Goal: Task Accomplishment & Management: Manage account settings

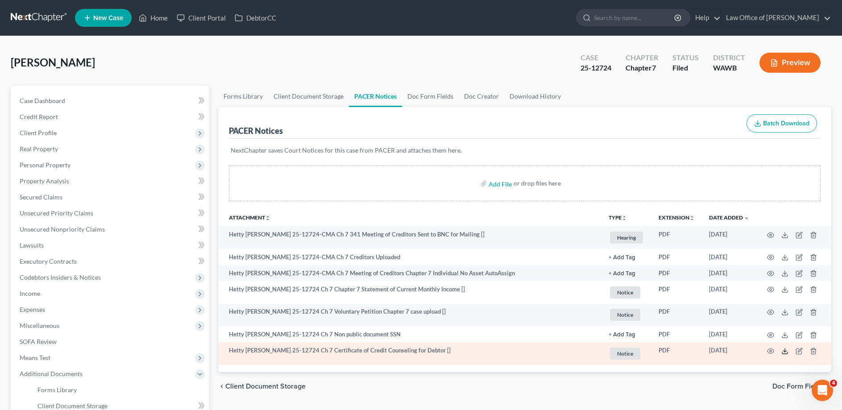
click at [788, 349] on icon at bounding box center [784, 351] width 7 height 7
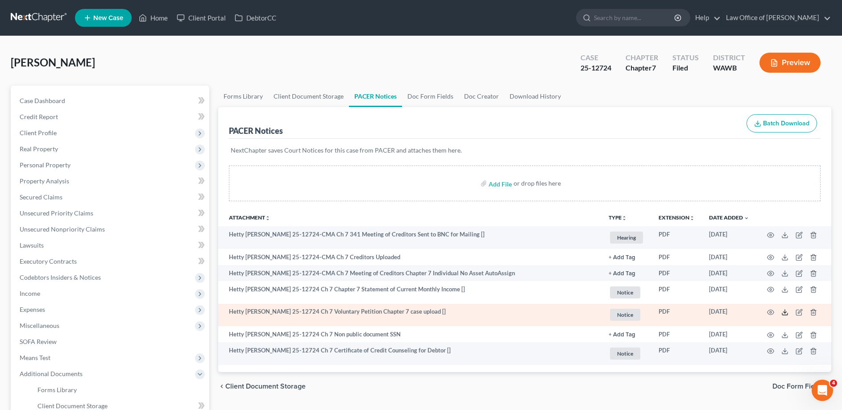
click at [782, 311] on icon at bounding box center [784, 312] width 7 height 7
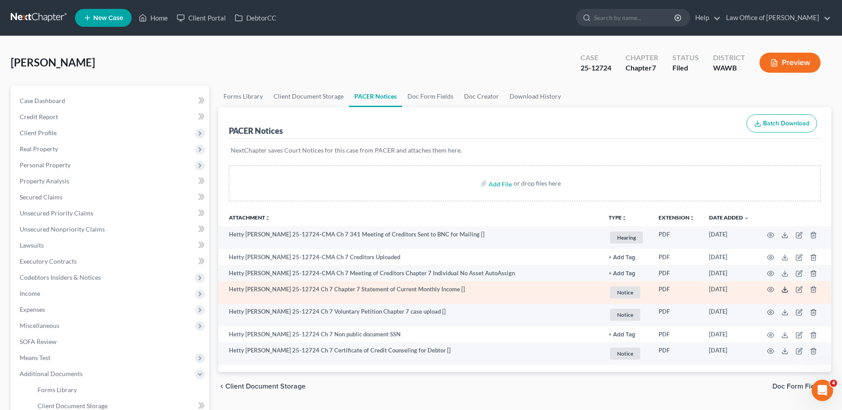
click at [785, 289] on line at bounding box center [785, 289] width 0 height 4
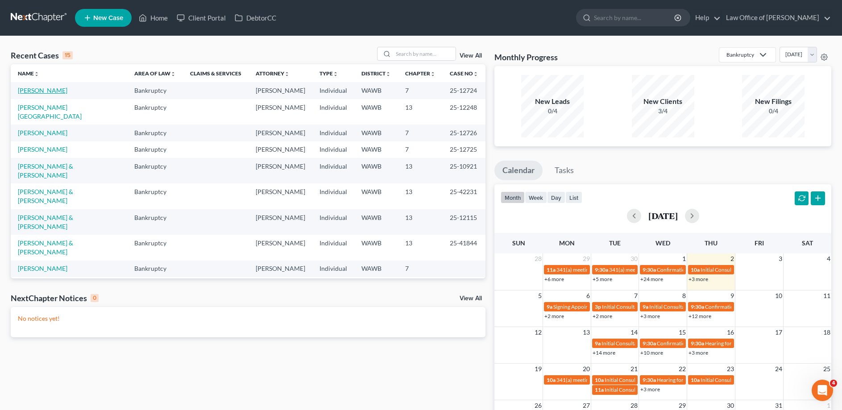
click at [39, 91] on link "[PERSON_NAME]" at bounding box center [43, 91] width 50 height 8
select select "3"
select select "6"
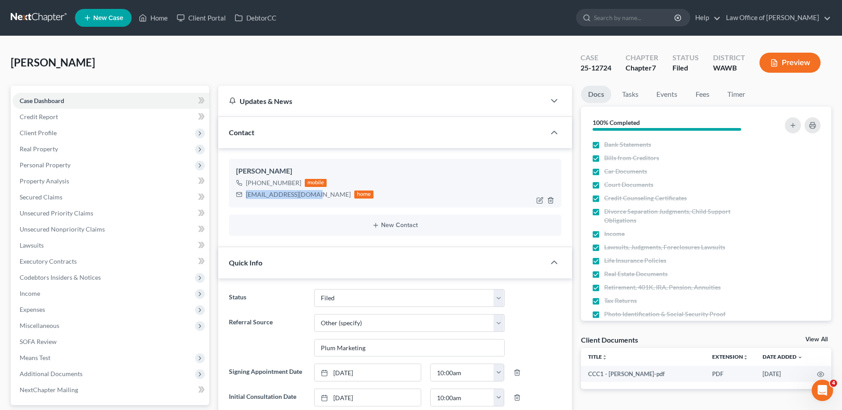
drag, startPoint x: 307, startPoint y: 195, endPoint x: 242, endPoint y: 198, distance: 65.2
click at [242, 198] on div "[EMAIL_ADDRESS][DOMAIN_NAME] home" at bounding box center [305, 195] width 138 height 12
copy div "[EMAIL_ADDRESS][DOMAIN_NAME]"
click at [38, 133] on span "Client Profile" at bounding box center [38, 133] width 37 height 8
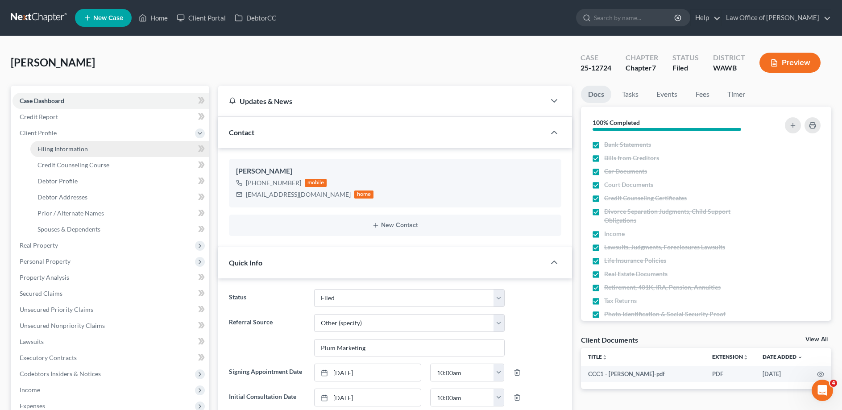
click at [79, 149] on span "Filing Information" at bounding box center [62, 149] width 50 height 8
select select "1"
select select "0"
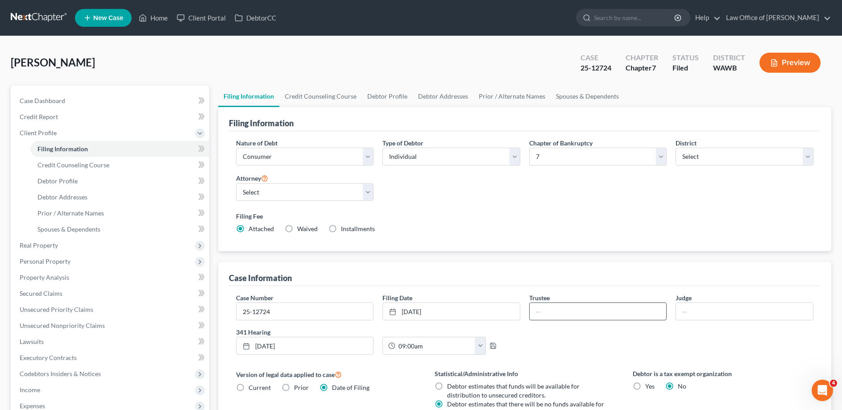
click at [548, 312] on input "text" at bounding box center [598, 311] width 137 height 17
type input "[PERSON_NAME]"
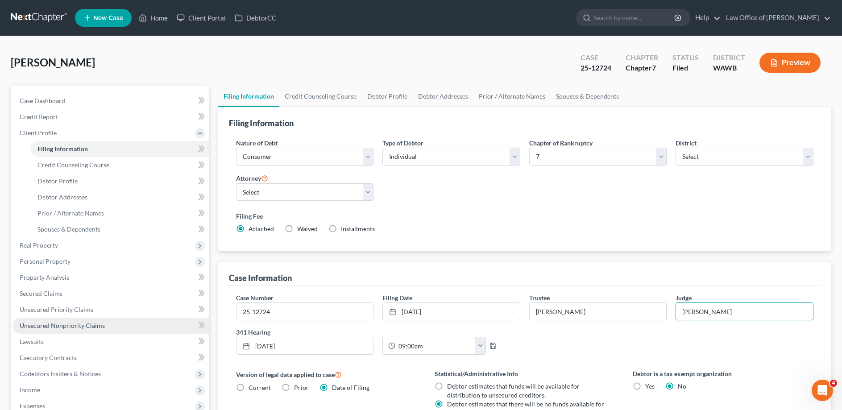
scroll to position [137, 0]
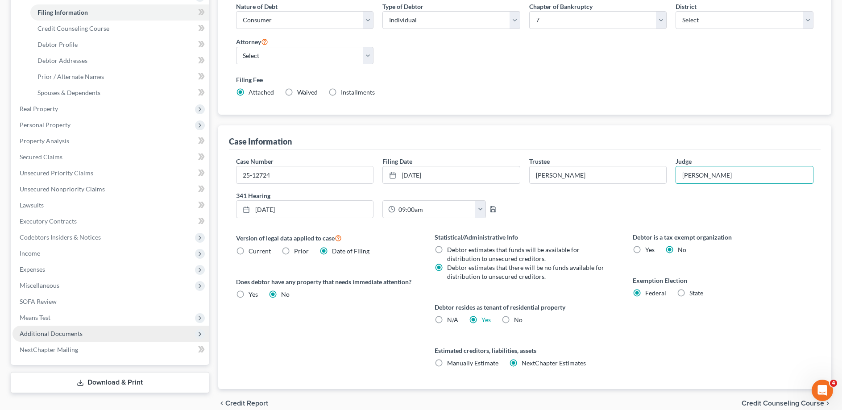
type input "[PERSON_NAME]"
click at [47, 330] on span "Additional Documents" at bounding box center [51, 334] width 63 height 8
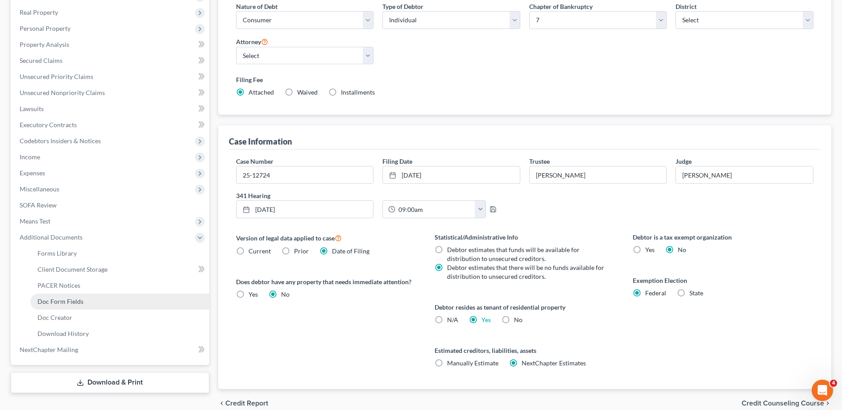
click at [58, 303] on span "Doc Form Fields" at bounding box center [60, 302] width 46 height 8
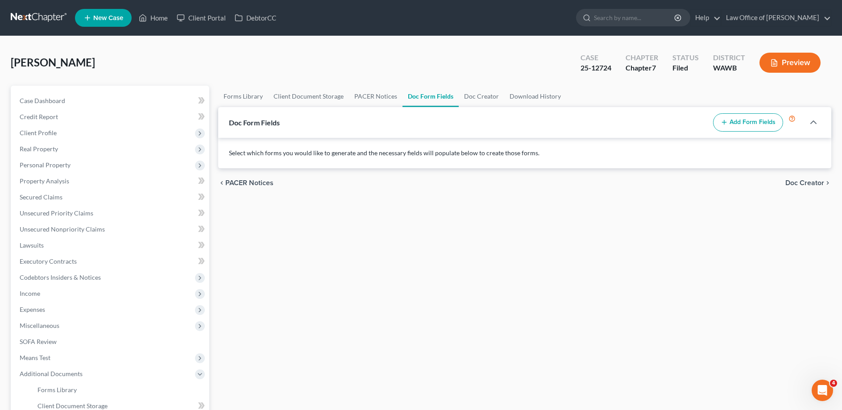
click at [749, 126] on button "Add Form Fields" at bounding box center [748, 122] width 70 height 19
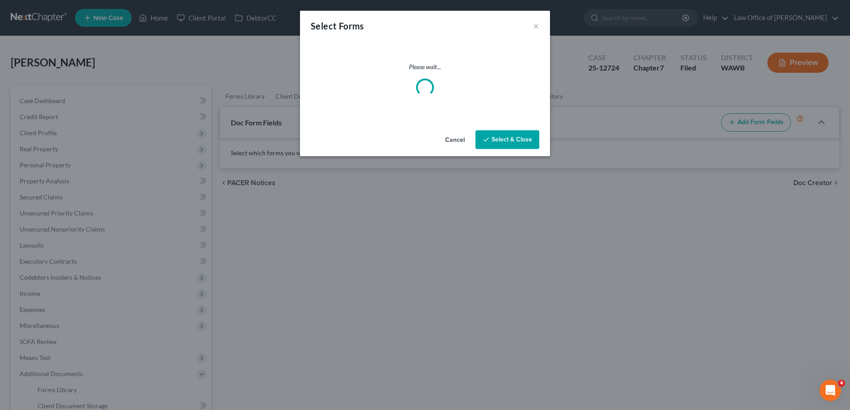
select select
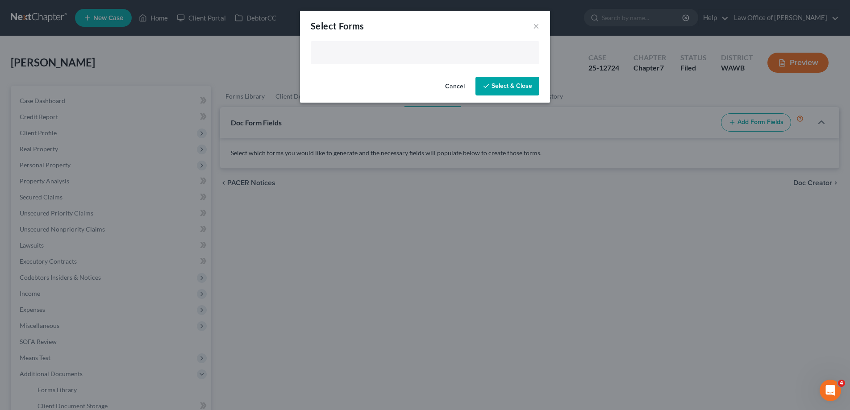
click at [380, 57] on input "text" at bounding box center [424, 53] width 216 height 13
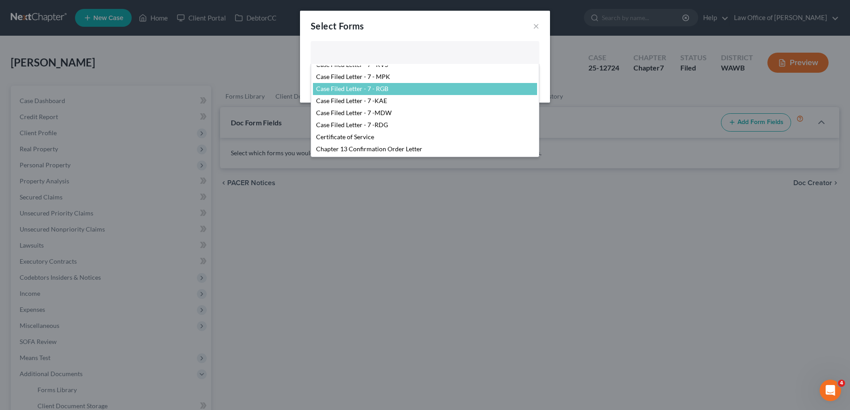
scroll to position [46, 0]
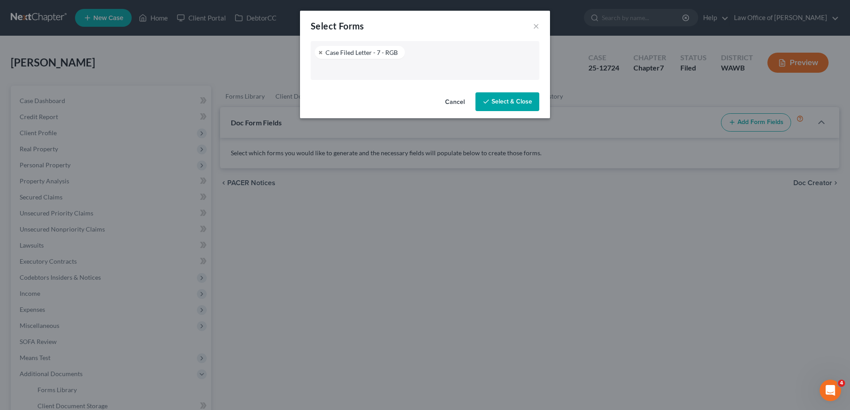
select select "104395"
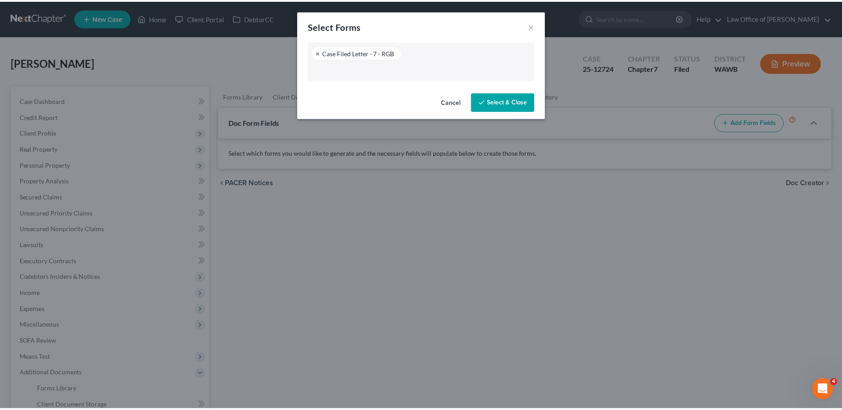
scroll to position [84, 0]
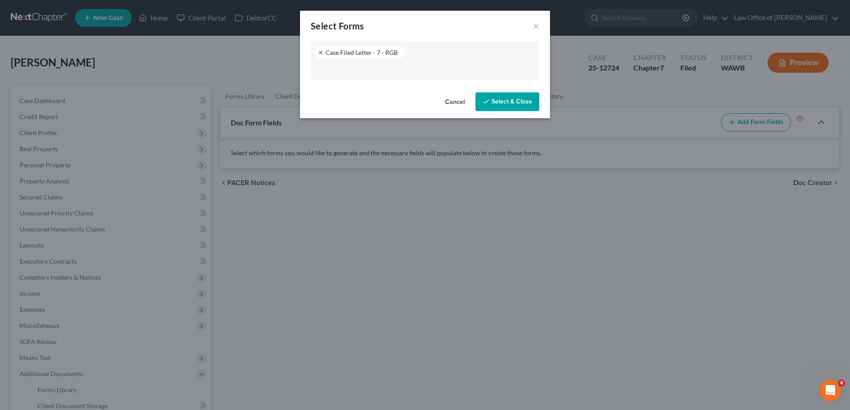
click at [509, 100] on button "Select & Close" at bounding box center [507, 101] width 64 height 19
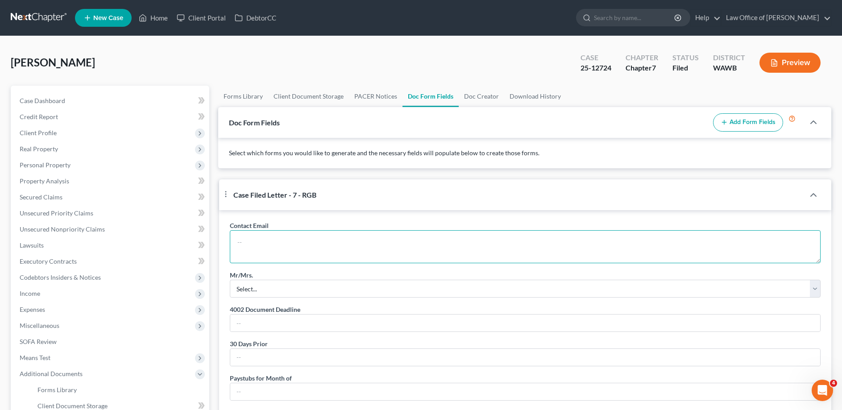
click at [273, 252] on textarea at bounding box center [525, 246] width 591 height 33
paste textarea "[EMAIL_ADDRESS][DOMAIN_NAME]"
type textarea "[EMAIL_ADDRESS][DOMAIN_NAME]"
select select "0"
type input "[DATE]"
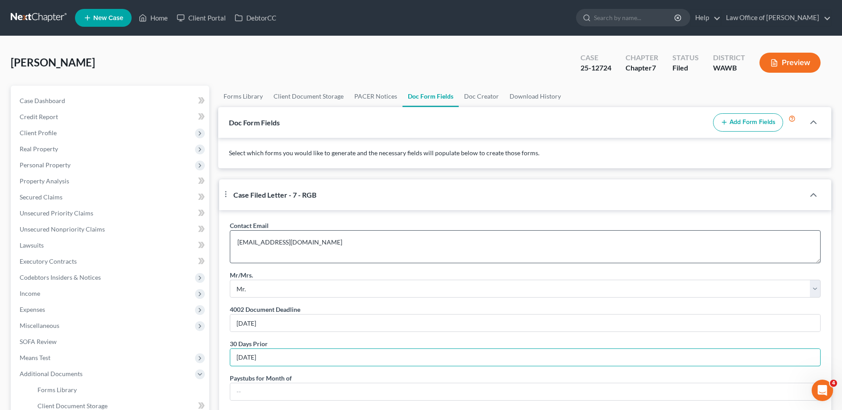
type input "[DATE]"
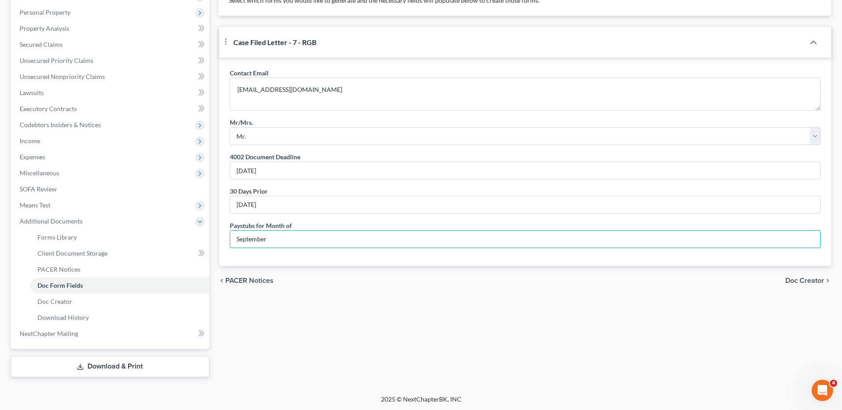
type input "September"
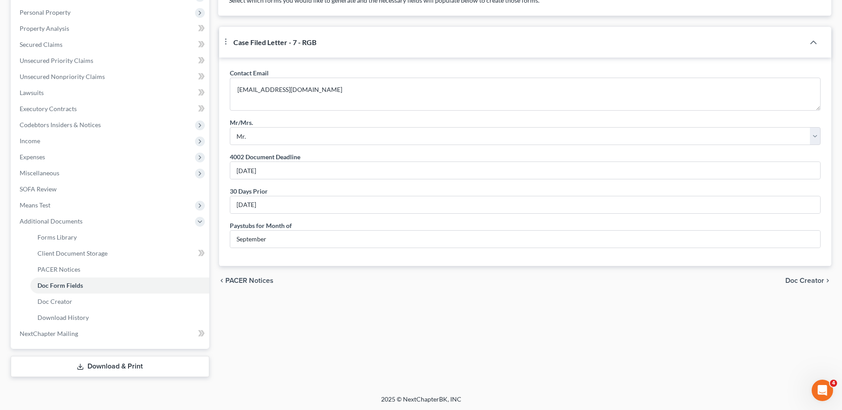
click at [803, 284] on span "Doc Creator" at bounding box center [804, 280] width 39 height 7
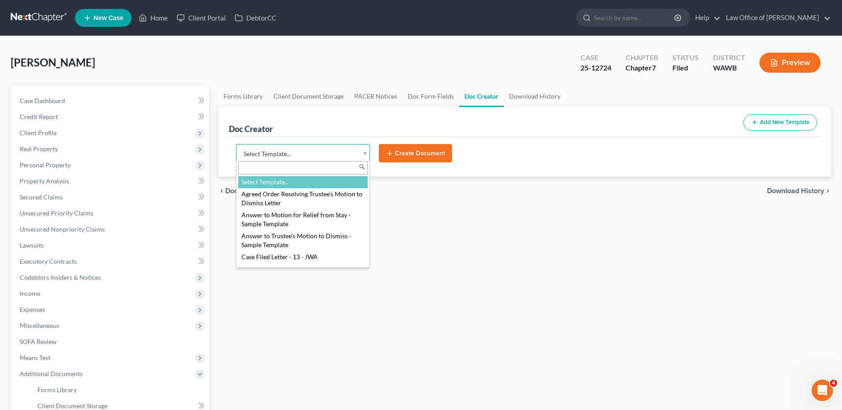
click at [271, 155] on body "Home New Case Client Portal DebtorCC Law Office of [PERSON_NAME] [EMAIL_ADDRESS…" at bounding box center [421, 282] width 842 height 564
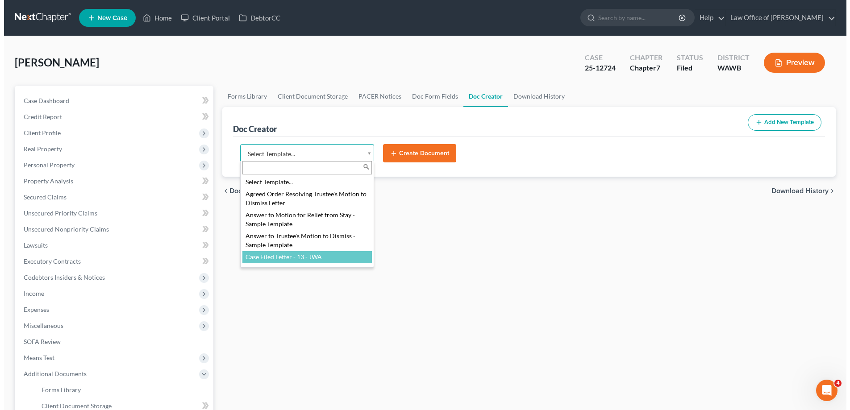
scroll to position [91, 0]
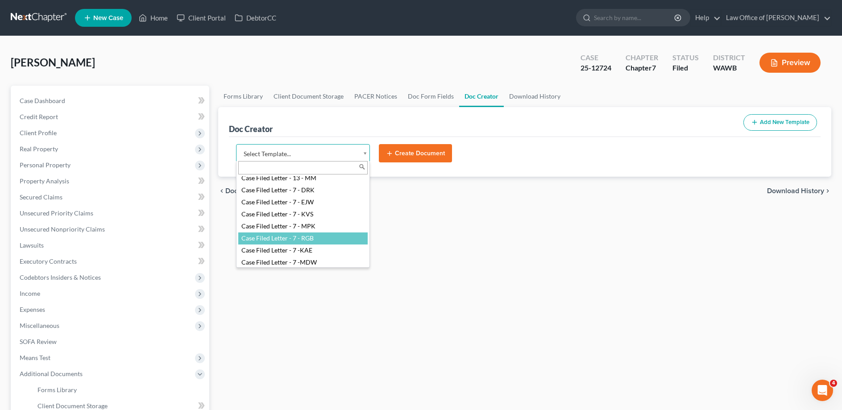
select select "104395"
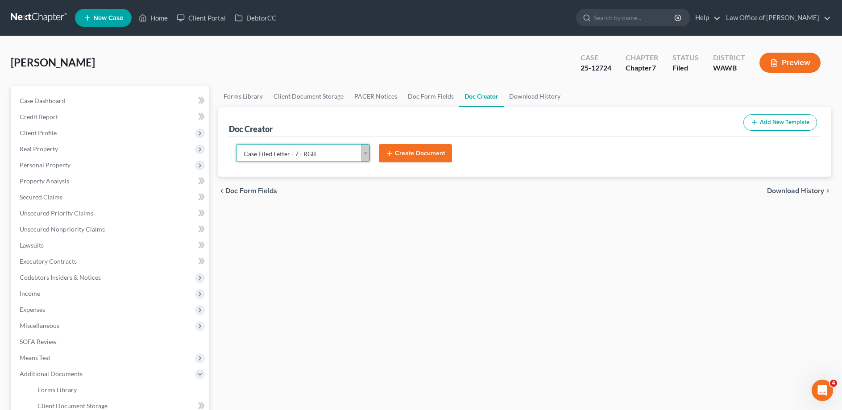
click at [403, 152] on button "Create Document" at bounding box center [415, 153] width 73 height 19
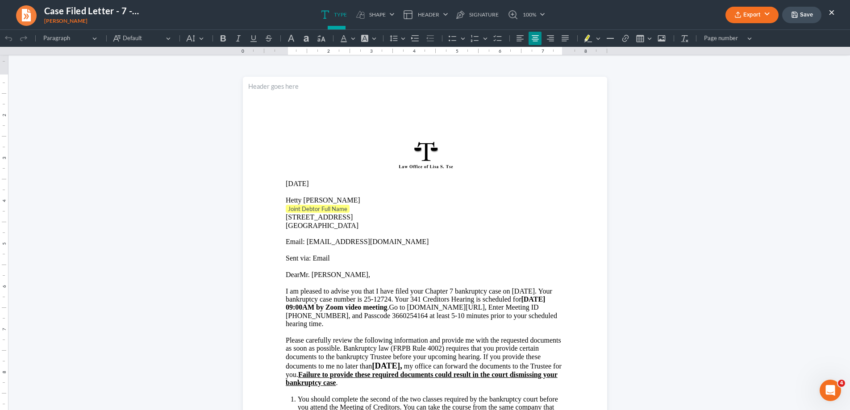
scroll to position [0, 0]
click at [353, 216] on span "[STREET_ADDRESS]" at bounding box center [319, 217] width 67 height 8
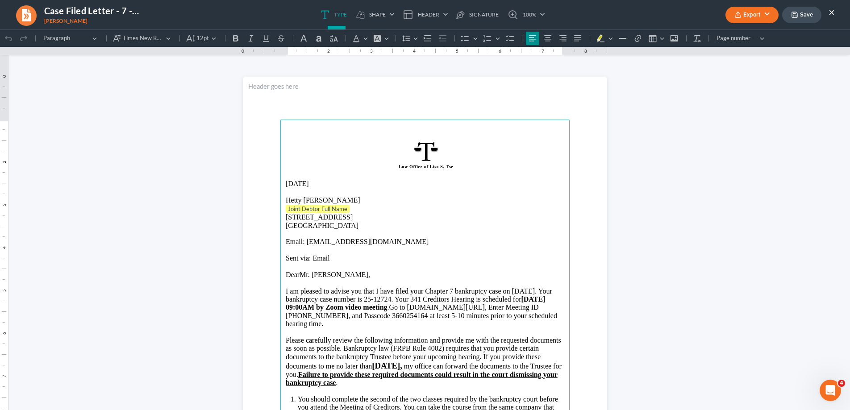
click at [357, 211] on p "Joint Debtor Full Name" at bounding box center [425, 209] width 278 height 9
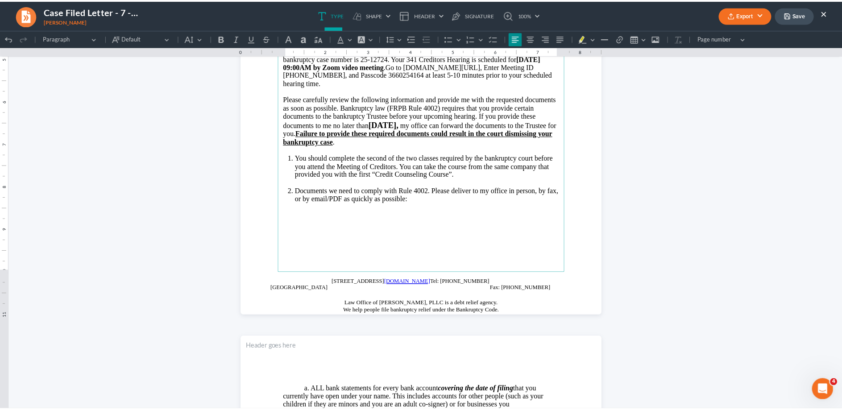
scroll to position [415, 0]
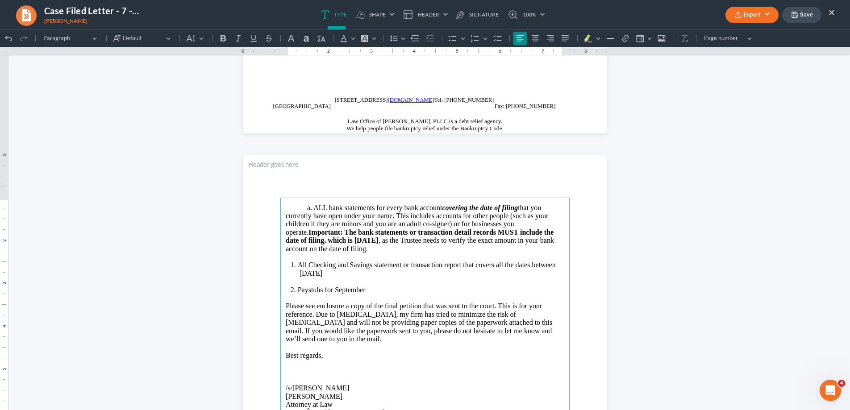
click at [359, 275] on li "All Checking and Savings statement or transaction report that covers all the da…" at bounding box center [431, 269] width 266 height 17
click at [752, 14] on button "Export" at bounding box center [751, 15] width 53 height 17
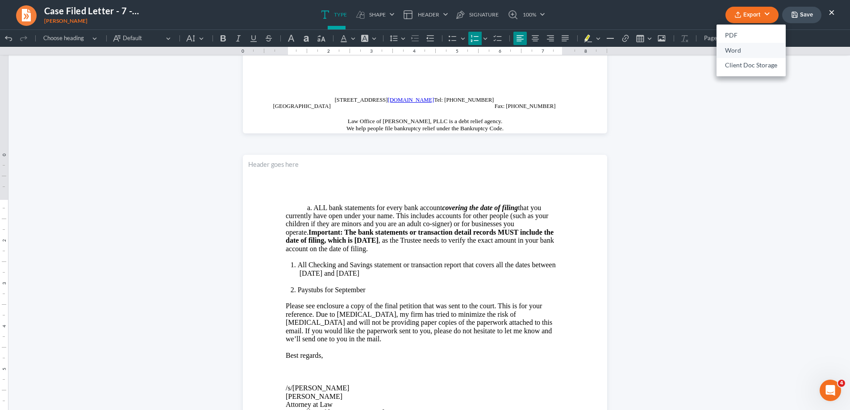
click at [741, 48] on link "Word" at bounding box center [750, 50] width 69 height 15
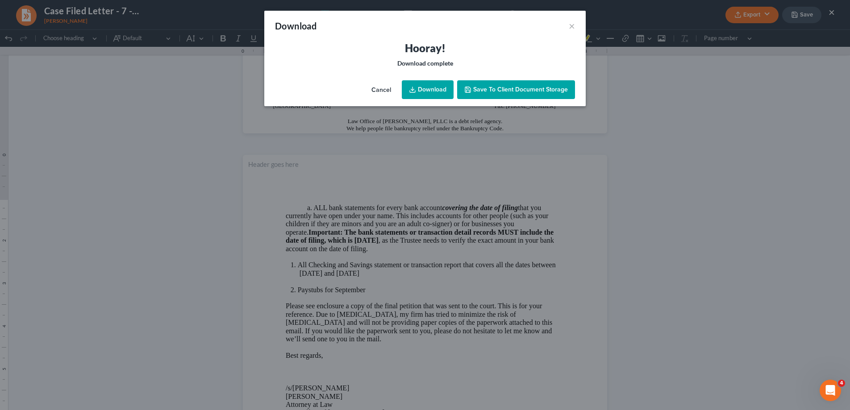
click at [428, 85] on link "Download" at bounding box center [428, 89] width 52 height 19
click at [571, 26] on button "×" at bounding box center [572, 26] width 6 height 11
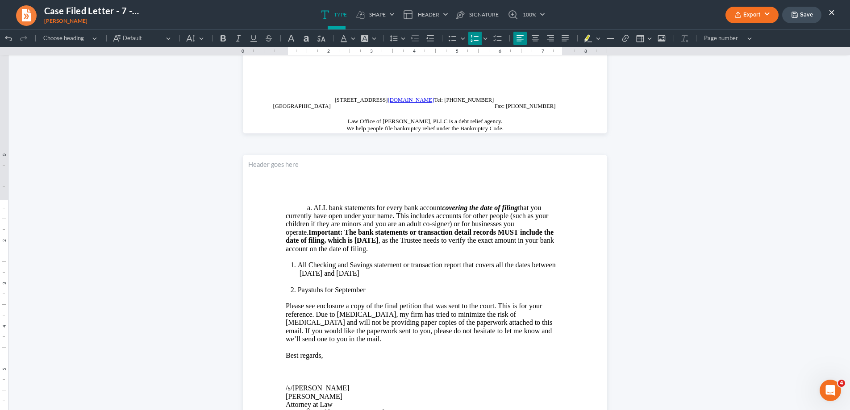
click at [830, 11] on button "×" at bounding box center [831, 12] width 6 height 11
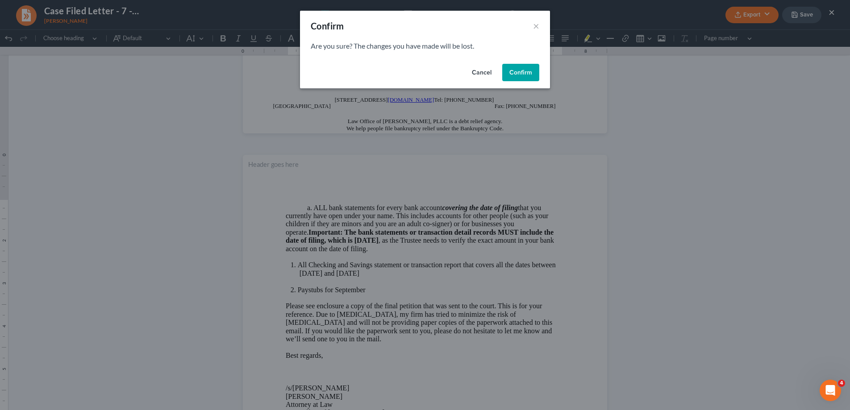
click at [522, 69] on button "Confirm" at bounding box center [520, 73] width 37 height 18
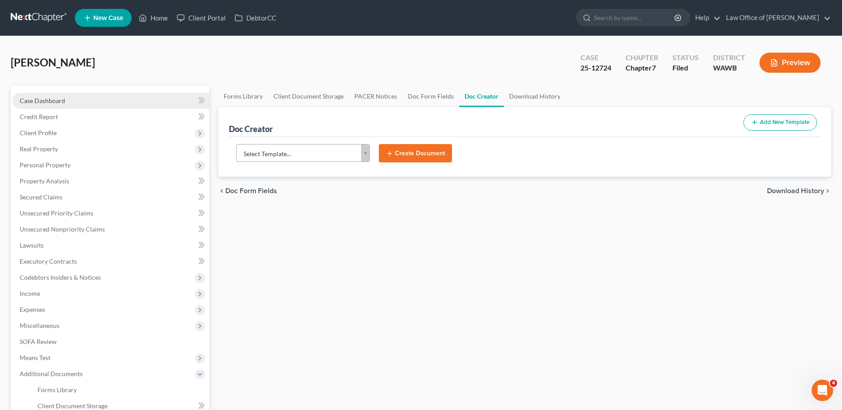
click at [53, 100] on span "Case Dashboard" at bounding box center [43, 101] width 46 height 8
select select "6"
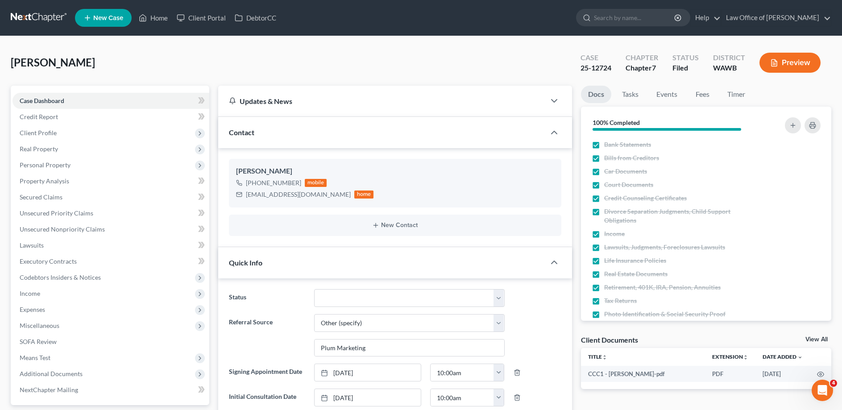
scroll to position [91, 0]
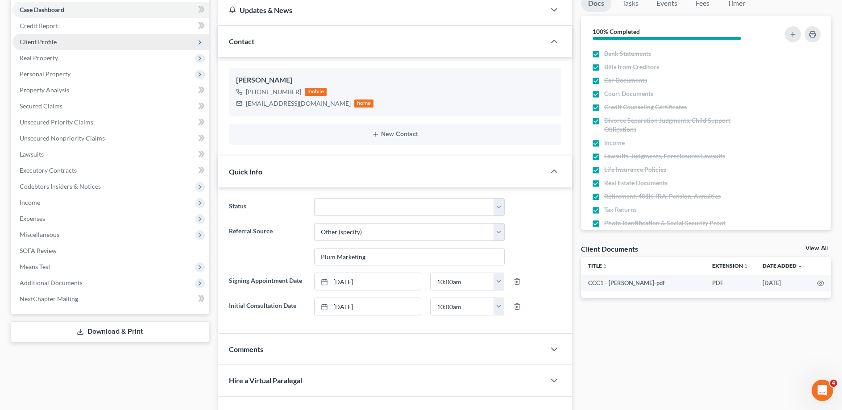
click at [44, 42] on span "Client Profile" at bounding box center [38, 42] width 37 height 8
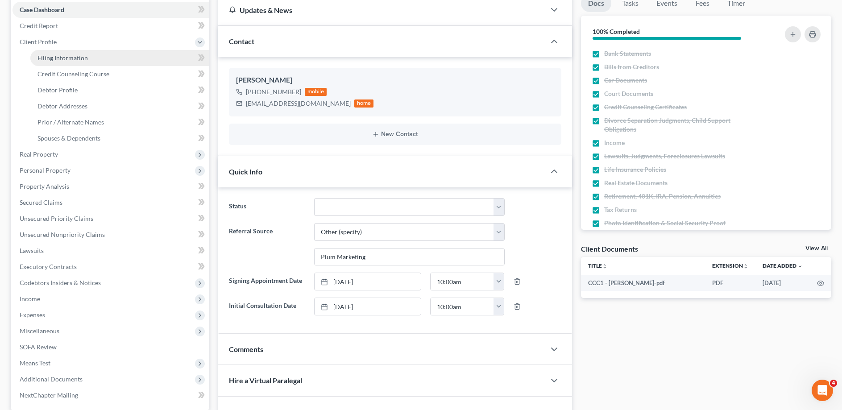
click at [47, 55] on span "Filing Information" at bounding box center [62, 58] width 50 height 8
select select "1"
select select "0"
select select "87"
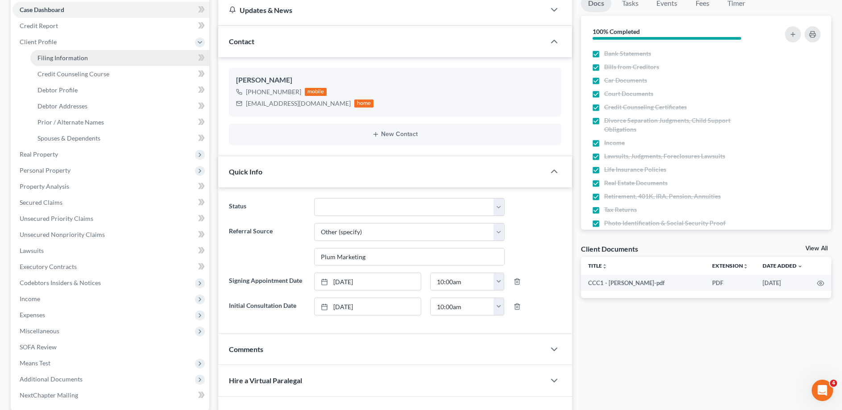
select select "0"
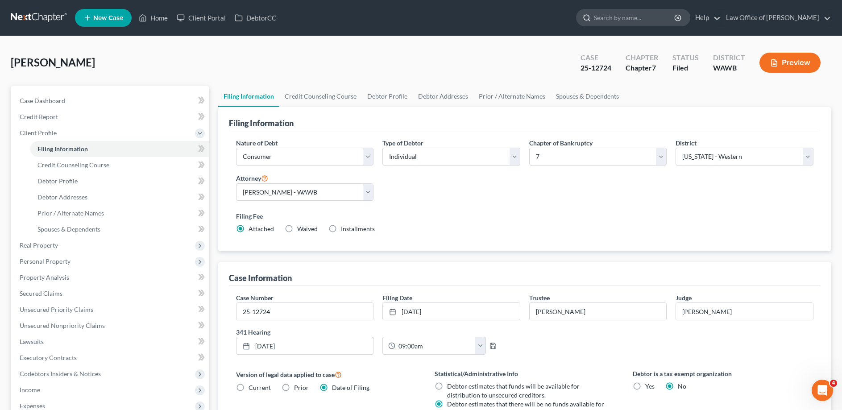
click at [635, 21] on input "search" at bounding box center [635, 17] width 82 height 17
type input "[PERSON_NAME]"
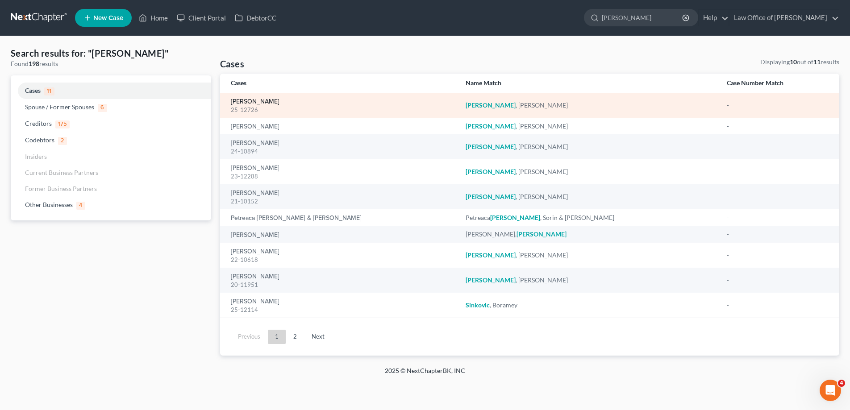
click at [249, 102] on link "[PERSON_NAME]" at bounding box center [255, 102] width 49 height 6
select select "6"
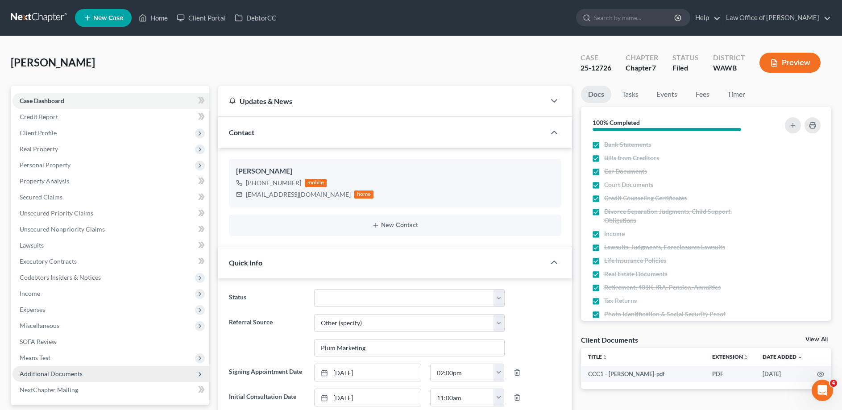
scroll to position [46, 0]
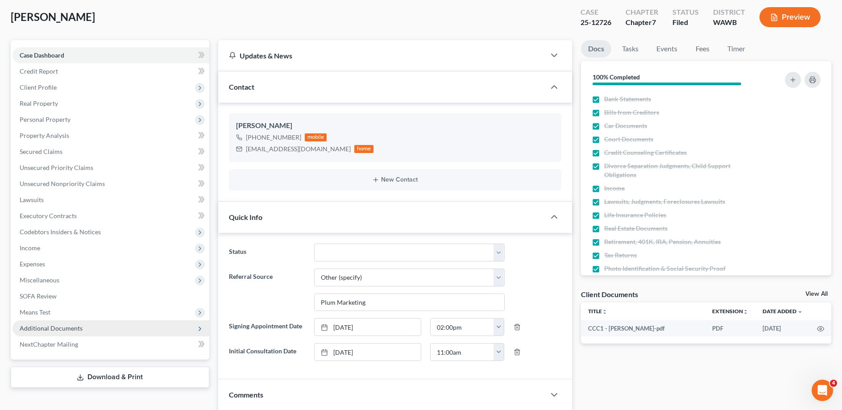
click at [61, 328] on span "Additional Documents" at bounding box center [51, 328] width 63 height 8
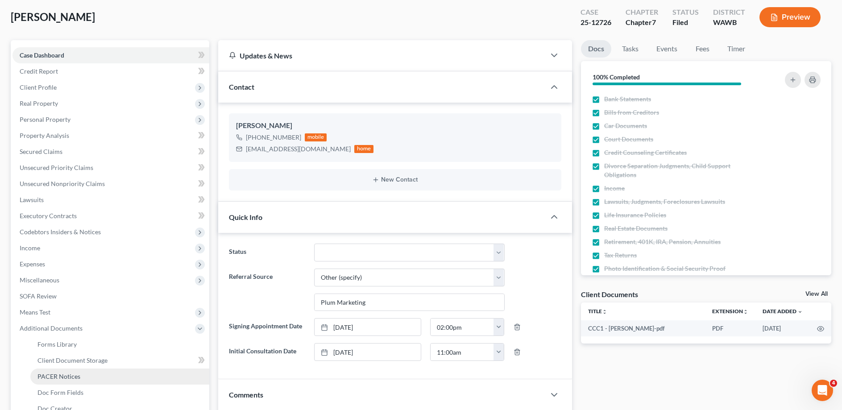
click at [57, 373] on span "PACER Notices" at bounding box center [58, 377] width 43 height 8
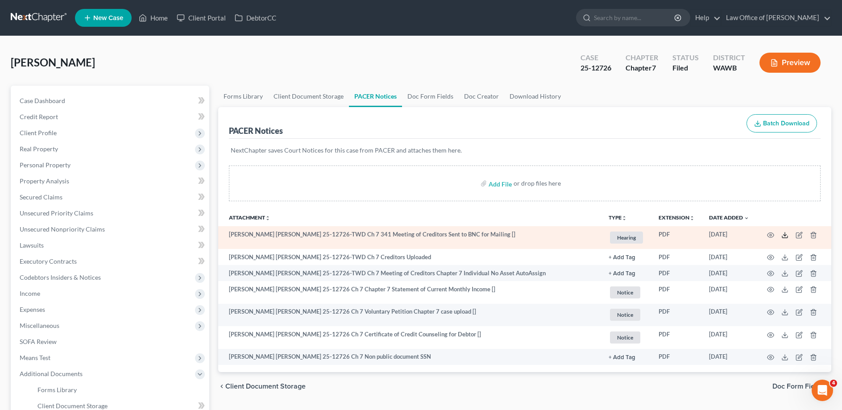
click at [785, 235] on polyline at bounding box center [785, 234] width 3 height 1
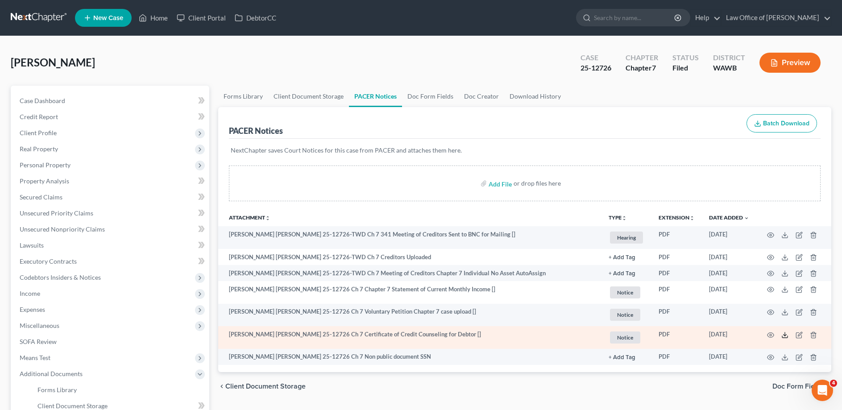
click at [783, 332] on icon at bounding box center [784, 335] width 7 height 7
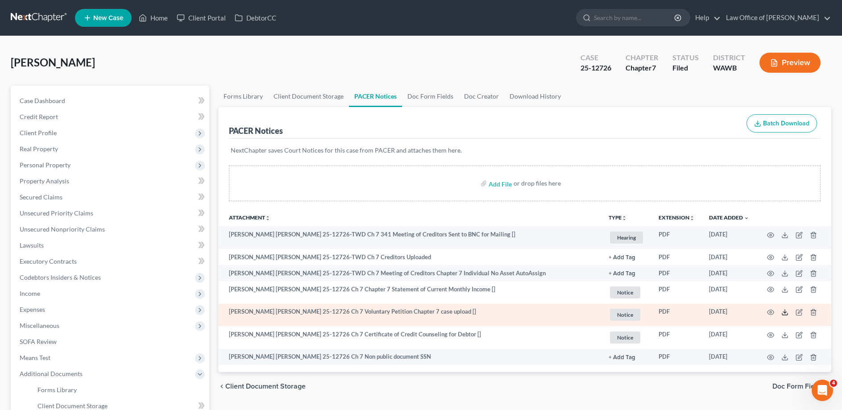
click at [786, 310] on icon at bounding box center [784, 312] width 7 height 7
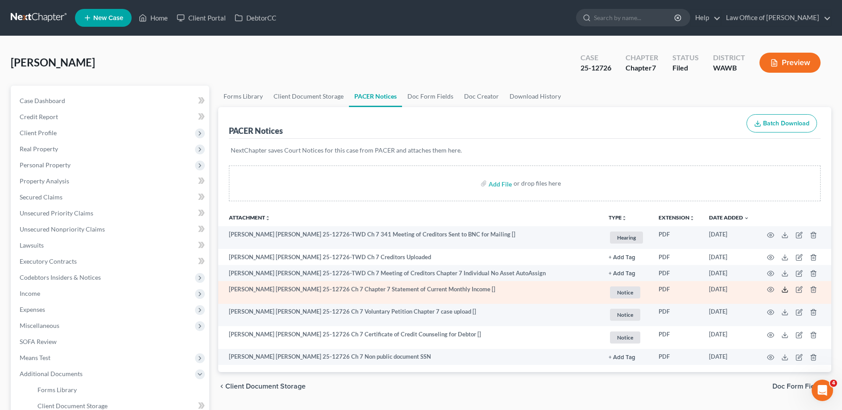
click at [782, 290] on icon at bounding box center [784, 289] width 7 height 7
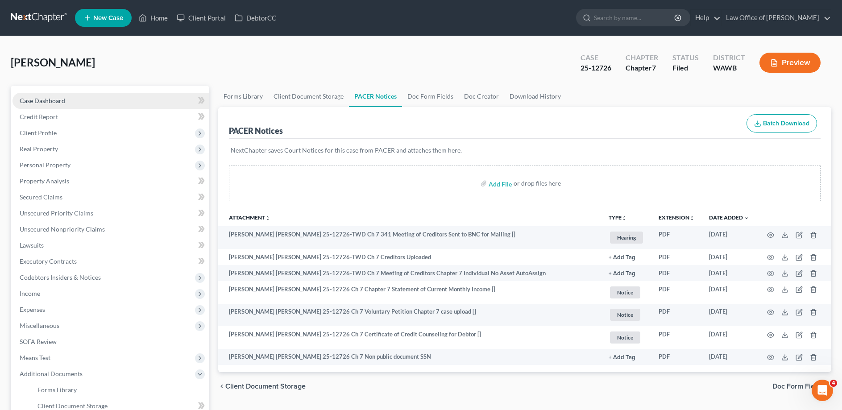
click at [39, 99] on span "Case Dashboard" at bounding box center [43, 101] width 46 height 8
select select "6"
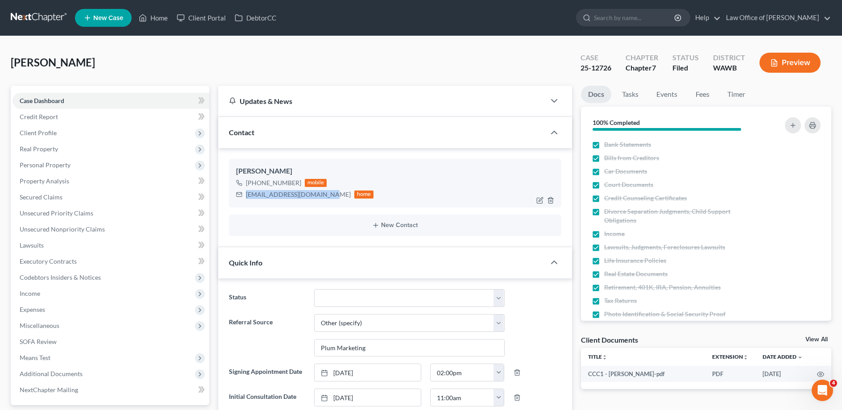
drag, startPoint x: 321, startPoint y: 195, endPoint x: 247, endPoint y: 193, distance: 74.1
click at [247, 193] on div "[EMAIL_ADDRESS][DOMAIN_NAME]" at bounding box center [298, 194] width 105 height 9
copy div "[EMAIL_ADDRESS][DOMAIN_NAME]"
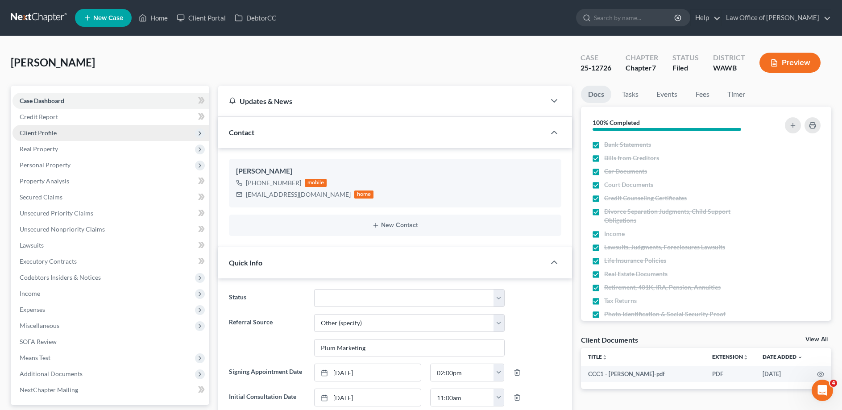
click at [46, 129] on span "Client Profile" at bounding box center [38, 133] width 37 height 8
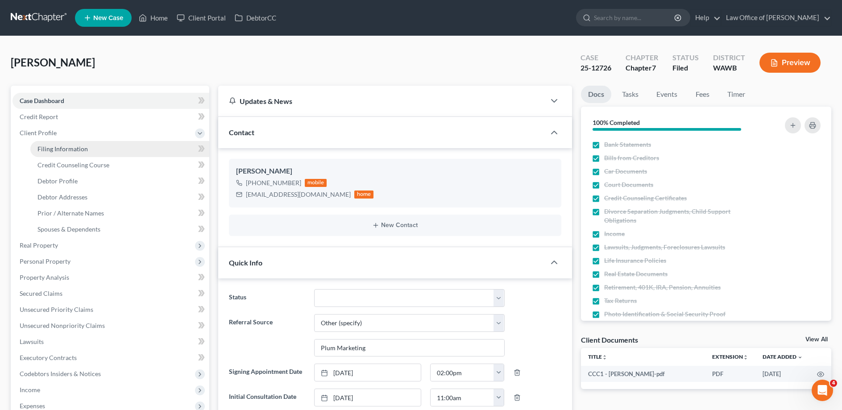
click at [64, 147] on span "Filing Information" at bounding box center [62, 149] width 50 height 8
select select "1"
select select "0"
select select "87"
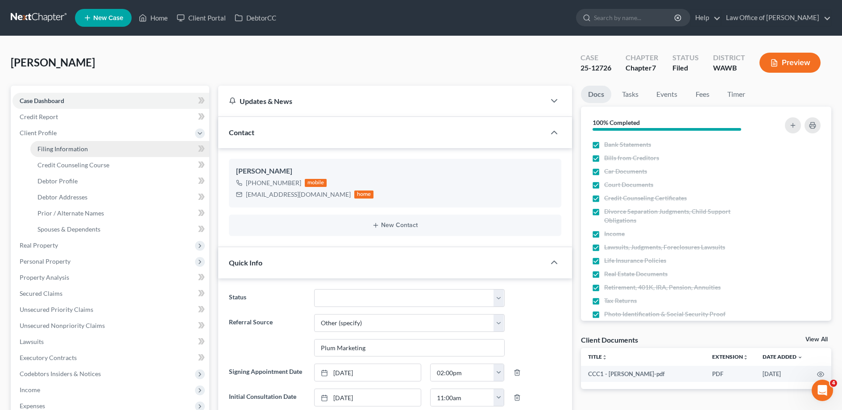
select select "0"
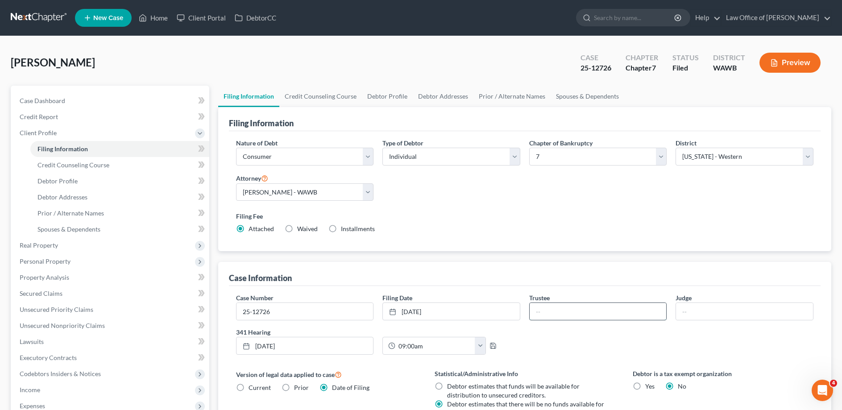
click at [559, 313] on input "text" at bounding box center [598, 311] width 137 height 17
type input "[PERSON_NAME]"
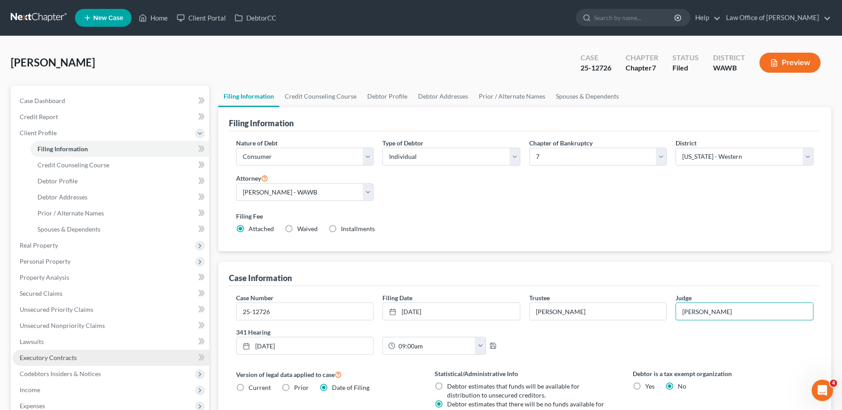
scroll to position [91, 0]
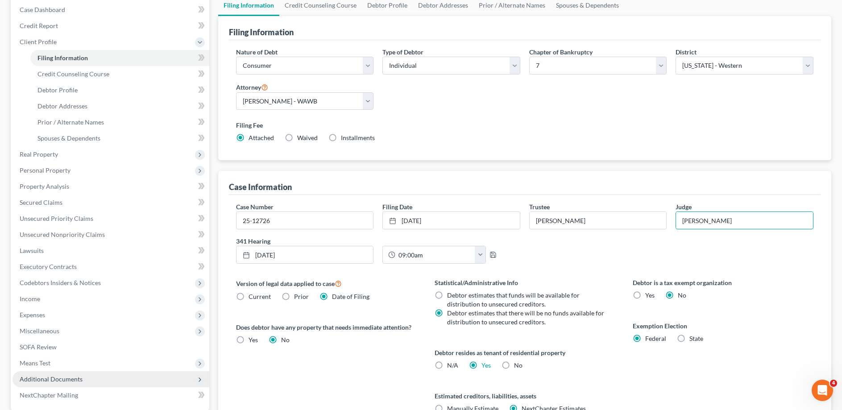
type input "[PERSON_NAME]"
click at [64, 373] on span "Additional Documents" at bounding box center [110, 379] width 197 height 16
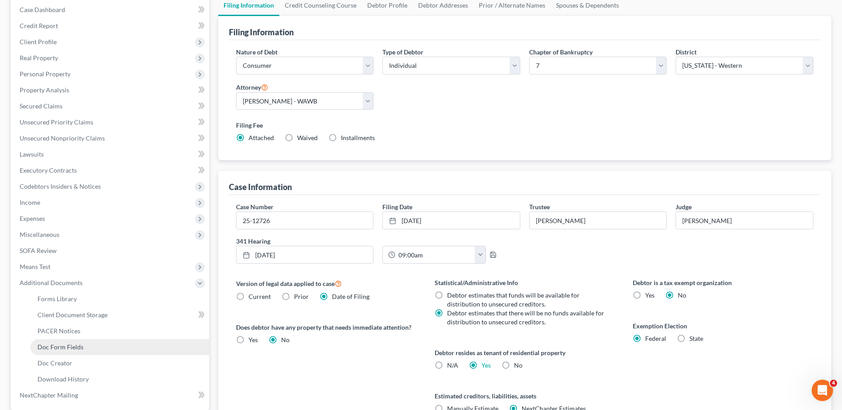
click at [56, 347] on span "Doc Form Fields" at bounding box center [60, 347] width 46 height 8
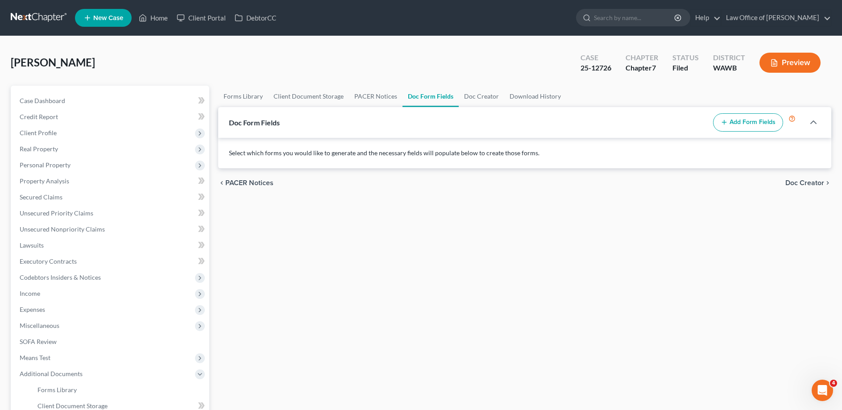
click at [769, 123] on button "Add Form Fields" at bounding box center [748, 122] width 70 height 19
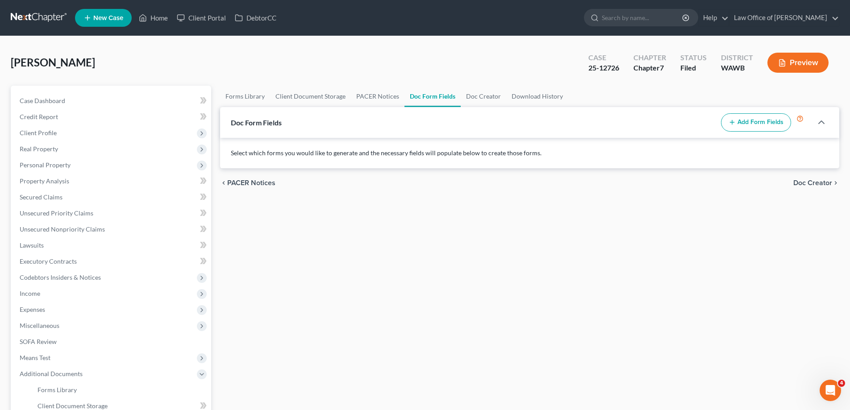
select select
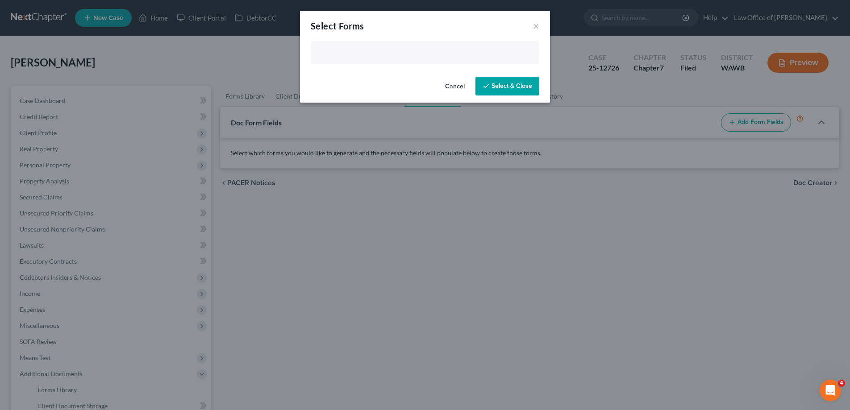
click at [373, 52] on input "text" at bounding box center [424, 53] width 216 height 13
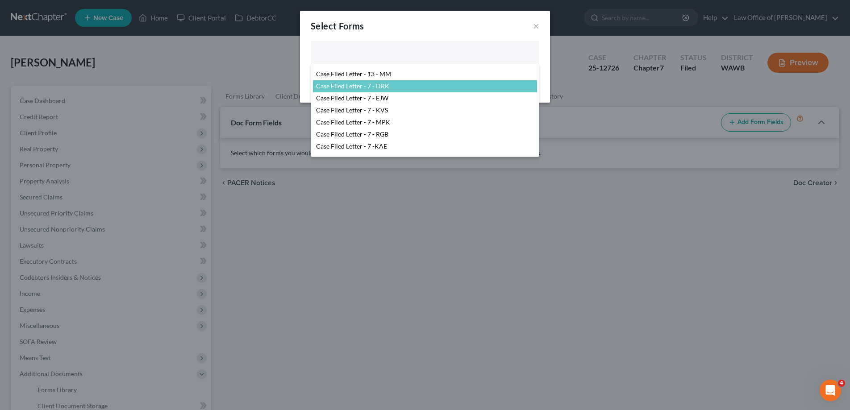
scroll to position [91, 0]
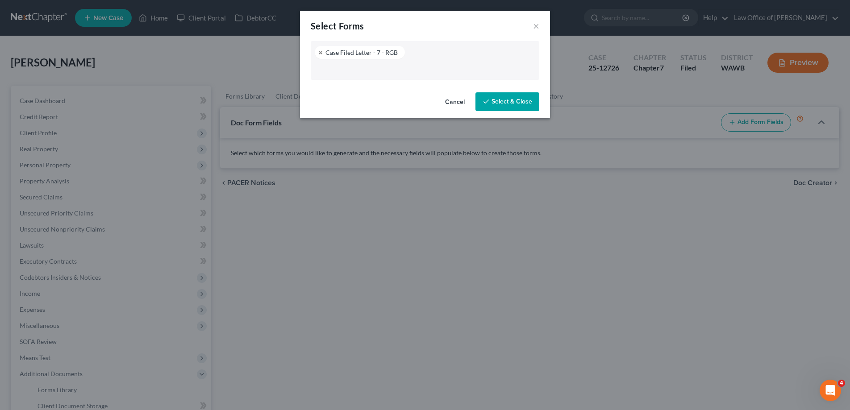
select select "104395"
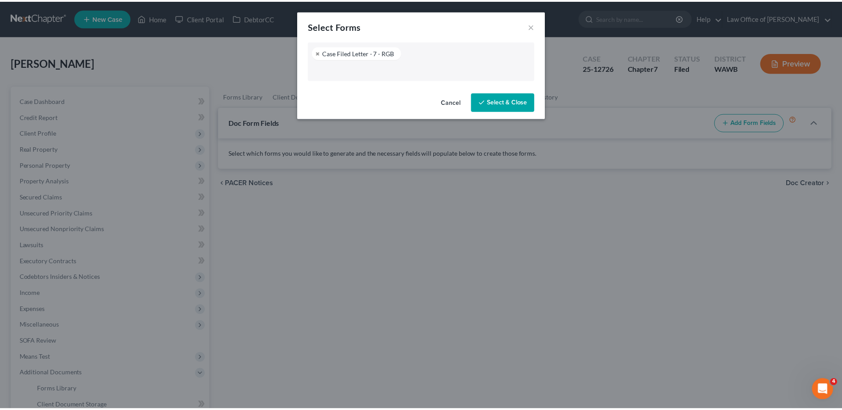
scroll to position [84, 0]
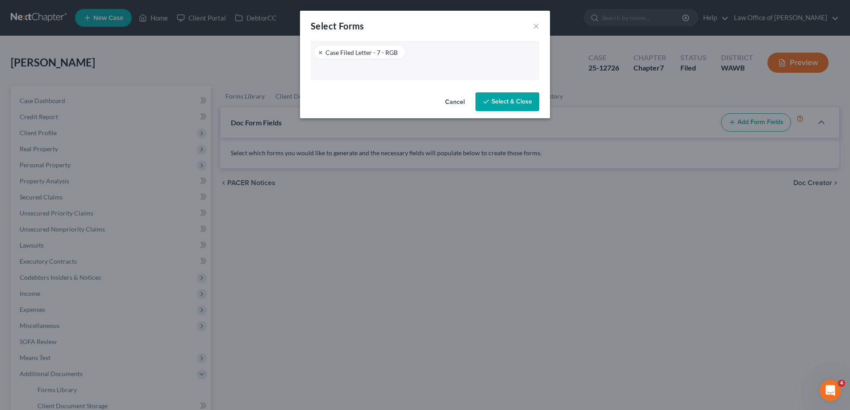
click at [495, 102] on button "Select & Close" at bounding box center [507, 101] width 64 height 19
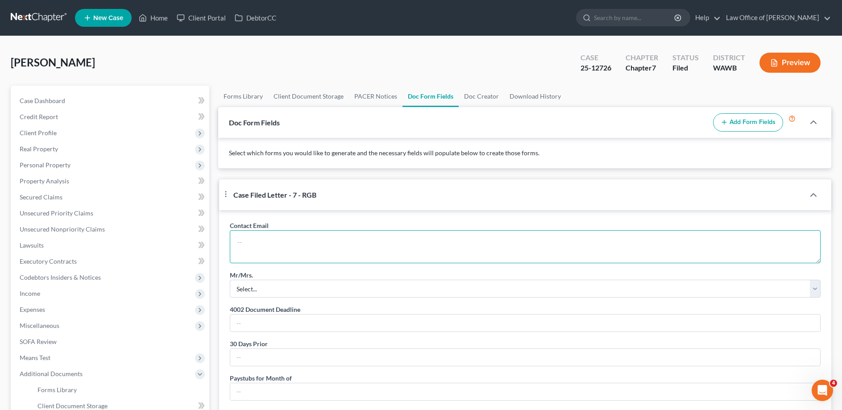
click at [278, 254] on textarea at bounding box center [525, 246] width 591 height 33
paste textarea "[EMAIL_ADDRESS][DOMAIN_NAME]"
type textarea "[EMAIL_ADDRESS][DOMAIN_NAME]"
select select "0"
type input "[DATE]"
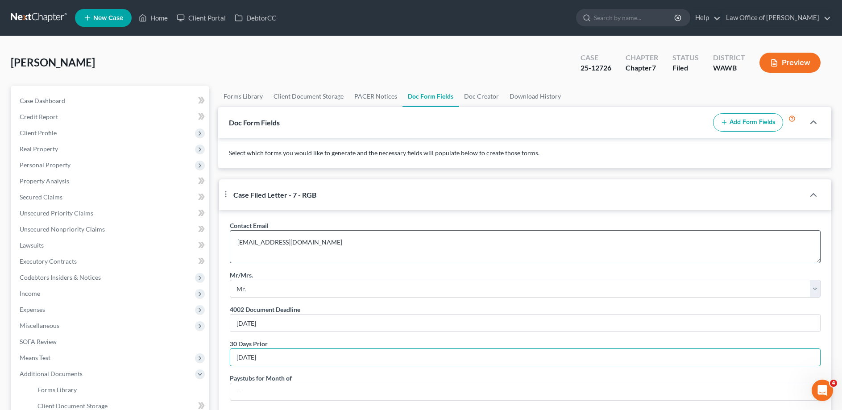
type input "[DATE]"
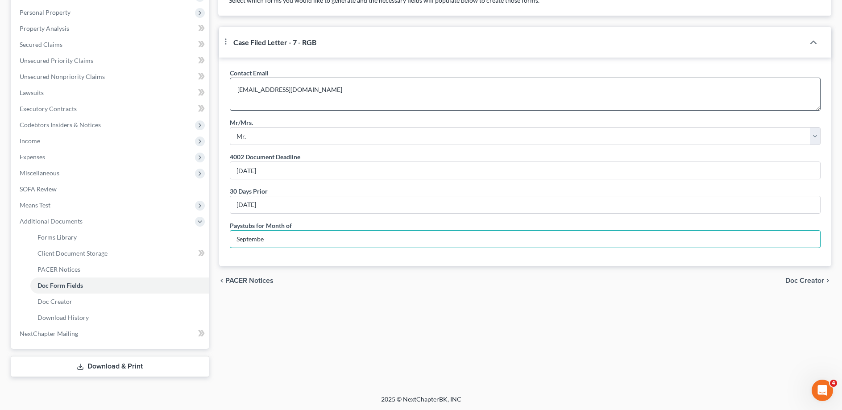
type input "September"
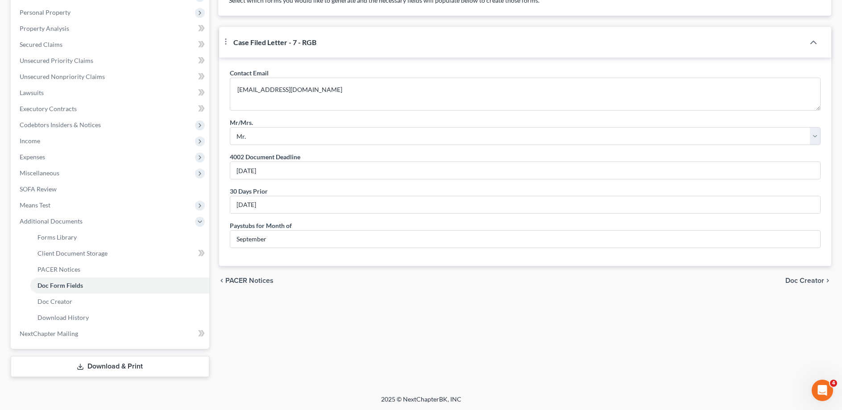
click at [821, 284] on span "Doc Creator" at bounding box center [804, 280] width 39 height 7
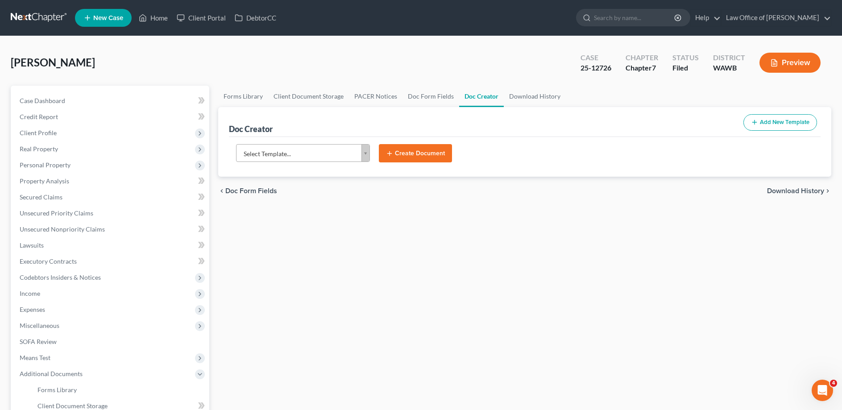
click at [291, 154] on body "Home New Case Client Portal DebtorCC Law Office of [PERSON_NAME] [EMAIL_ADDRESS…" at bounding box center [421, 282] width 842 height 564
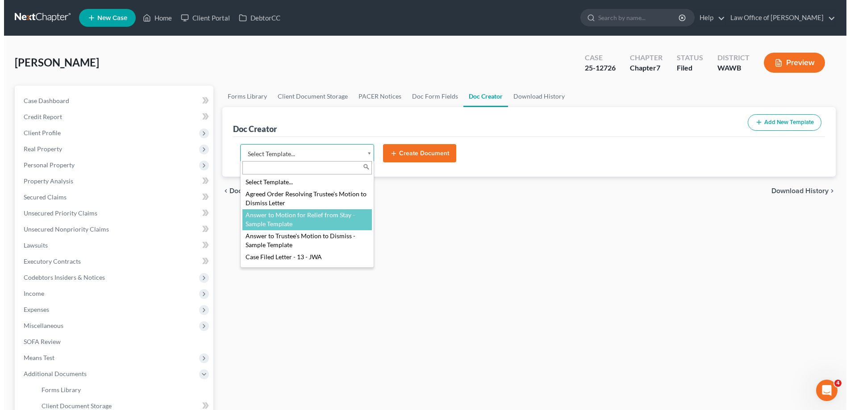
scroll to position [91, 0]
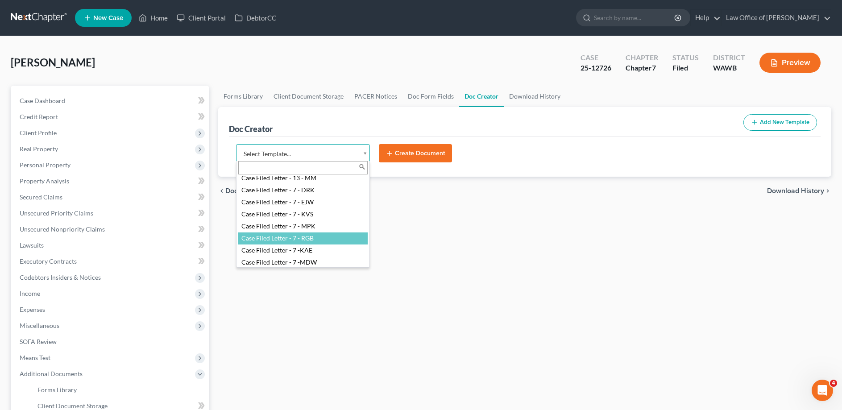
select select "104395"
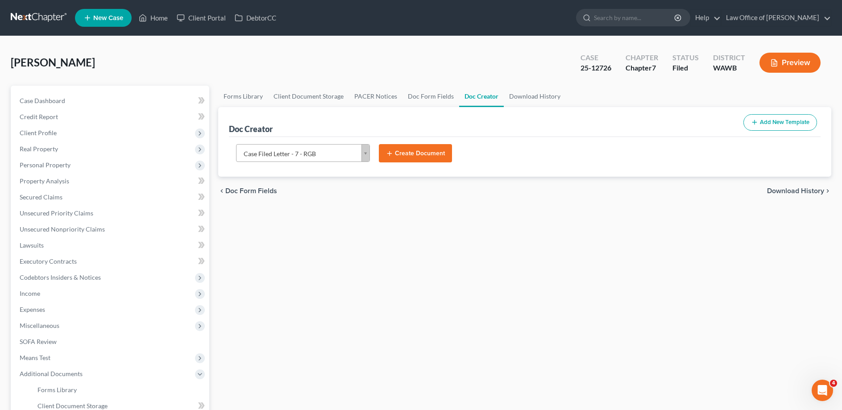
click at [422, 154] on button "Create Document" at bounding box center [415, 153] width 73 height 19
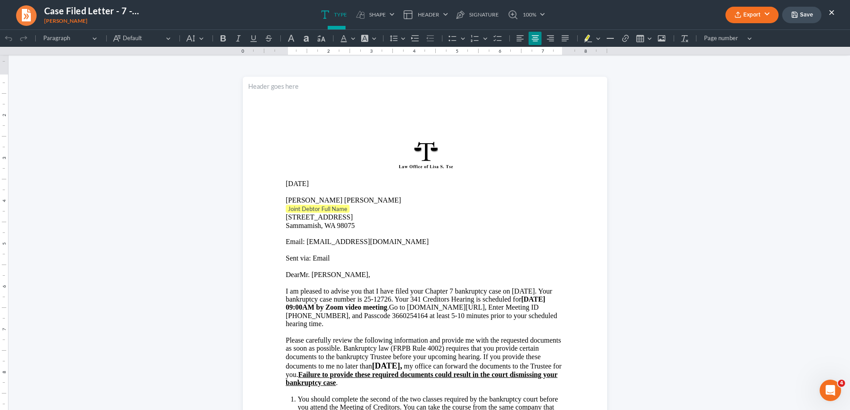
scroll to position [0, 0]
click at [347, 210] on p "Joint Debtor Full Name" at bounding box center [425, 209] width 278 height 9
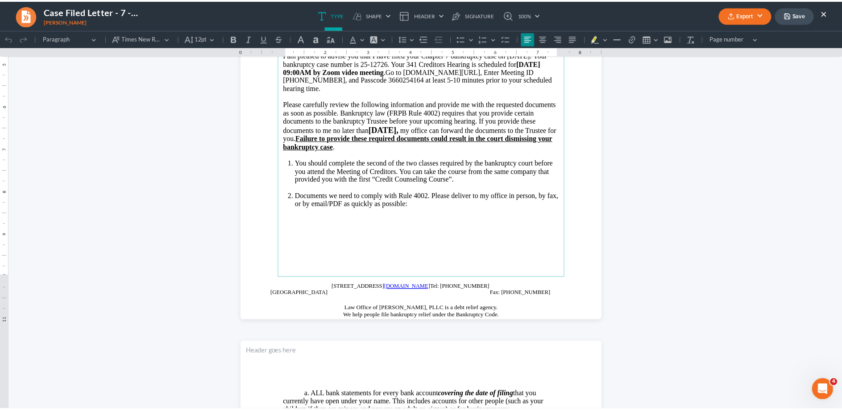
scroll to position [364, 0]
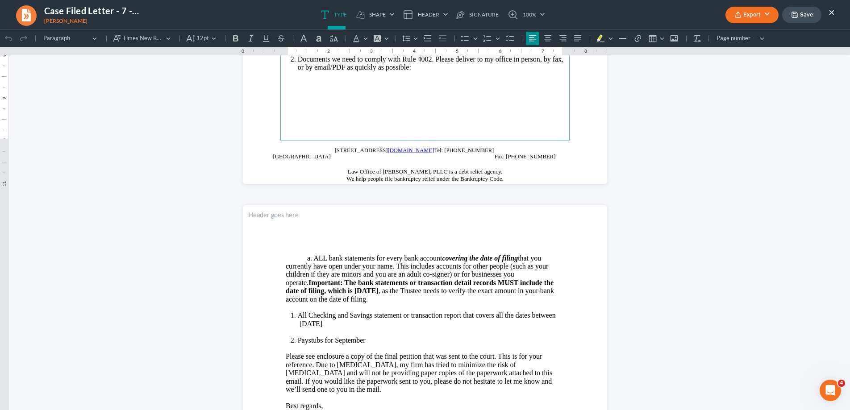
click at [380, 325] on li "All Checking and Savings statement or transaction report that covers all the da…" at bounding box center [431, 319] width 266 height 17
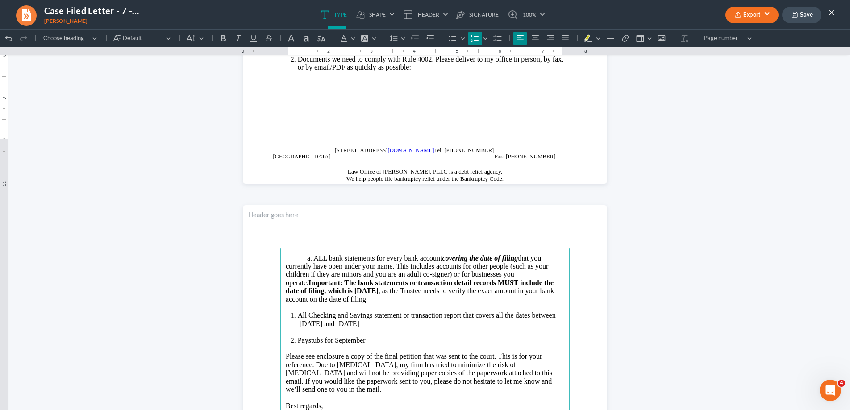
click at [752, 15] on button "Export" at bounding box center [751, 15] width 53 height 17
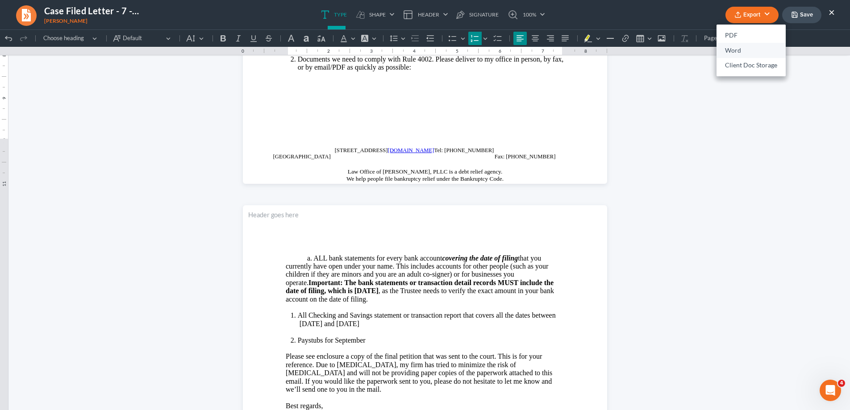
click at [737, 50] on link "Word" at bounding box center [750, 50] width 69 height 15
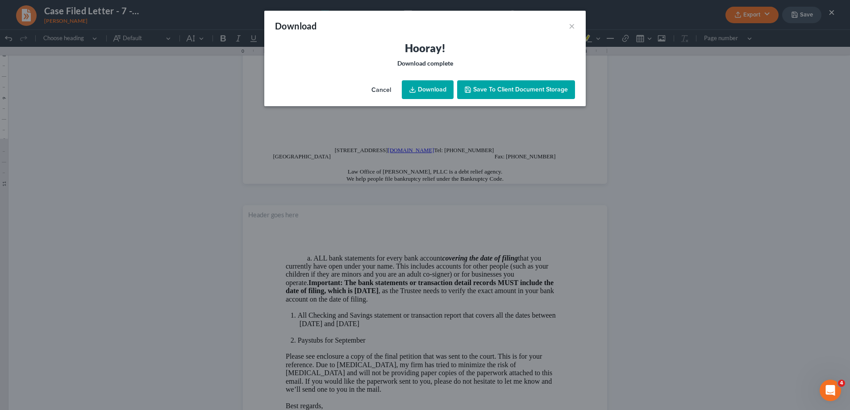
click at [412, 92] on icon at bounding box center [412, 92] width 5 height 2
click at [570, 29] on button "×" at bounding box center [572, 26] width 6 height 11
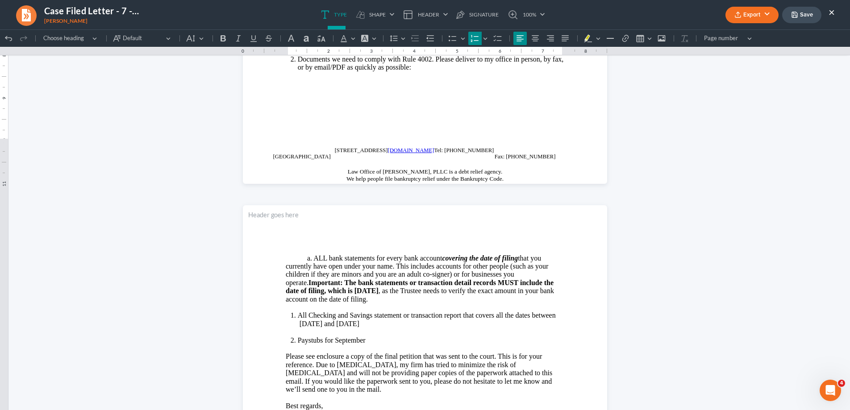
click at [829, 12] on button "×" at bounding box center [831, 12] width 6 height 11
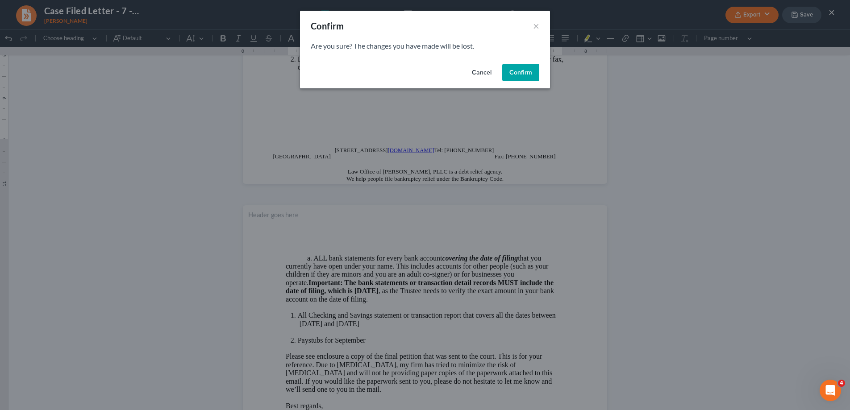
click at [519, 78] on button "Confirm" at bounding box center [520, 73] width 37 height 18
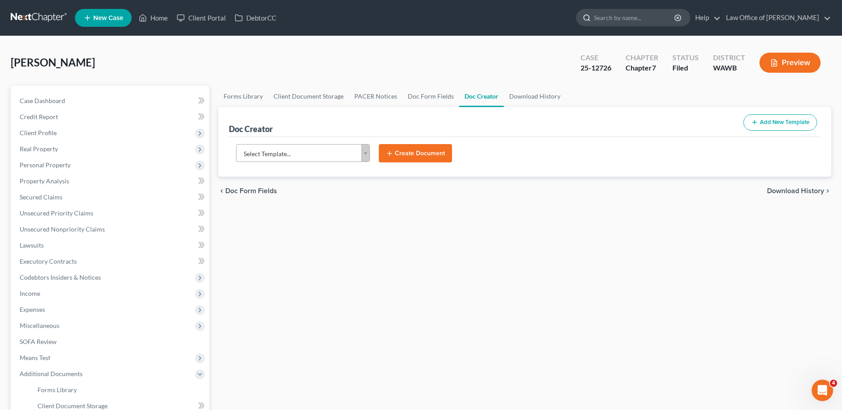
click at [642, 17] on input "search" at bounding box center [635, 17] width 82 height 17
type input "[PERSON_NAME]"
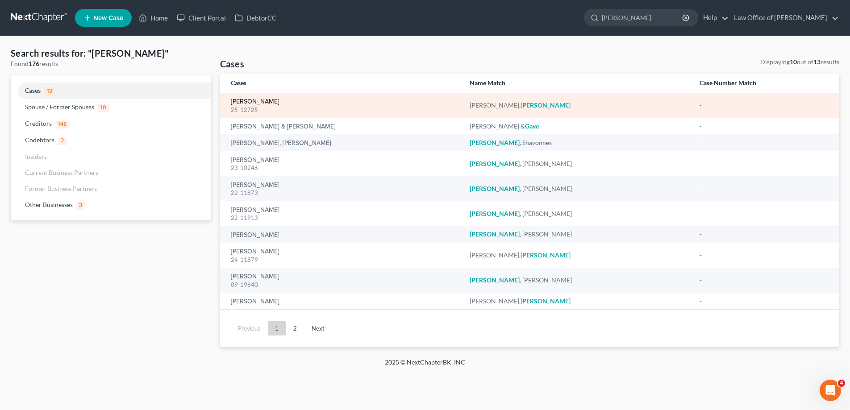
click at [264, 104] on link "[PERSON_NAME]" at bounding box center [255, 102] width 49 height 6
select select "6"
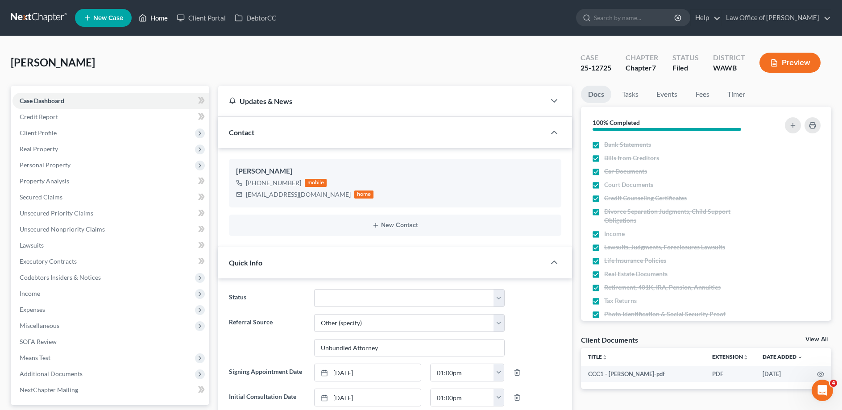
click at [154, 17] on link "Home" at bounding box center [153, 18] width 38 height 16
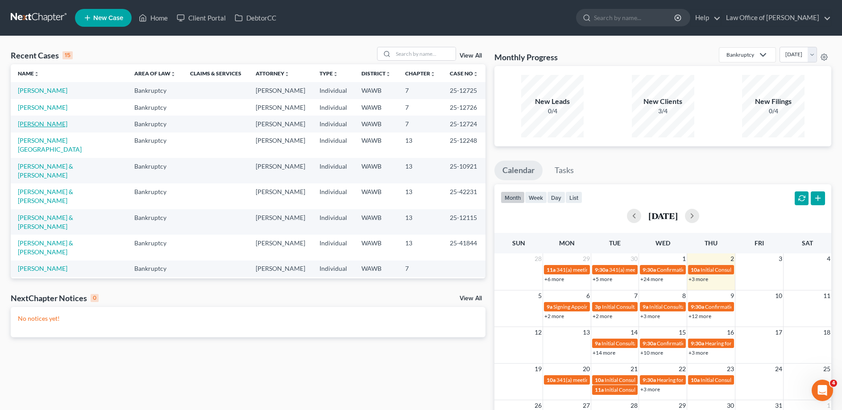
click at [38, 124] on link "[PERSON_NAME]" at bounding box center [43, 124] width 50 height 8
select select "6"
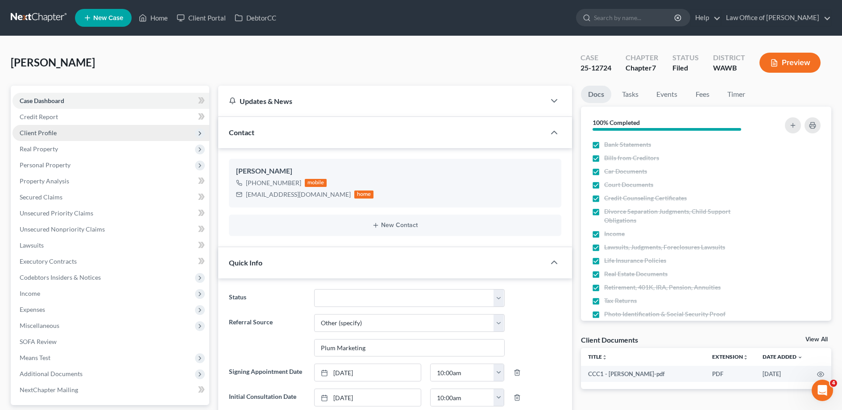
click at [42, 134] on span "Client Profile" at bounding box center [38, 133] width 37 height 8
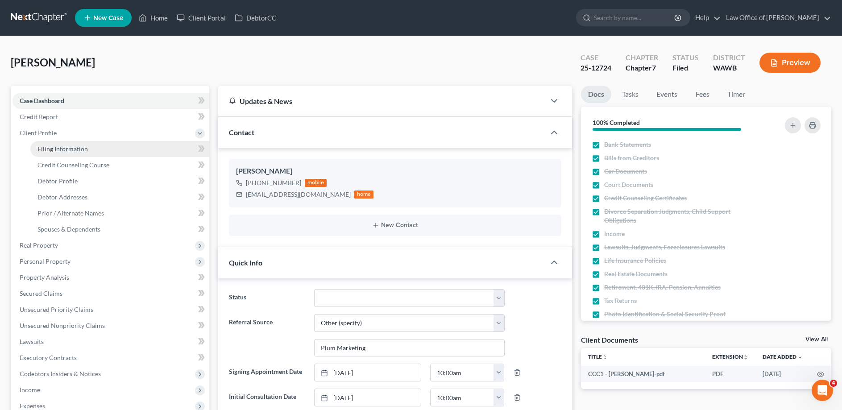
click at [48, 151] on span "Filing Information" at bounding box center [62, 149] width 50 height 8
select select "1"
select select "0"
select select "87"
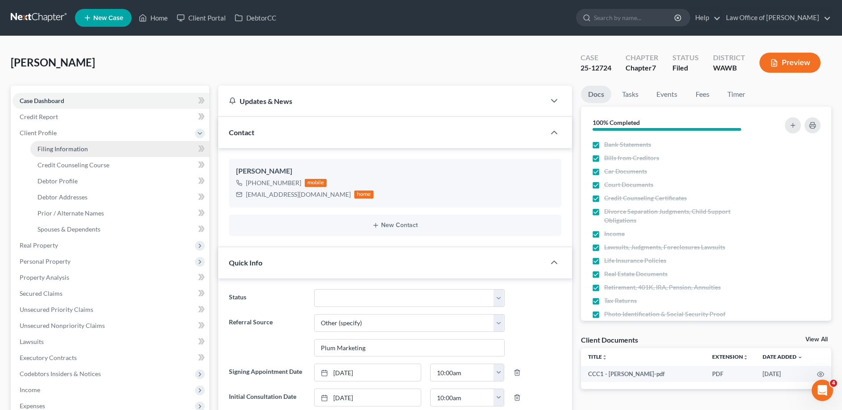
select select "0"
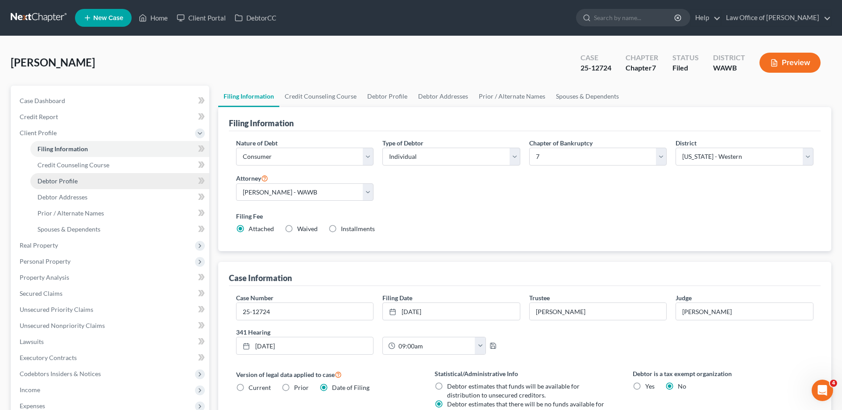
click at [50, 178] on span "Debtor Profile" at bounding box center [57, 181] width 40 height 8
select select "0"
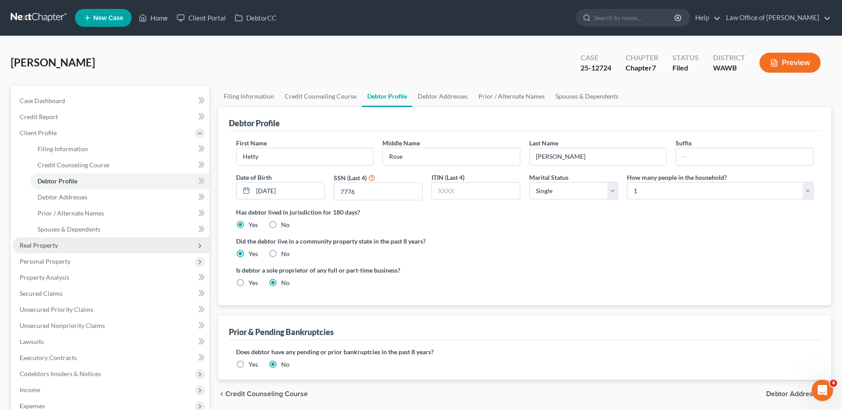
scroll to position [137, 0]
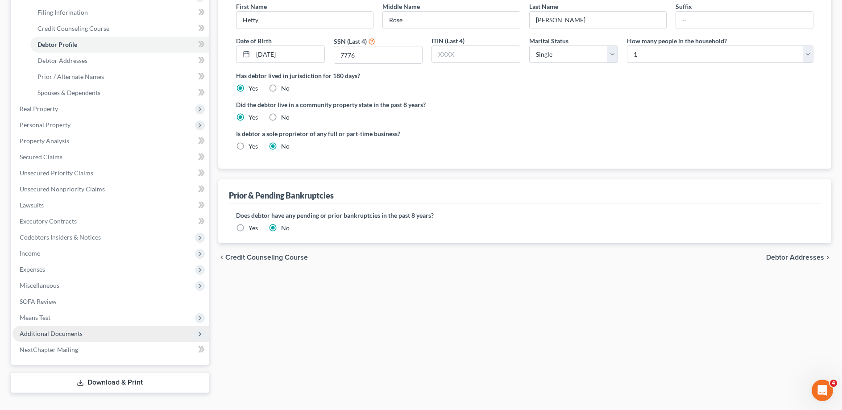
click at [73, 331] on span "Additional Documents" at bounding box center [51, 334] width 63 height 8
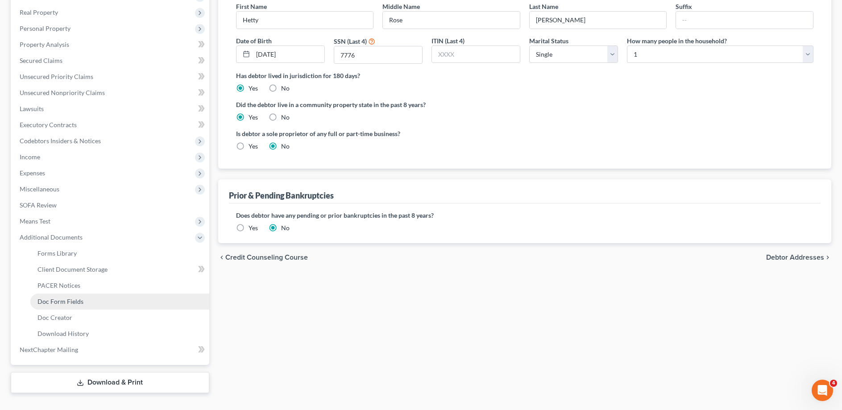
click at [74, 303] on span "Doc Form Fields" at bounding box center [60, 302] width 46 height 8
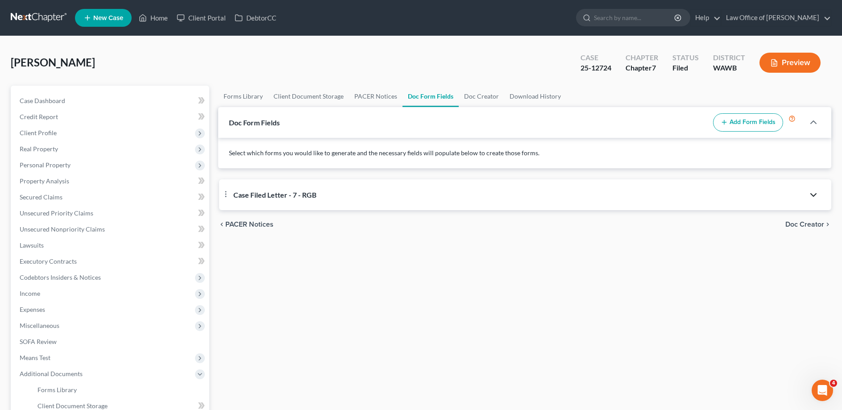
click at [815, 191] on icon "button" at bounding box center [813, 195] width 11 height 11
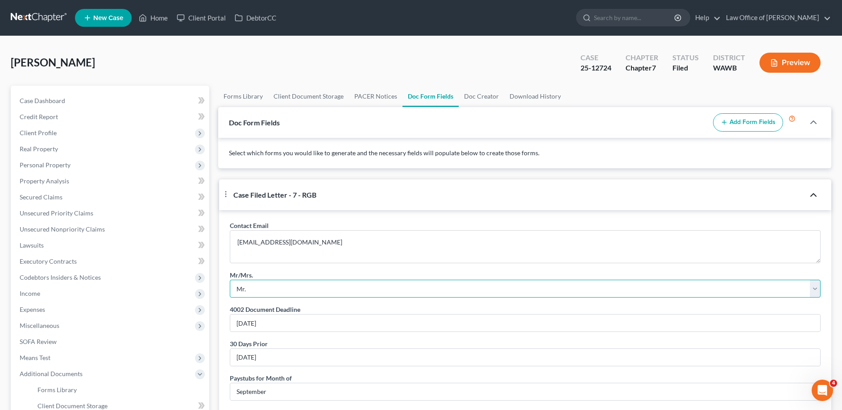
click at [230, 280] on select "Select... Mr. Mrs. Mr. and Mrs. Ms. Mr. and Mr. Mrs. and Mrs." at bounding box center [525, 289] width 591 height 18
select select "3"
click option "Ms." at bounding box center [0, 0] width 0 height 0
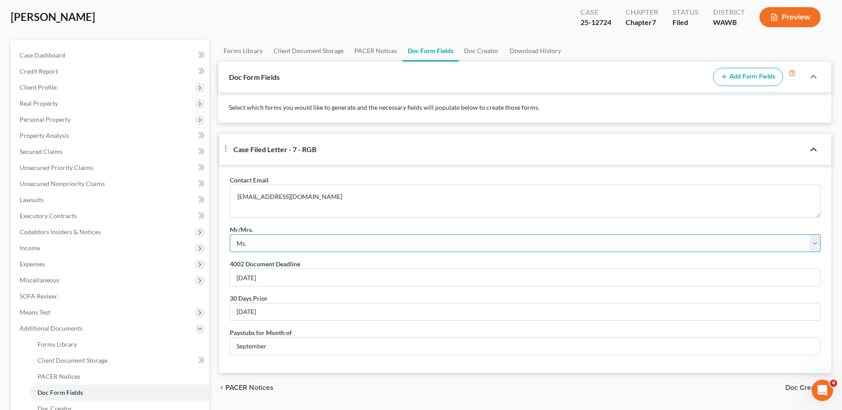
scroll to position [137, 0]
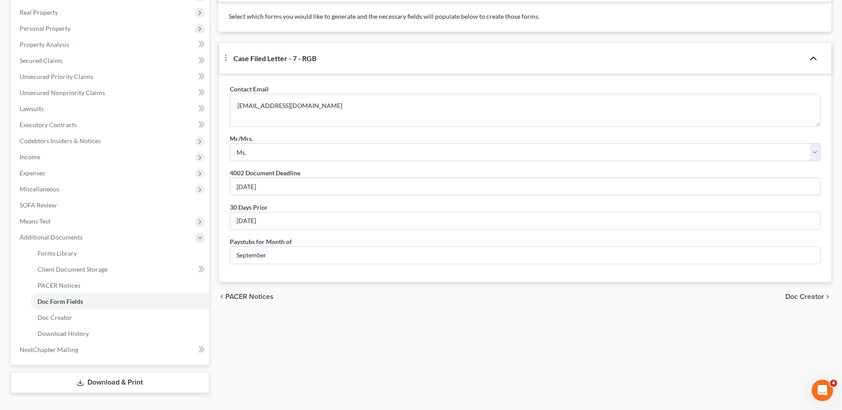
click at [807, 300] on span "Doc Creator" at bounding box center [804, 296] width 39 height 7
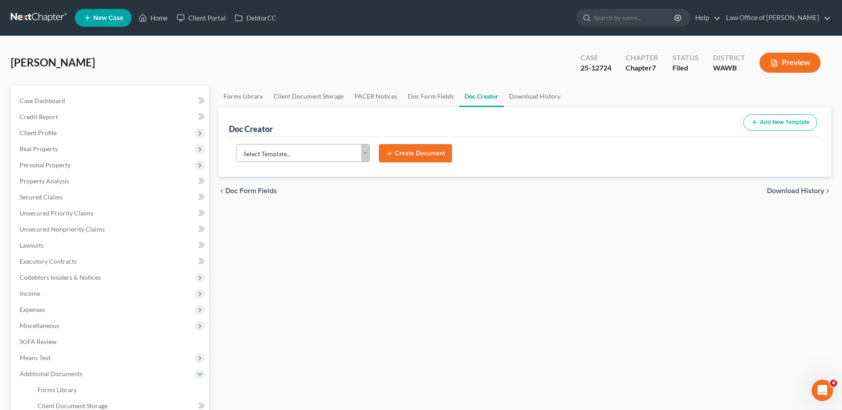
click at [346, 158] on body "Home New Case Client Portal DebtorCC Law Office of [PERSON_NAME] [EMAIL_ADDRESS…" at bounding box center [421, 282] width 842 height 564
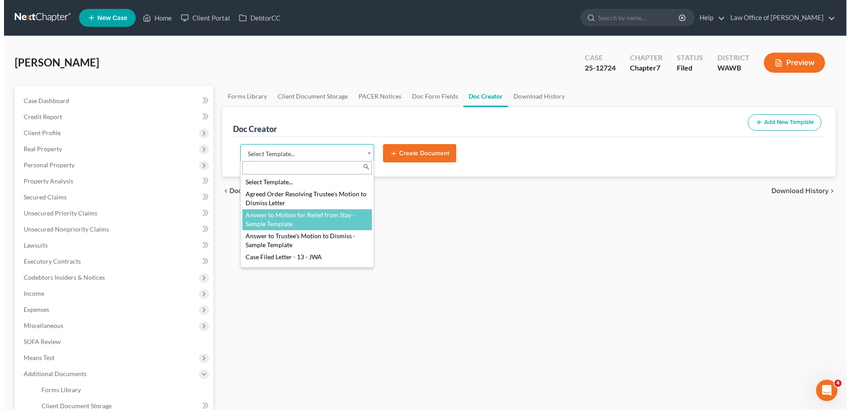
scroll to position [91, 0]
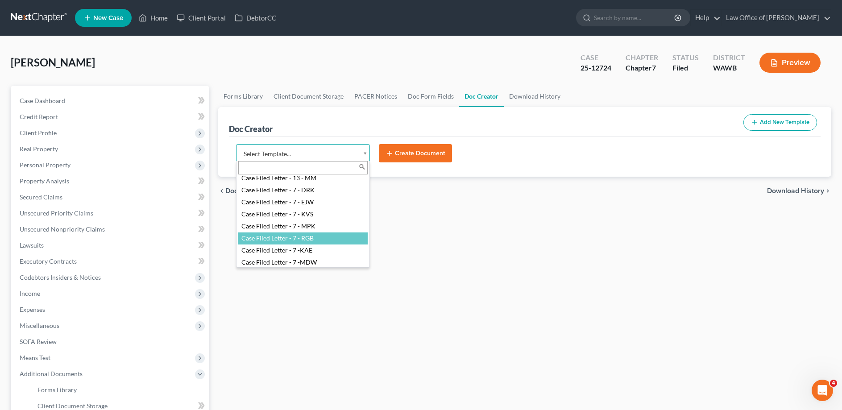
select select "104395"
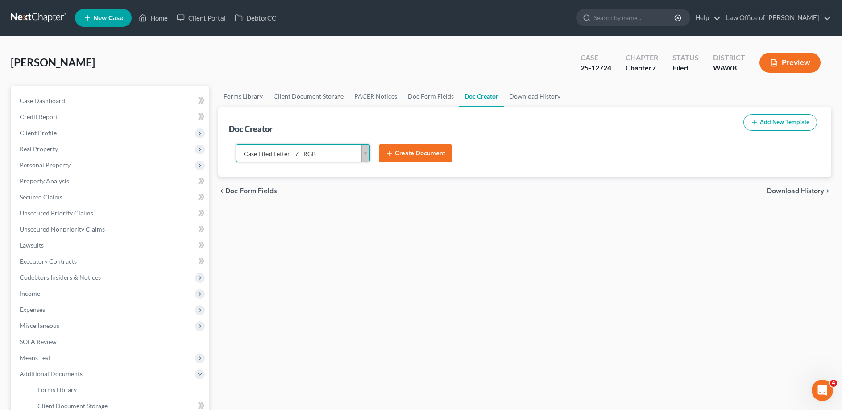
click at [419, 149] on button "Create Document" at bounding box center [415, 153] width 73 height 19
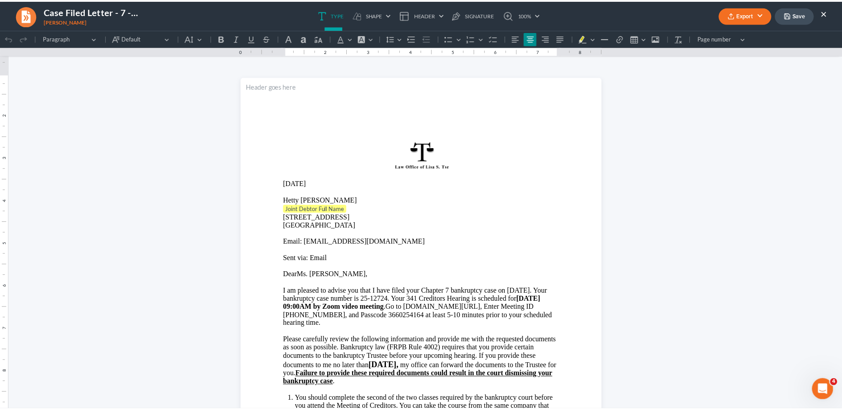
scroll to position [0, 0]
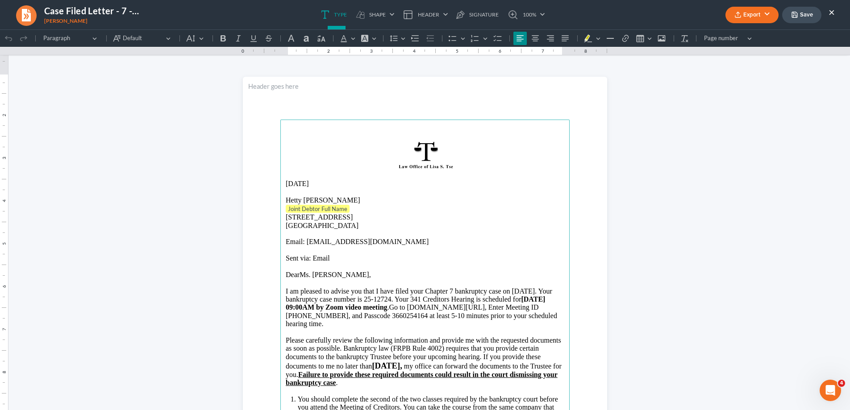
click at [370, 209] on p "Joint Debtor Full Name ⁠⁠⁠⁠⁠⁠⁠" at bounding box center [425, 209] width 278 height 9
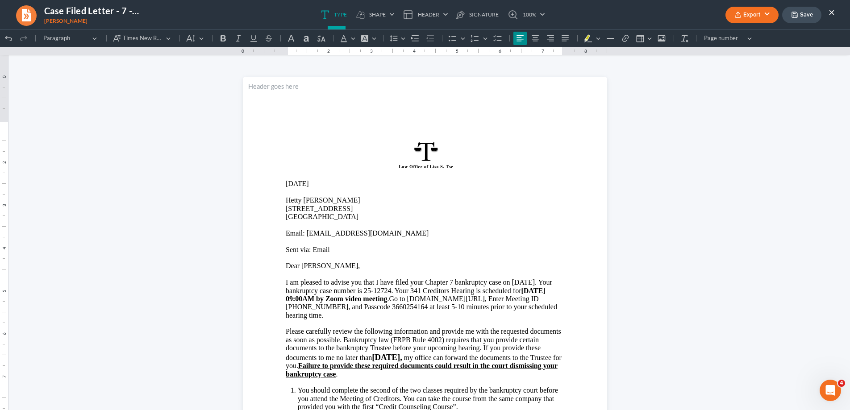
click at [741, 14] on button "Export" at bounding box center [751, 15] width 53 height 17
click at [735, 53] on link "Word" at bounding box center [750, 50] width 69 height 15
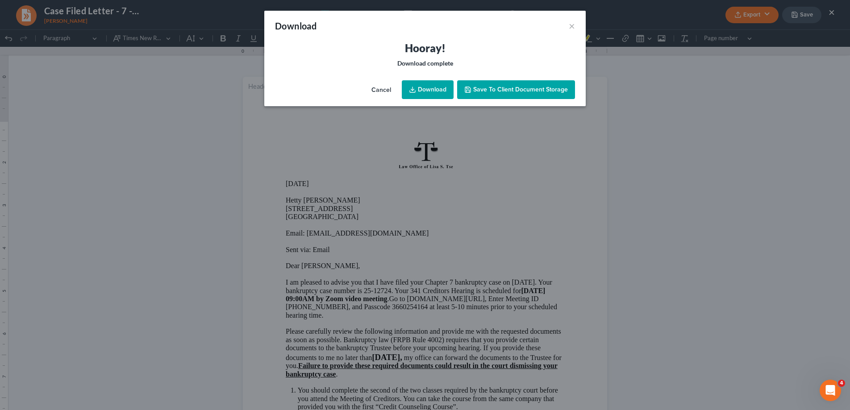
click at [427, 89] on link "Download" at bounding box center [428, 89] width 52 height 19
click at [570, 26] on button "×" at bounding box center [572, 26] width 6 height 11
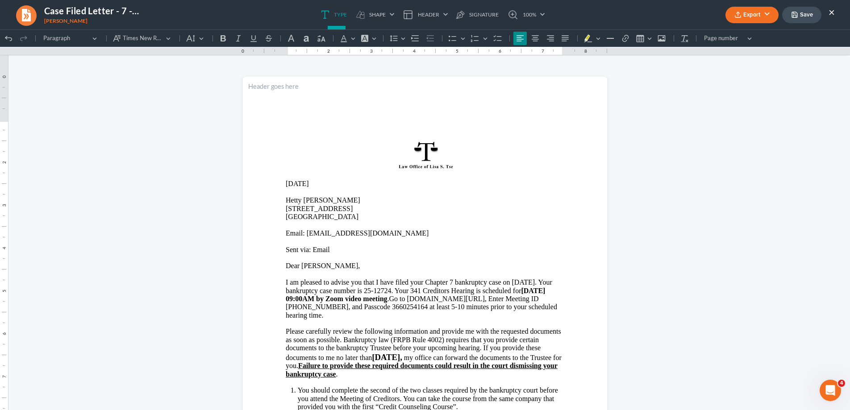
click at [831, 10] on button "×" at bounding box center [831, 12] width 6 height 11
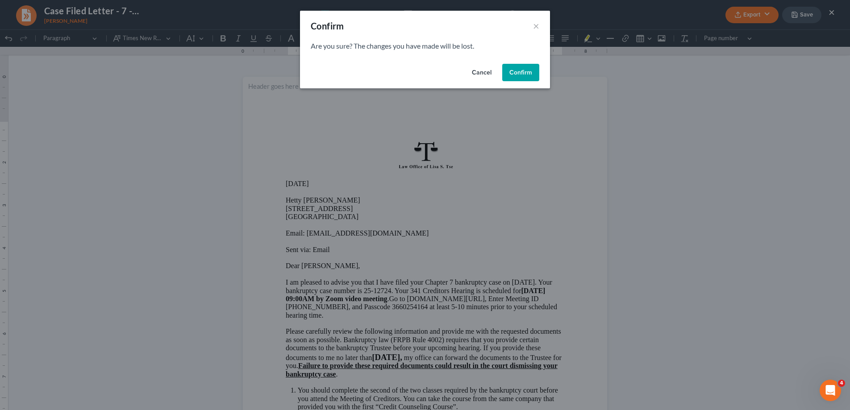
click at [508, 73] on button "Confirm" at bounding box center [520, 73] width 37 height 18
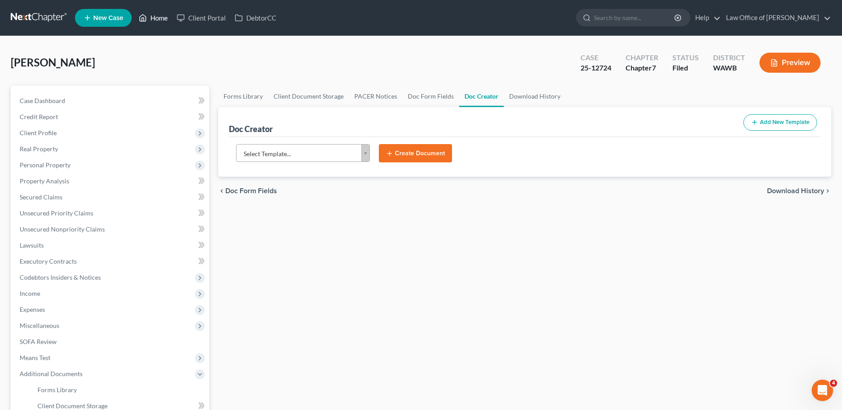
click at [157, 21] on link "Home" at bounding box center [153, 18] width 38 height 16
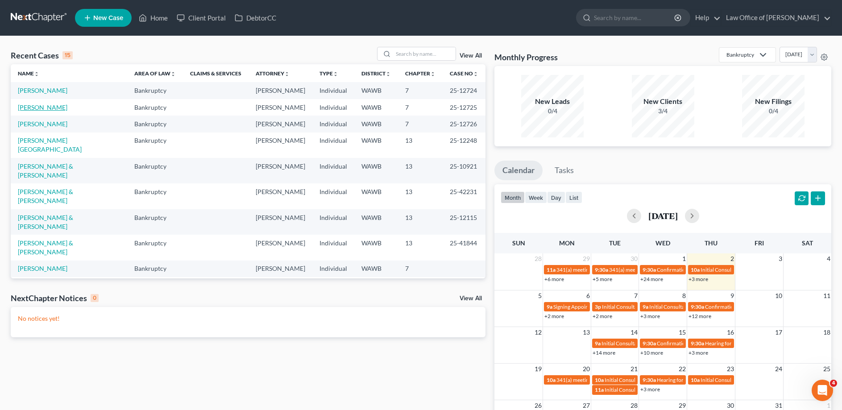
click at [30, 110] on link "[PERSON_NAME]" at bounding box center [43, 108] width 50 height 8
select select "6"
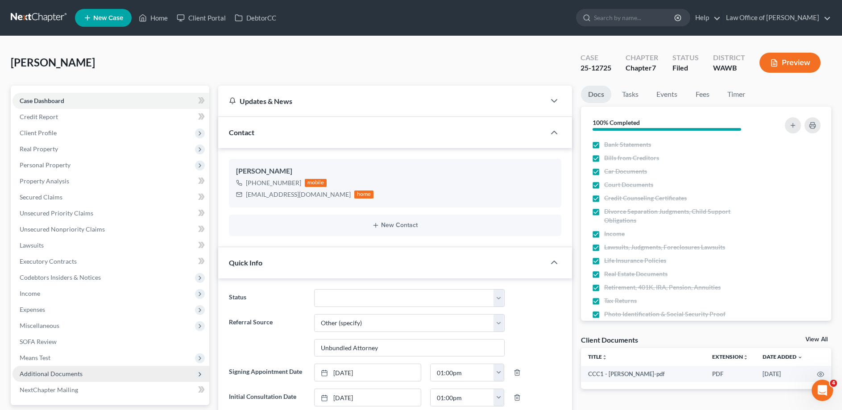
click at [70, 370] on span "Additional Documents" at bounding box center [51, 374] width 63 height 8
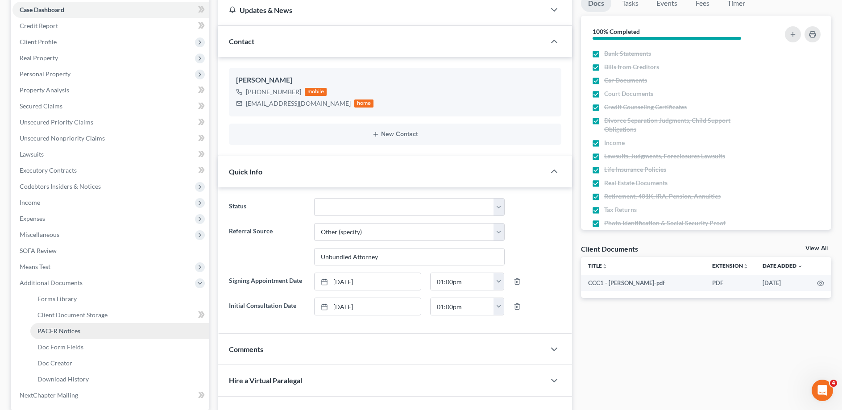
click at [70, 332] on span "PACER Notices" at bounding box center [58, 331] width 43 height 8
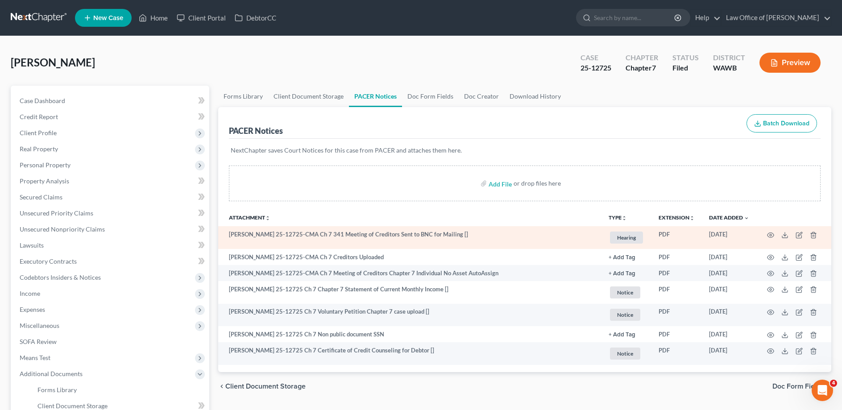
click at [779, 235] on td at bounding box center [793, 237] width 75 height 23
click at [784, 237] on icon at bounding box center [784, 235] width 7 height 7
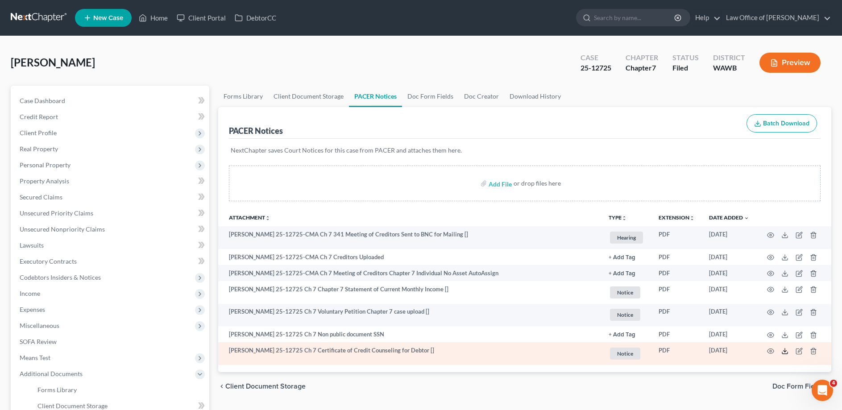
click at [784, 352] on icon at bounding box center [784, 351] width 7 height 7
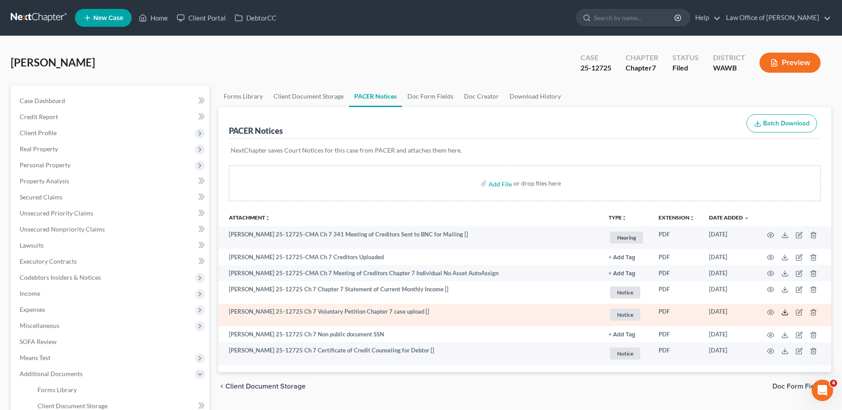
click at [785, 314] on icon at bounding box center [784, 312] width 7 height 7
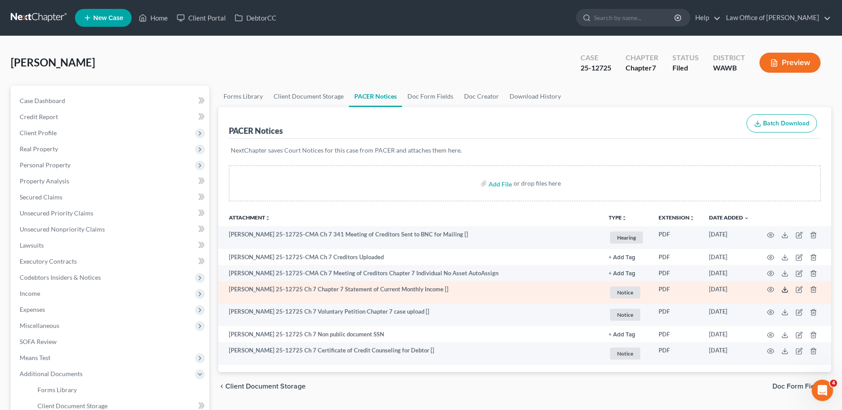
click at [785, 287] on icon at bounding box center [784, 289] width 7 height 7
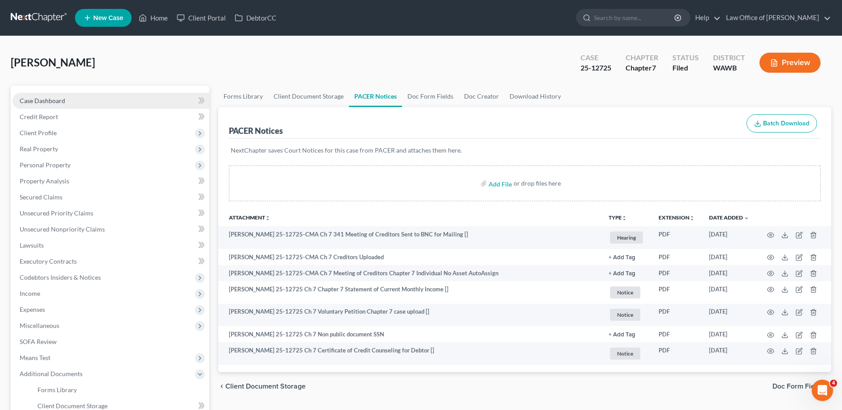
click at [47, 101] on span "Case Dashboard" at bounding box center [43, 101] width 46 height 8
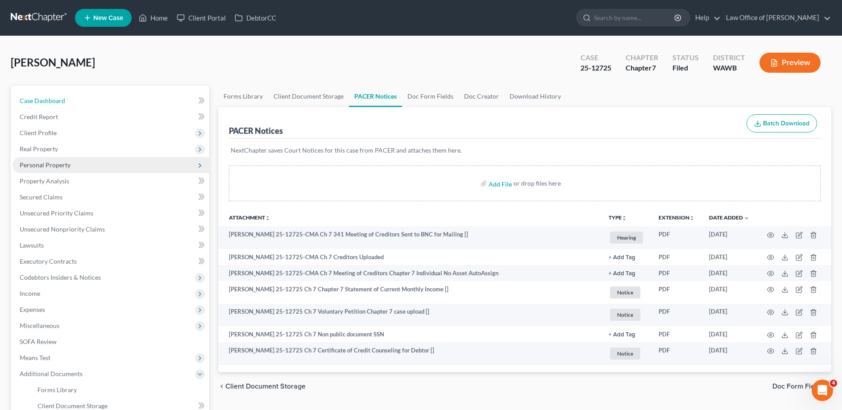
select select "6"
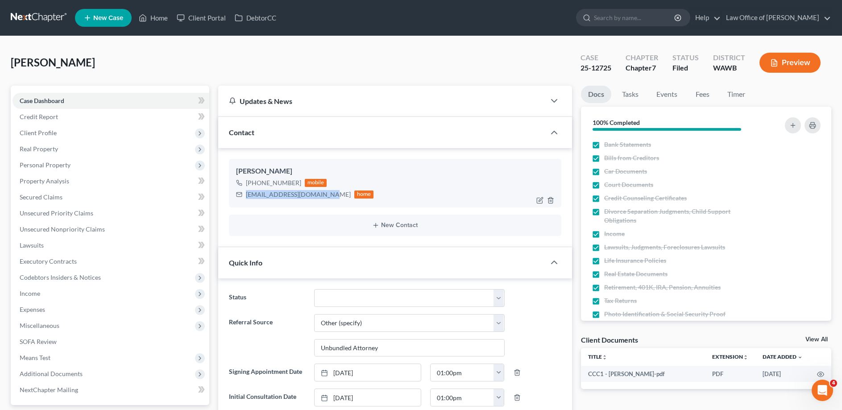
drag, startPoint x: 321, startPoint y: 195, endPoint x: 246, endPoint y: 194, distance: 74.5
click at [246, 194] on div "[EMAIL_ADDRESS][DOMAIN_NAME]" at bounding box center [298, 194] width 105 height 9
copy div "[EMAIL_ADDRESS][DOMAIN_NAME]"
click at [44, 132] on span "Client Profile" at bounding box center [38, 133] width 37 height 8
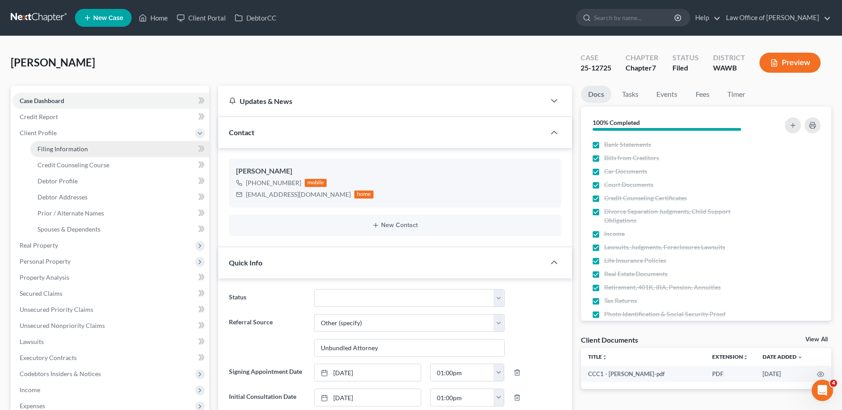
click at [44, 147] on span "Filing Information" at bounding box center [62, 149] width 50 height 8
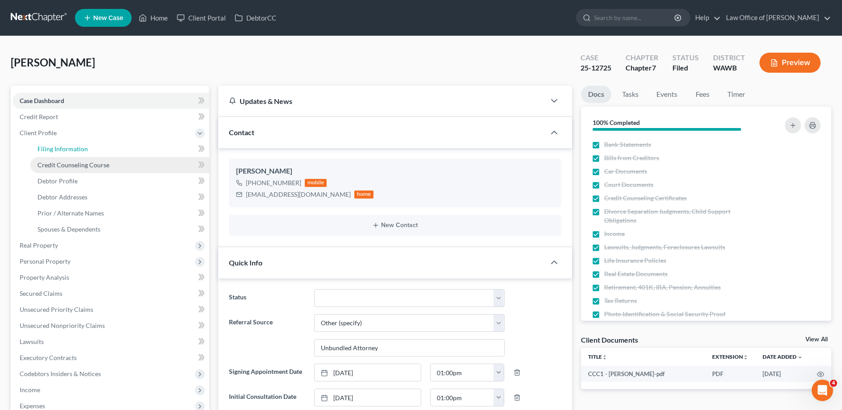
select select "1"
select select "0"
select select "87"
select select "0"
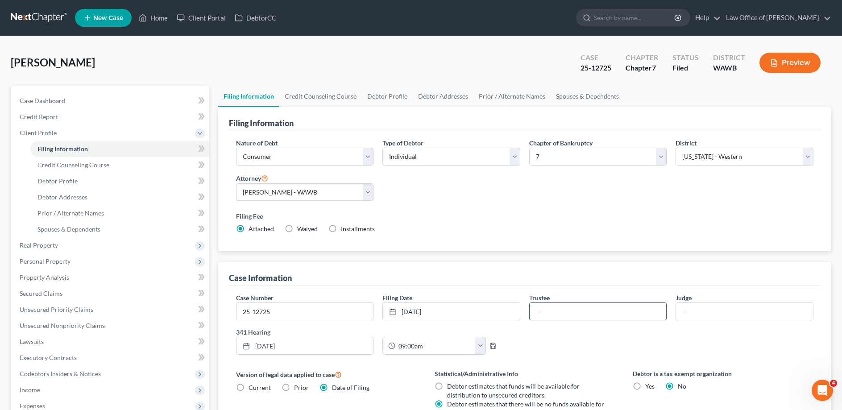
click at [552, 311] on input "text" at bounding box center [598, 311] width 137 height 17
type input "[PERSON_NAME]"
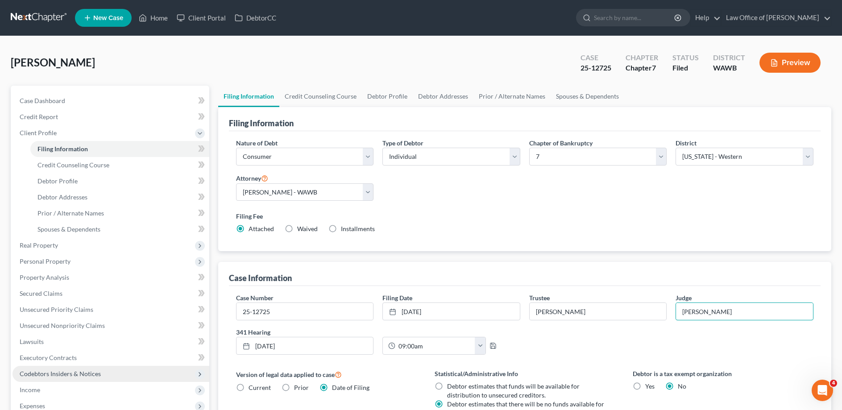
scroll to position [91, 0]
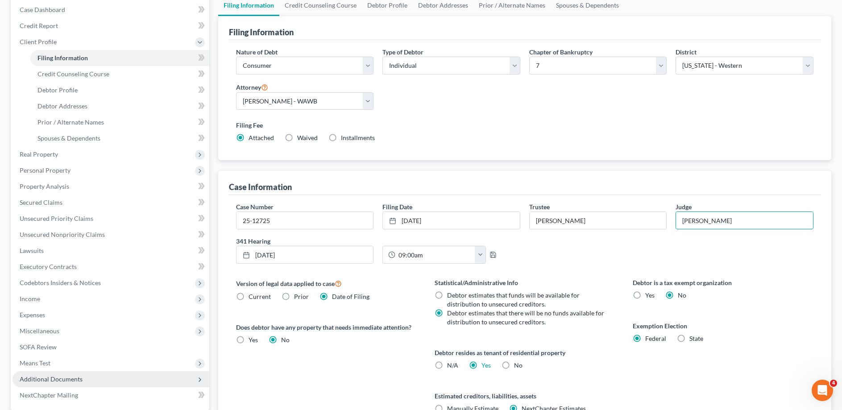
type input "[PERSON_NAME]"
click at [39, 376] on span "Additional Documents" at bounding box center [51, 379] width 63 height 8
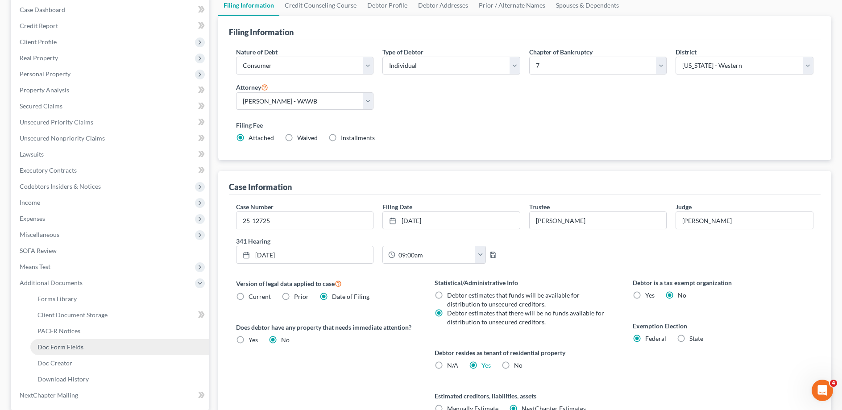
scroll to position [178, 0]
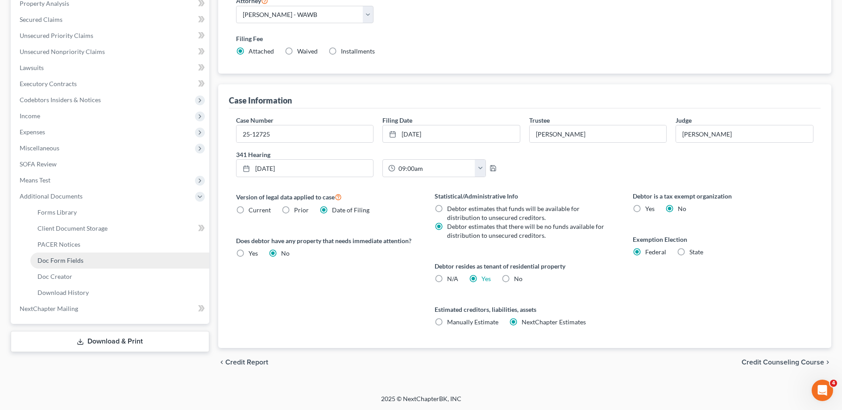
click at [63, 262] on span "Doc Form Fields" at bounding box center [60, 261] width 46 height 8
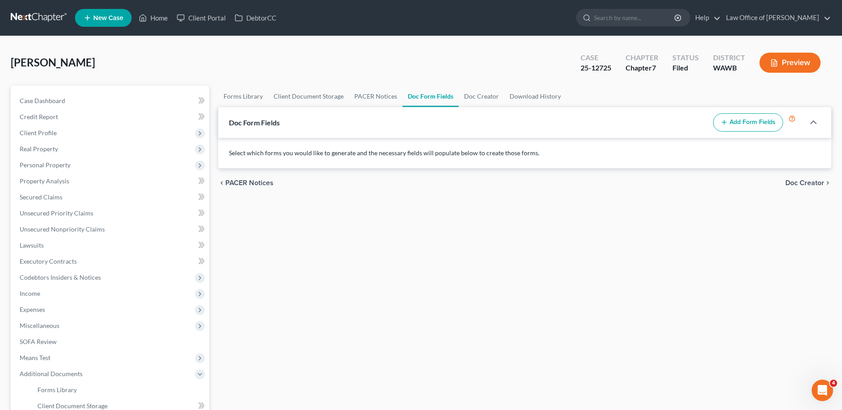
click at [760, 118] on button "Add Form Fields" at bounding box center [748, 122] width 70 height 19
select select
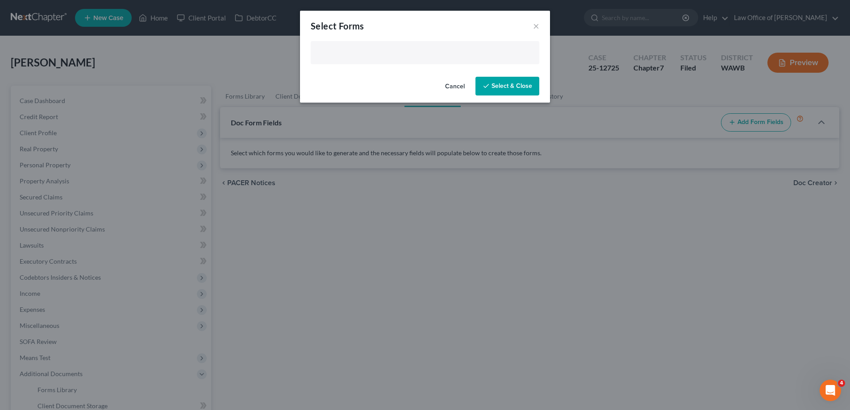
click at [376, 55] on input "text" at bounding box center [424, 53] width 216 height 13
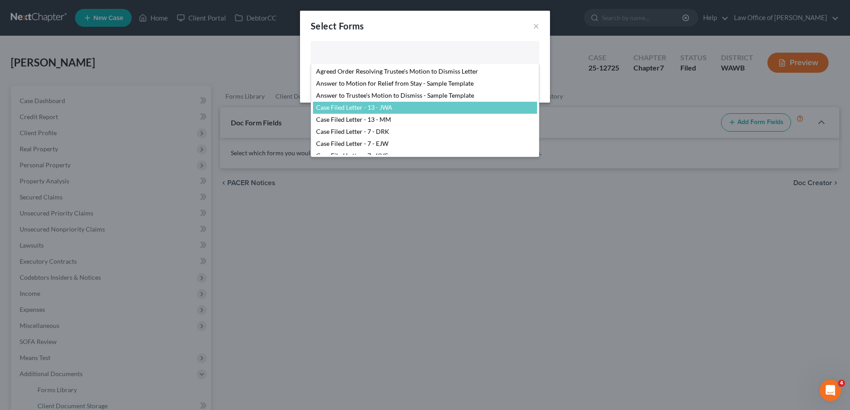
scroll to position [91, 0]
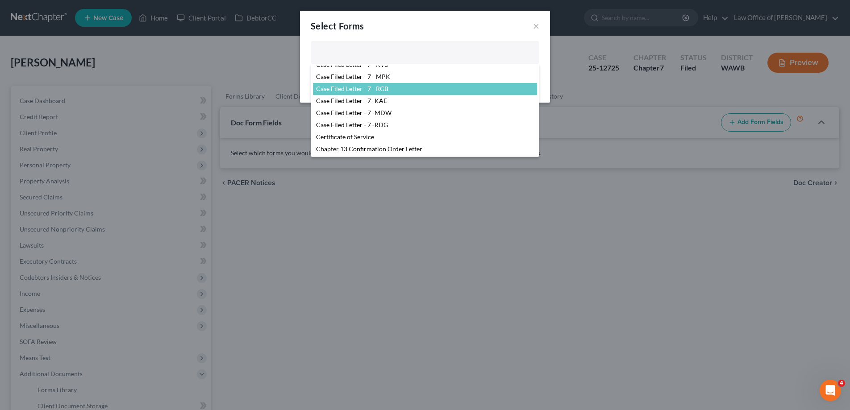
select select "104395"
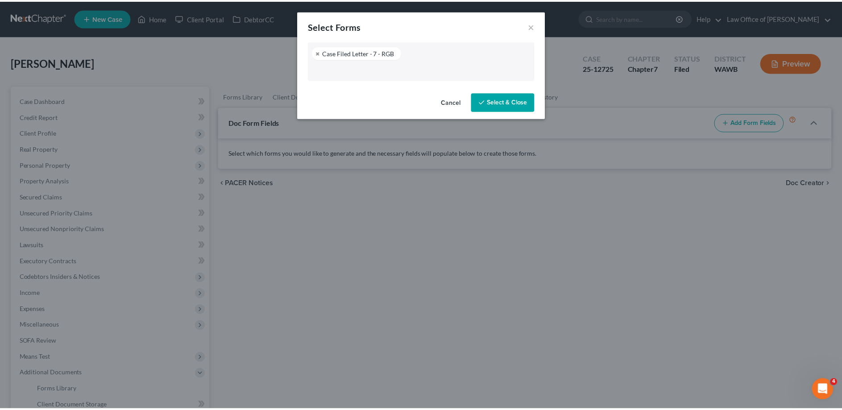
scroll to position [84, 0]
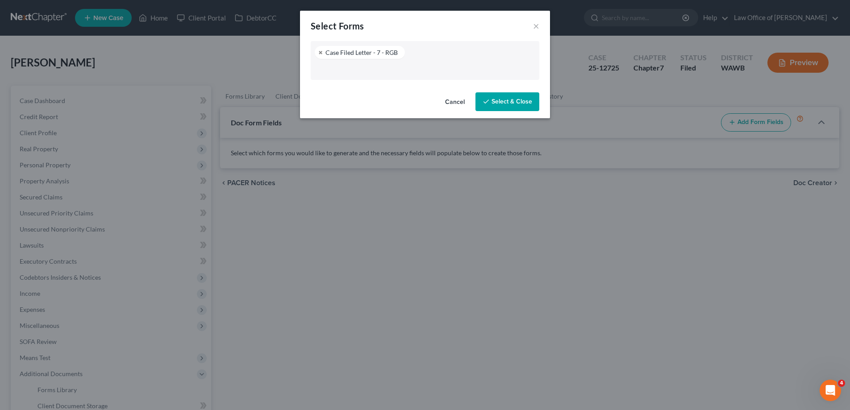
click at [526, 104] on button "Select & Close" at bounding box center [507, 101] width 64 height 19
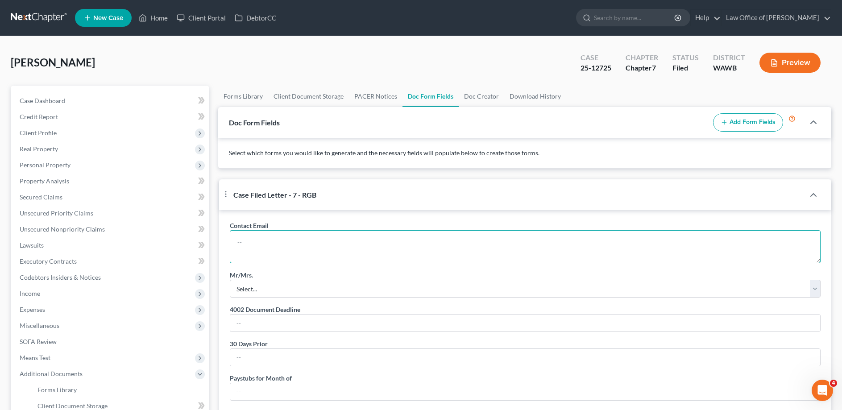
click at [277, 255] on textarea at bounding box center [525, 246] width 591 height 33
paste textarea "[EMAIL_ADDRESS][DOMAIN_NAME]"
type textarea "[EMAIL_ADDRESS][DOMAIN_NAME]"
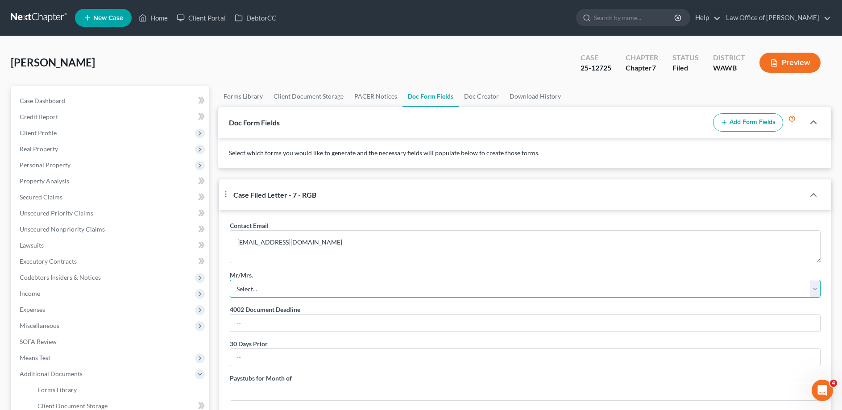
click at [230, 280] on select "Select... Mr. Mrs. Mr. and Mrs. Ms. Mr. and Mr. Mrs. and Mrs." at bounding box center [525, 289] width 591 height 18
select select "3"
type input "[DATE]"
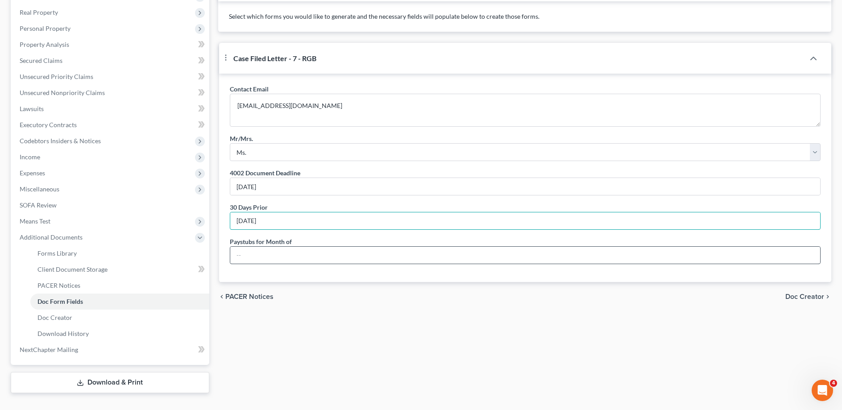
type input "[DATE]"
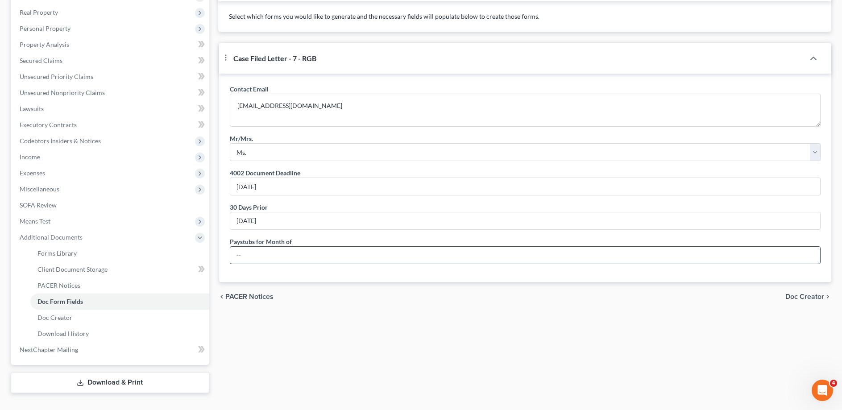
click at [250, 264] on input "text" at bounding box center [525, 255] width 590 height 17
type input "September"
click at [799, 311] on div "chevron_left PACER Notices Doc Creator chevron_right" at bounding box center [524, 296] width 613 height 29
click at [802, 300] on span "Doc Creator" at bounding box center [804, 296] width 39 height 7
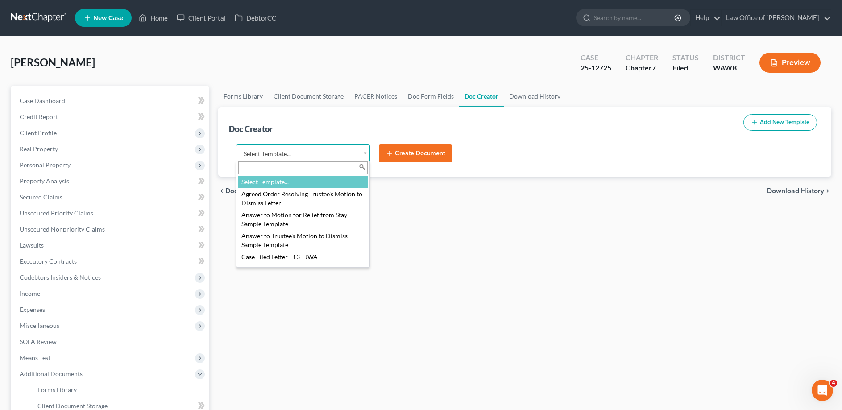
click at [308, 158] on body "Home New Case Client Portal DebtorCC Law Office of [PERSON_NAME] [EMAIL_ADDRESS…" at bounding box center [421, 282] width 842 height 564
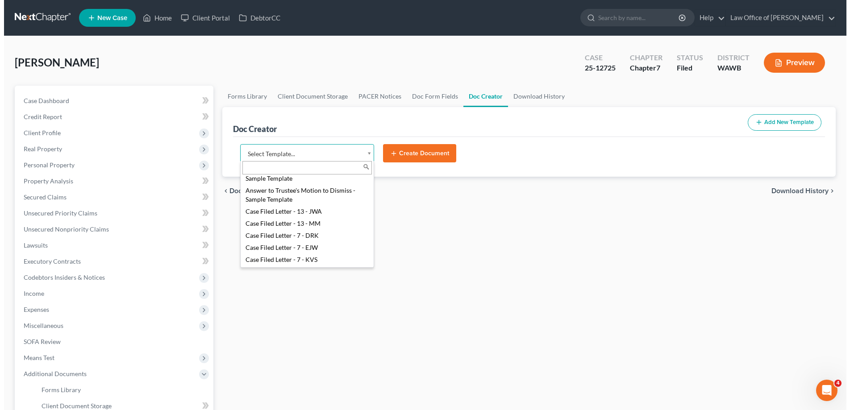
scroll to position [91, 0]
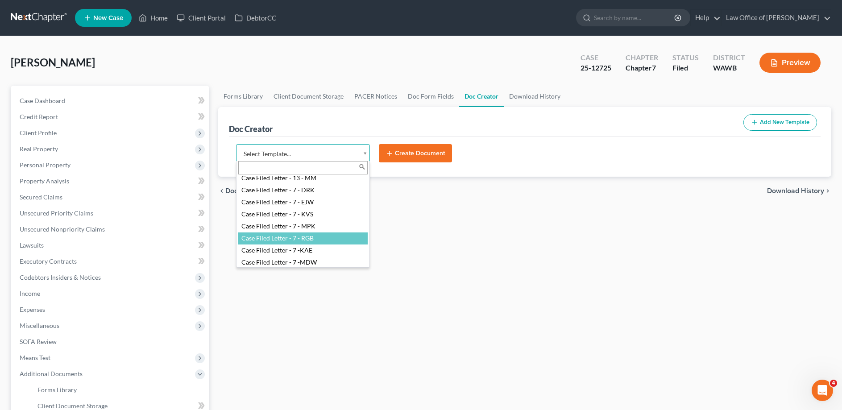
select select "104395"
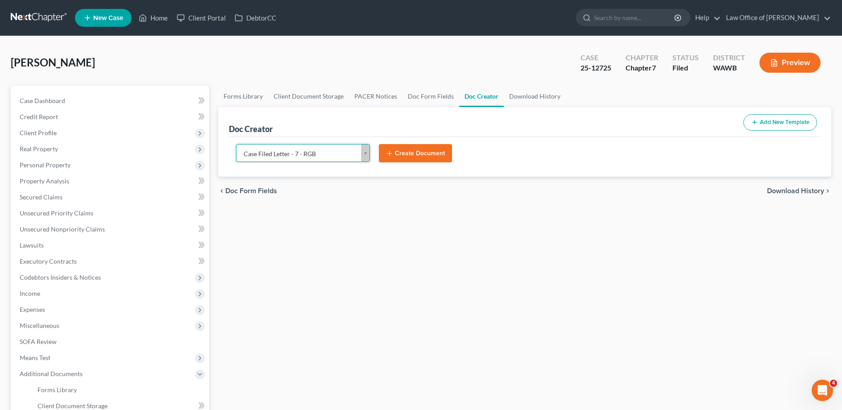
click at [404, 157] on button "Create Document" at bounding box center [415, 153] width 73 height 19
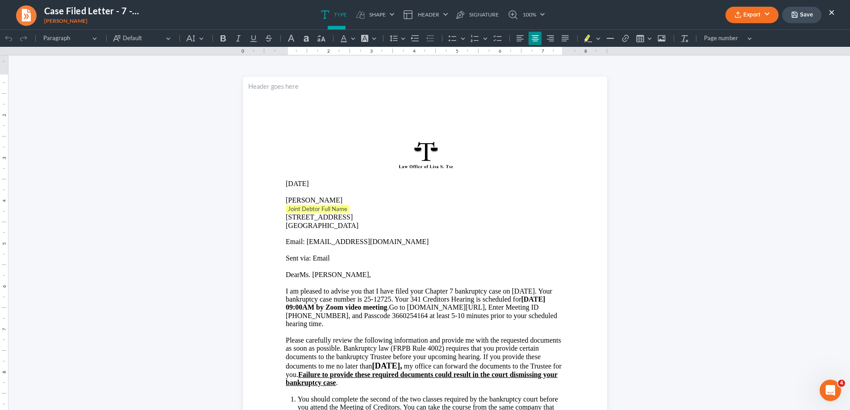
scroll to position [0, 0]
click at [359, 207] on p "Joint Debtor Full Name ⁠⁠⁠⁠⁠⁠⁠" at bounding box center [425, 209] width 278 height 9
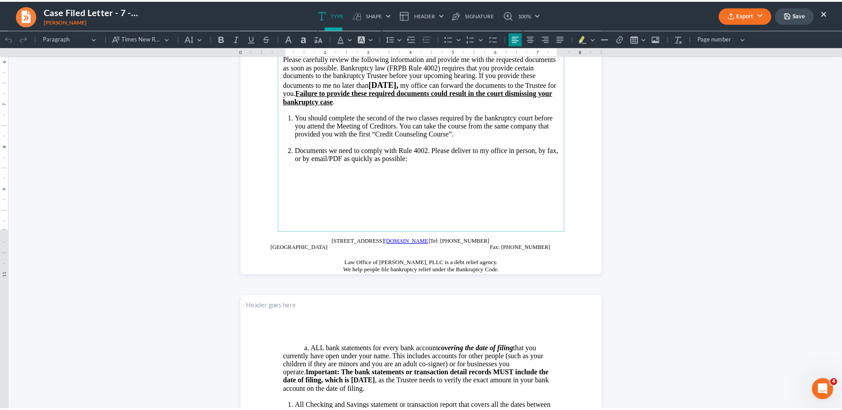
scroll to position [410, 0]
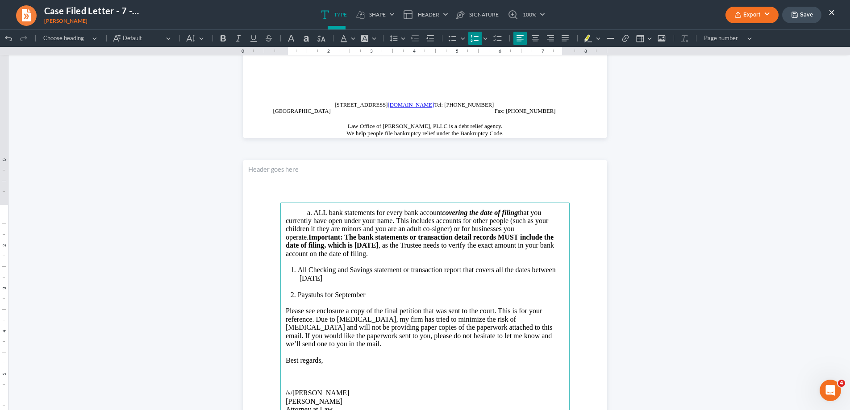
click at [378, 281] on li "All Checking and Savings statement or transaction report that covers all the da…" at bounding box center [431, 274] width 266 height 17
click at [751, 17] on button "Export" at bounding box center [751, 15] width 53 height 17
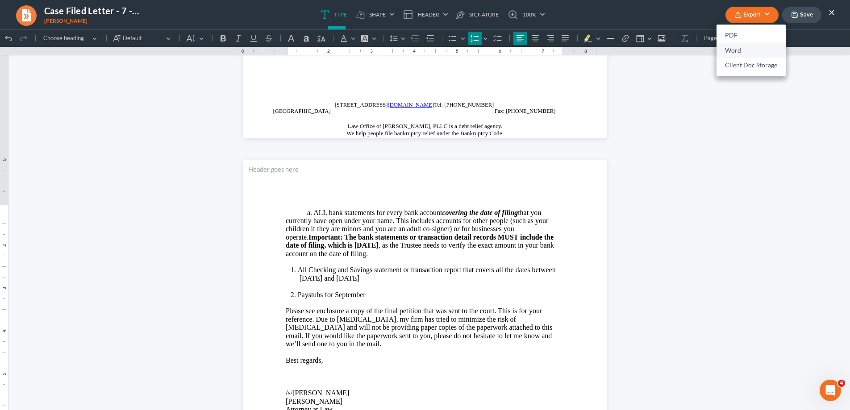
click at [746, 46] on link "Word" at bounding box center [750, 50] width 69 height 15
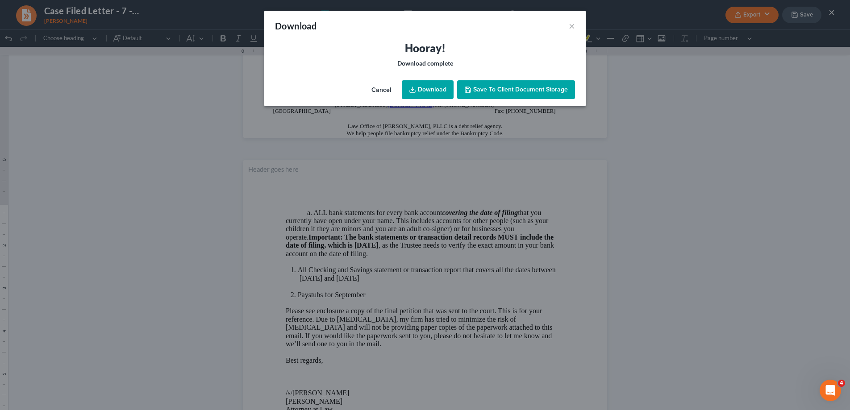
click at [441, 86] on link "Download" at bounding box center [428, 89] width 52 height 19
click at [572, 24] on button "×" at bounding box center [572, 26] width 6 height 11
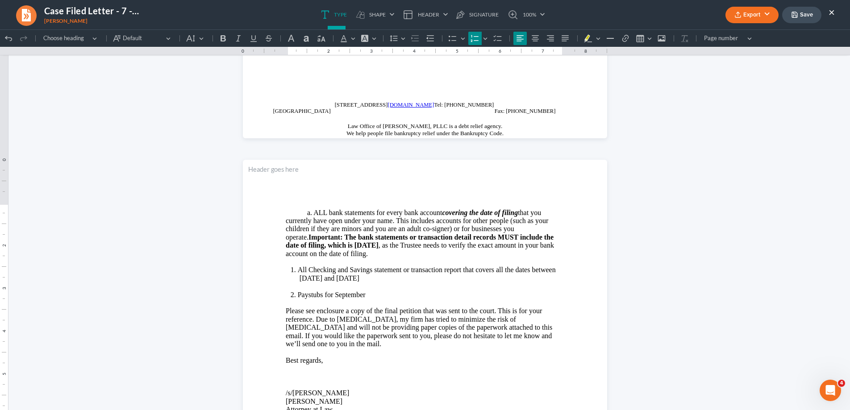
click at [834, 12] on button "×" at bounding box center [831, 12] width 6 height 11
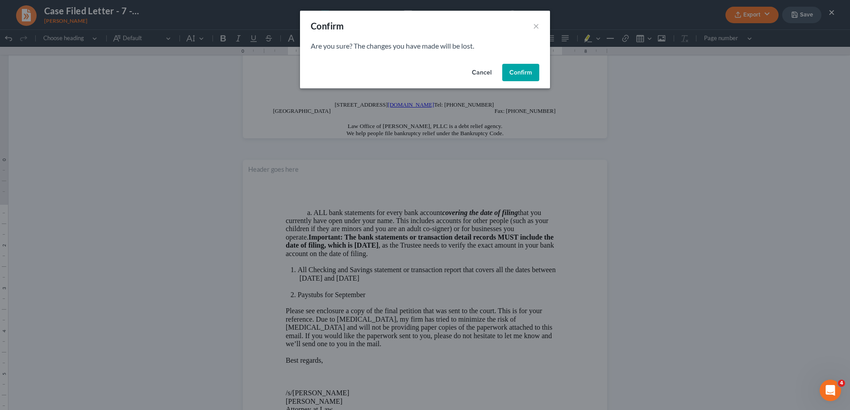
click at [527, 76] on button "Confirm" at bounding box center [520, 73] width 37 height 18
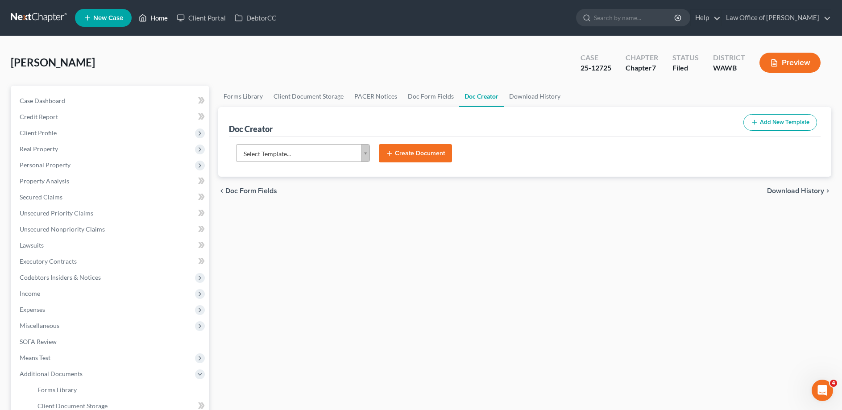
click at [151, 19] on link "Home" at bounding box center [153, 18] width 38 height 16
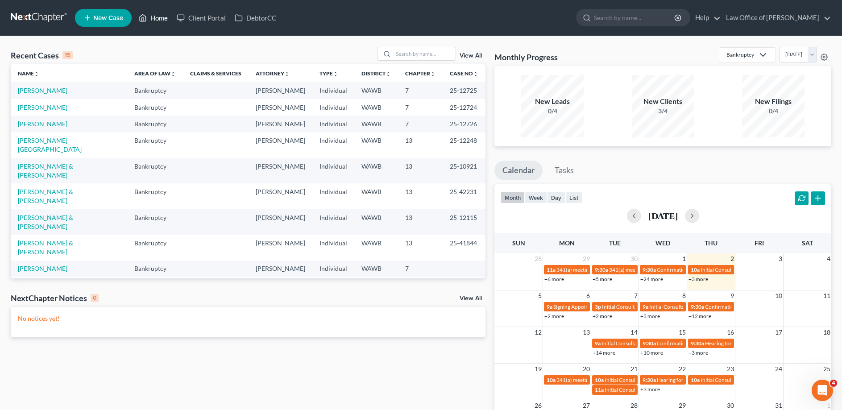
click at [160, 16] on link "Home" at bounding box center [153, 18] width 38 height 16
click at [397, 54] on input "search" at bounding box center [424, 53] width 62 height 13
type input "[PERSON_NAME]"
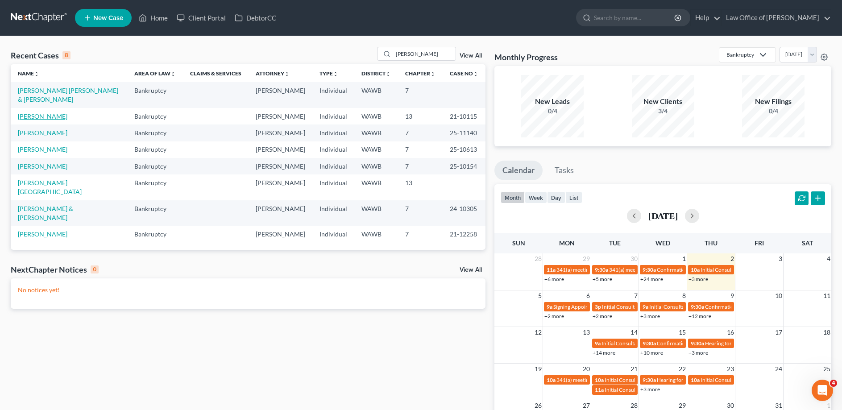
click at [31, 112] on link "[PERSON_NAME]" at bounding box center [43, 116] width 50 height 8
select select "6"
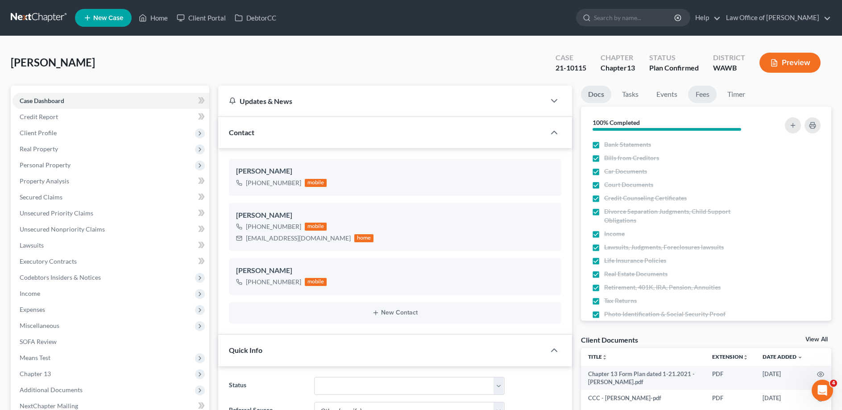
click at [706, 94] on link "Fees" at bounding box center [702, 94] width 29 height 17
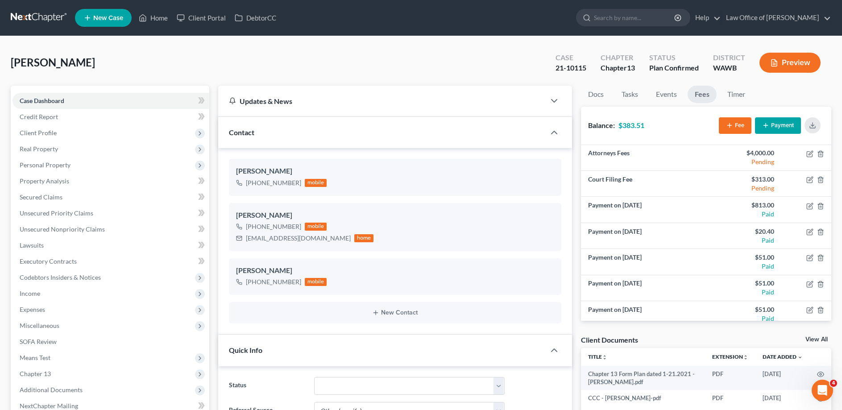
click at [784, 123] on button "Payment" at bounding box center [778, 125] width 46 height 17
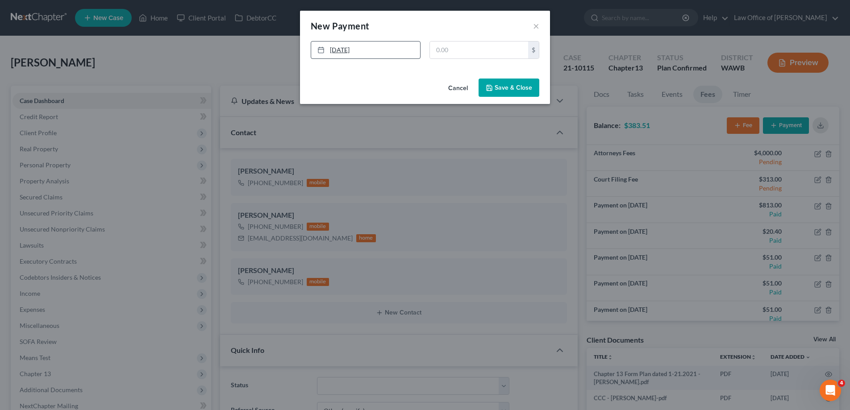
click at [394, 54] on link "[DATE]" at bounding box center [365, 50] width 109 height 17
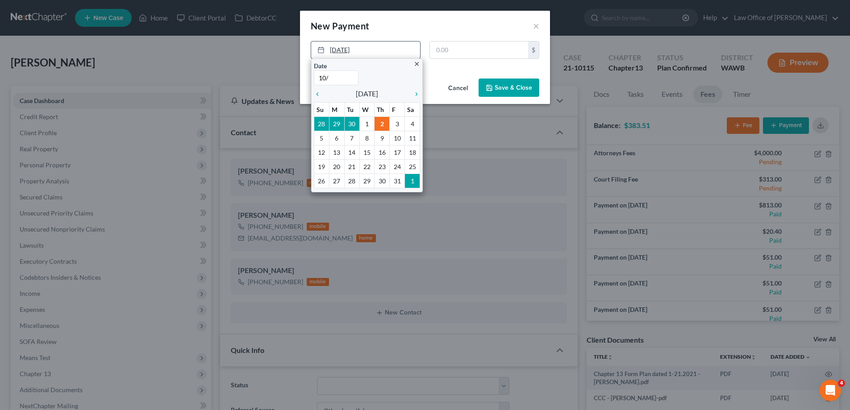
type input "10/1"
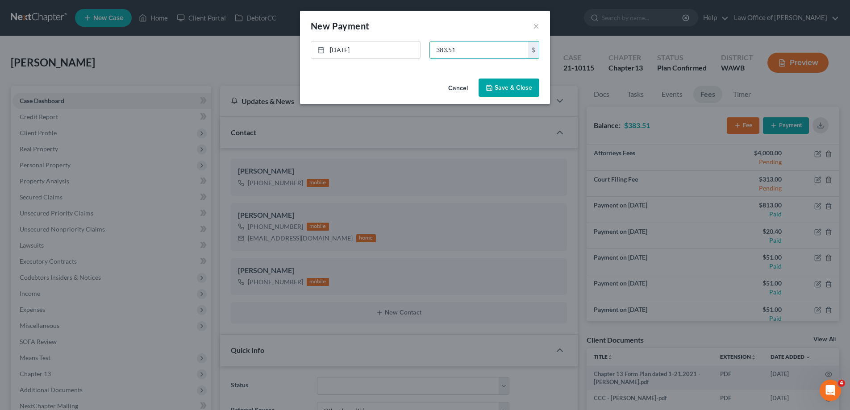
type input "383.51"
click at [512, 87] on button "Save & Close" at bounding box center [508, 88] width 61 height 19
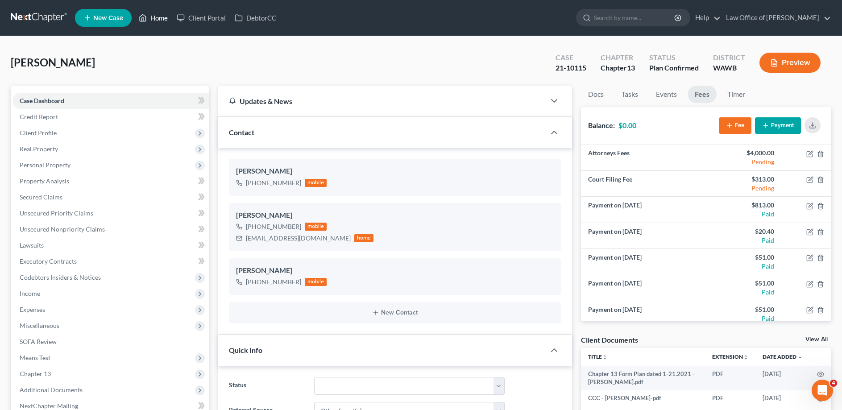
click at [162, 17] on link "Home" at bounding box center [153, 18] width 38 height 16
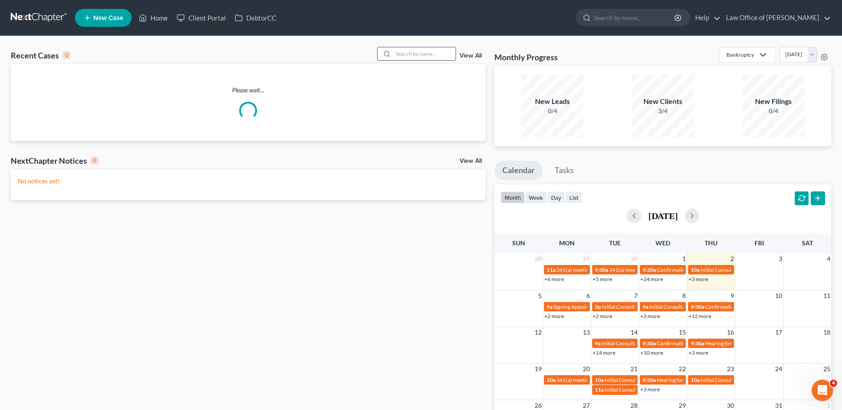
click at [411, 53] on input "search" at bounding box center [424, 53] width 62 height 13
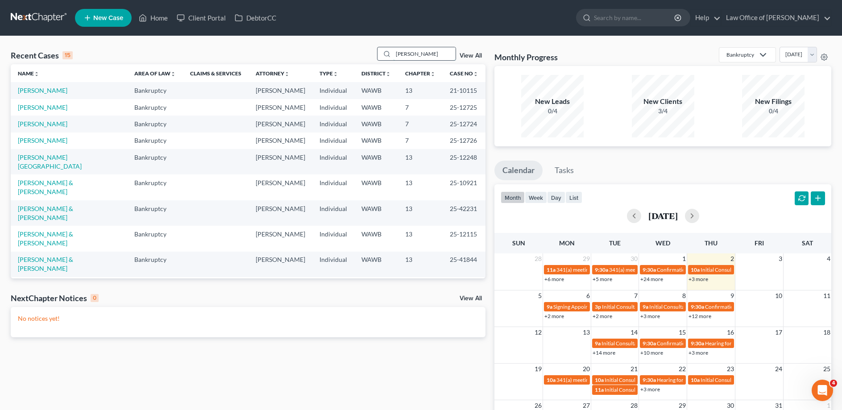
type input "[PERSON_NAME]"
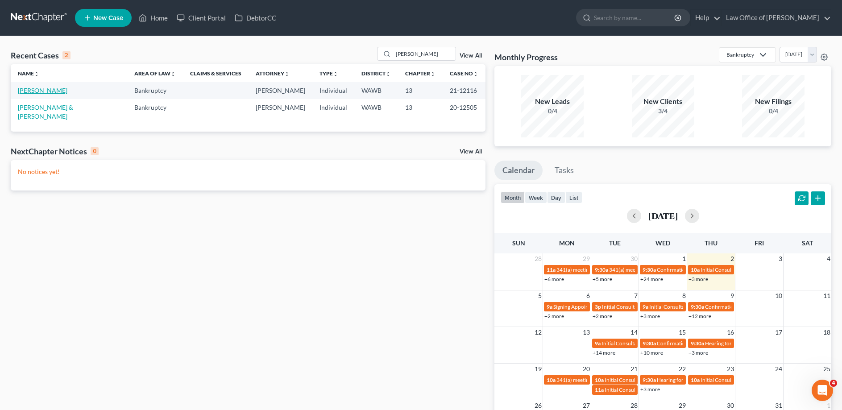
click at [32, 91] on link "[PERSON_NAME]" at bounding box center [43, 91] width 50 height 8
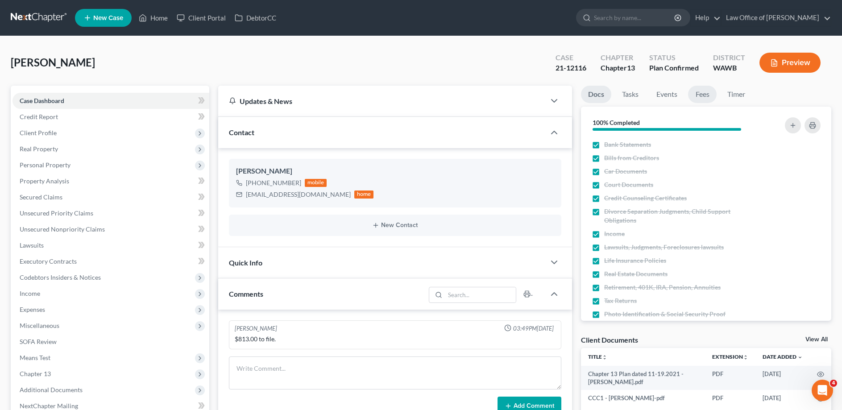
click at [703, 94] on link "Fees" at bounding box center [702, 94] width 29 height 17
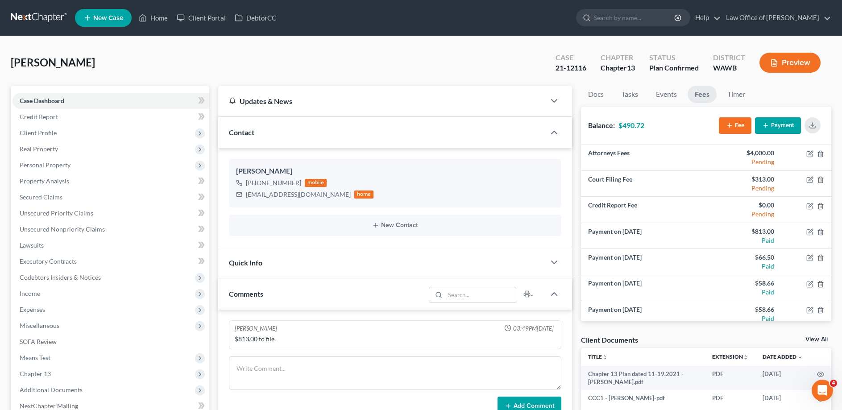
click at [782, 127] on button "Payment" at bounding box center [778, 125] width 46 height 17
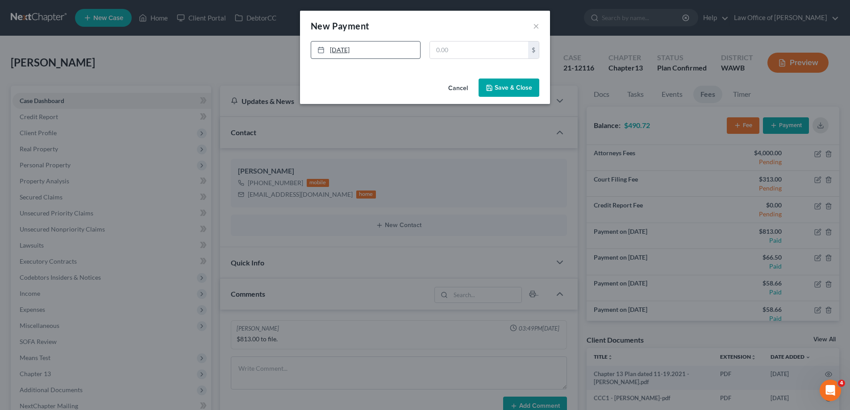
click at [390, 50] on link "[DATE]" at bounding box center [365, 50] width 109 height 17
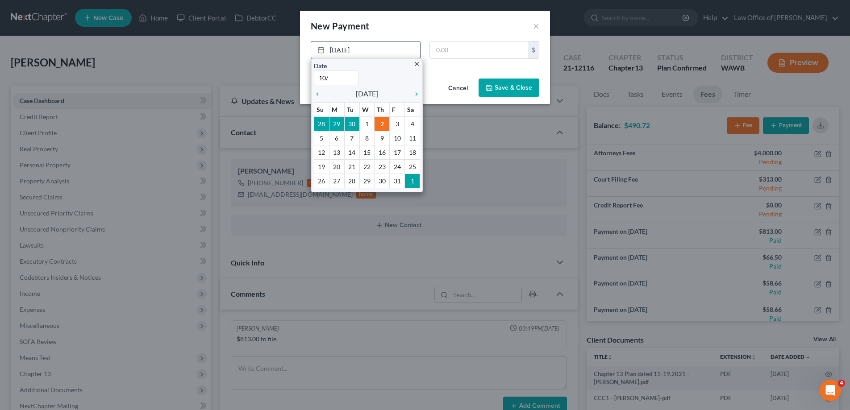
type input "10/1"
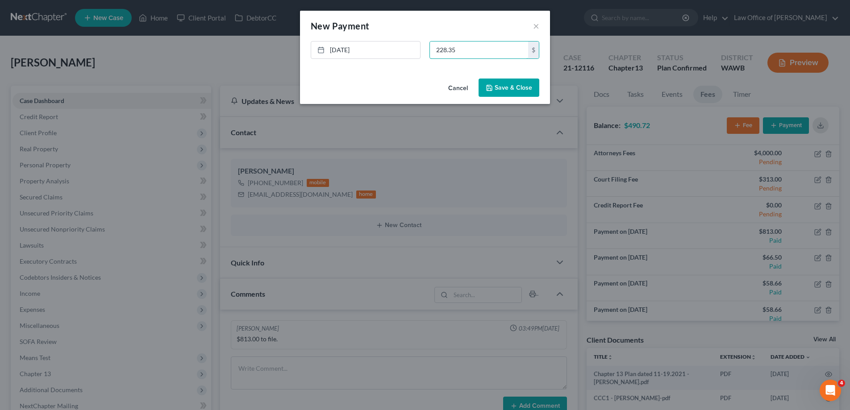
type input "228.35"
click at [494, 91] on button "Save & Close" at bounding box center [508, 88] width 61 height 19
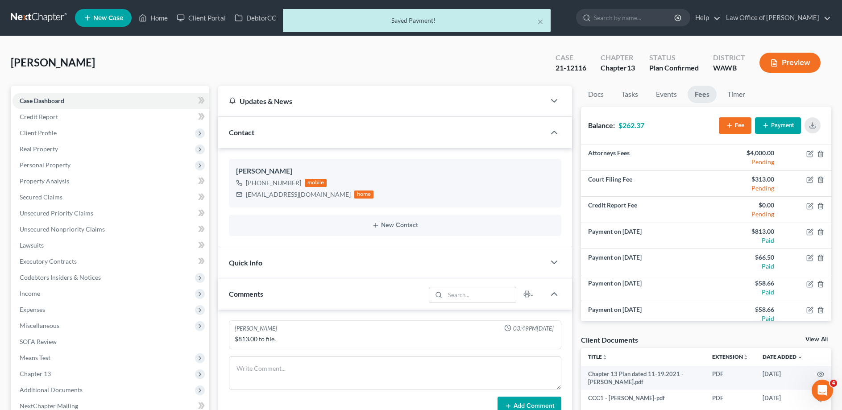
click at [160, 17] on div "× Saved Payment!" at bounding box center [417, 23] width 842 height 28
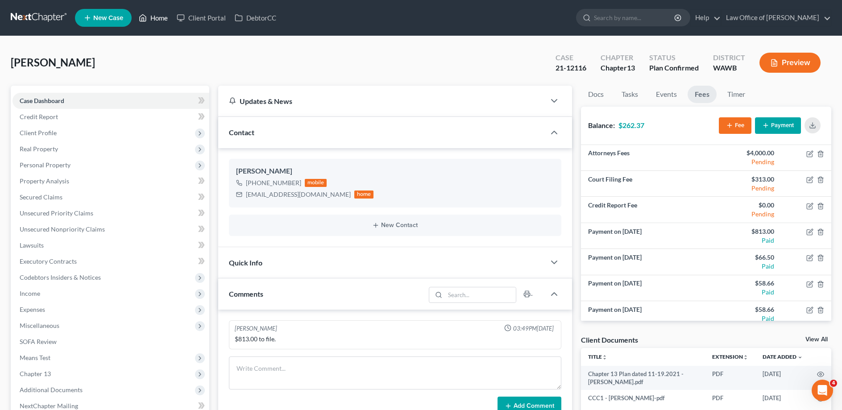
click at [166, 15] on link "Home" at bounding box center [153, 18] width 38 height 16
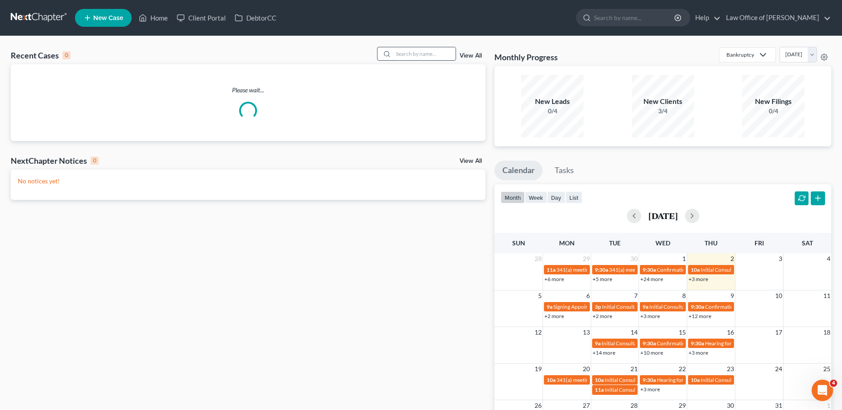
click at [423, 49] on input "search" at bounding box center [424, 53] width 62 height 13
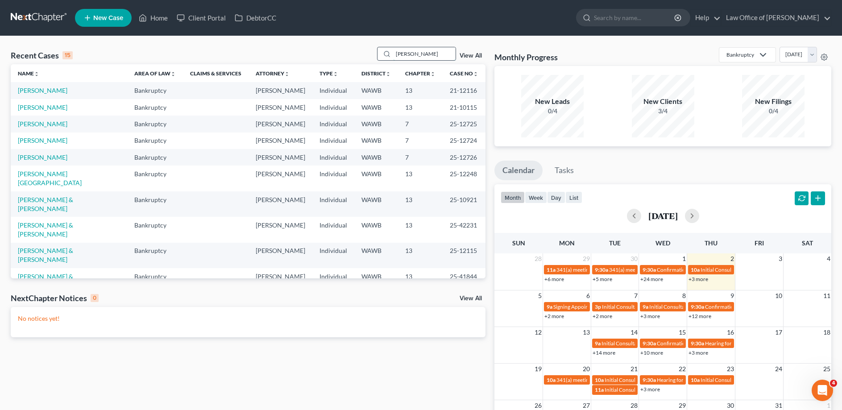
type input "[PERSON_NAME]"
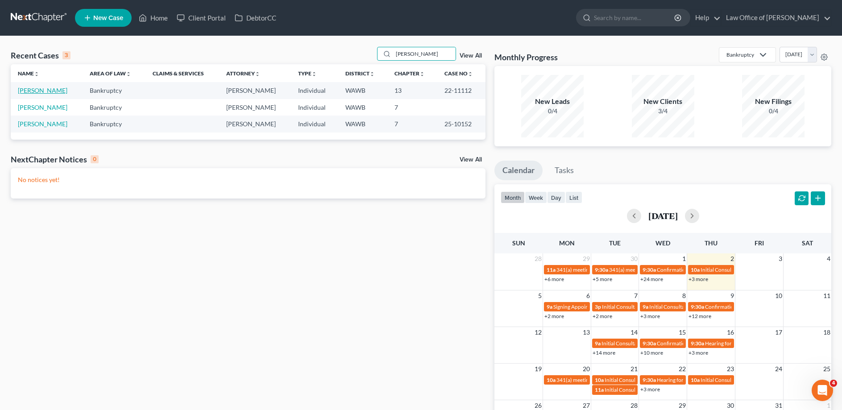
click at [33, 91] on link "[PERSON_NAME]" at bounding box center [43, 91] width 50 height 8
select select "6"
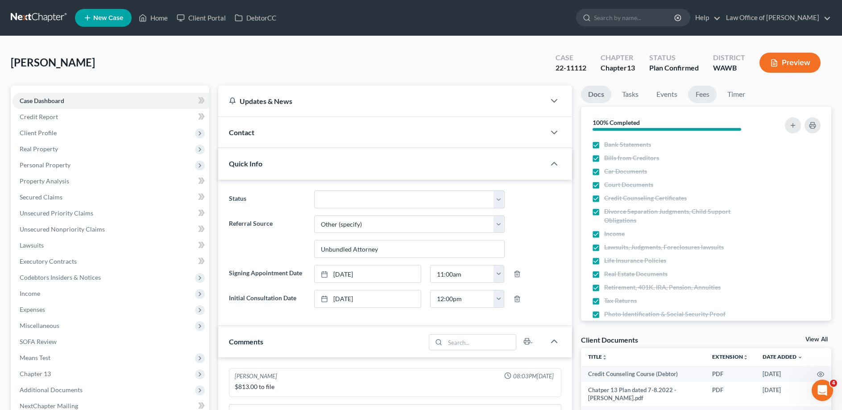
click at [702, 91] on link "Fees" at bounding box center [702, 94] width 29 height 17
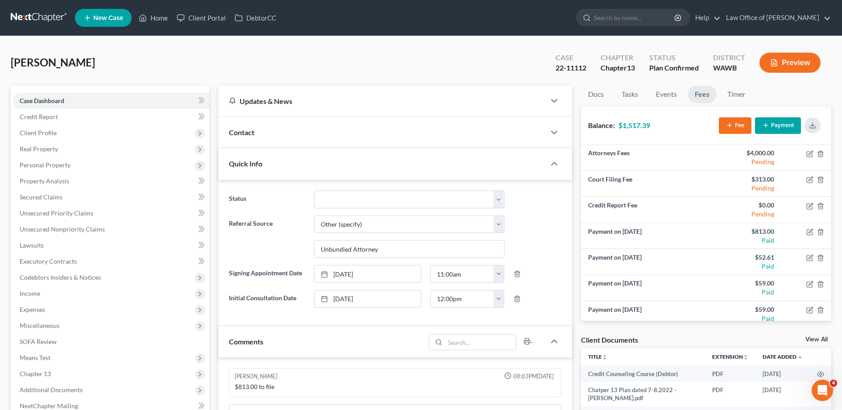
click at [785, 130] on button "Payment" at bounding box center [778, 125] width 46 height 17
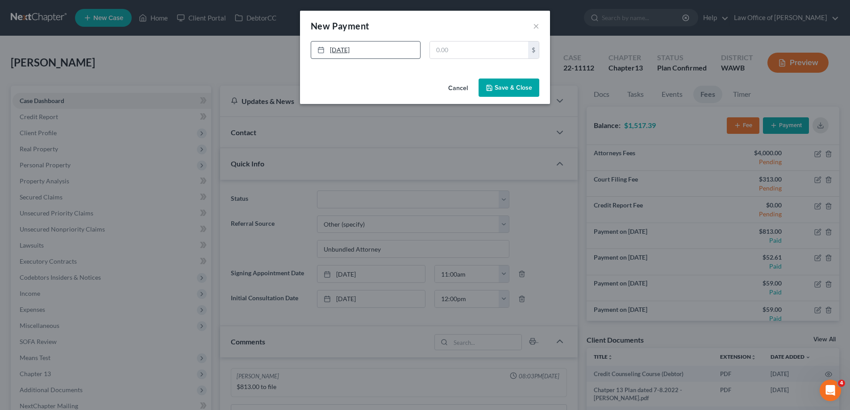
click at [357, 53] on link "[DATE]" at bounding box center [365, 50] width 109 height 17
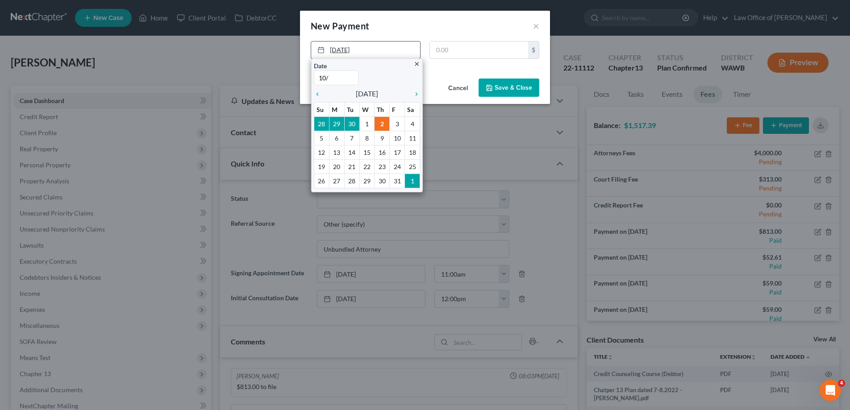
type input "10/1"
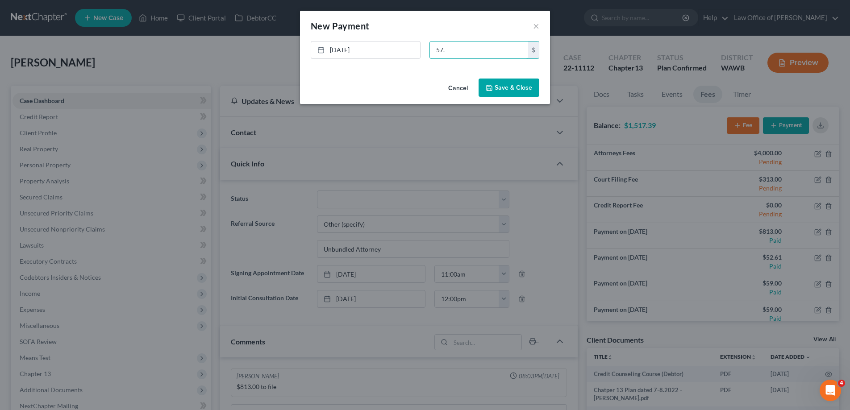
type input "57."
click at [508, 86] on button "Save & Close" at bounding box center [508, 88] width 61 height 19
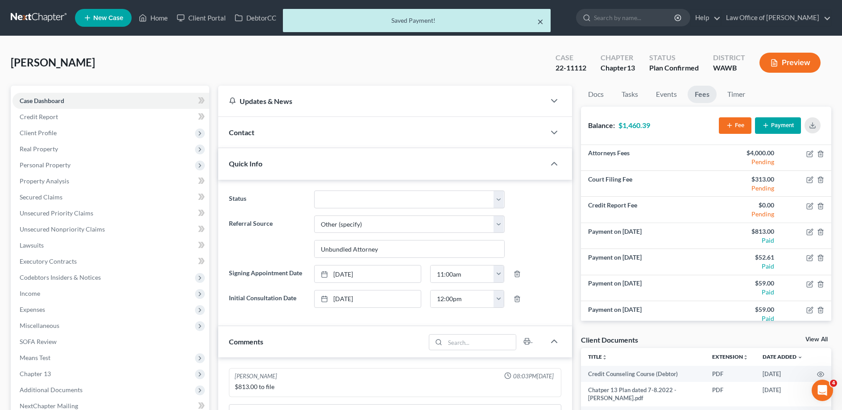
click at [541, 23] on button "×" at bounding box center [540, 21] width 6 height 11
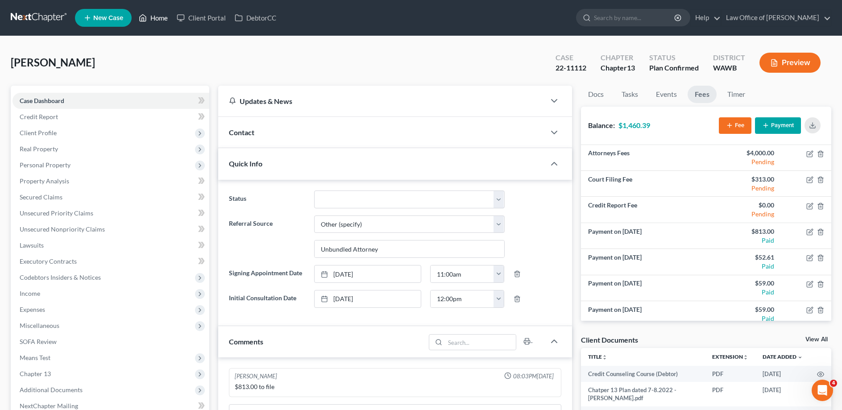
click at [146, 18] on icon at bounding box center [143, 18] width 6 height 7
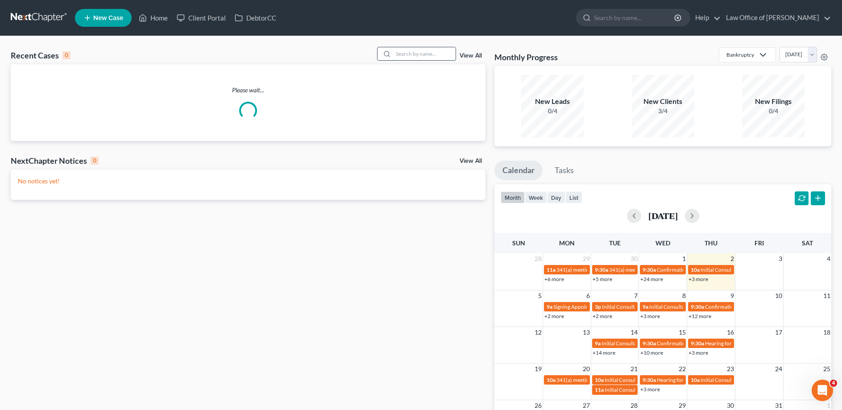
click at [414, 50] on input "search" at bounding box center [424, 53] width 62 height 13
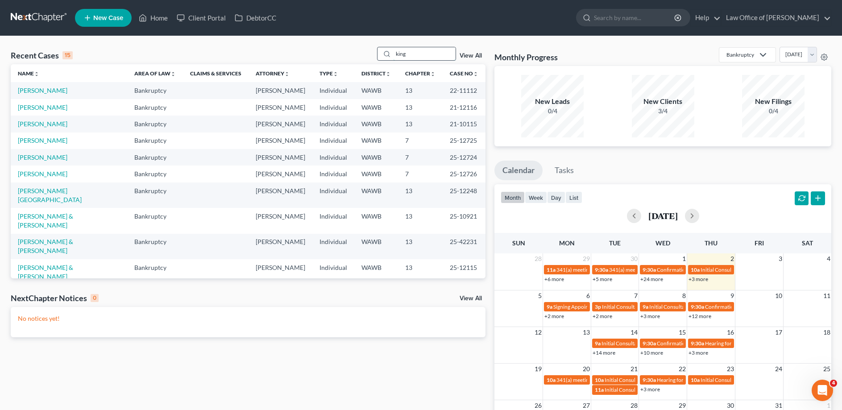
type input "king"
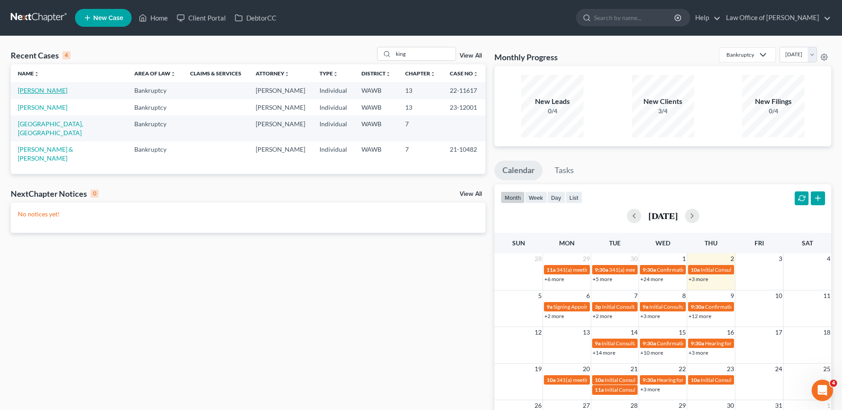
click at [37, 90] on link "[PERSON_NAME]" at bounding box center [43, 91] width 50 height 8
select select "6"
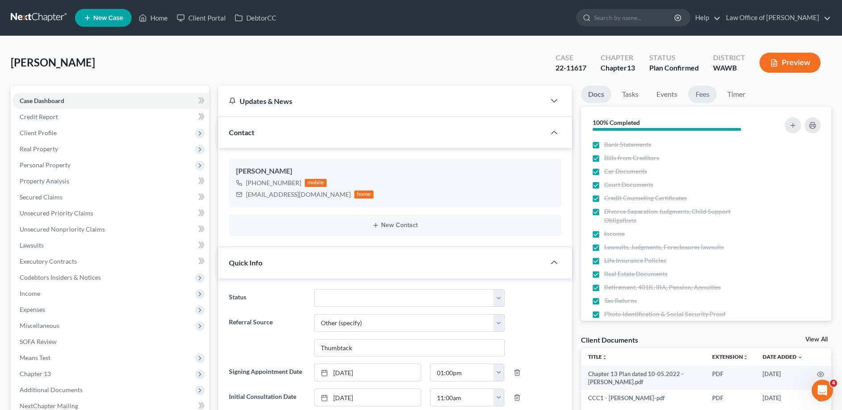
click at [701, 92] on link "Fees" at bounding box center [702, 94] width 29 height 17
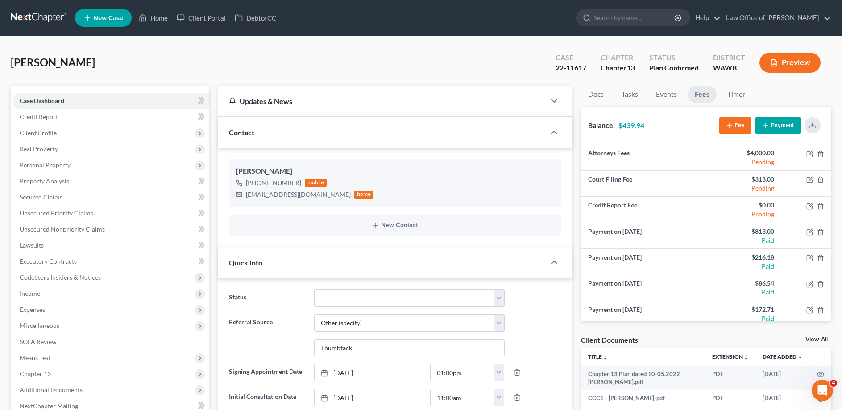
click at [788, 125] on button "Payment" at bounding box center [778, 125] width 46 height 17
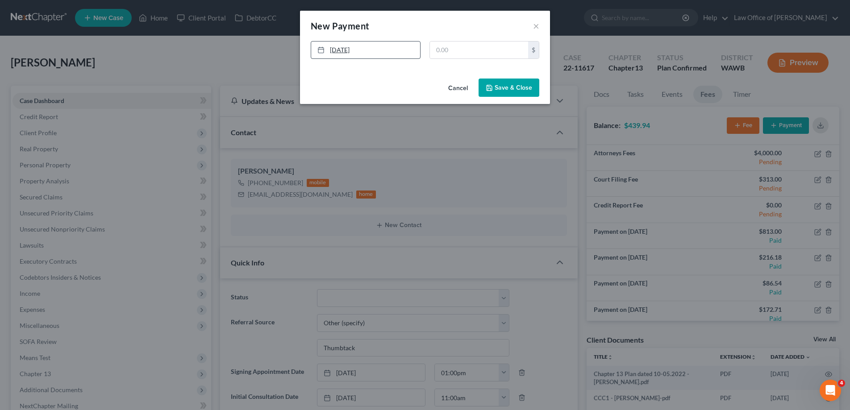
click at [382, 49] on link "[DATE]" at bounding box center [365, 50] width 109 height 17
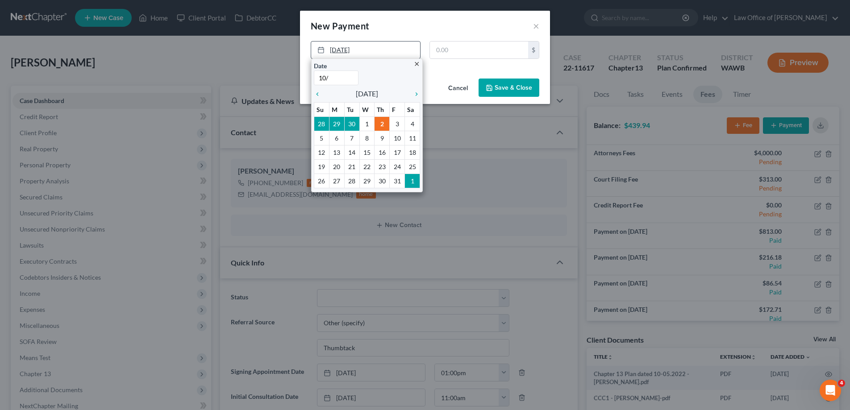
type input "10/1"
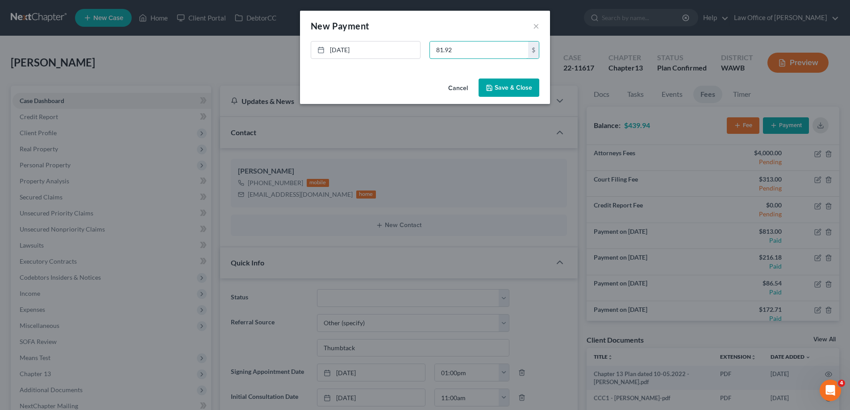
type input "81.92"
click at [511, 91] on button "Save & Close" at bounding box center [508, 88] width 61 height 19
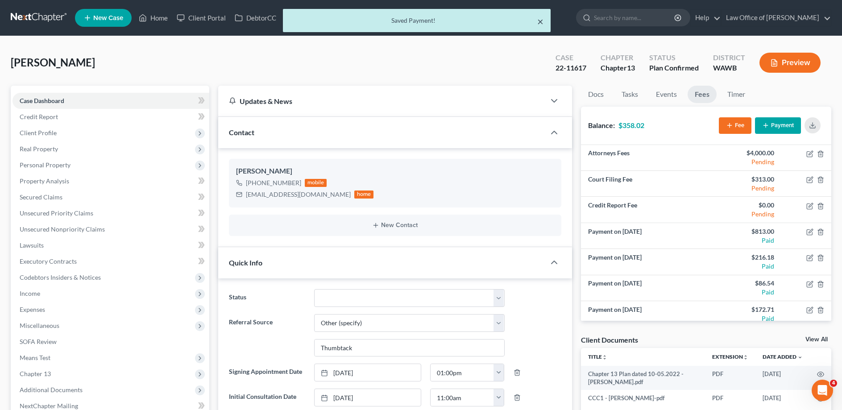
click at [540, 20] on button "×" at bounding box center [540, 21] width 6 height 11
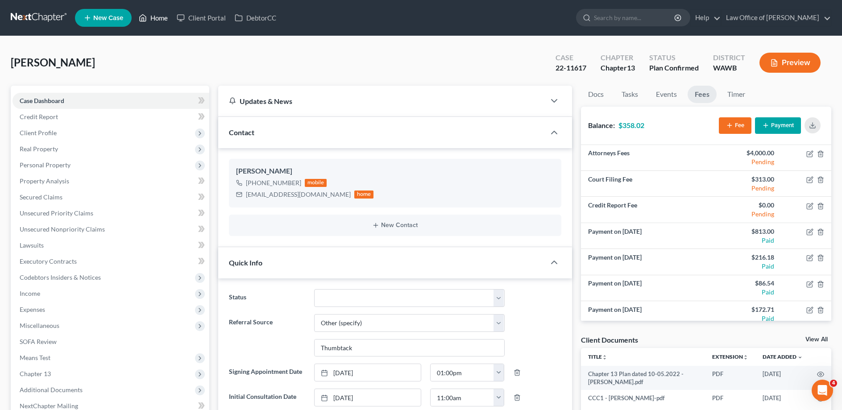
click at [150, 19] on link "Home" at bounding box center [153, 18] width 38 height 16
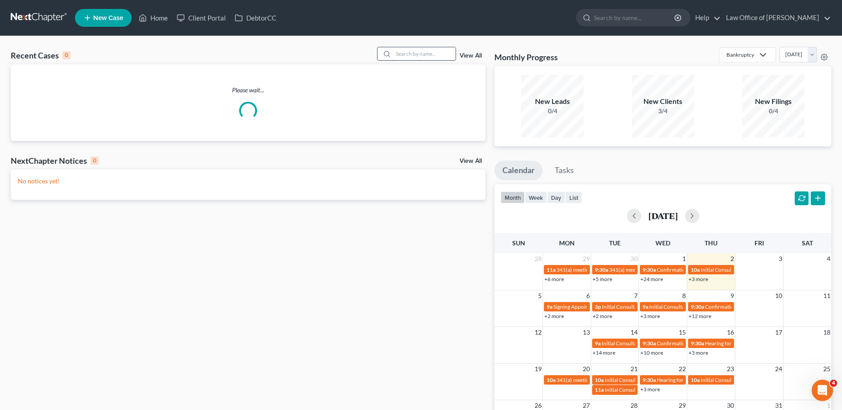
click at [408, 55] on input "search" at bounding box center [424, 53] width 62 height 13
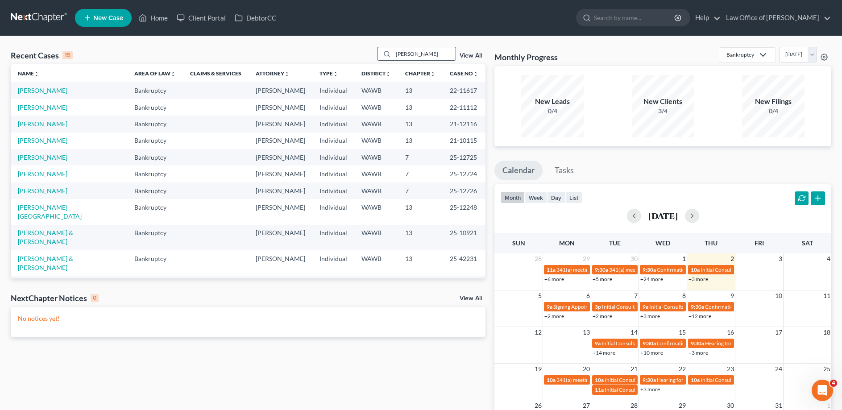
type input "[PERSON_NAME]"
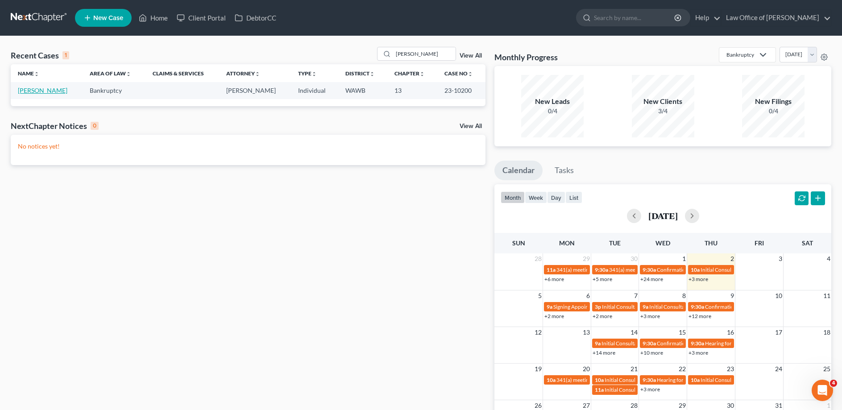
click at [32, 91] on link "[PERSON_NAME]" at bounding box center [43, 91] width 50 height 8
select select "6"
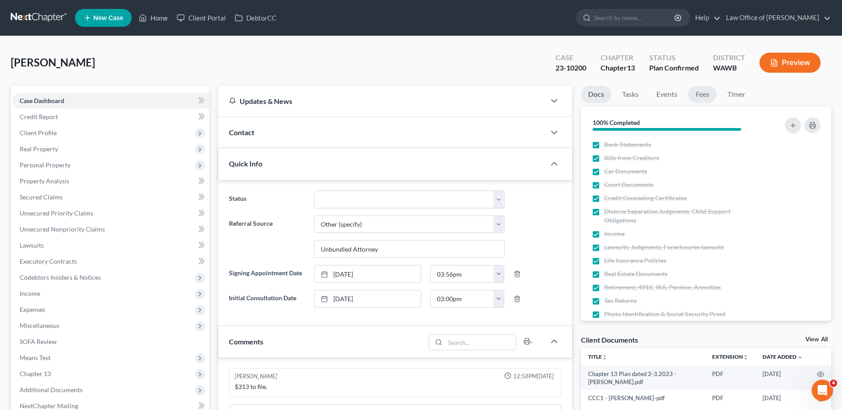
click at [702, 92] on link "Fees" at bounding box center [702, 94] width 29 height 17
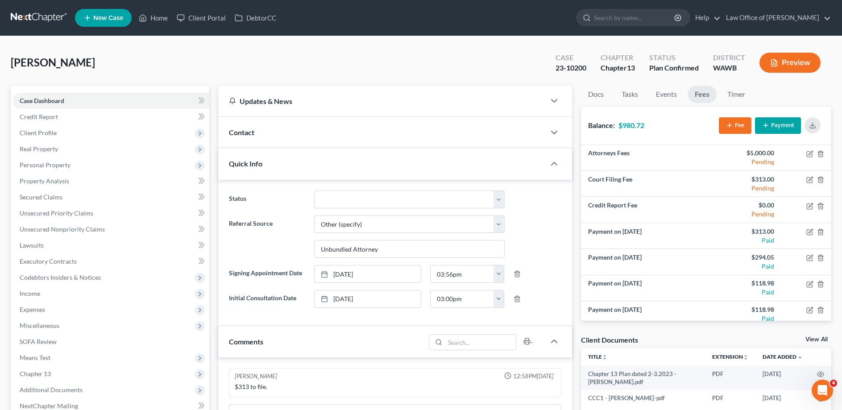
click at [775, 125] on button "Payment" at bounding box center [778, 125] width 46 height 17
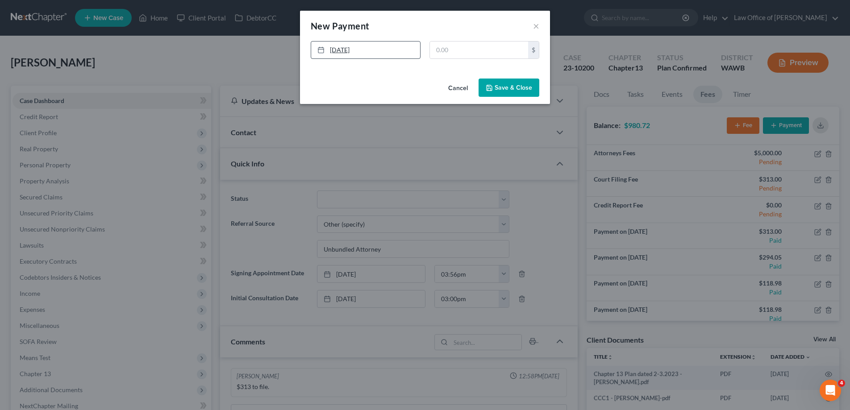
click at [386, 49] on link "[DATE]" at bounding box center [365, 50] width 109 height 17
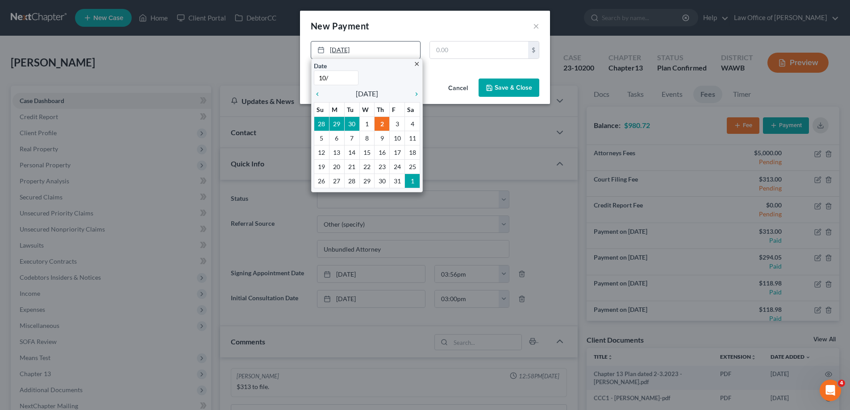
type input "10/1"
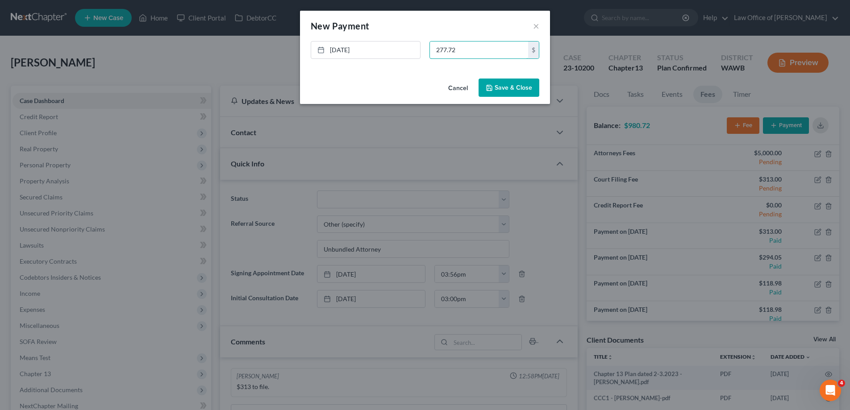
type input "277.72"
click at [519, 84] on button "Save & Close" at bounding box center [508, 88] width 61 height 19
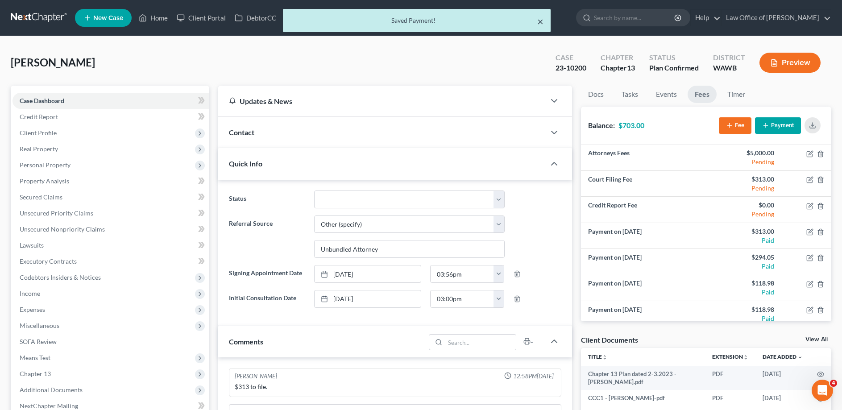
click at [539, 21] on button "×" at bounding box center [540, 21] width 6 height 11
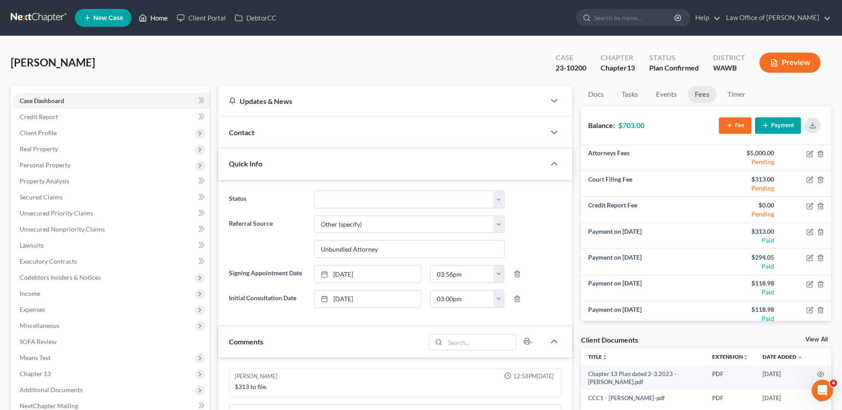
click at [164, 17] on link "Home" at bounding box center [153, 18] width 38 height 16
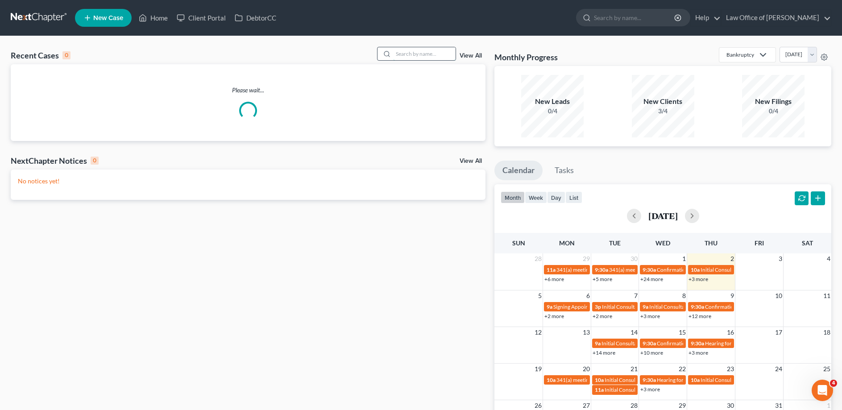
click at [416, 53] on input "search" at bounding box center [424, 53] width 62 height 13
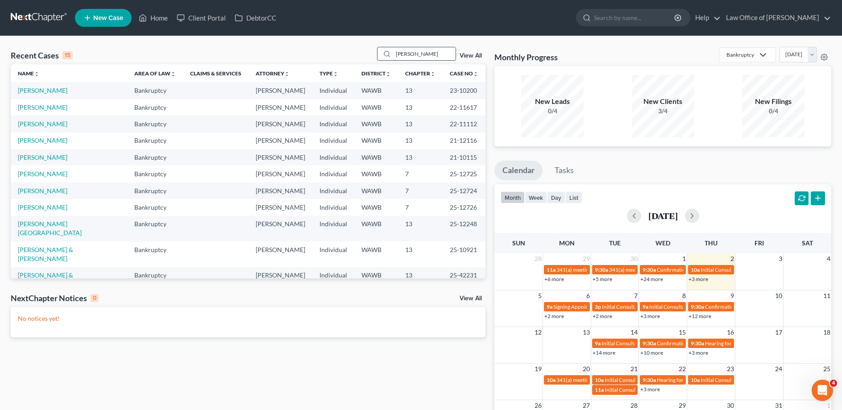
type input "[PERSON_NAME]"
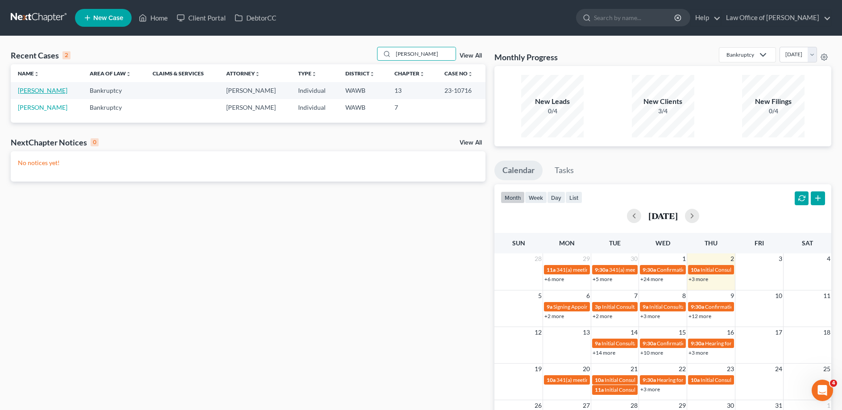
click at [36, 91] on link "[PERSON_NAME]" at bounding box center [43, 91] width 50 height 8
select select "6"
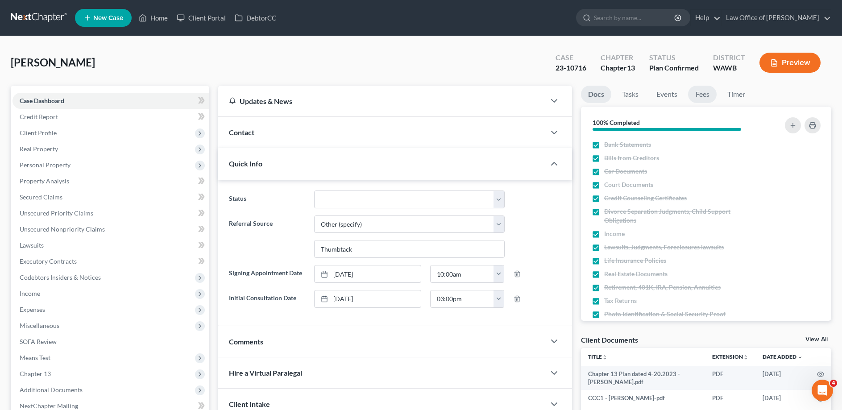
click at [706, 96] on link "Fees" at bounding box center [702, 94] width 29 height 17
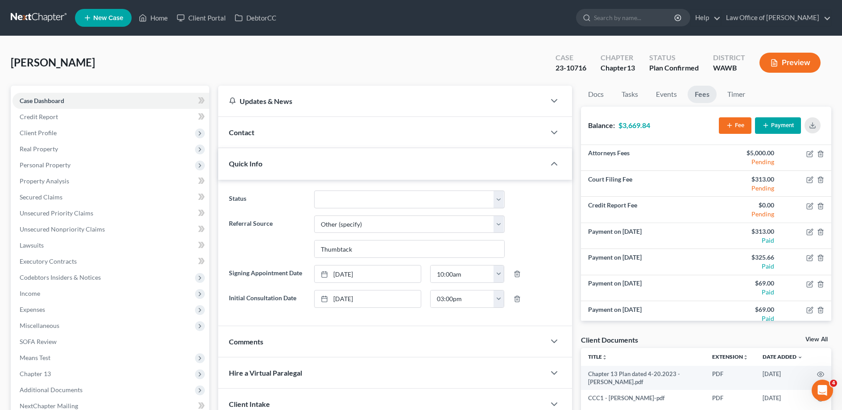
click at [792, 123] on button "Payment" at bounding box center [778, 125] width 46 height 17
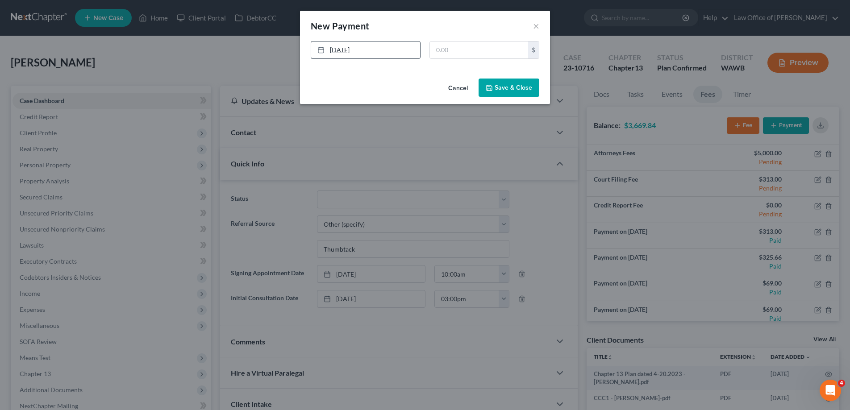
click at [387, 46] on link "[DATE]" at bounding box center [365, 50] width 109 height 17
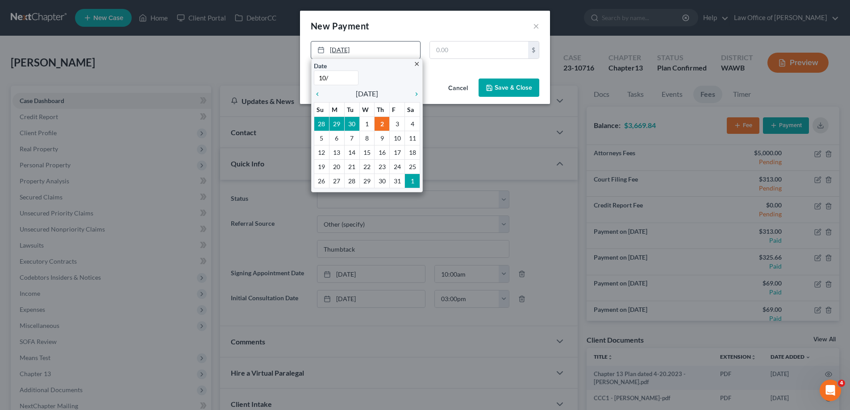
type input "10/1"
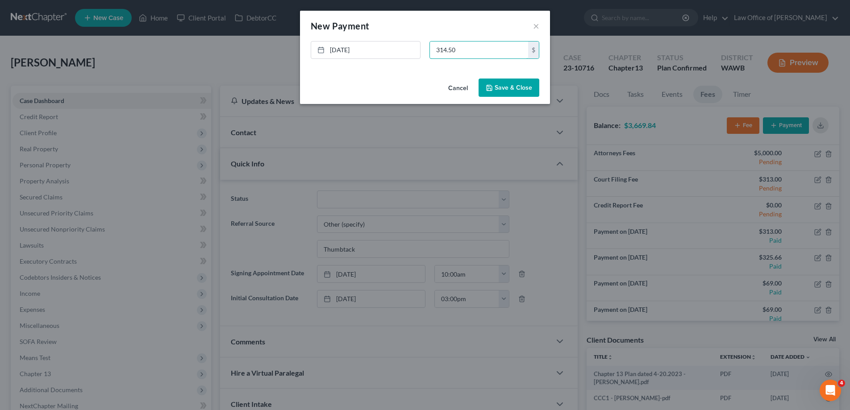
type input "314.50"
click at [512, 86] on button "Save & Close" at bounding box center [508, 88] width 61 height 19
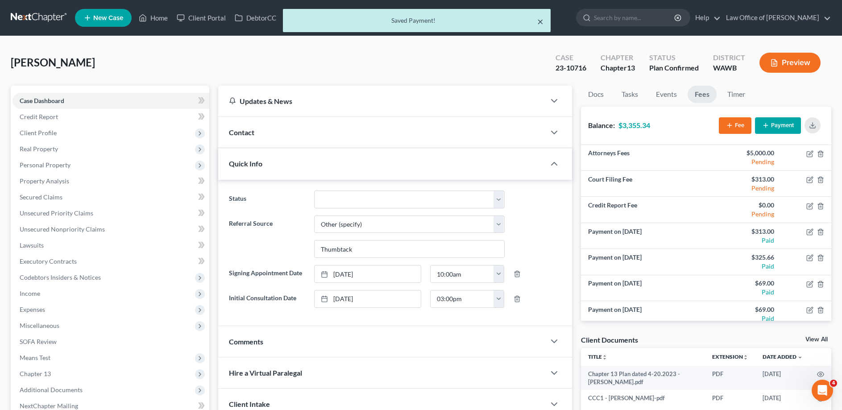
click at [540, 21] on button "×" at bounding box center [540, 21] width 6 height 11
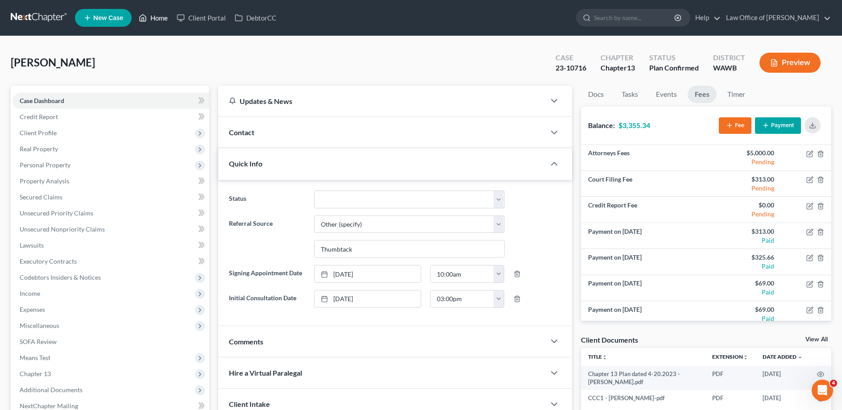
click at [155, 17] on link "Home" at bounding box center [153, 18] width 38 height 16
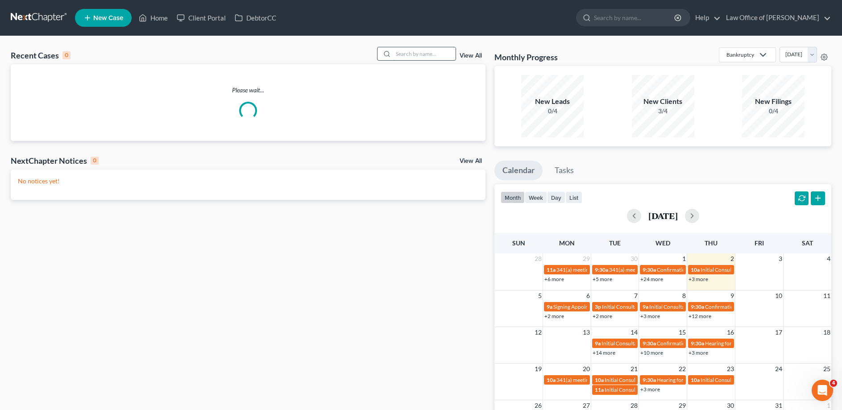
click at [436, 50] on input "search" at bounding box center [424, 53] width 62 height 13
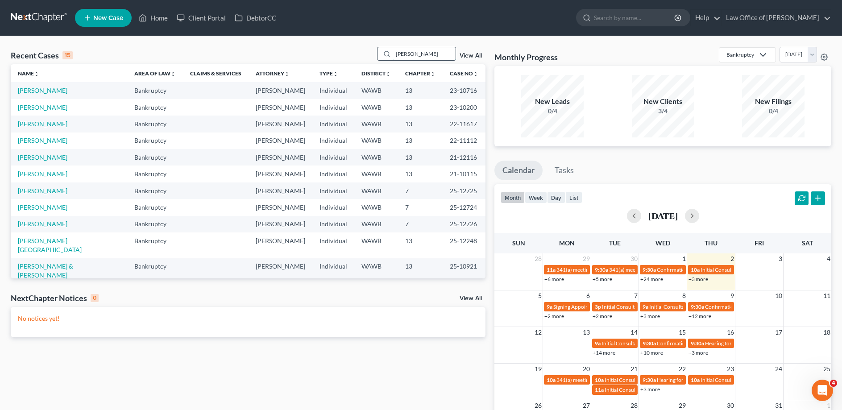
type input "[PERSON_NAME]"
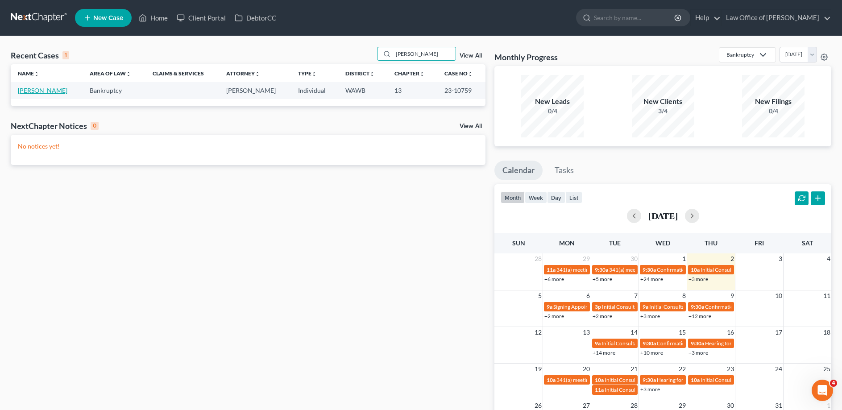
click at [22, 90] on link "[PERSON_NAME]" at bounding box center [43, 91] width 50 height 8
select select "6"
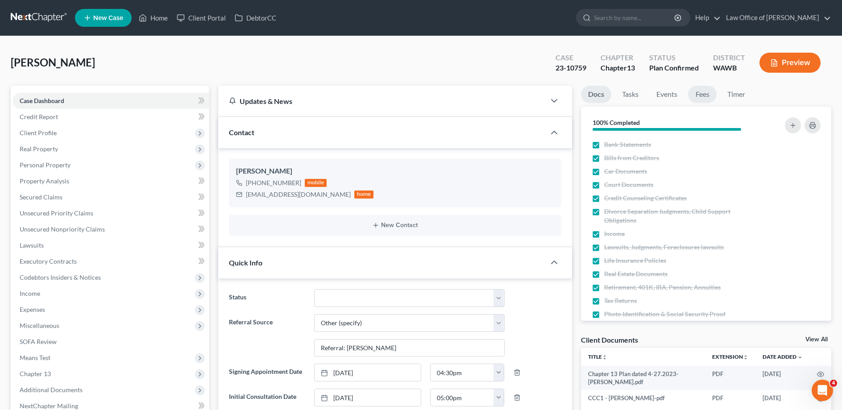
click at [712, 91] on link "Fees" at bounding box center [702, 94] width 29 height 17
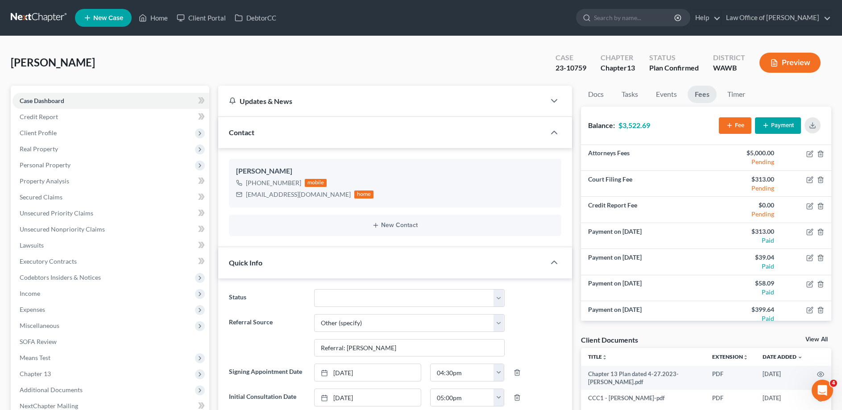
click at [778, 120] on button "Payment" at bounding box center [778, 125] width 46 height 17
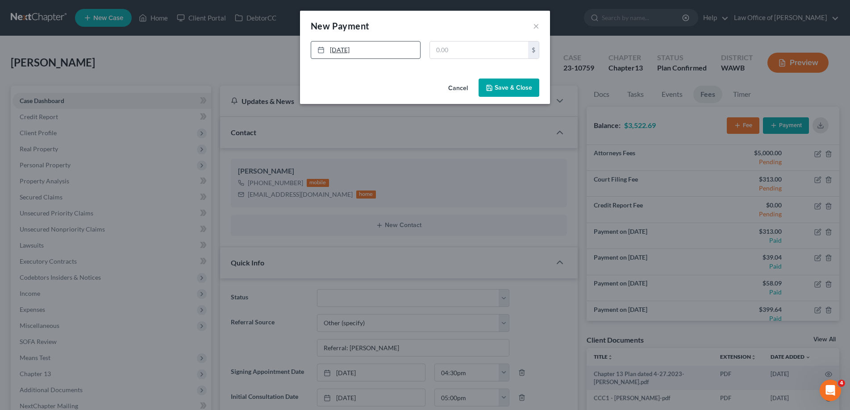
click at [389, 46] on link "[DATE]" at bounding box center [365, 50] width 109 height 17
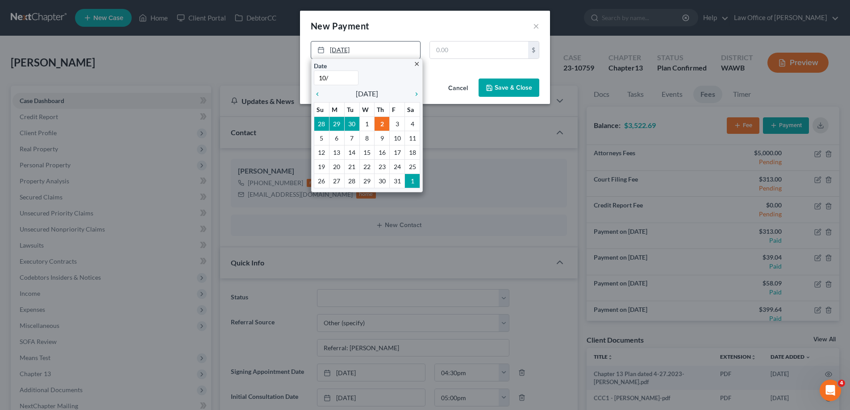
type input "10/1"
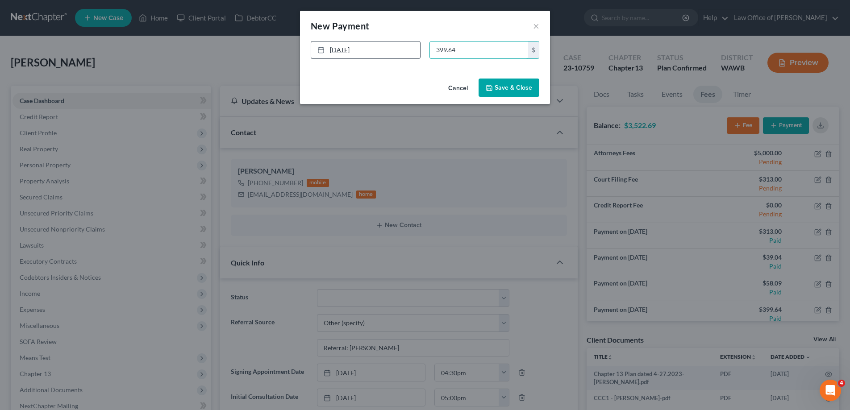
type input "399.64"
click at [502, 86] on button "Save & Close" at bounding box center [508, 88] width 61 height 19
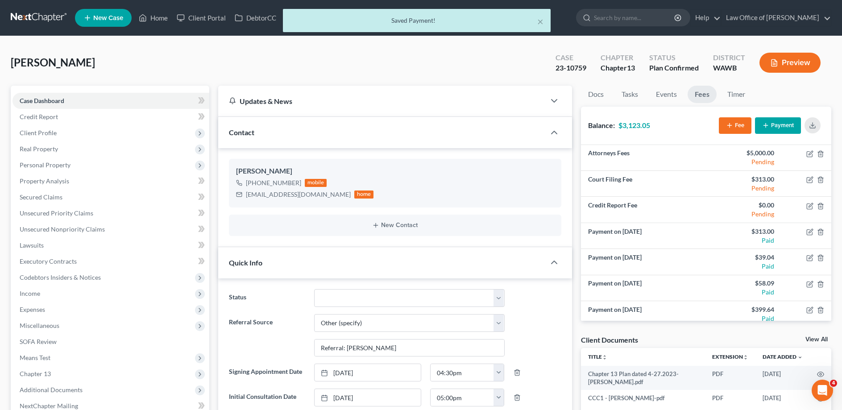
click at [537, 21] on div "Saved Payment!" at bounding box center [416, 20] width 253 height 9
click at [165, 19] on div "× Saved Payment!" at bounding box center [417, 23] width 842 height 28
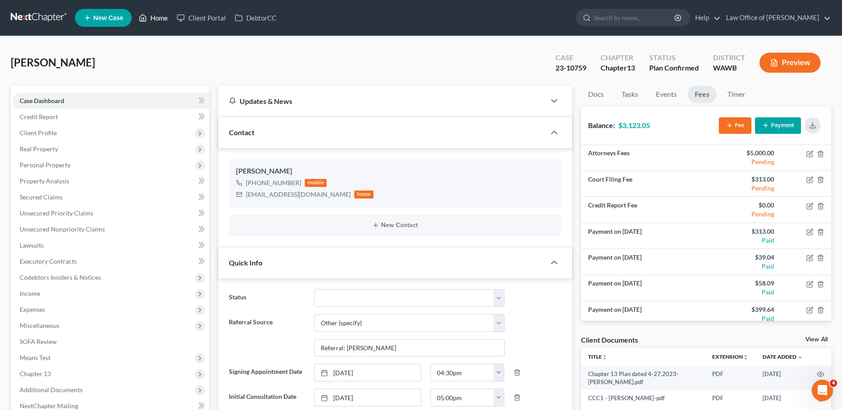
click at [157, 14] on link "Home" at bounding box center [153, 18] width 38 height 16
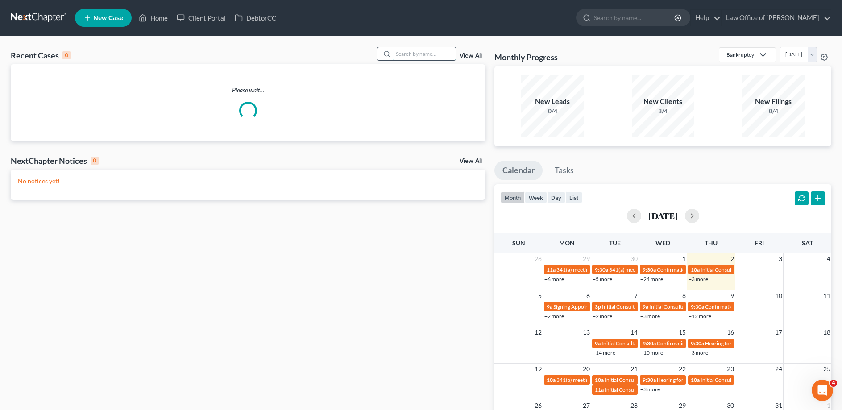
click at [420, 54] on input "search" at bounding box center [424, 53] width 62 height 13
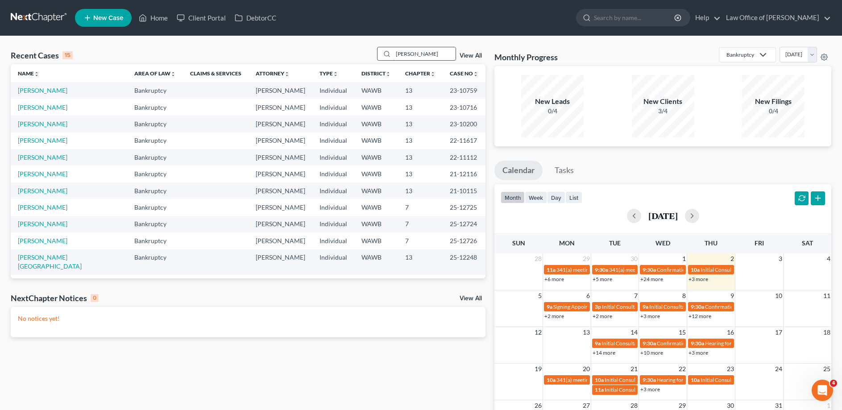
type input "[PERSON_NAME]"
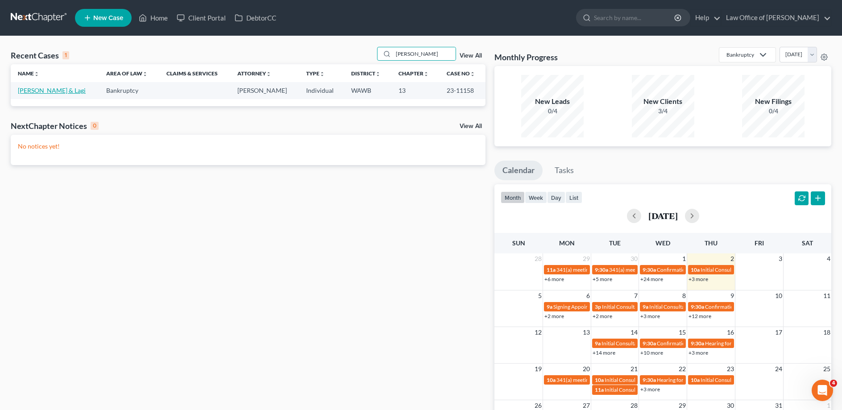
click at [65, 89] on link "[PERSON_NAME] & Lagi" at bounding box center [52, 91] width 68 height 8
select select "6"
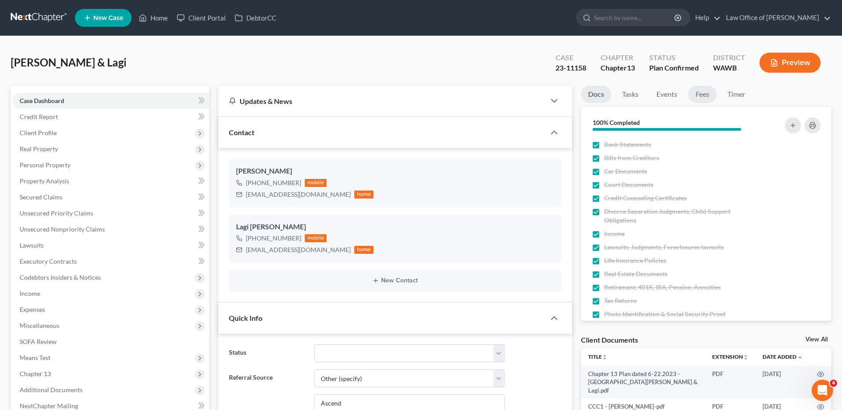
click at [709, 91] on link "Fees" at bounding box center [702, 94] width 29 height 17
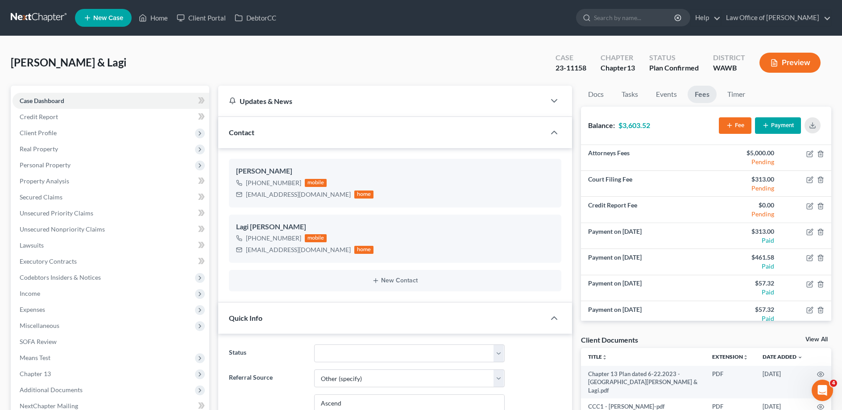
click at [776, 123] on button "Payment" at bounding box center [778, 125] width 46 height 17
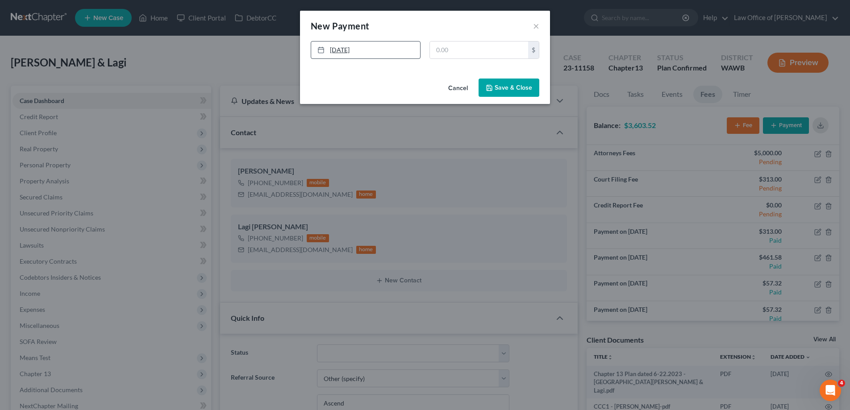
click at [374, 51] on link "[DATE]" at bounding box center [365, 50] width 109 height 17
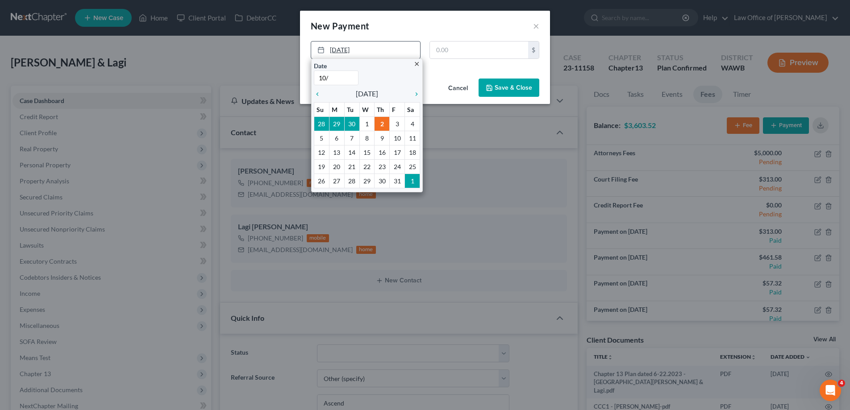
type input "10/1"
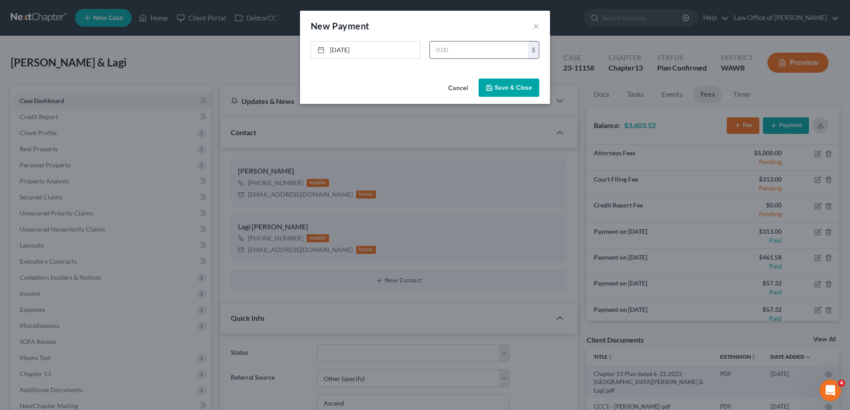
click at [451, 48] on input "text" at bounding box center [479, 50] width 98 height 17
type input "3"
type input "57.32"
click at [504, 89] on button "Save & Close" at bounding box center [508, 88] width 61 height 19
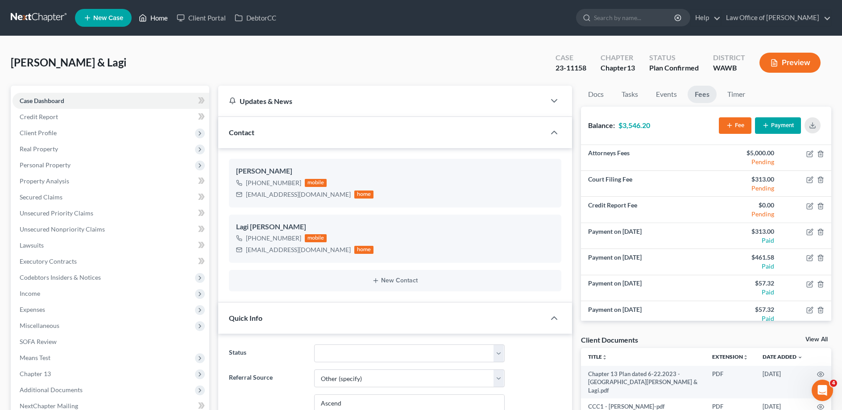
click at [152, 16] on link "Home" at bounding box center [153, 18] width 38 height 16
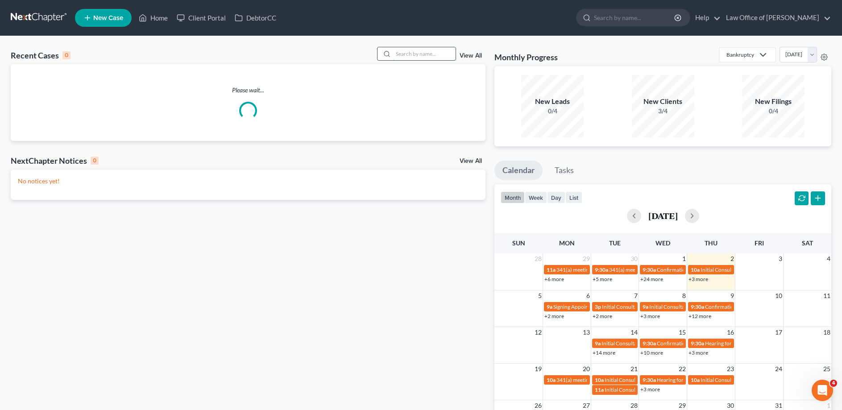
click at [432, 53] on input "search" at bounding box center [424, 53] width 62 height 13
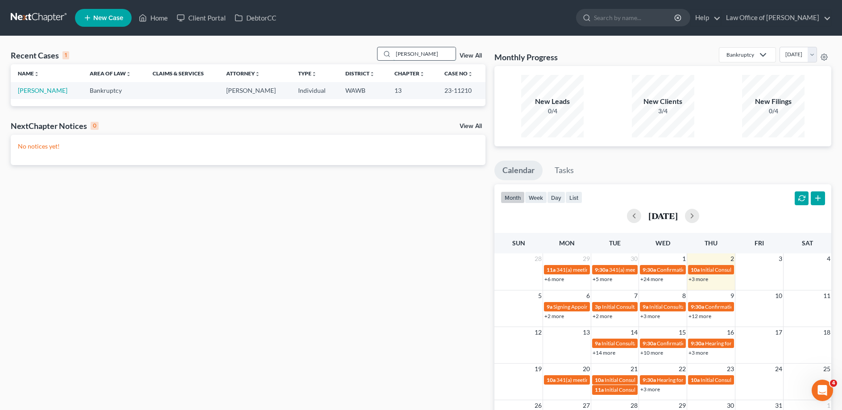
type input "[PERSON_NAME]"
click at [37, 91] on link "[PERSON_NAME]" at bounding box center [43, 91] width 50 height 8
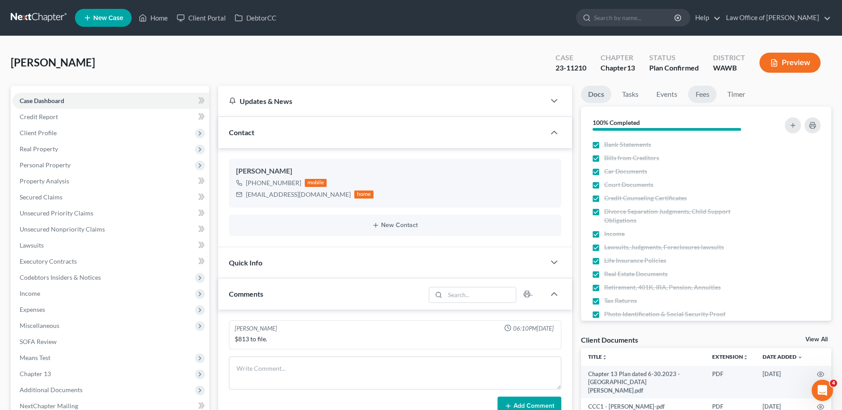
click at [701, 96] on link "Fees" at bounding box center [702, 94] width 29 height 17
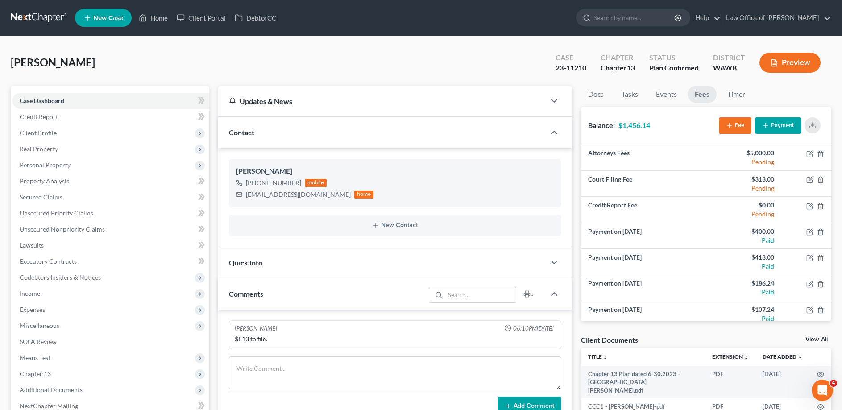
click at [776, 125] on button "Payment" at bounding box center [778, 125] width 46 height 17
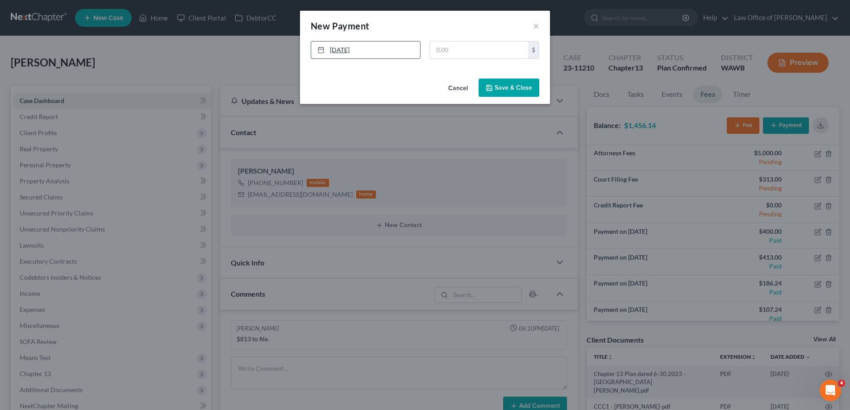
click at [387, 46] on link "[DATE]" at bounding box center [365, 50] width 109 height 17
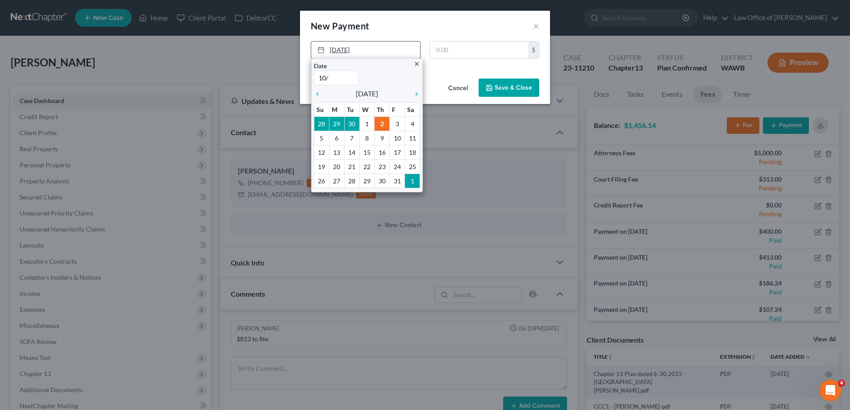
type input "10/1"
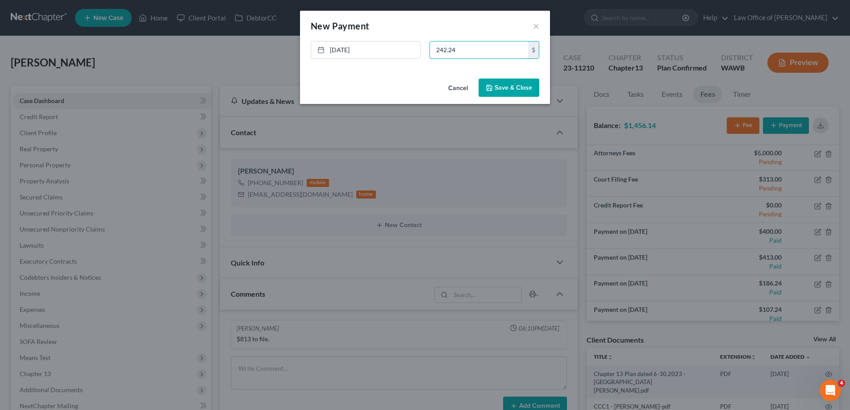
type input "242.24"
click at [498, 89] on button "Save & Close" at bounding box center [508, 88] width 61 height 19
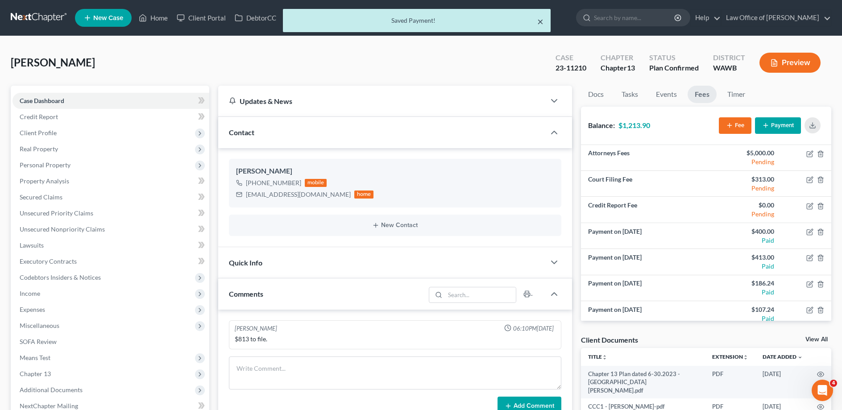
drag, startPoint x: 545, startPoint y: 22, endPoint x: 539, endPoint y: 22, distance: 6.2
click at [540, 22] on div "× Saved Payment!" at bounding box center [417, 20] width 268 height 23
click at [539, 22] on button "×" at bounding box center [540, 21] width 6 height 11
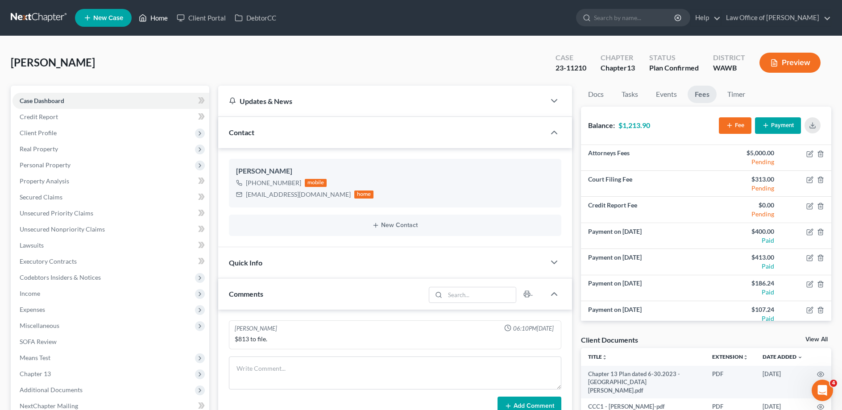
click at [170, 16] on link "Home" at bounding box center [153, 18] width 38 height 16
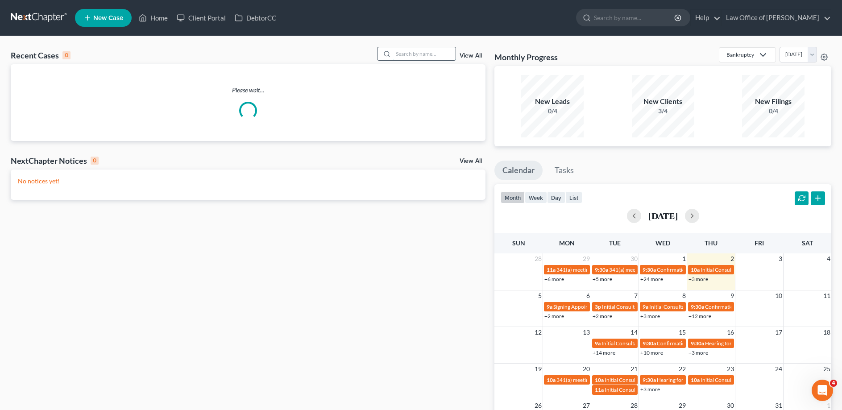
click at [416, 53] on input "search" at bounding box center [424, 53] width 62 height 13
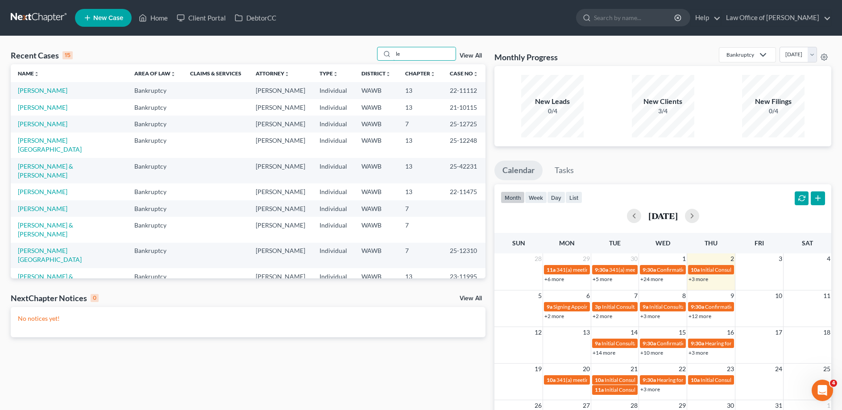
type input "l"
type input "[PERSON_NAME]"
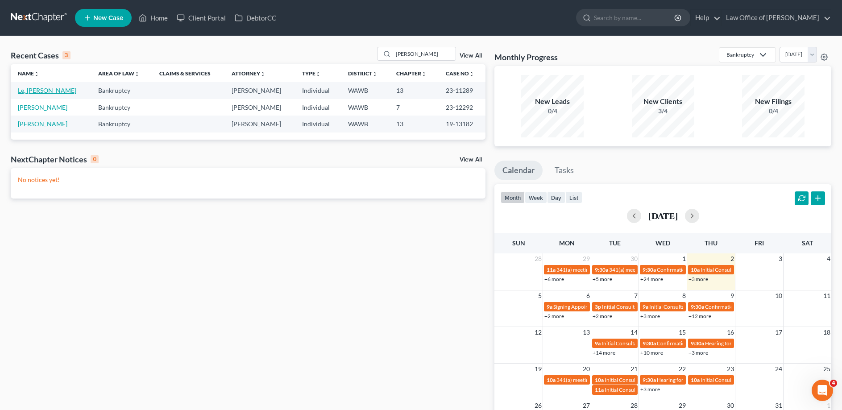
click at [24, 93] on link "Le, [PERSON_NAME]" at bounding box center [47, 91] width 58 height 8
select select "6"
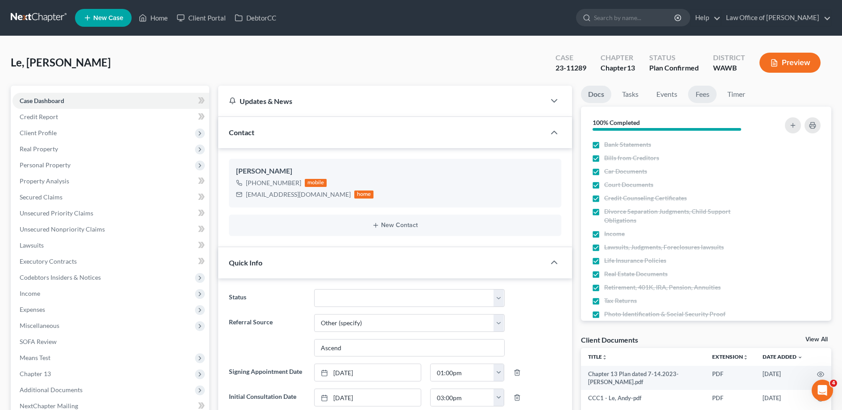
click at [706, 94] on link "Fees" at bounding box center [702, 94] width 29 height 17
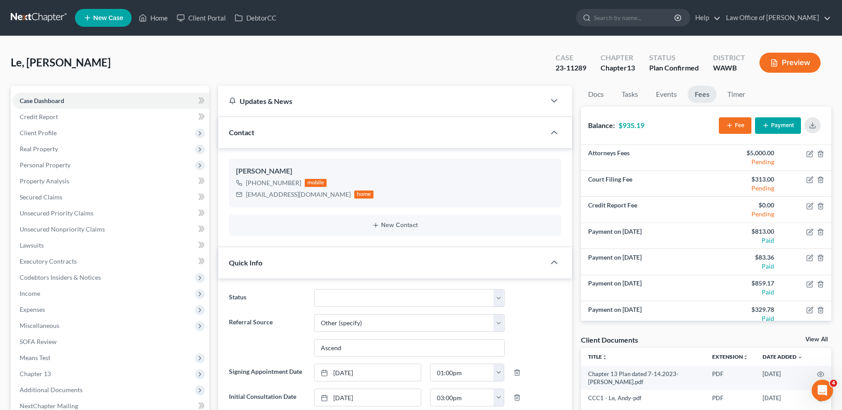
click at [785, 123] on button "Payment" at bounding box center [778, 125] width 46 height 17
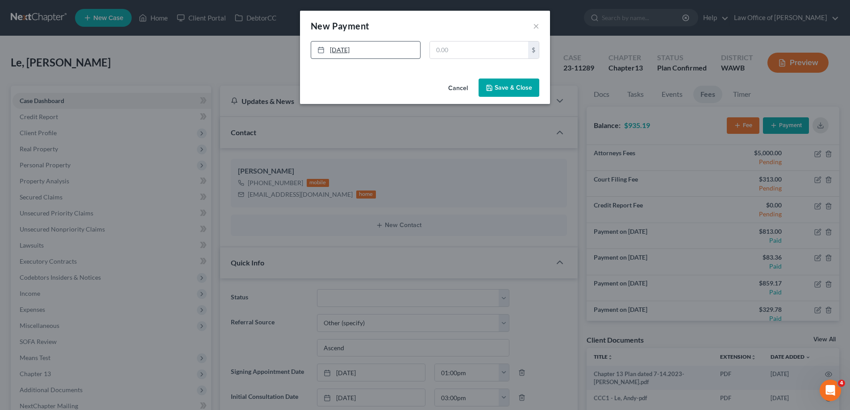
click at [376, 53] on link "[DATE]" at bounding box center [365, 50] width 109 height 17
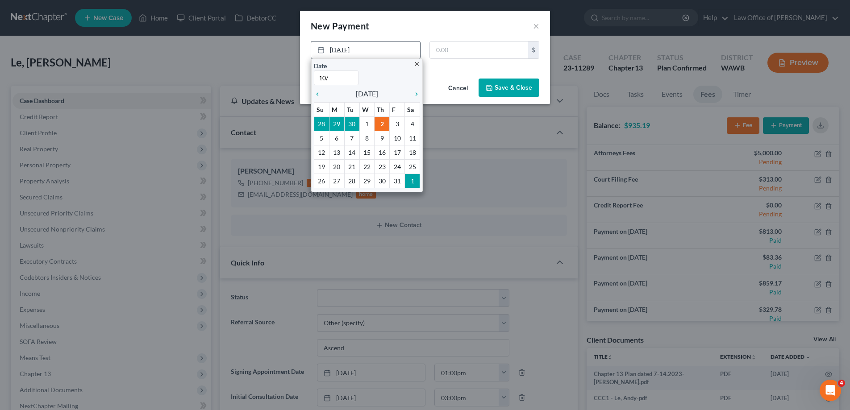
type input "10/1"
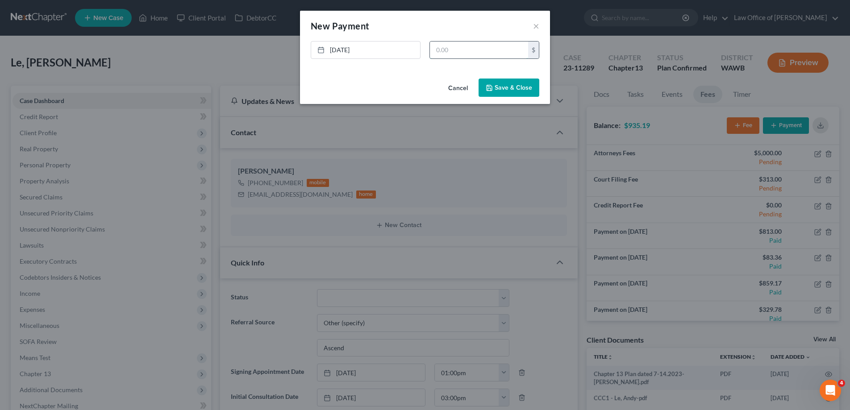
click at [466, 55] on input "text" at bounding box center [479, 50] width 98 height 17
type input "935.19"
click at [526, 84] on button "Save & Close" at bounding box center [508, 88] width 61 height 19
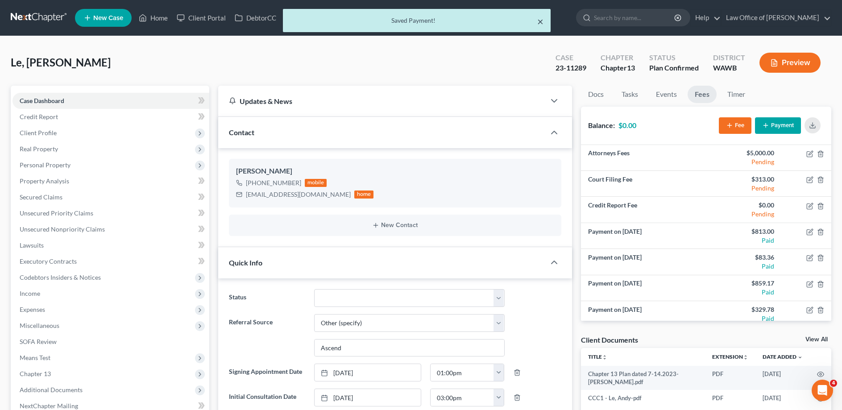
click at [540, 21] on button "×" at bounding box center [540, 21] width 6 height 11
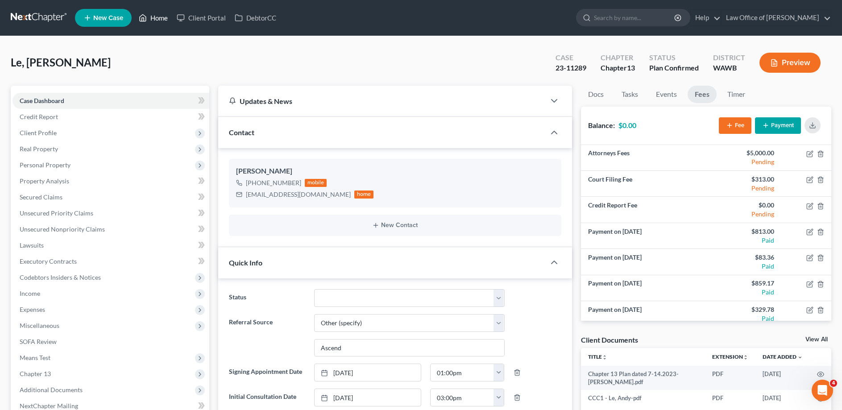
click at [148, 16] on link "Home" at bounding box center [153, 18] width 38 height 16
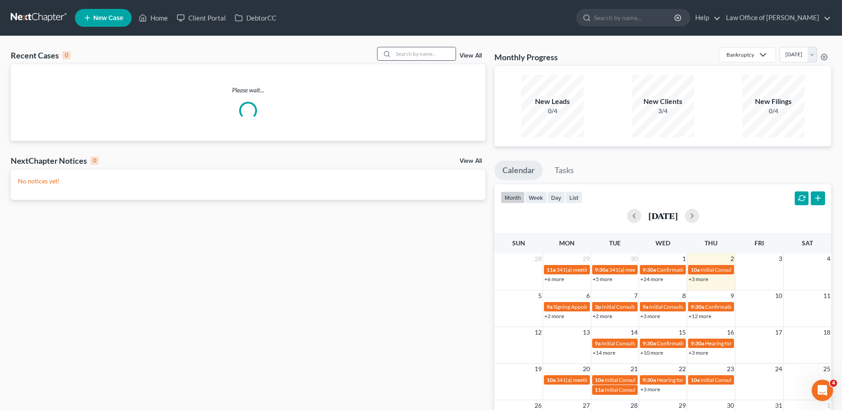
click at [426, 54] on input "search" at bounding box center [424, 53] width 62 height 13
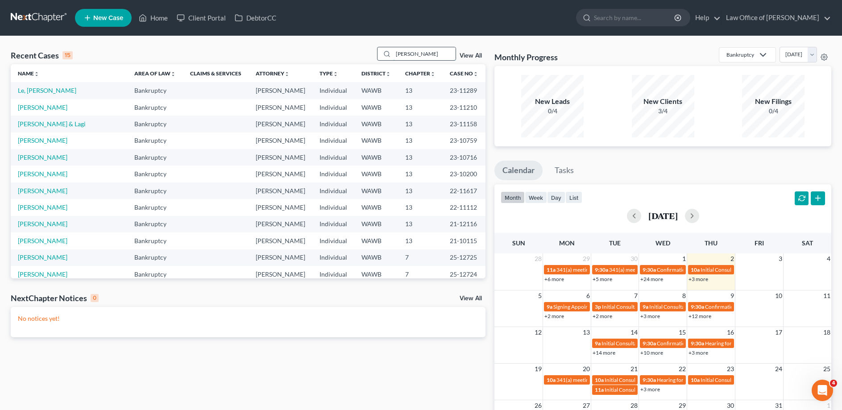
type input "[PERSON_NAME]"
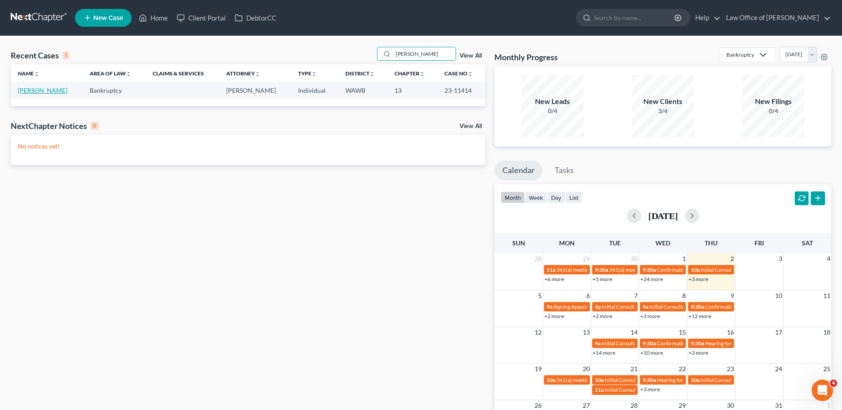
click at [34, 92] on link "[PERSON_NAME]" at bounding box center [43, 91] width 50 height 8
select select "6"
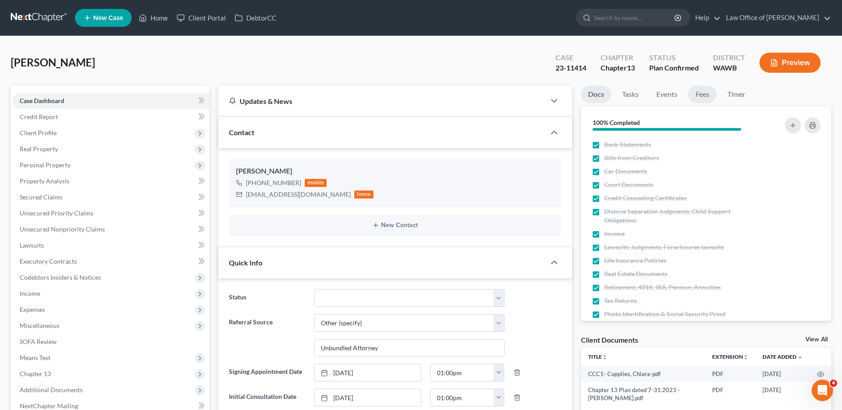
click at [702, 92] on link "Fees" at bounding box center [702, 94] width 29 height 17
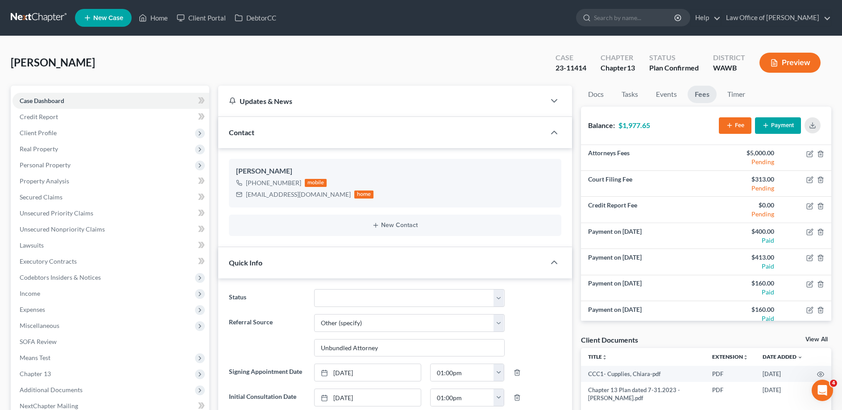
click at [787, 129] on button "Payment" at bounding box center [778, 125] width 46 height 17
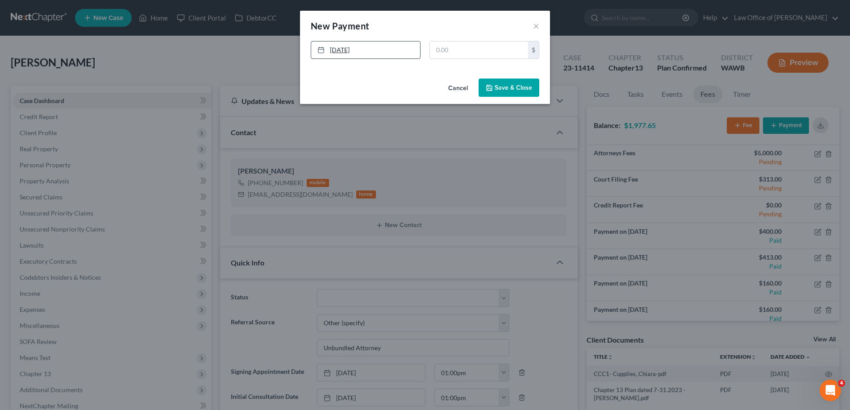
click at [382, 44] on link "[DATE]" at bounding box center [365, 50] width 109 height 17
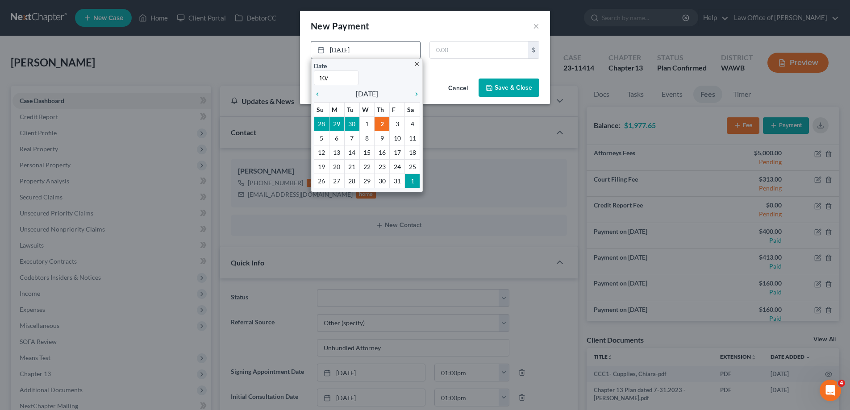
type input "10/1"
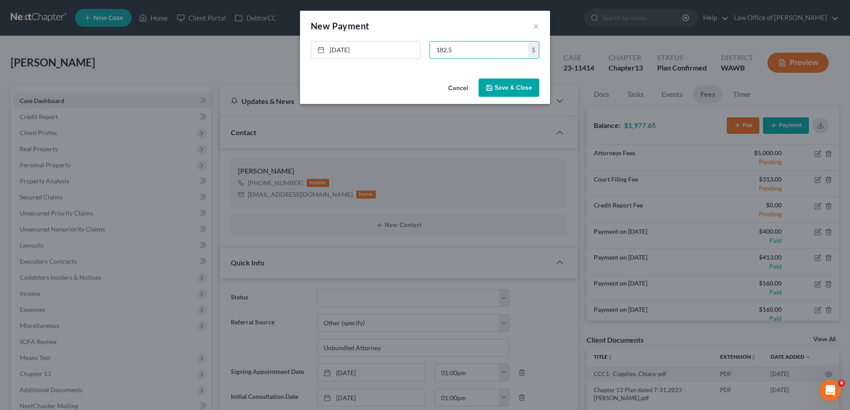
type input "182.5"
click at [514, 83] on button "Save & Close" at bounding box center [508, 88] width 61 height 19
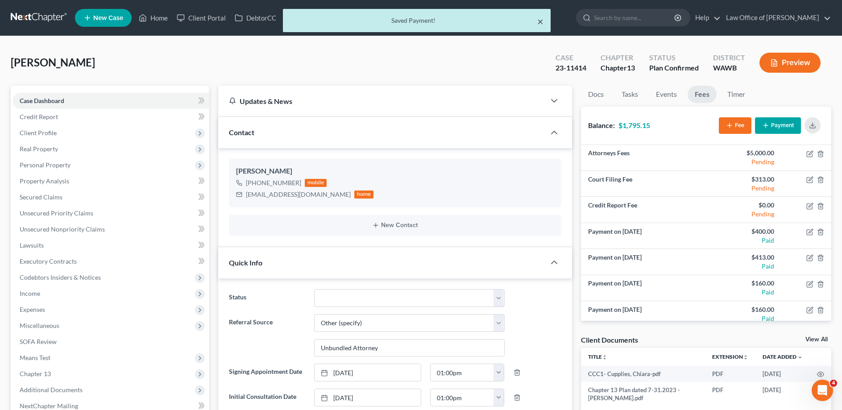
click at [539, 20] on button "×" at bounding box center [540, 21] width 6 height 11
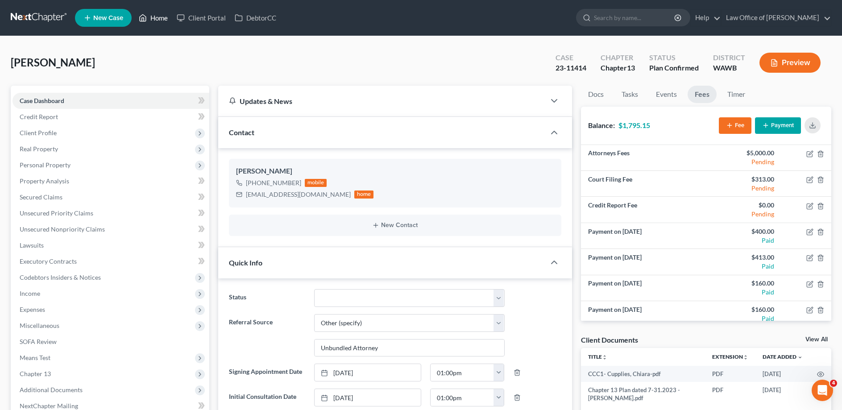
click at [157, 12] on link "Home" at bounding box center [153, 18] width 38 height 16
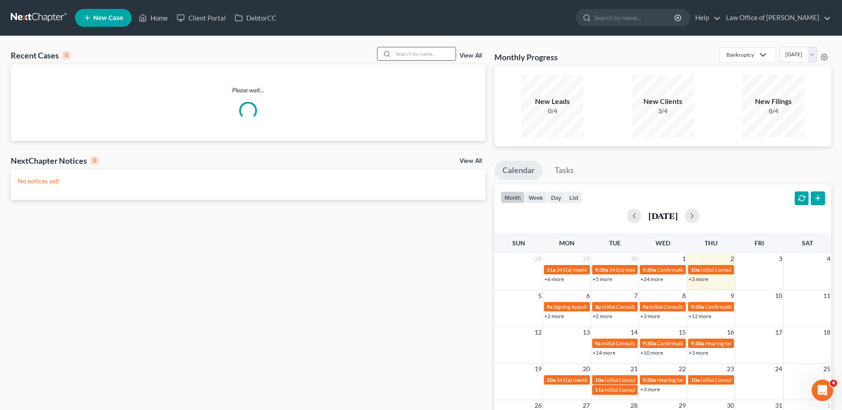
click at [426, 56] on input "search" at bounding box center [424, 53] width 62 height 13
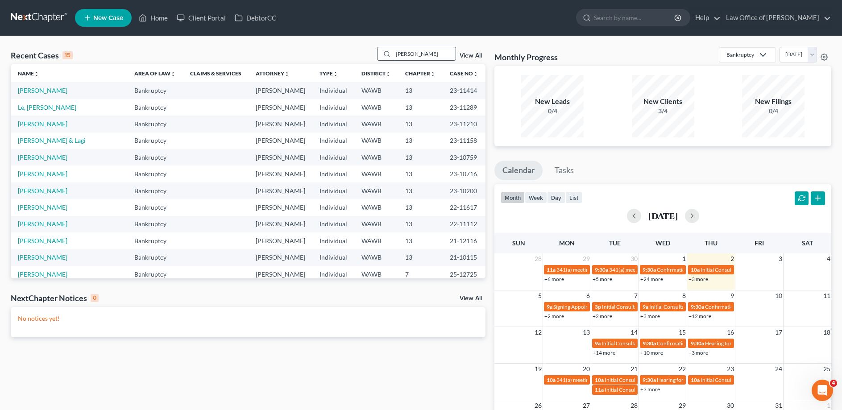
type input "[PERSON_NAME]"
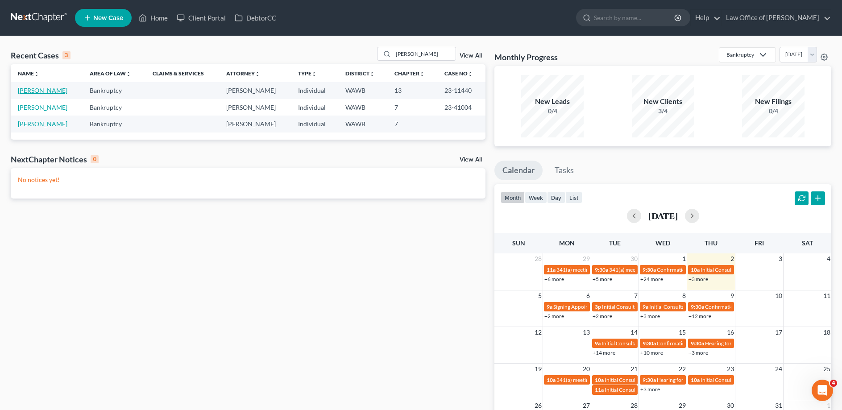
click at [50, 89] on link "[PERSON_NAME]" at bounding box center [43, 91] width 50 height 8
select select "6"
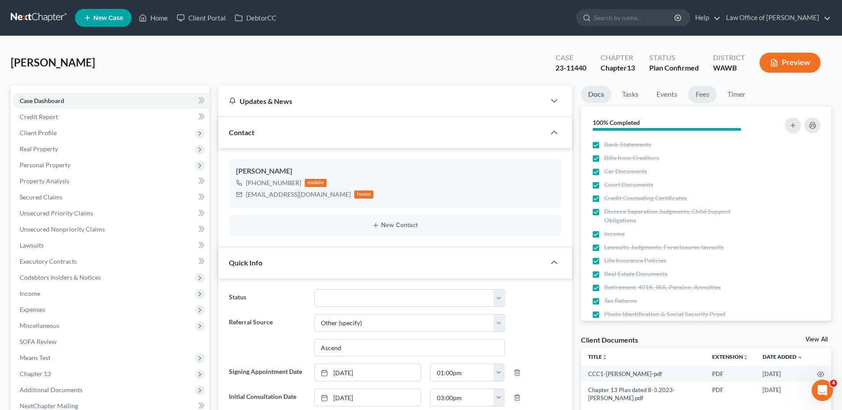
click at [700, 94] on link "Fees" at bounding box center [702, 94] width 29 height 17
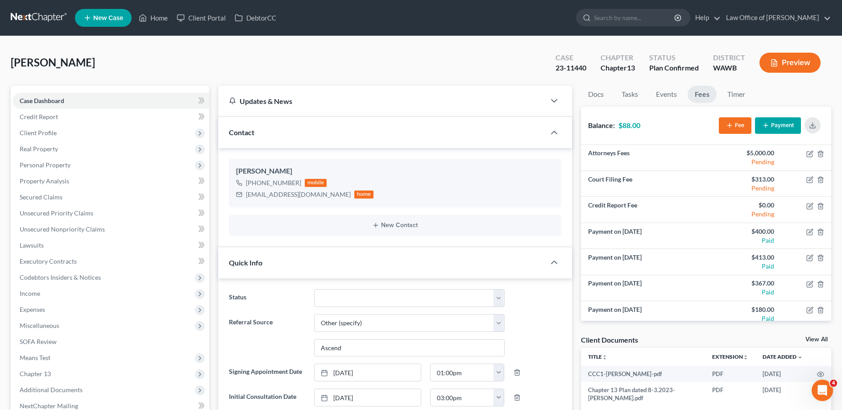
click at [769, 124] on icon "button" at bounding box center [765, 125] width 7 height 7
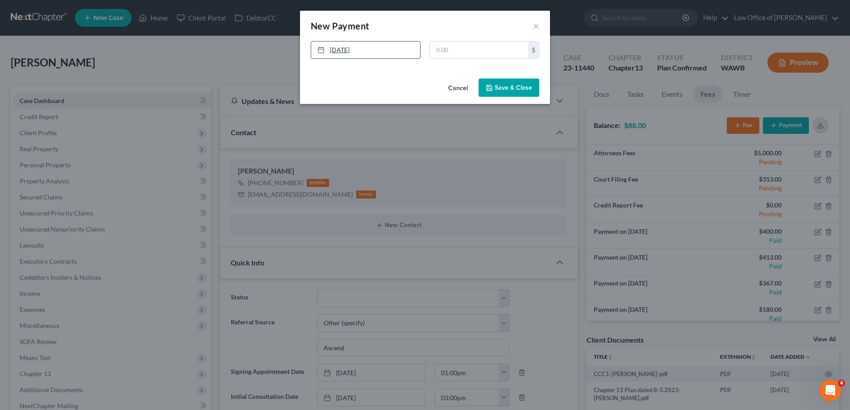
click at [368, 52] on link "[DATE]" at bounding box center [365, 50] width 109 height 17
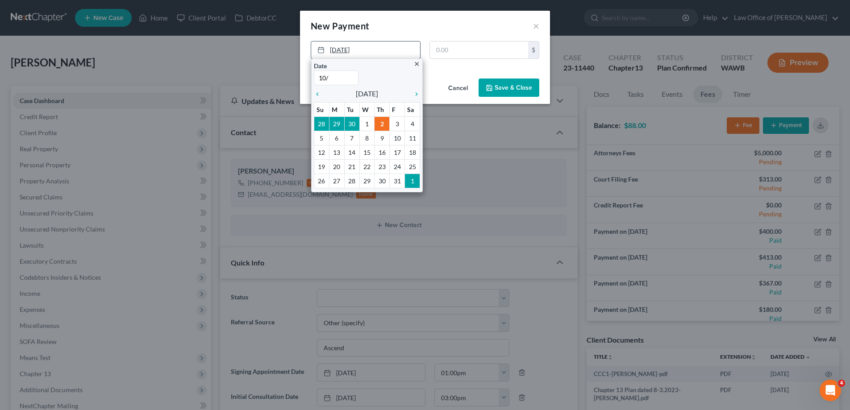
type input "10/1"
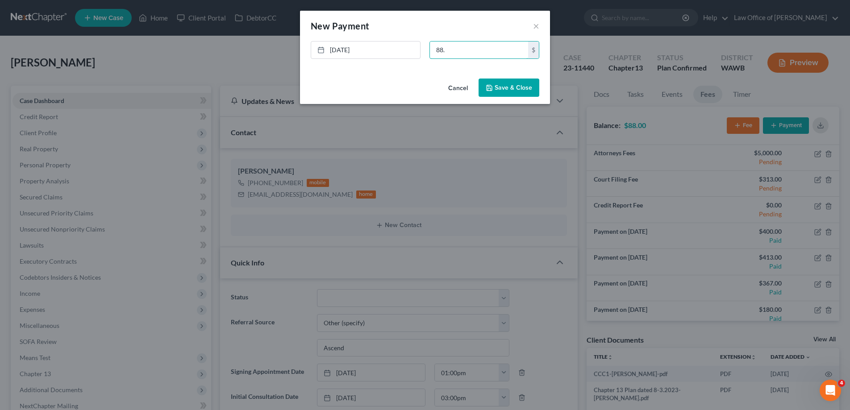
type input "88."
click at [488, 82] on button "Save & Close" at bounding box center [508, 88] width 61 height 19
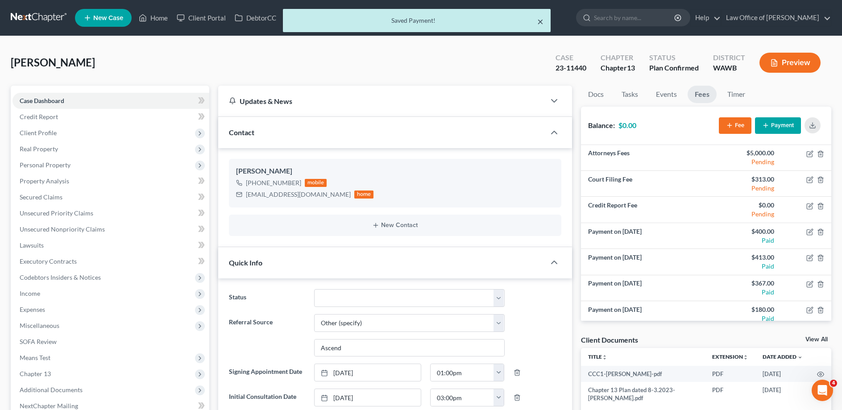
click at [540, 23] on button "×" at bounding box center [540, 21] width 6 height 11
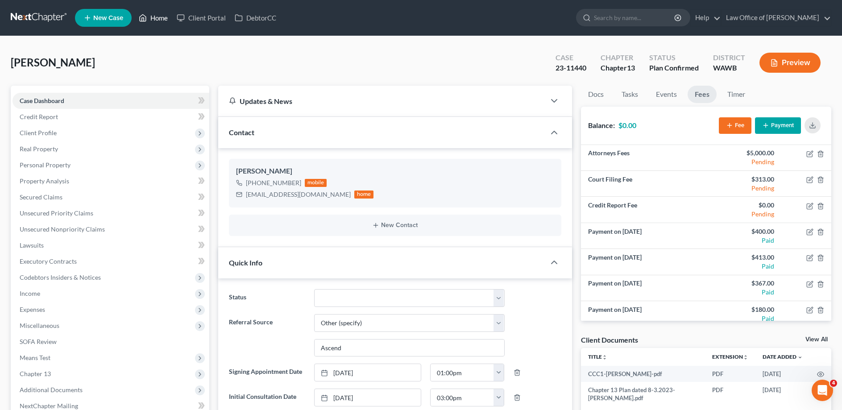
click at [154, 20] on link "Home" at bounding box center [153, 18] width 38 height 16
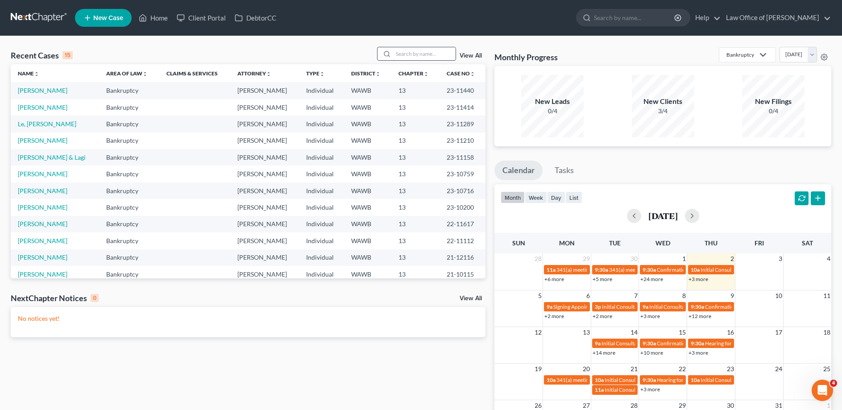
click at [393, 55] on input "search" at bounding box center [424, 53] width 62 height 13
type input "[PERSON_NAME]"
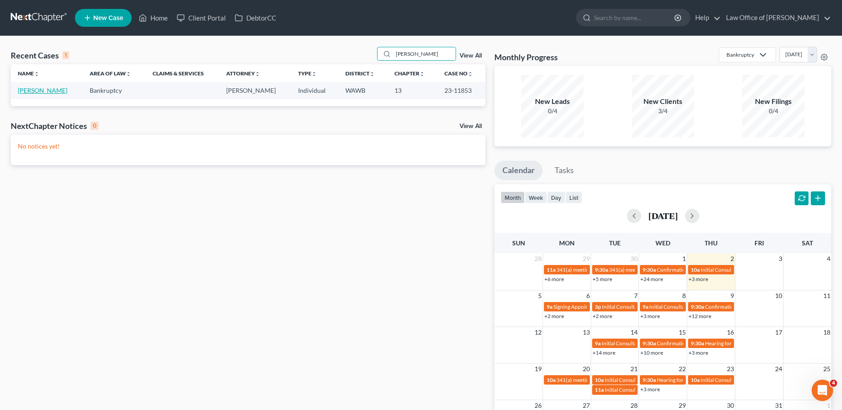
click at [44, 89] on link "[PERSON_NAME]" at bounding box center [43, 91] width 50 height 8
select select "6"
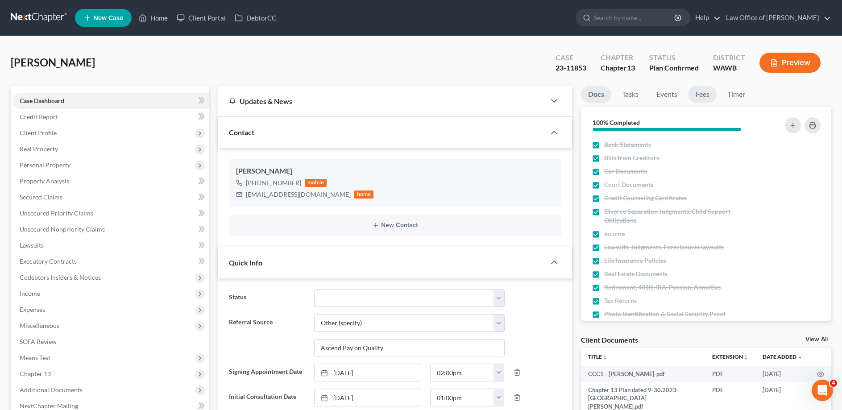
click at [701, 95] on link "Fees" at bounding box center [702, 94] width 29 height 17
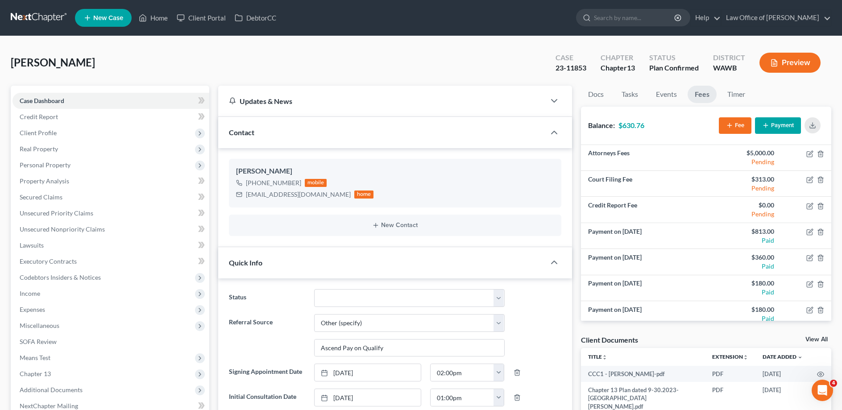
click at [785, 121] on button "Payment" at bounding box center [778, 125] width 46 height 17
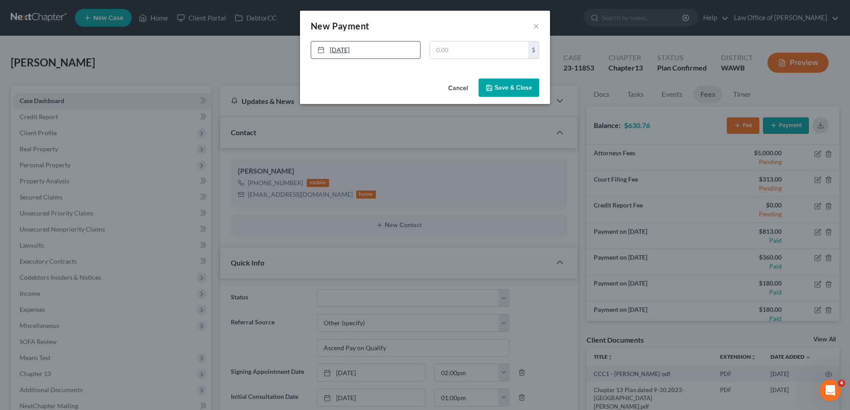
click at [380, 48] on link "[DATE]" at bounding box center [365, 50] width 109 height 17
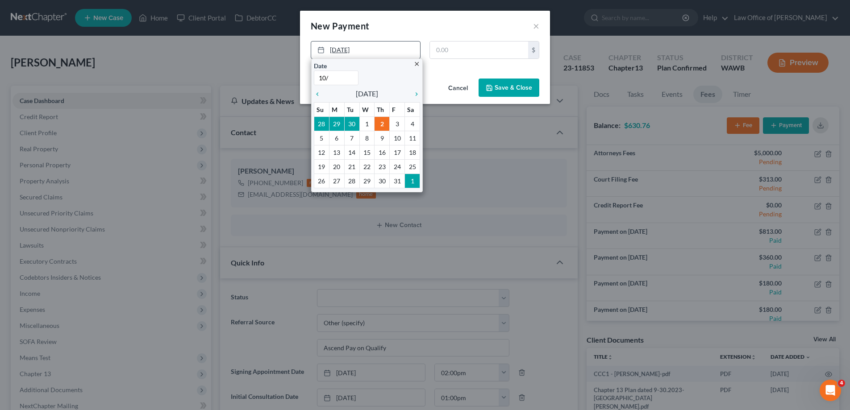
type input "10/1"
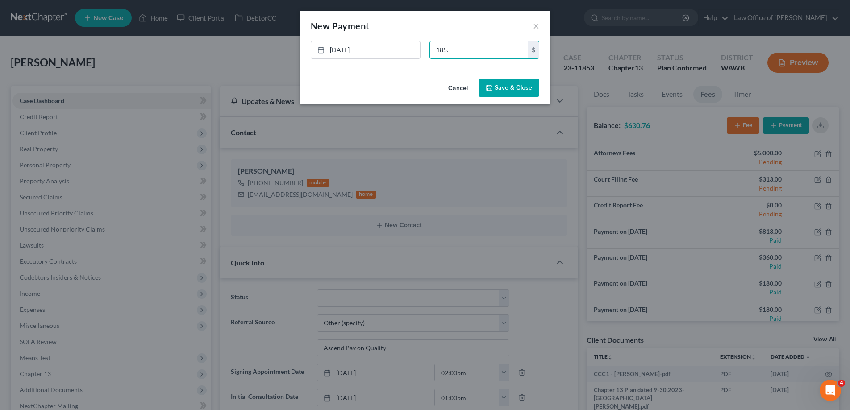
type input "185."
click at [508, 85] on button "Save & Close" at bounding box center [508, 88] width 61 height 19
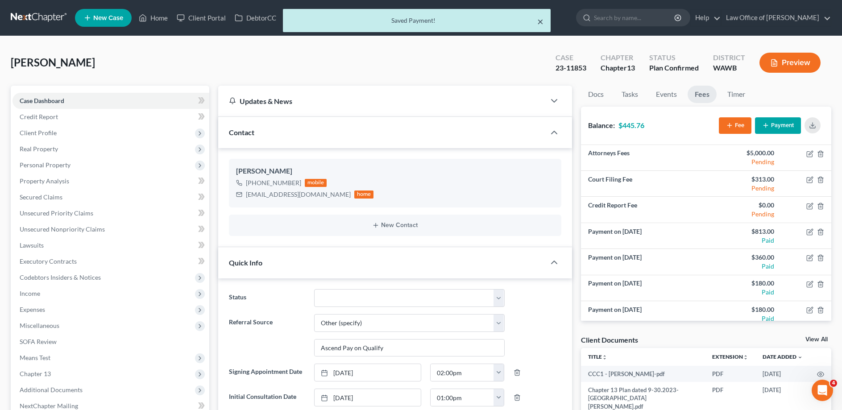
click at [540, 21] on button "×" at bounding box center [540, 21] width 6 height 11
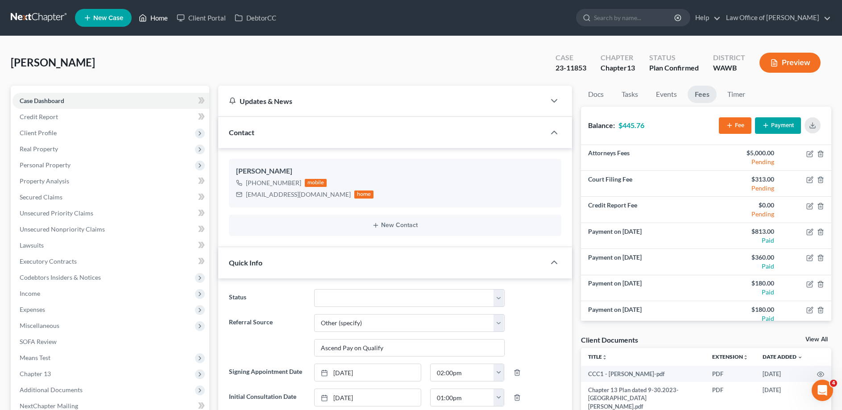
click at [153, 14] on link "Home" at bounding box center [153, 18] width 38 height 16
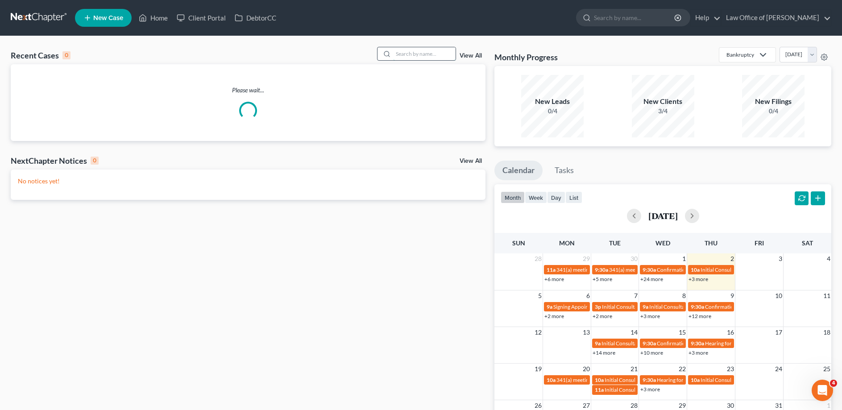
click at [435, 50] on input "search" at bounding box center [424, 53] width 62 height 13
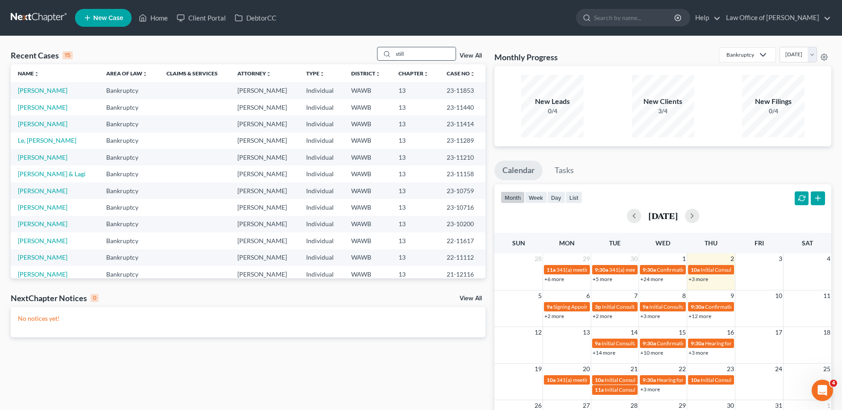
type input "still"
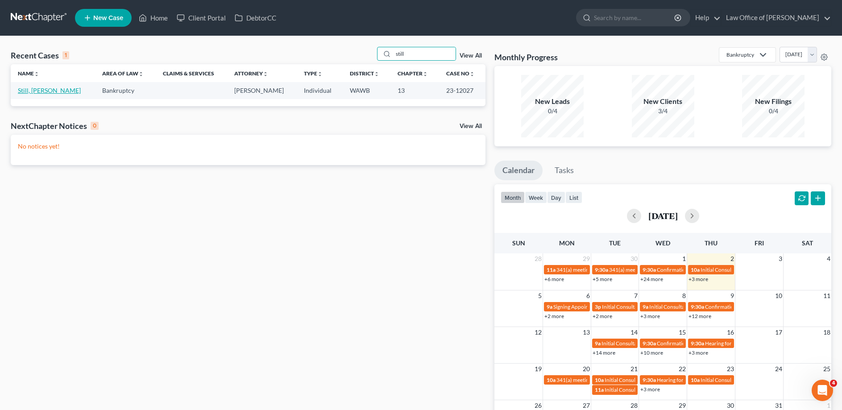
click at [41, 92] on link "Still, [PERSON_NAME]" at bounding box center [49, 91] width 63 height 8
select select "6"
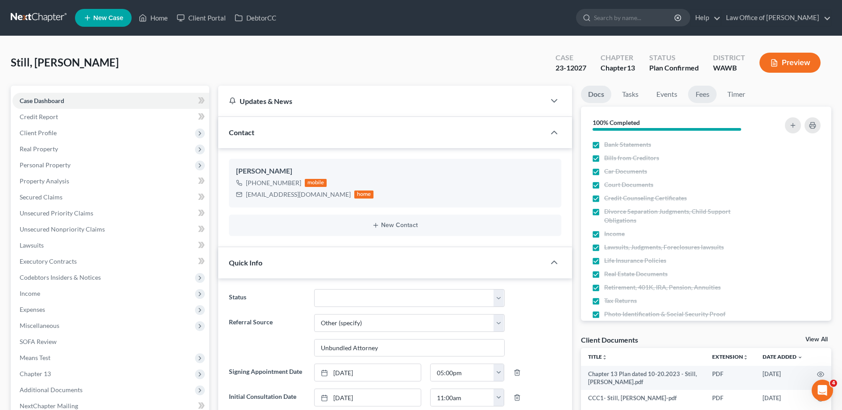
click at [702, 94] on link "Fees" at bounding box center [702, 94] width 29 height 17
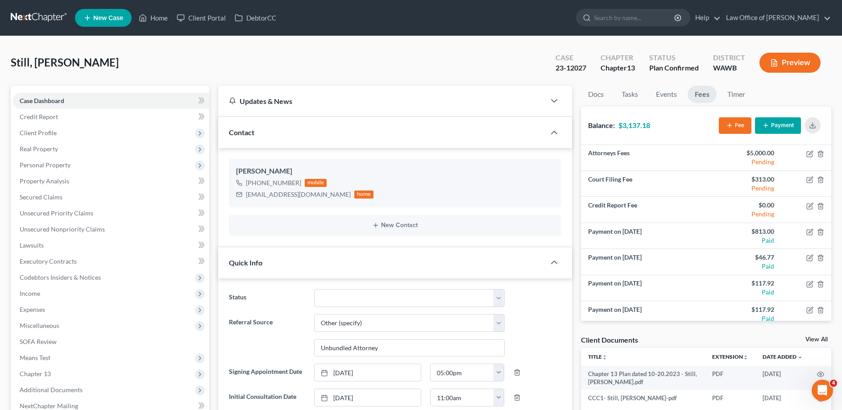
click at [776, 125] on button "Payment" at bounding box center [778, 125] width 46 height 17
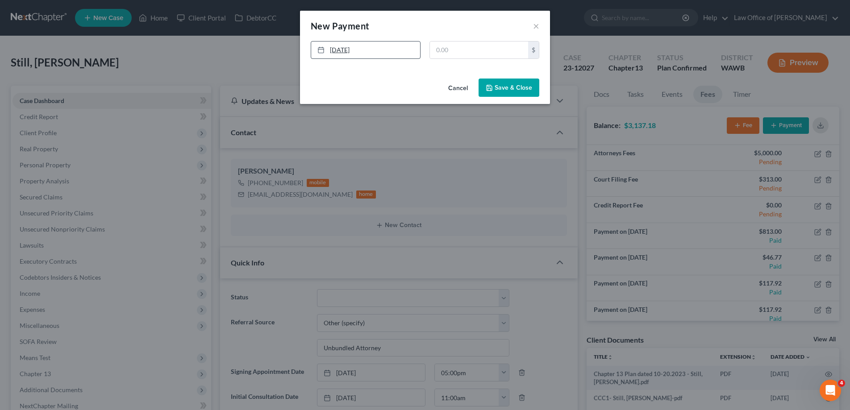
click at [398, 50] on link "[DATE]" at bounding box center [365, 50] width 109 height 17
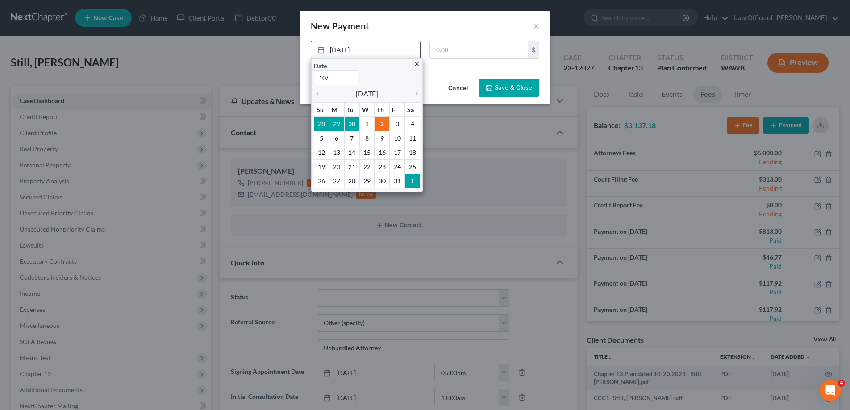
type input "10/1"
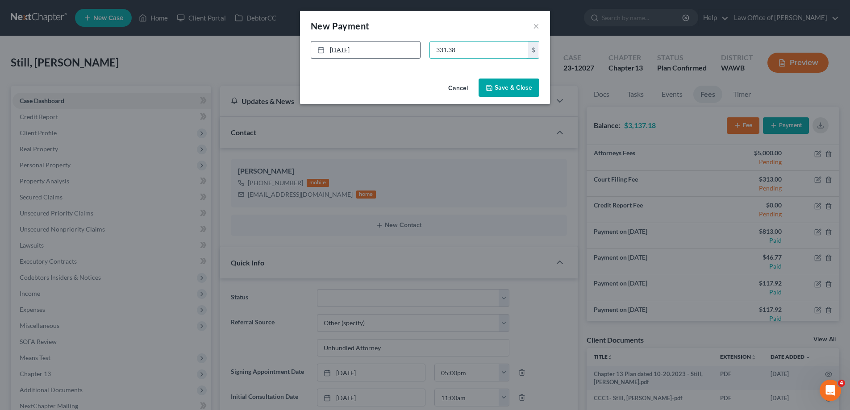
type input "331.38"
click at [513, 82] on button "Save & Close" at bounding box center [508, 88] width 61 height 19
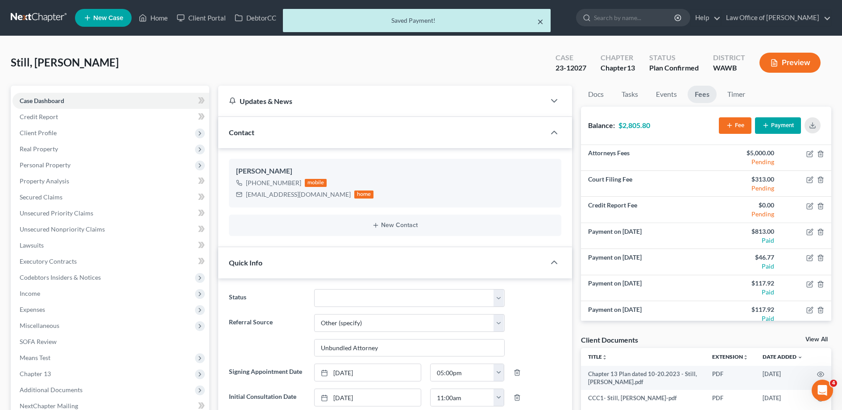
click at [541, 21] on button "×" at bounding box center [540, 21] width 6 height 11
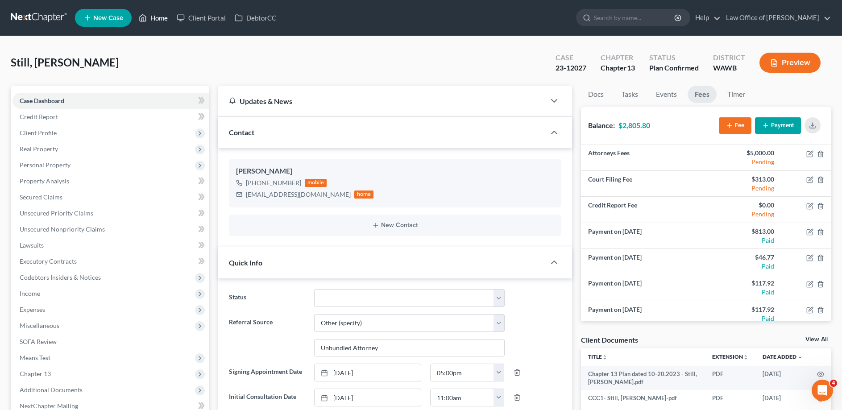
click at [162, 20] on link "Home" at bounding box center [153, 18] width 38 height 16
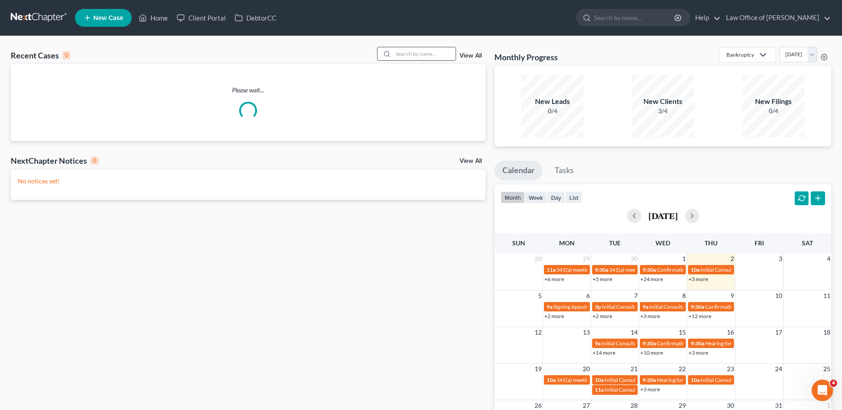
click at [409, 58] on input "search" at bounding box center [424, 53] width 62 height 13
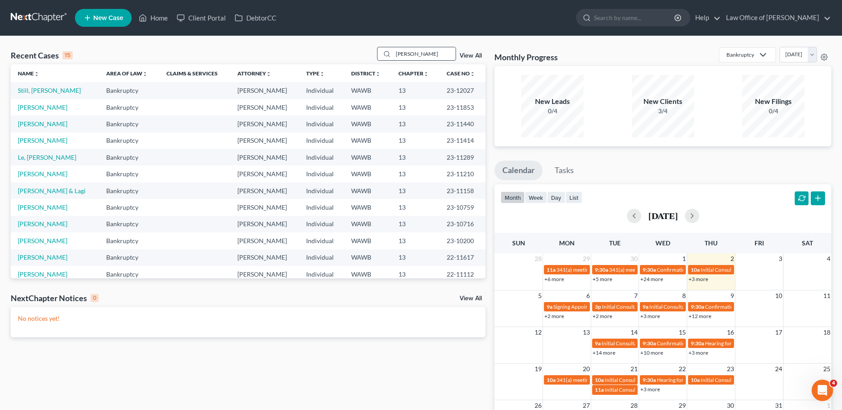
type input "[PERSON_NAME]"
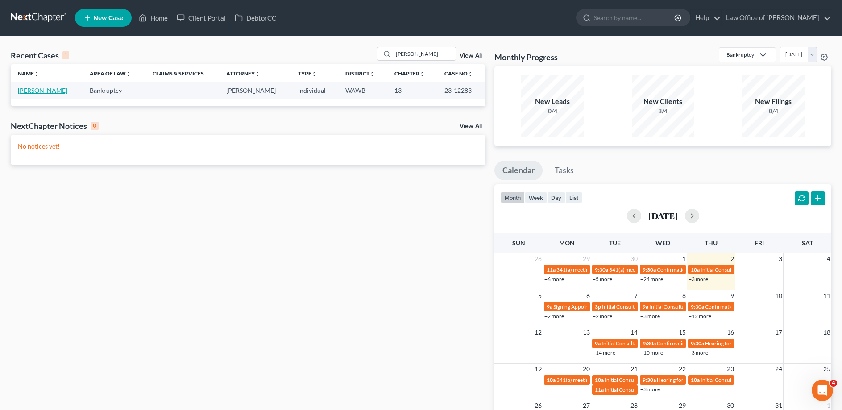
click at [38, 94] on link "[PERSON_NAME]" at bounding box center [43, 91] width 50 height 8
select select "6"
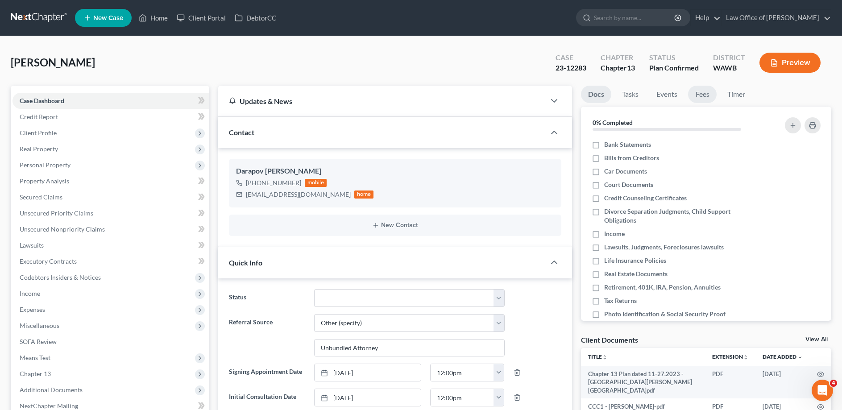
click at [698, 92] on link "Fees" at bounding box center [702, 94] width 29 height 17
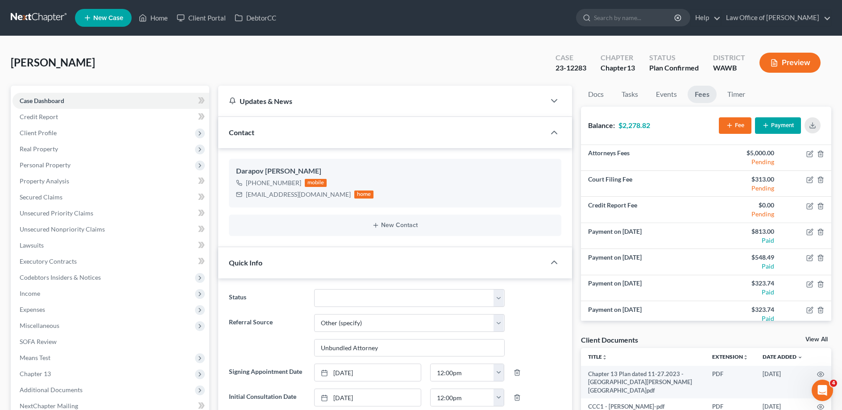
click at [776, 126] on button "Payment" at bounding box center [778, 125] width 46 height 17
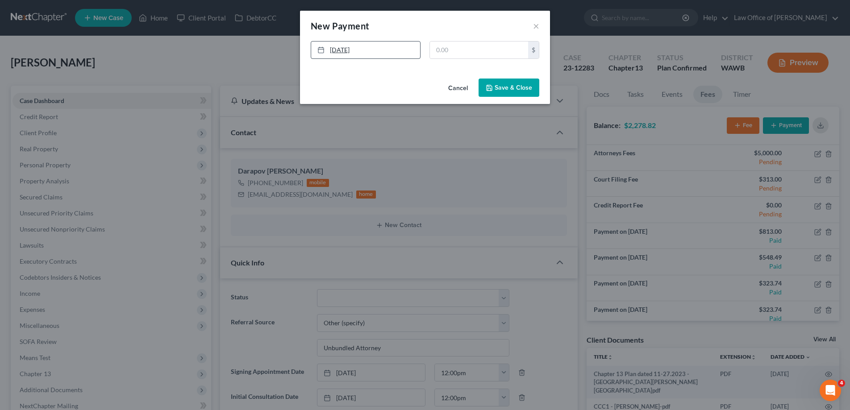
click at [381, 46] on link "[DATE]" at bounding box center [365, 50] width 109 height 17
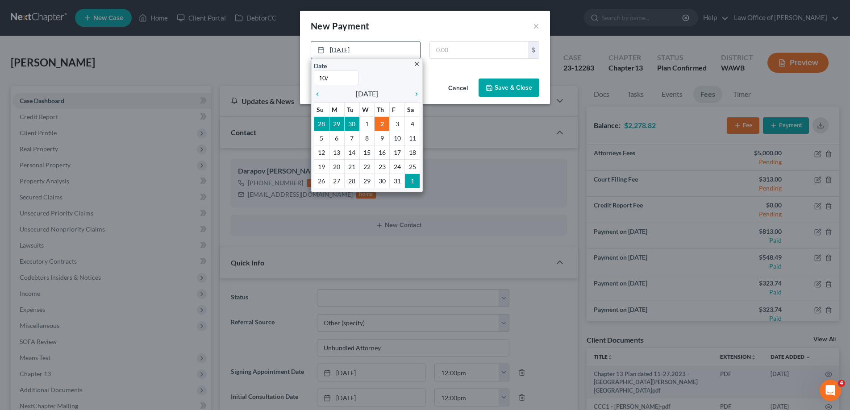
type input "10/1"
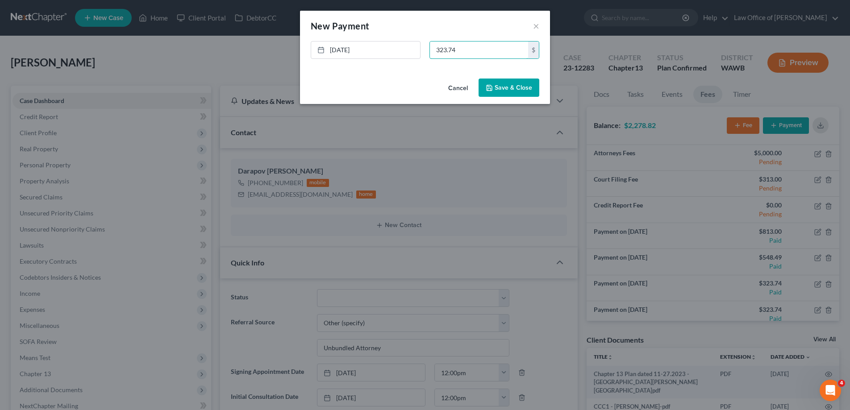
type input "323.74"
click at [518, 83] on button "Save & Close" at bounding box center [508, 88] width 61 height 19
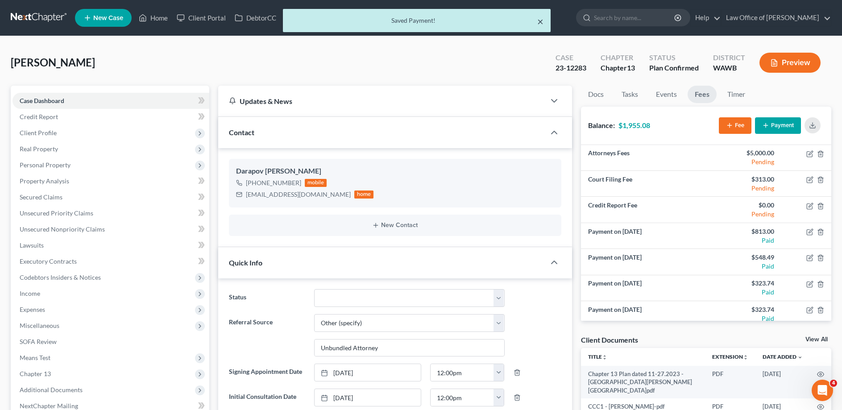
click at [540, 25] on button "×" at bounding box center [540, 21] width 6 height 11
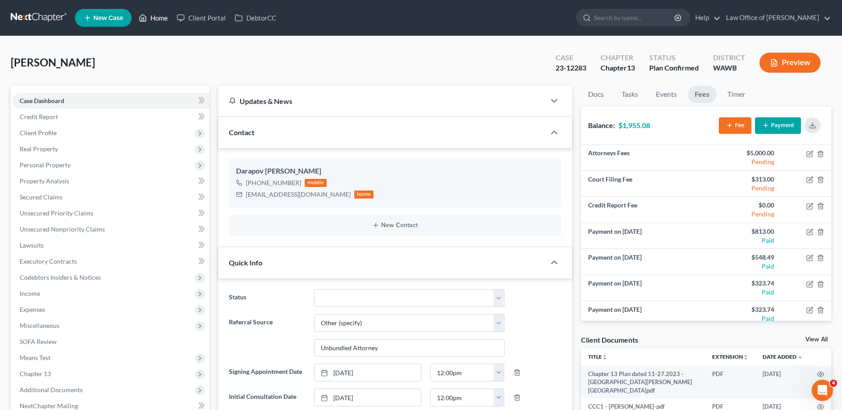
click at [152, 19] on link "Home" at bounding box center [153, 18] width 38 height 16
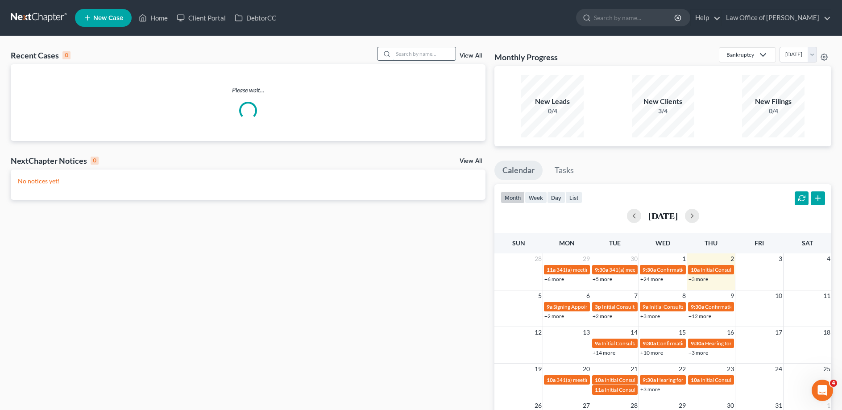
click at [440, 55] on input "search" at bounding box center [424, 53] width 62 height 13
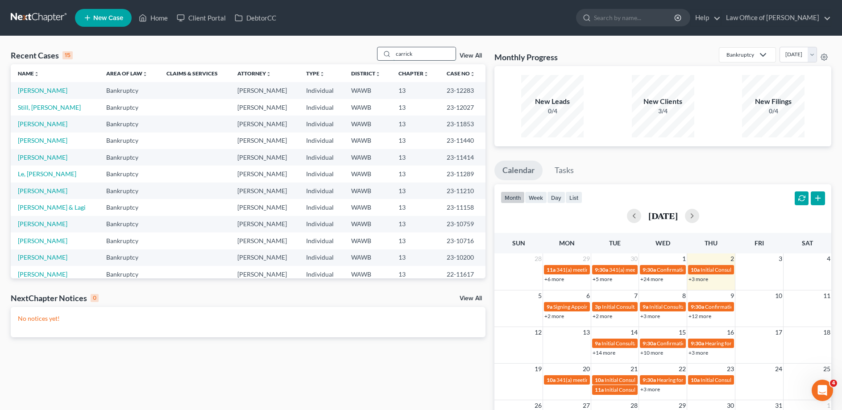
type input "carrick"
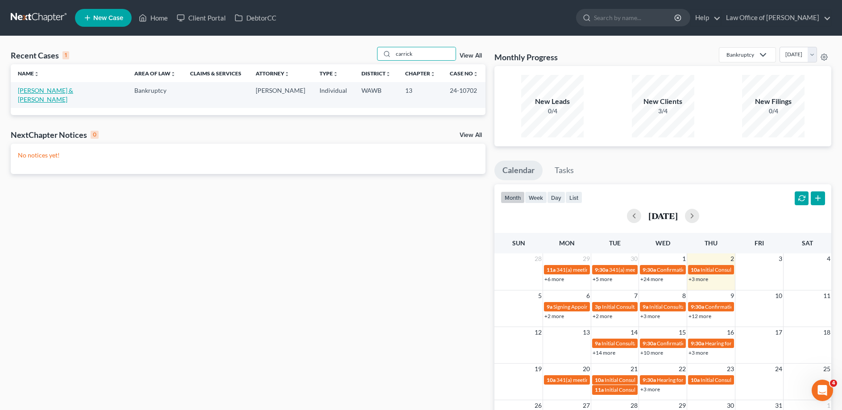
click at [56, 90] on link "[PERSON_NAME] & [PERSON_NAME]" at bounding box center [45, 95] width 55 height 17
select select "6"
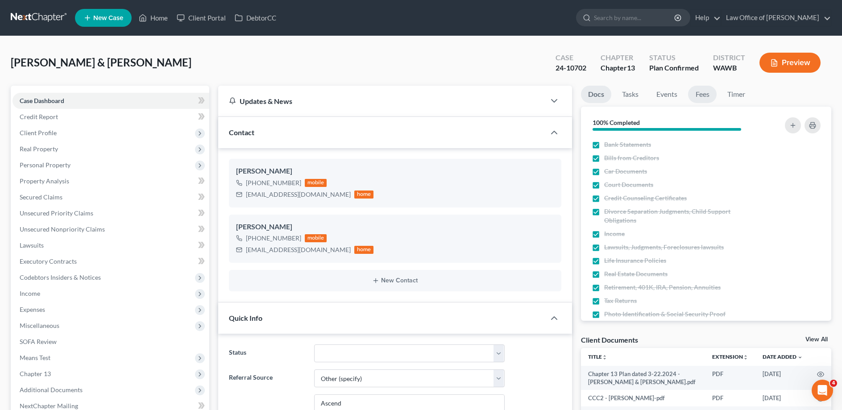
click at [709, 95] on link "Fees" at bounding box center [702, 94] width 29 height 17
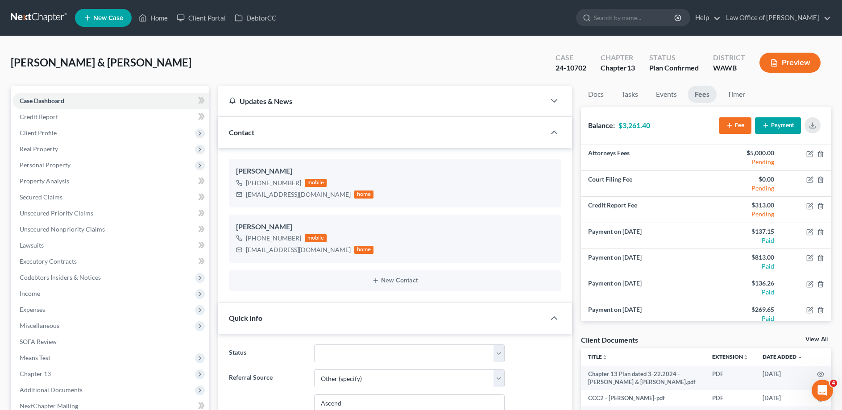
click at [778, 123] on button "Payment" at bounding box center [778, 125] width 46 height 17
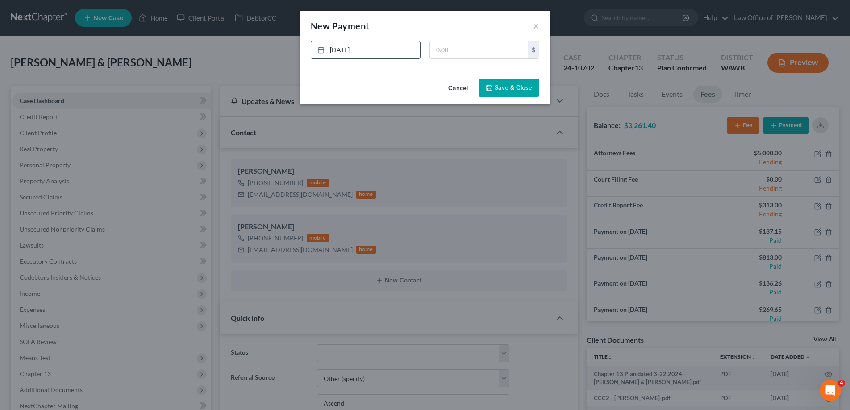
click at [395, 47] on link "[DATE]" at bounding box center [365, 50] width 109 height 17
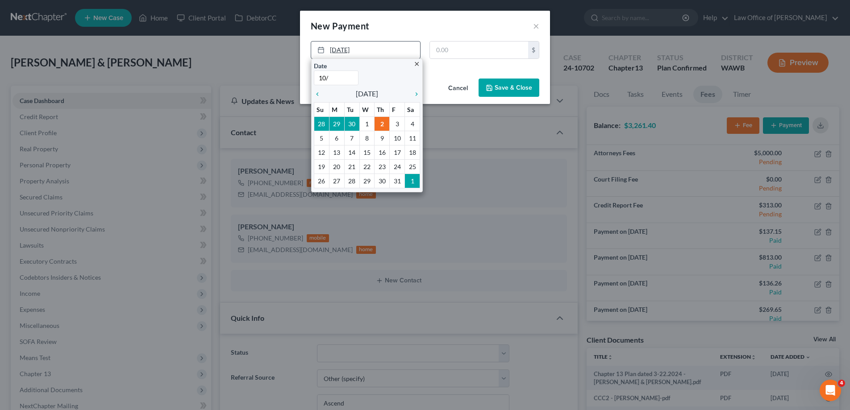
type input "10/1"
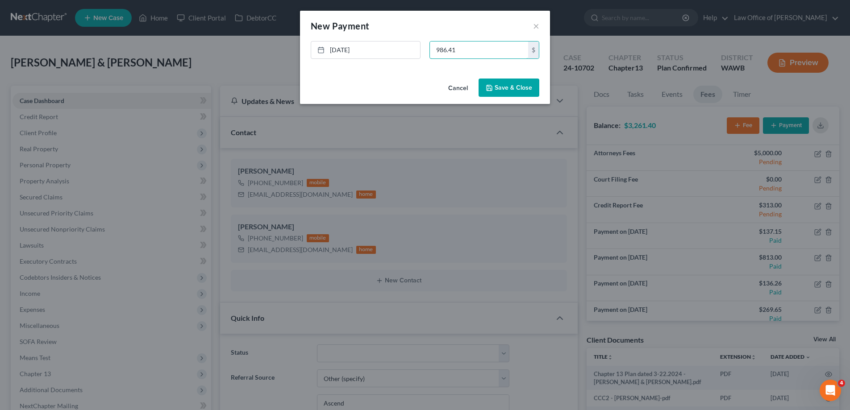
type input "986.41"
click at [497, 83] on button "Save & Close" at bounding box center [508, 88] width 61 height 19
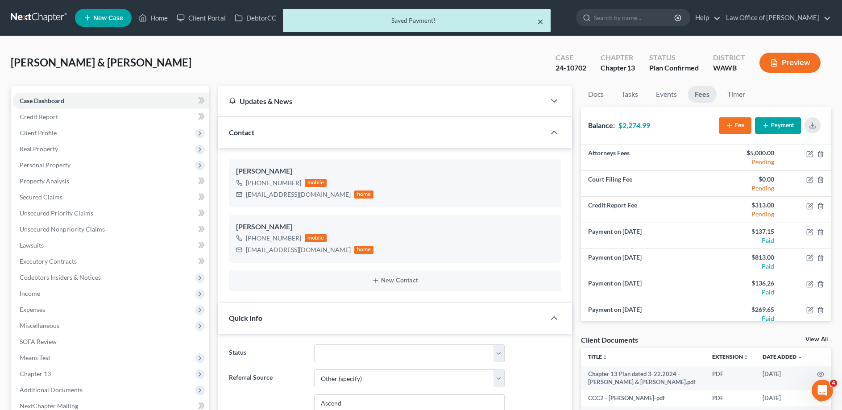
click at [538, 23] on button "×" at bounding box center [540, 21] width 6 height 11
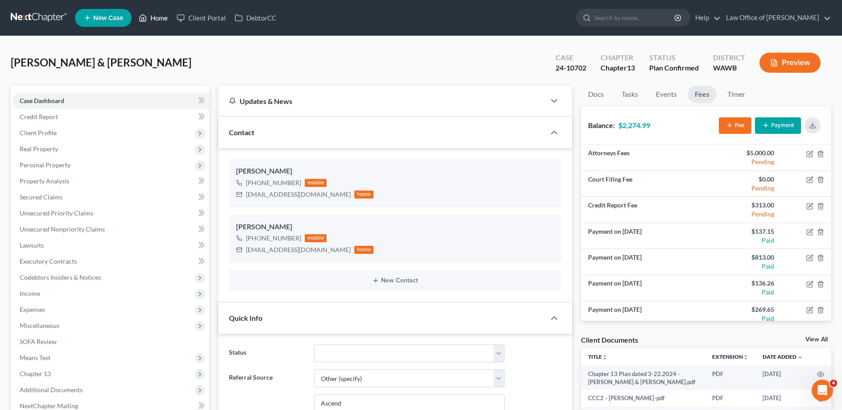
click at [164, 18] on link "Home" at bounding box center [153, 18] width 38 height 16
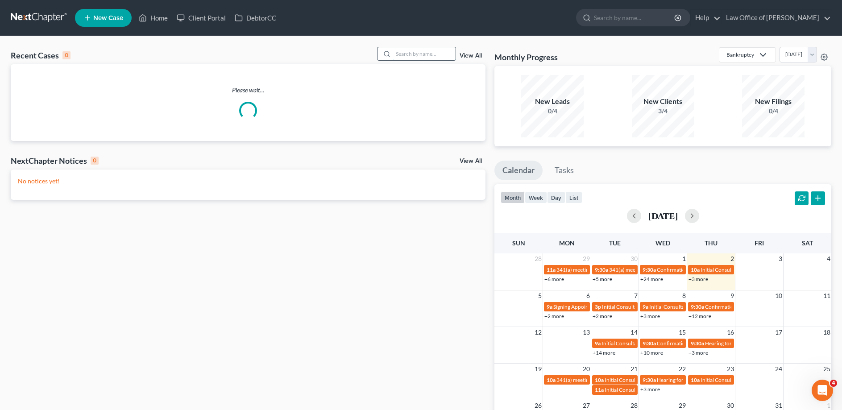
click at [442, 54] on input "search" at bounding box center [424, 53] width 62 height 13
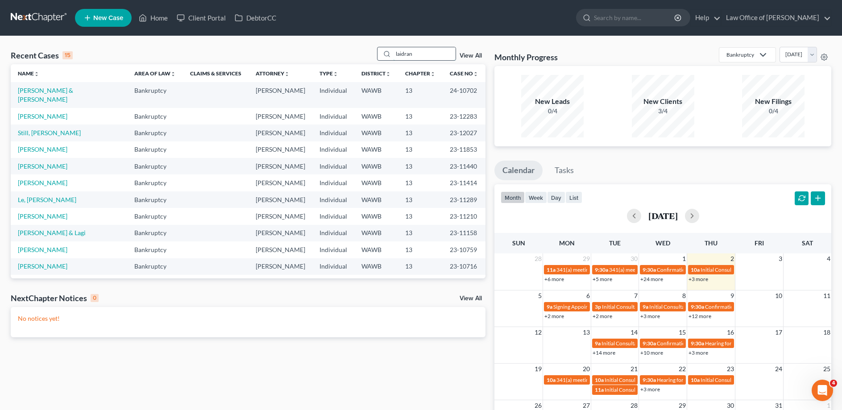
type input "laidran"
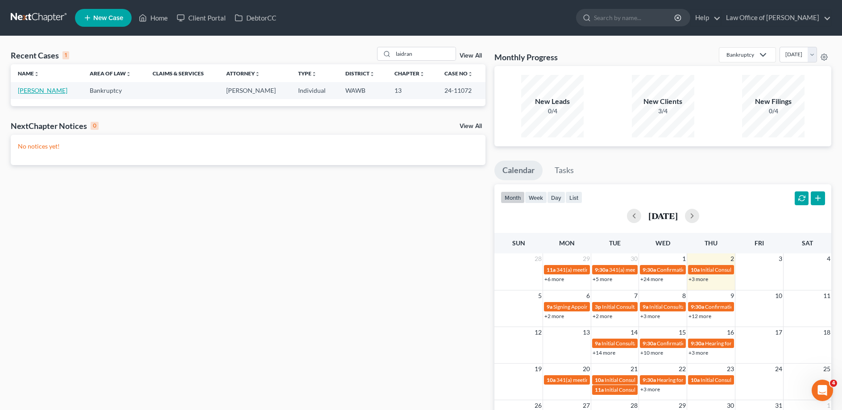
click at [26, 91] on link "[PERSON_NAME]" at bounding box center [43, 91] width 50 height 8
select select "3"
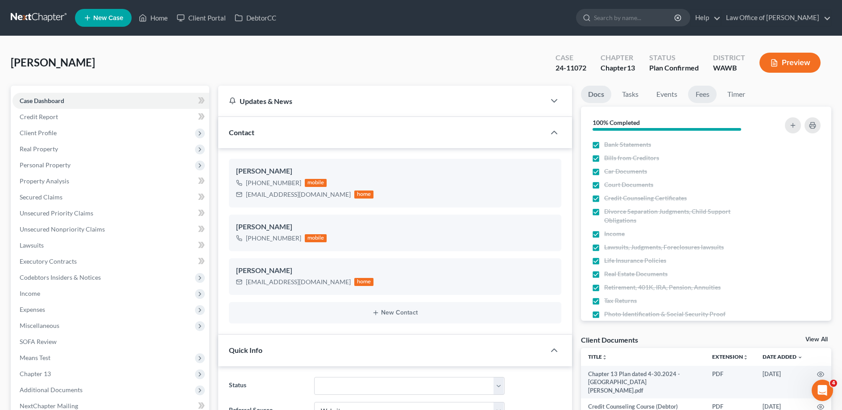
click at [702, 94] on link "Fees" at bounding box center [702, 94] width 29 height 17
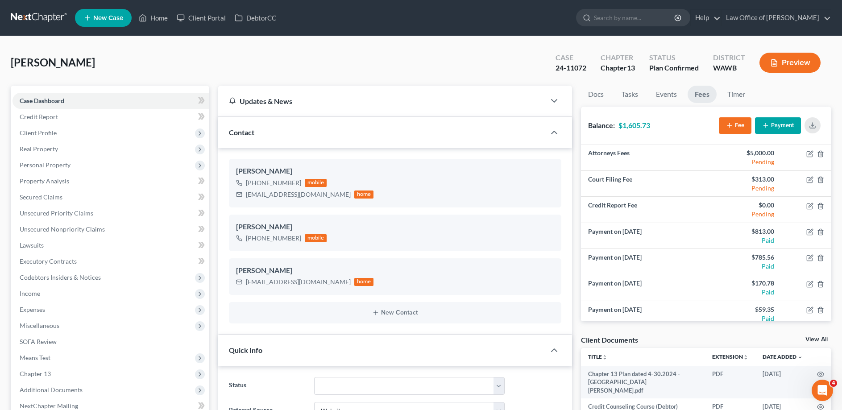
click at [787, 126] on button "Payment" at bounding box center [778, 125] width 46 height 17
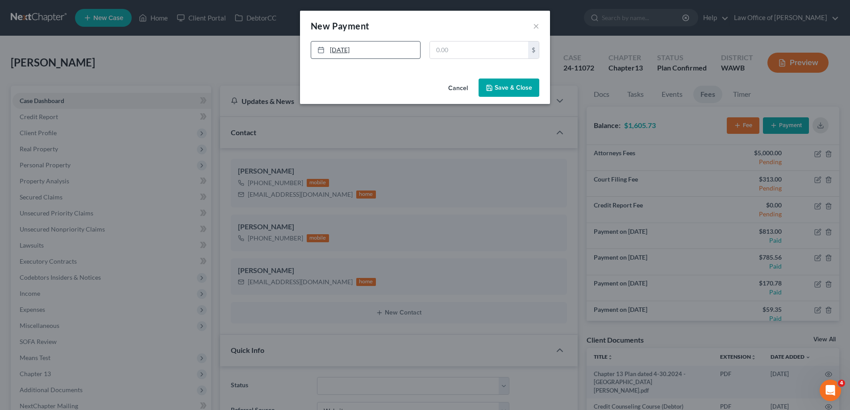
click at [361, 50] on link "[DATE]" at bounding box center [365, 50] width 109 height 17
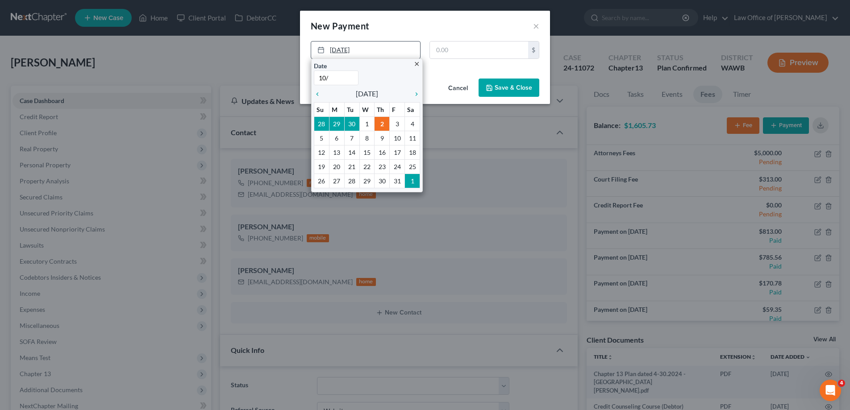
type input "10/1"
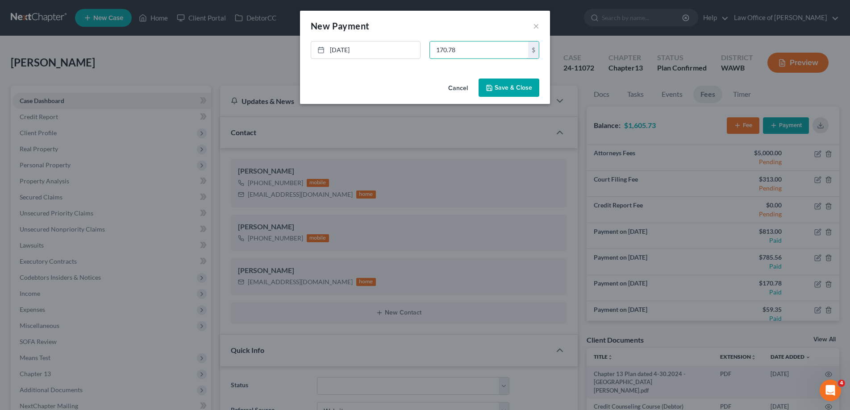
type input "170.78"
click at [523, 88] on button "Save & Close" at bounding box center [508, 88] width 61 height 19
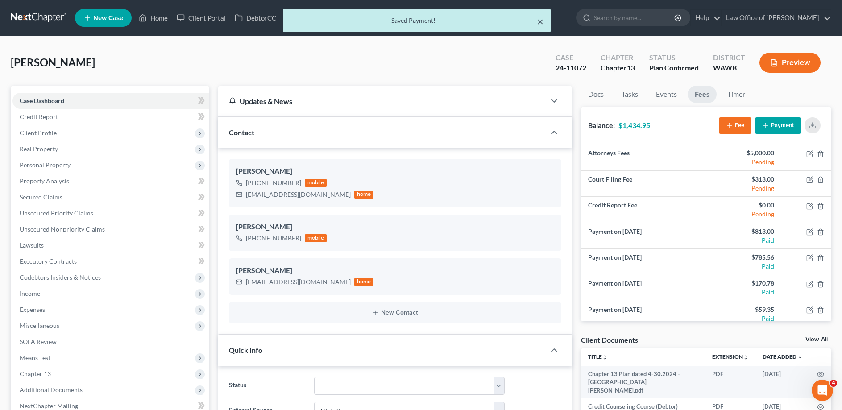
click at [542, 21] on button "×" at bounding box center [540, 21] width 6 height 11
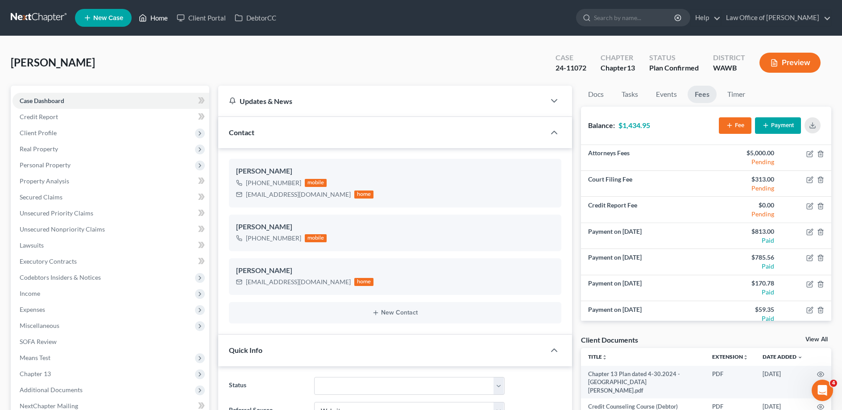
click at [166, 19] on link "Home" at bounding box center [153, 18] width 38 height 16
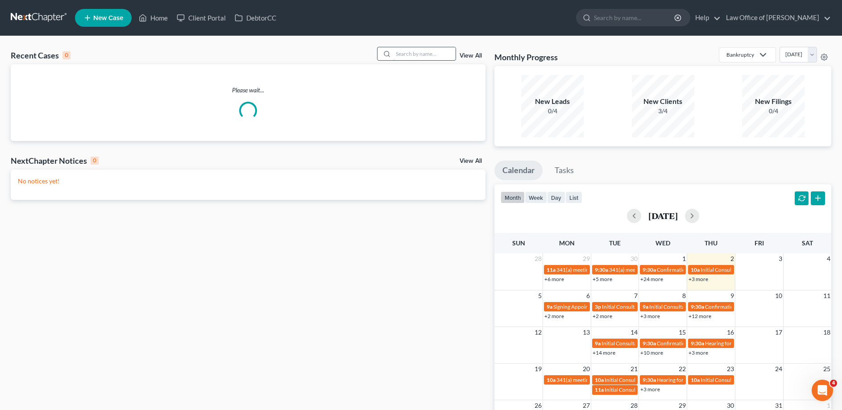
click at [428, 54] on input "search" at bounding box center [424, 53] width 62 height 13
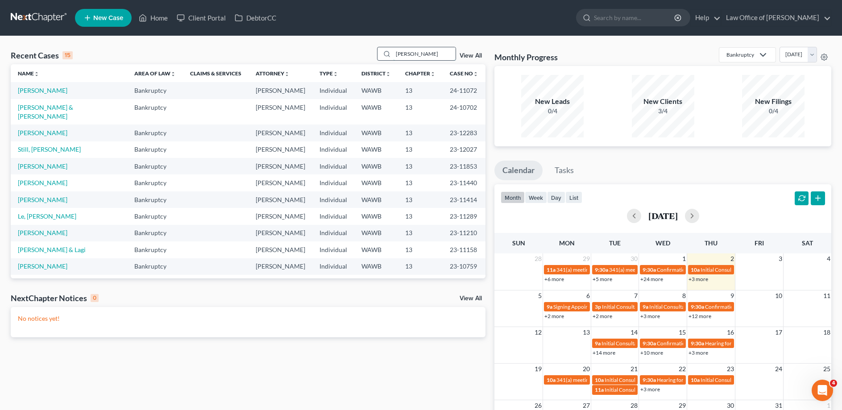
type input "[PERSON_NAME]"
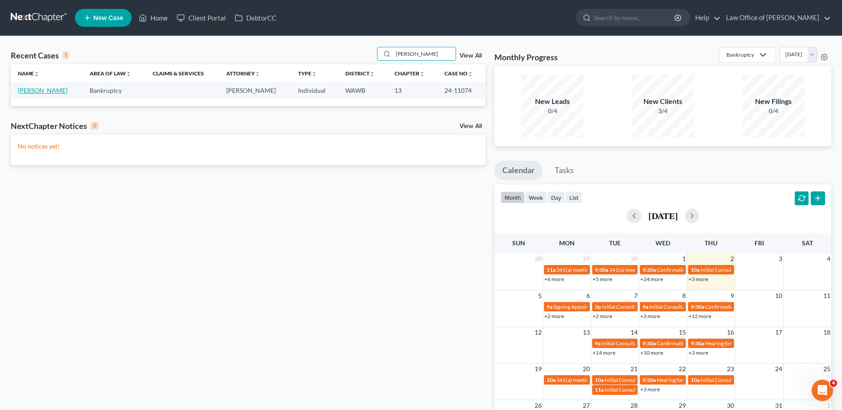
click at [45, 91] on link "[PERSON_NAME]" at bounding box center [43, 91] width 50 height 8
select select "6"
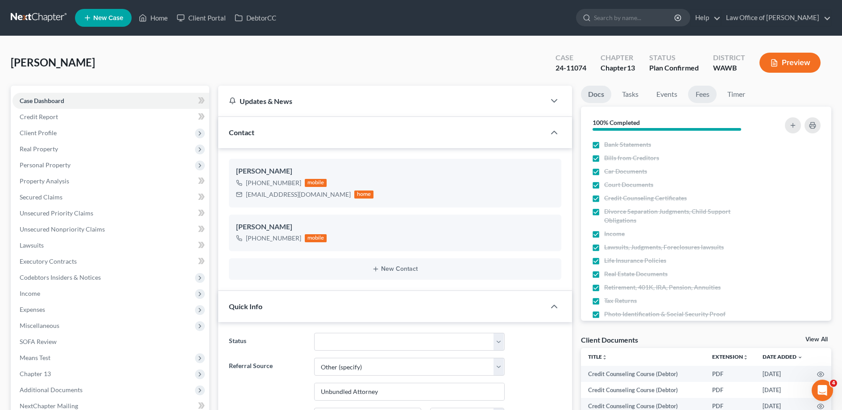
click at [702, 92] on link "Fees" at bounding box center [702, 94] width 29 height 17
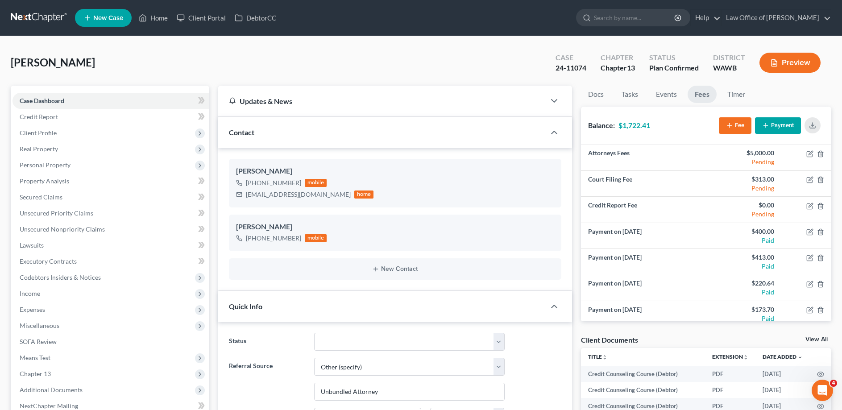
click at [766, 121] on button "Payment" at bounding box center [778, 125] width 46 height 17
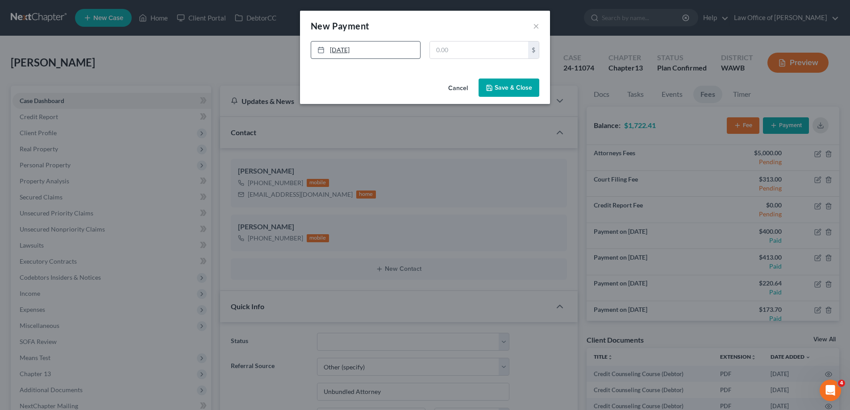
click at [383, 44] on link "[DATE]" at bounding box center [365, 50] width 109 height 17
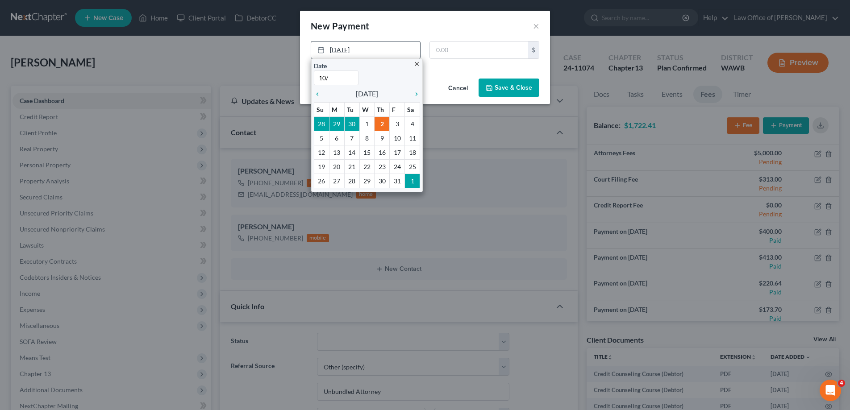
type input "10/1"
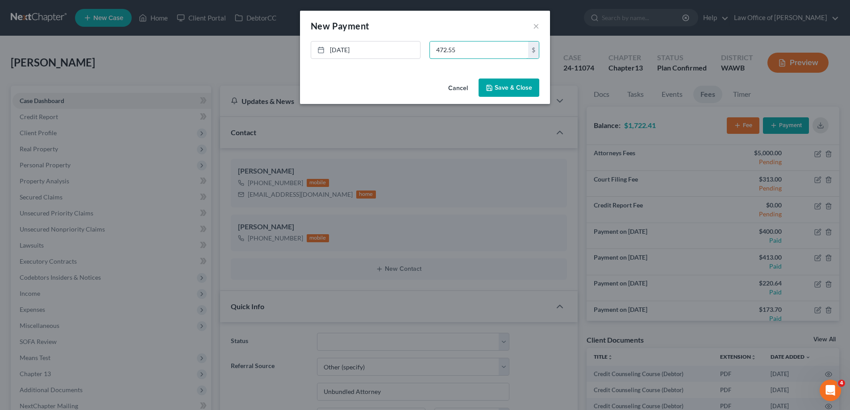
type input "472.55"
click at [496, 85] on button "Save & Close" at bounding box center [508, 88] width 61 height 19
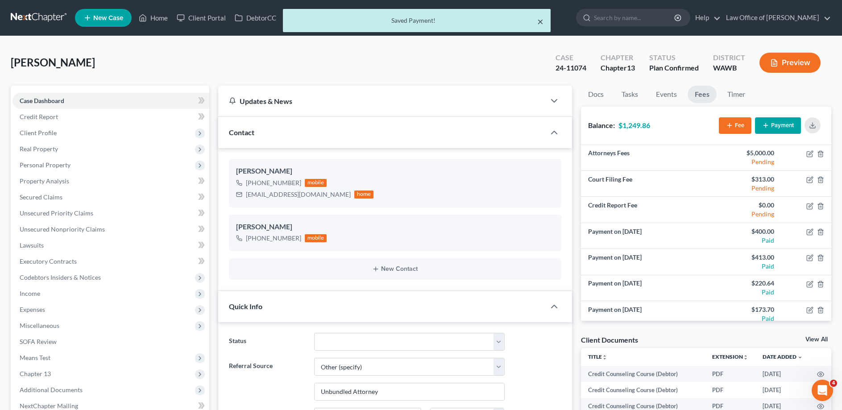
click at [539, 20] on button "×" at bounding box center [540, 21] width 6 height 11
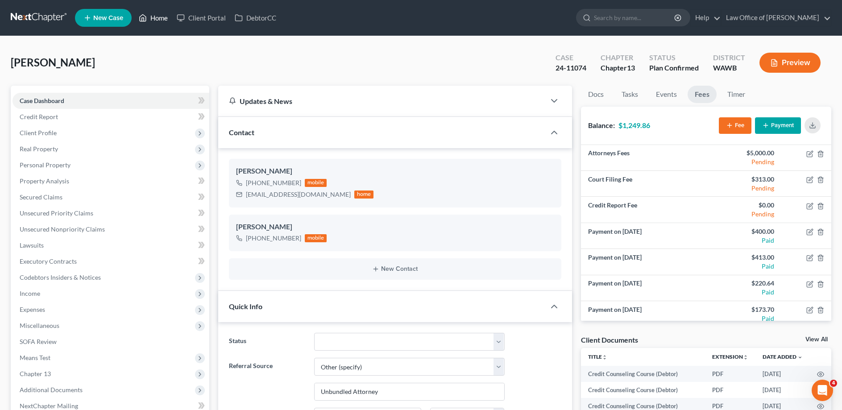
click at [161, 14] on link "Home" at bounding box center [153, 18] width 38 height 16
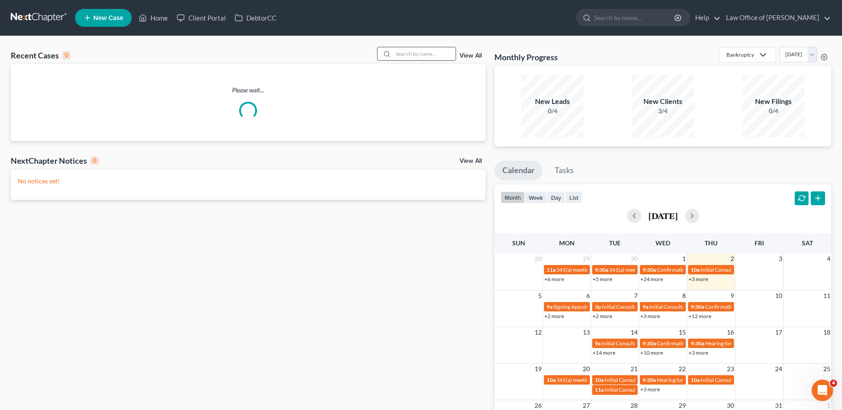
click at [416, 52] on input "search" at bounding box center [424, 53] width 62 height 13
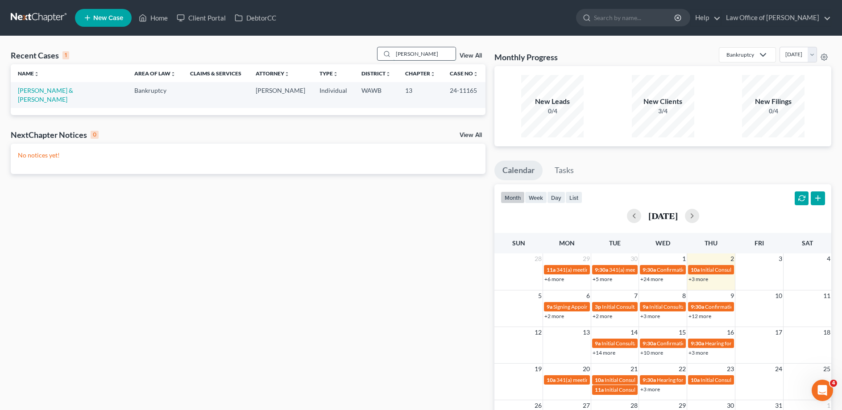
type input "[PERSON_NAME]"
click at [49, 88] on link "[PERSON_NAME] & [PERSON_NAME]" at bounding box center [45, 95] width 55 height 17
select select "6"
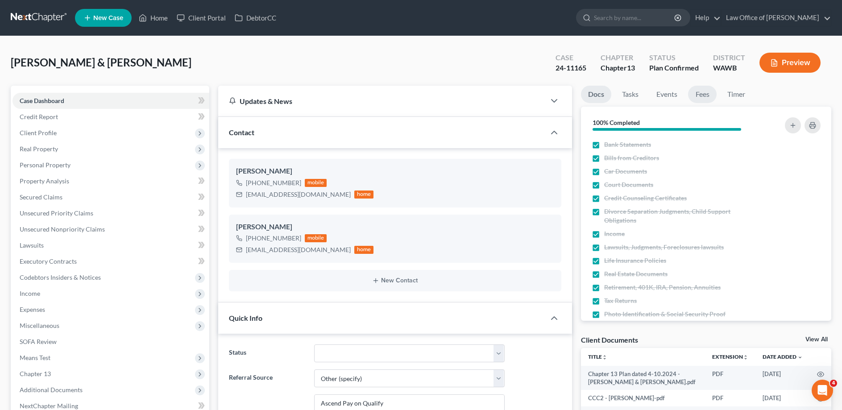
click at [703, 94] on link "Fees" at bounding box center [702, 94] width 29 height 17
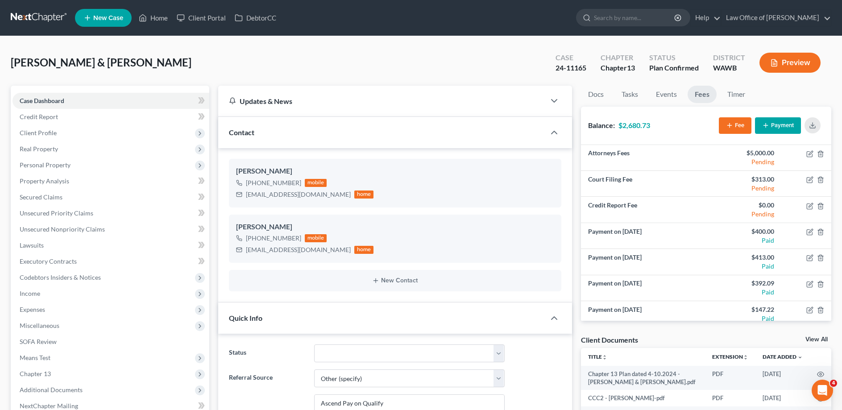
click at [791, 121] on button "Payment" at bounding box center [778, 125] width 46 height 17
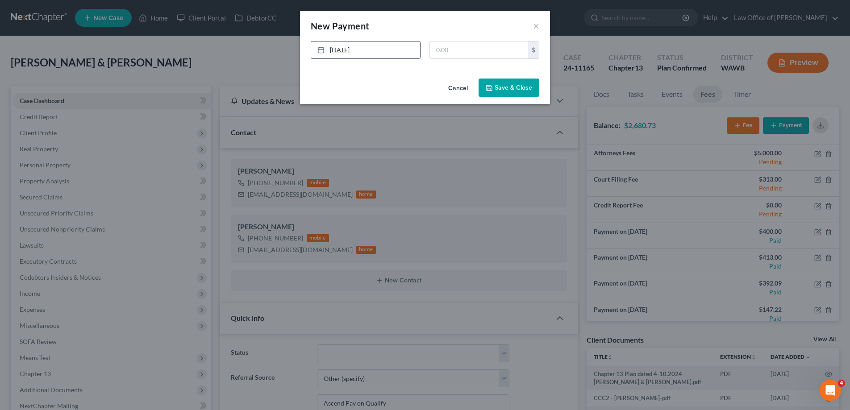
click at [368, 50] on link "[DATE]" at bounding box center [365, 50] width 109 height 17
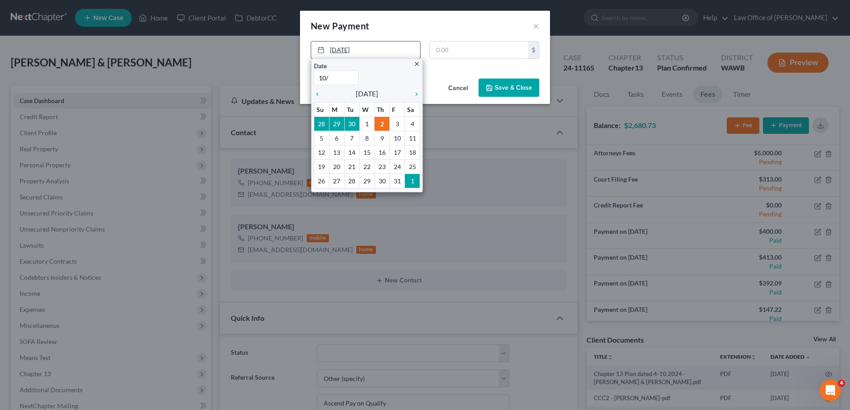
type input "10/1"
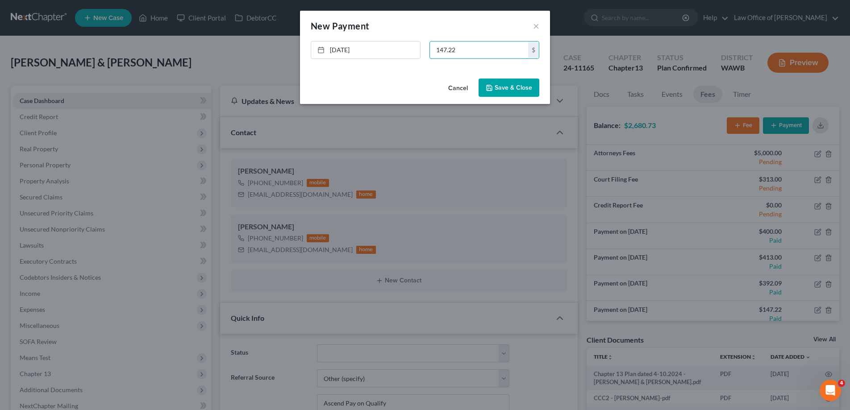
type input "147.22"
click at [519, 87] on button "Save & Close" at bounding box center [508, 88] width 61 height 19
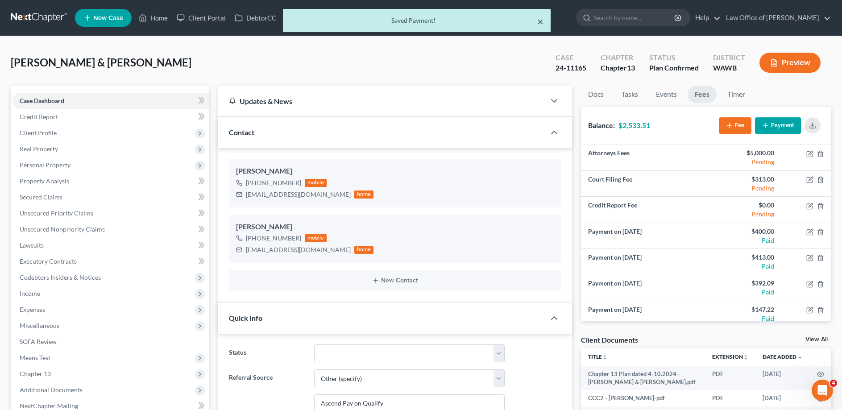
click at [539, 25] on button "×" at bounding box center [540, 21] width 6 height 11
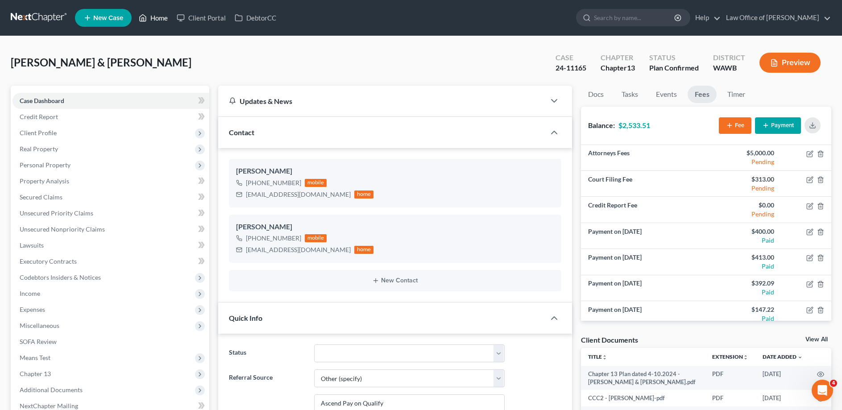
click at [160, 18] on link "Home" at bounding box center [153, 18] width 38 height 16
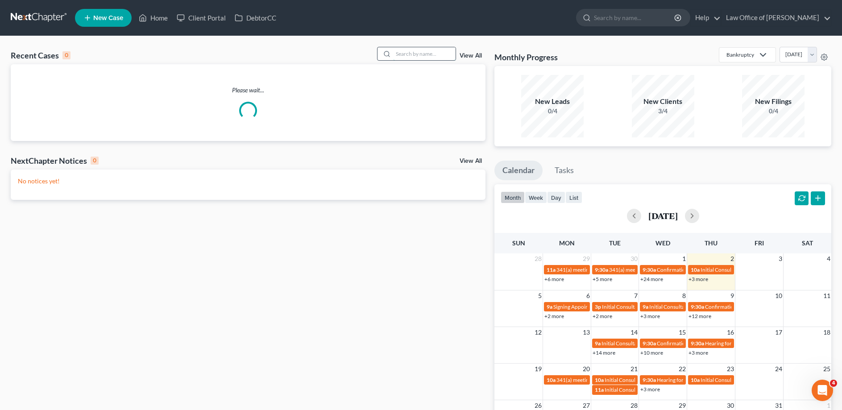
click at [410, 50] on input "search" at bounding box center [424, 53] width 62 height 13
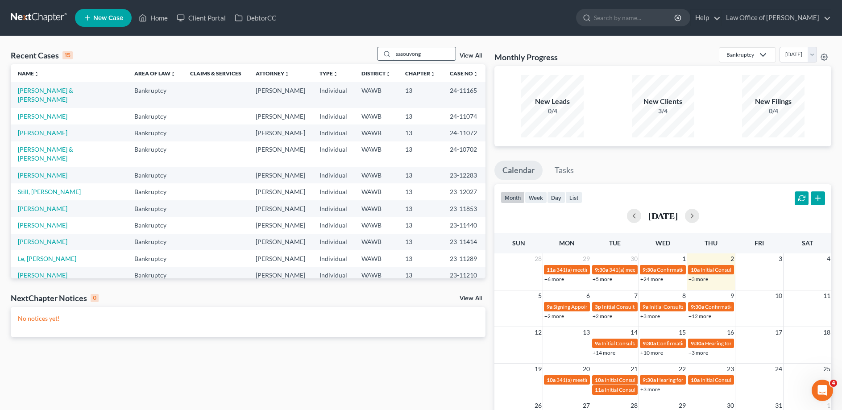
type input "sasouvong"
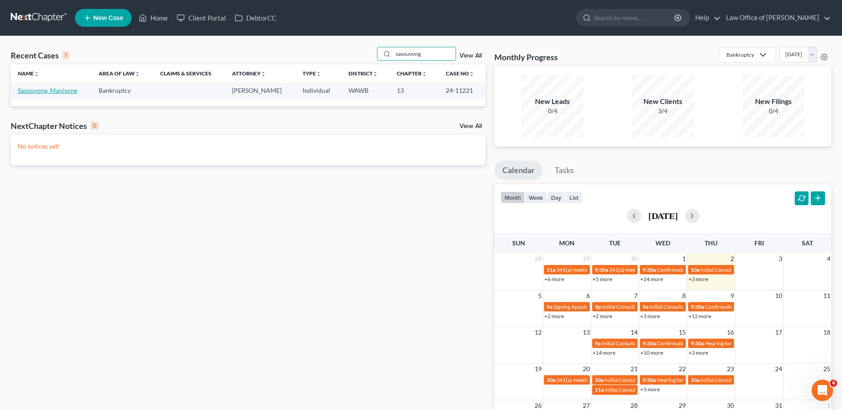
click at [50, 91] on link "Sasouvong, Manisone" at bounding box center [47, 91] width 59 height 8
select select "6"
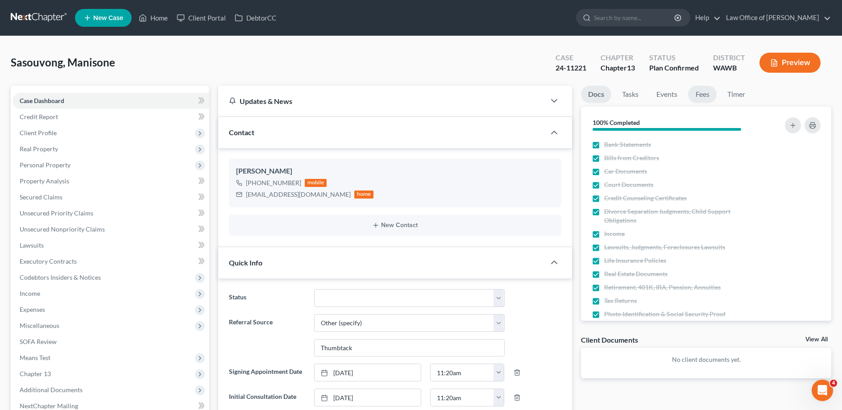
click at [697, 92] on link "Fees" at bounding box center [702, 94] width 29 height 17
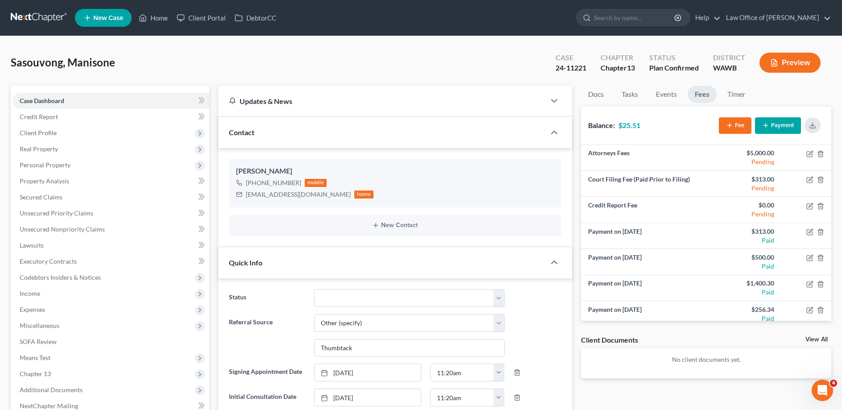
click at [786, 127] on button "Payment" at bounding box center [778, 125] width 46 height 17
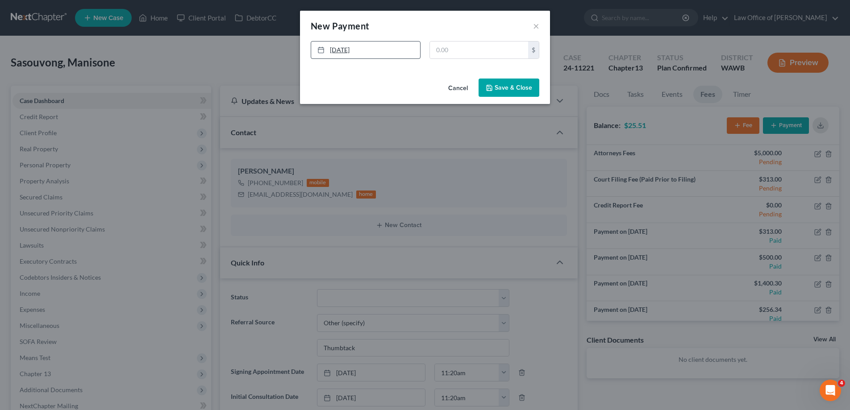
click at [382, 51] on link "[DATE]" at bounding box center [365, 50] width 109 height 17
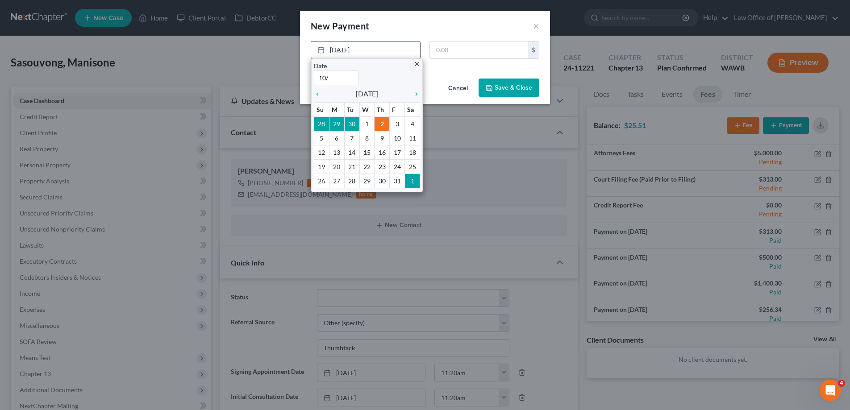
type input "10/1"
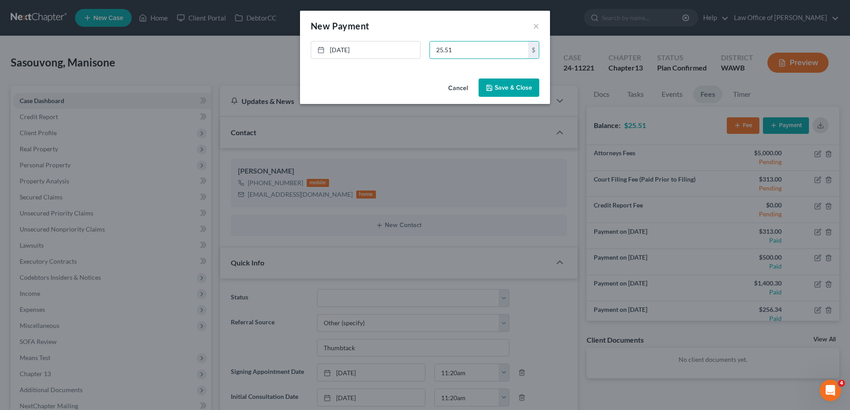
type input "25.51"
click at [504, 88] on button "Save & Close" at bounding box center [508, 88] width 61 height 19
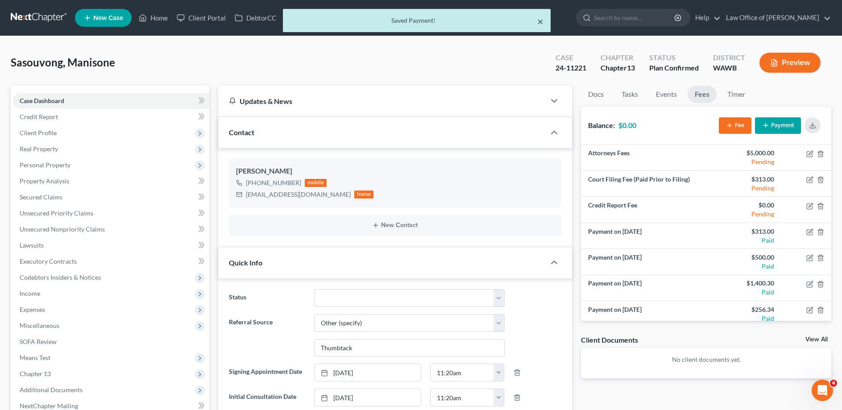
click at [540, 20] on button "×" at bounding box center [540, 21] width 6 height 11
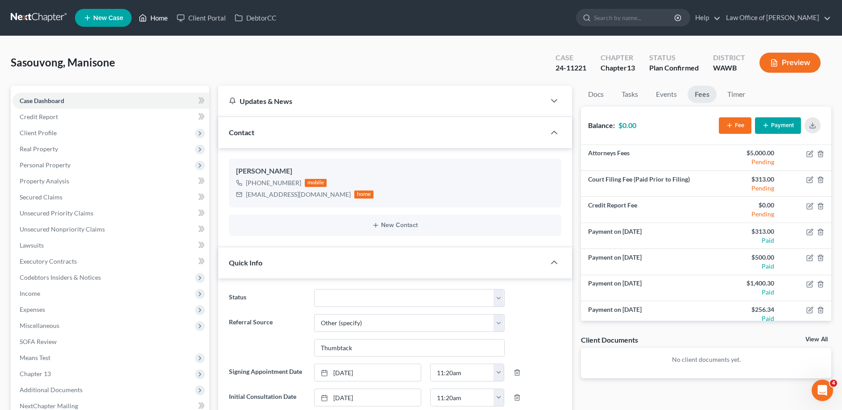
drag, startPoint x: 166, startPoint y: 16, endPoint x: 368, endPoint y: 52, distance: 205.4
click at [166, 16] on link "Home" at bounding box center [153, 18] width 38 height 16
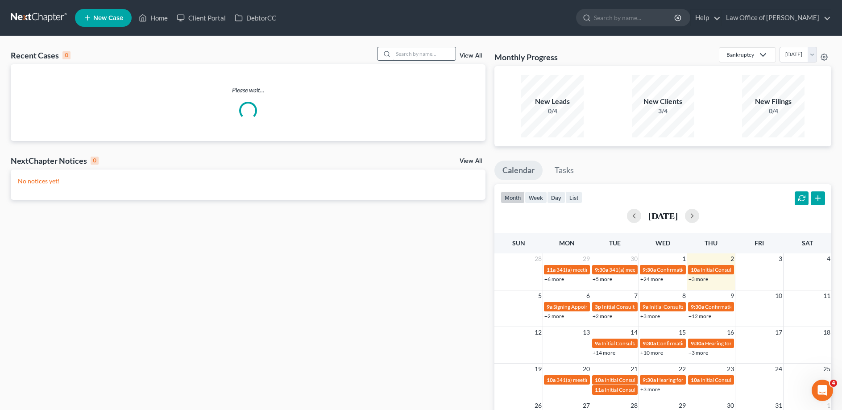
click at [430, 61] on div at bounding box center [416, 54] width 79 height 14
click at [427, 55] on input "search" at bounding box center [424, 53] width 62 height 13
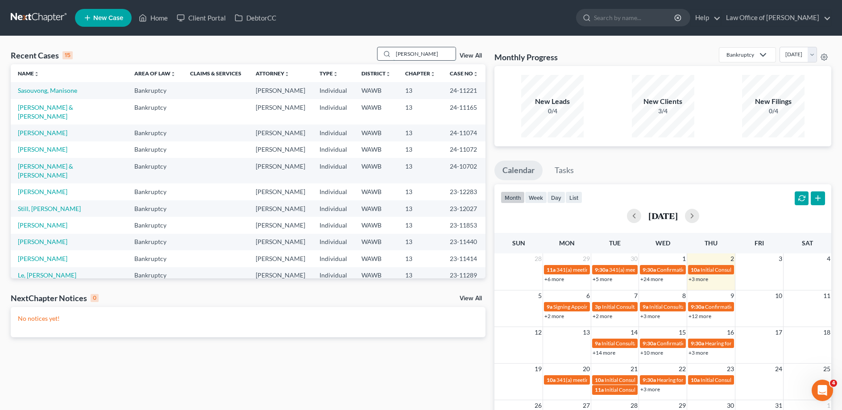
type input "[PERSON_NAME]"
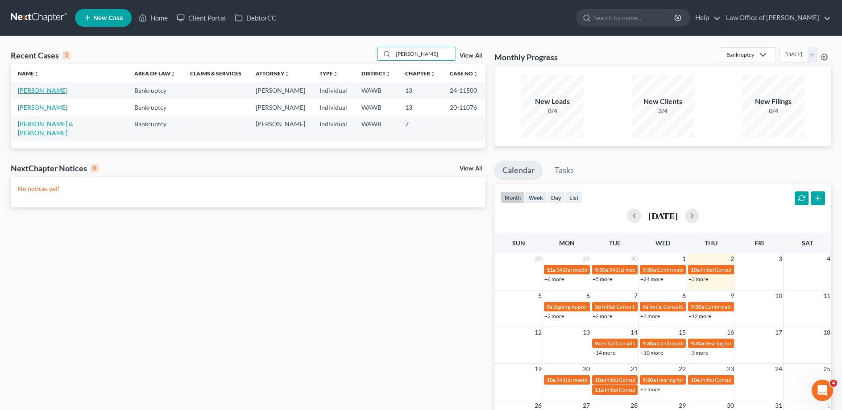
click at [52, 91] on link "[PERSON_NAME]" at bounding box center [43, 91] width 50 height 8
select select "3"
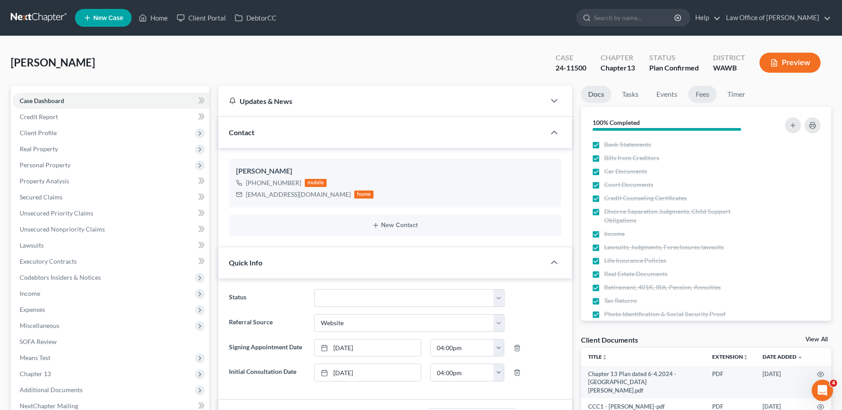
click at [698, 94] on link "Fees" at bounding box center [702, 94] width 29 height 17
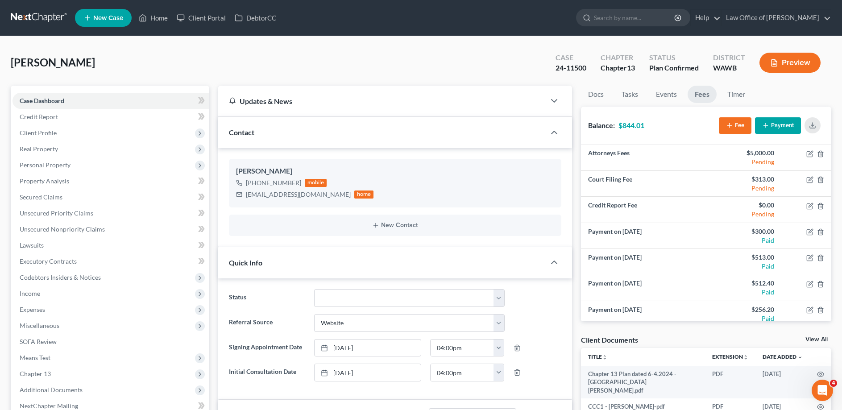
click at [780, 123] on button "Payment" at bounding box center [778, 125] width 46 height 17
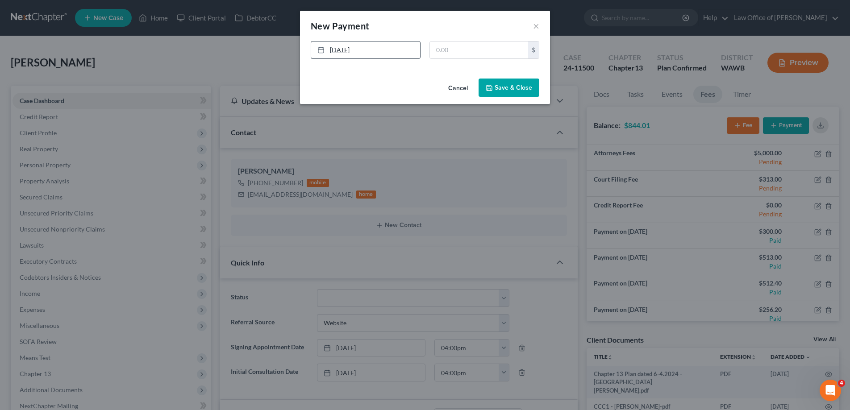
click at [365, 52] on link "[DATE]" at bounding box center [365, 50] width 109 height 17
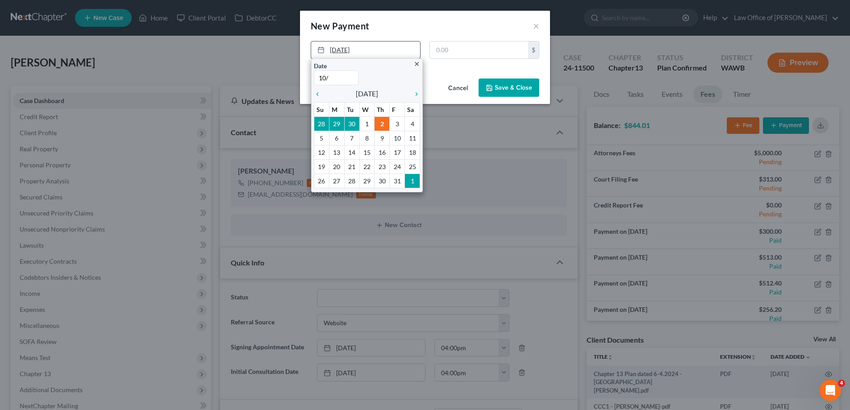
type input "10/1"
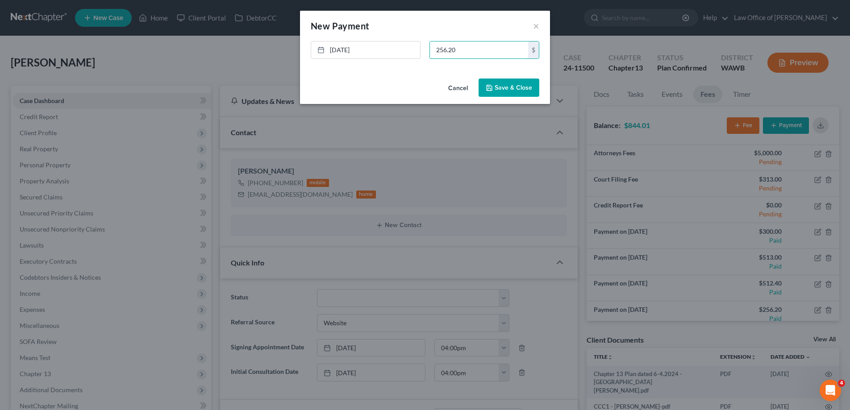
type input "256.20"
click at [515, 89] on button "Save & Close" at bounding box center [508, 88] width 61 height 19
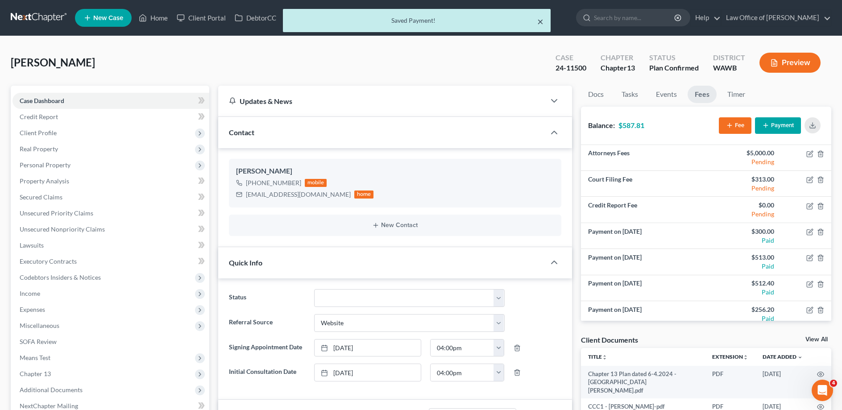
click at [541, 23] on button "×" at bounding box center [540, 21] width 6 height 11
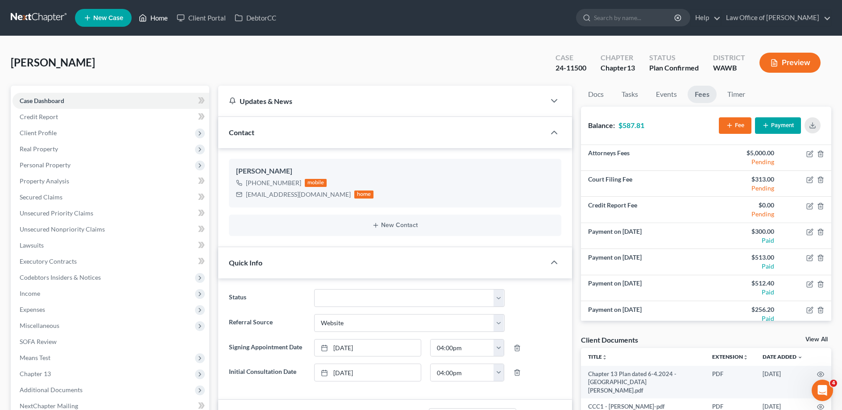
drag, startPoint x: 152, startPoint y: 18, endPoint x: 434, endPoint y: 88, distance: 290.6
click at [152, 17] on link "Home" at bounding box center [153, 18] width 38 height 16
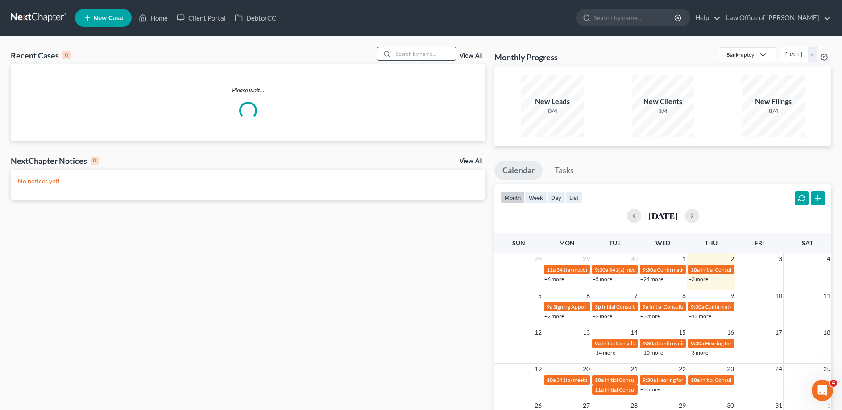
click at [432, 57] on input "search" at bounding box center [424, 53] width 62 height 13
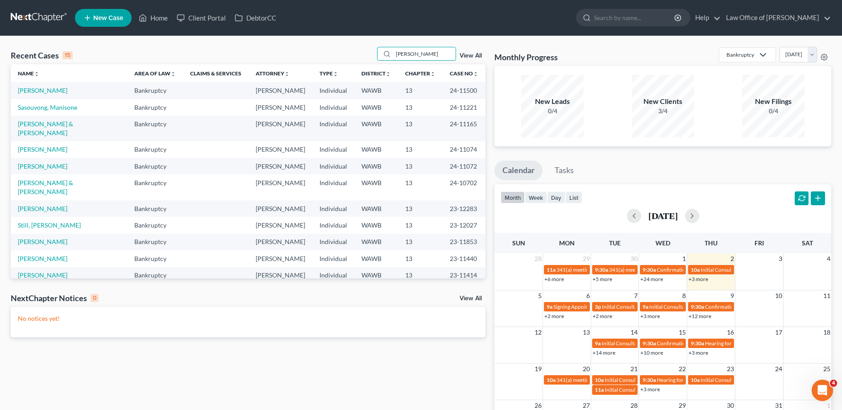
type input "[PERSON_NAME]"
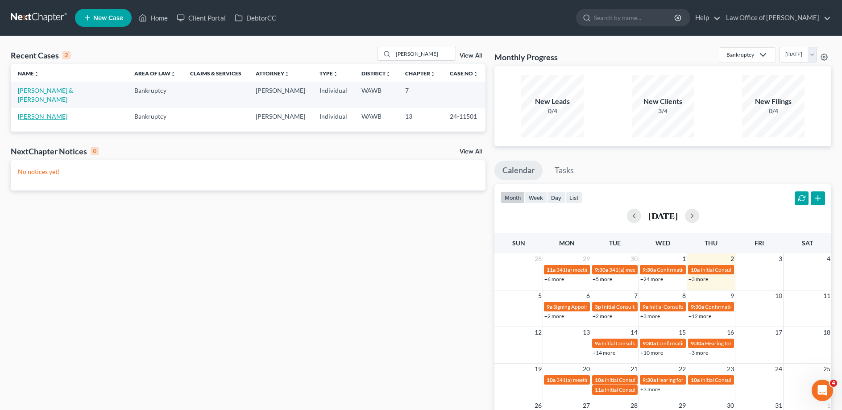
click at [30, 112] on link "[PERSON_NAME]" at bounding box center [43, 116] width 50 height 8
select select "3"
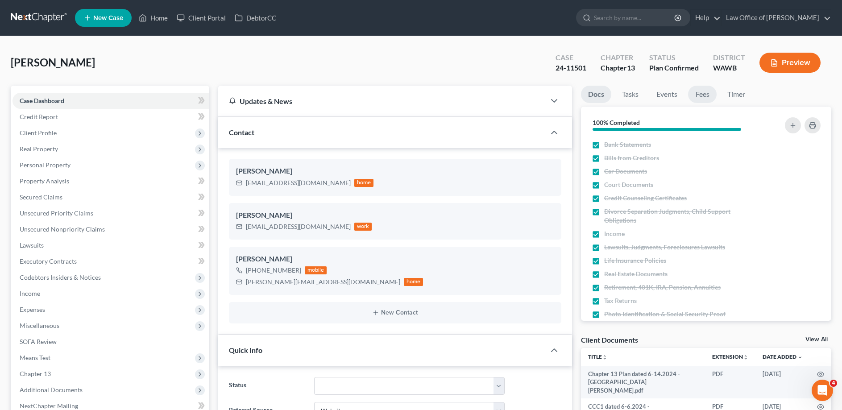
click at [698, 93] on link "Fees" at bounding box center [702, 94] width 29 height 17
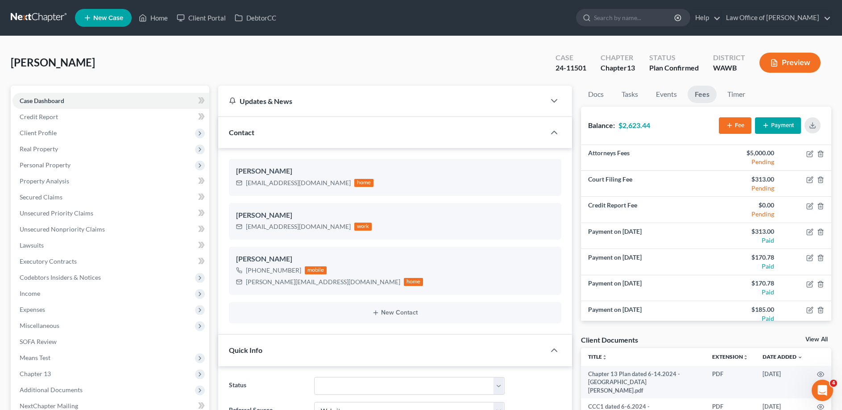
click at [791, 118] on button "Payment" at bounding box center [778, 125] width 46 height 17
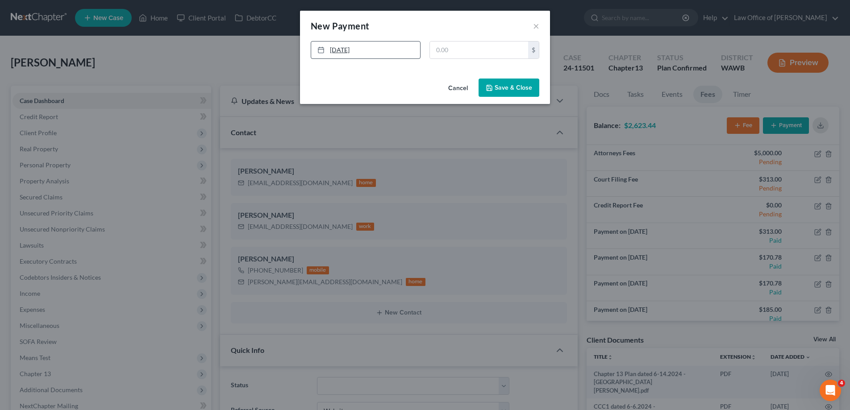
click at [382, 50] on link "[DATE]" at bounding box center [365, 50] width 109 height 17
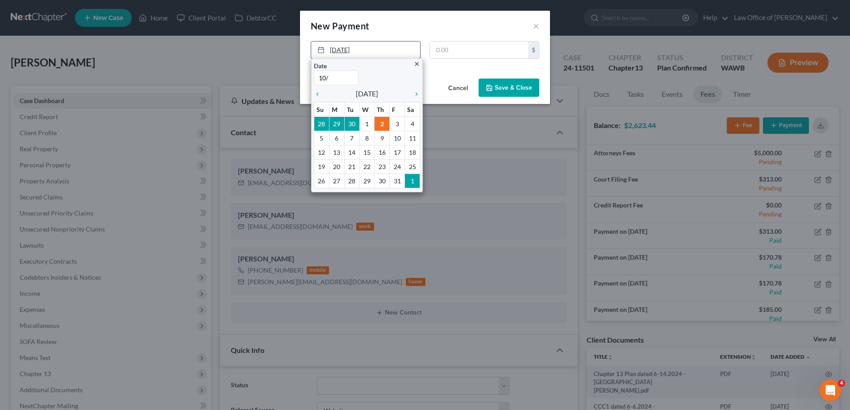
type input "10/1"
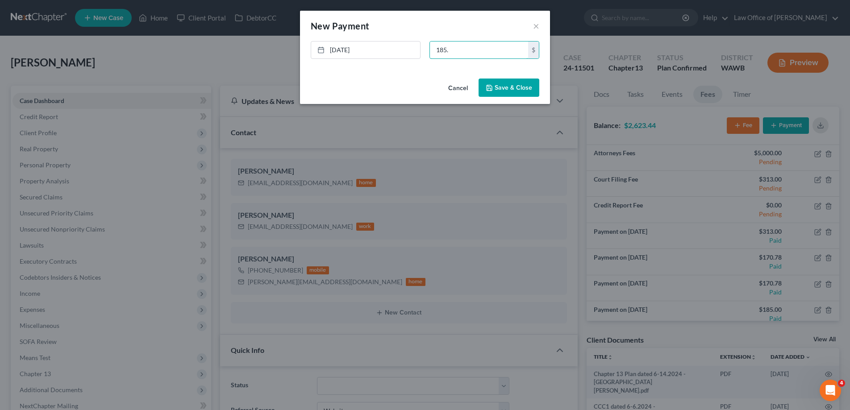
type input "185."
click at [503, 90] on button "Save & Close" at bounding box center [508, 88] width 61 height 19
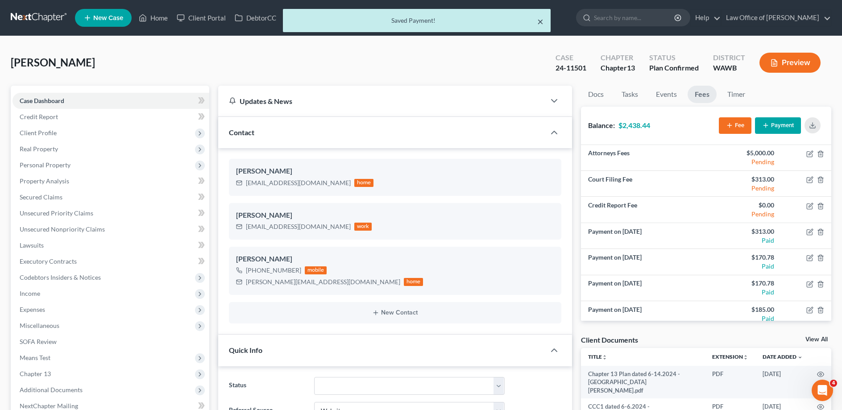
click at [540, 21] on button "×" at bounding box center [540, 21] width 6 height 11
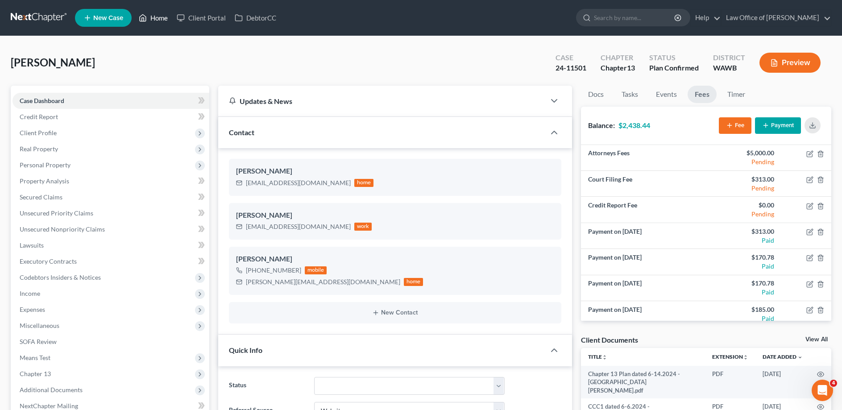
click at [155, 15] on link "Home" at bounding box center [153, 18] width 38 height 16
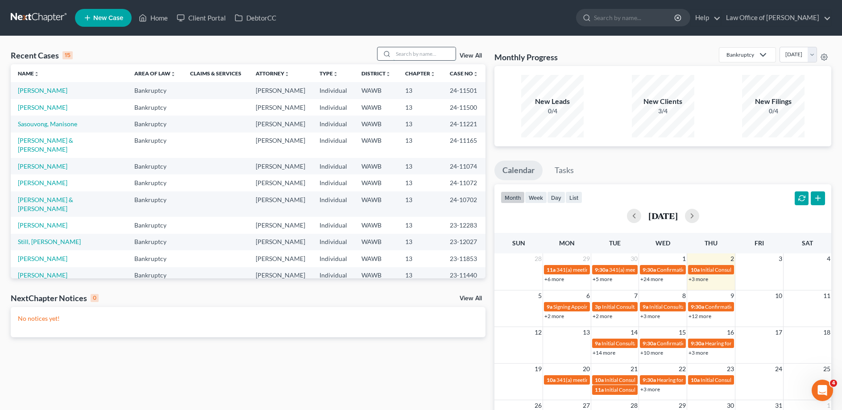
click at [393, 60] on input "search" at bounding box center [424, 53] width 62 height 13
type input "[PERSON_NAME]"
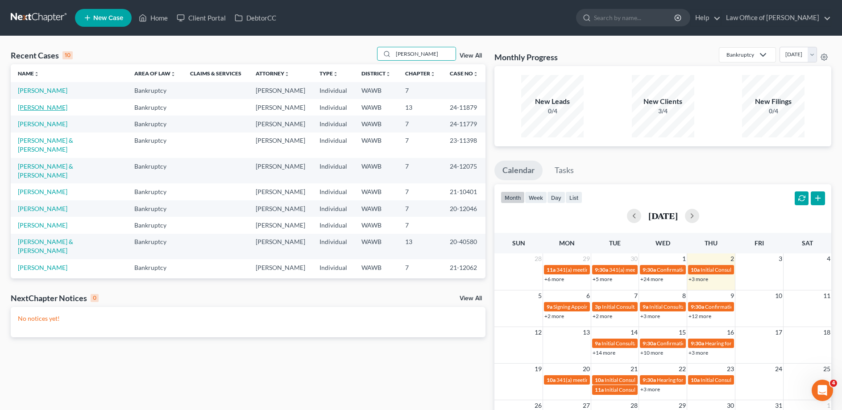
click at [37, 110] on link "[PERSON_NAME]" at bounding box center [43, 108] width 50 height 8
select select "6"
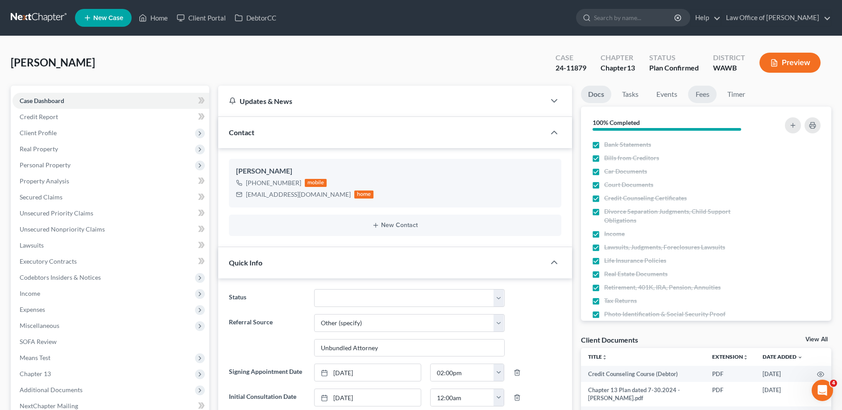
click at [704, 94] on link "Fees" at bounding box center [702, 94] width 29 height 17
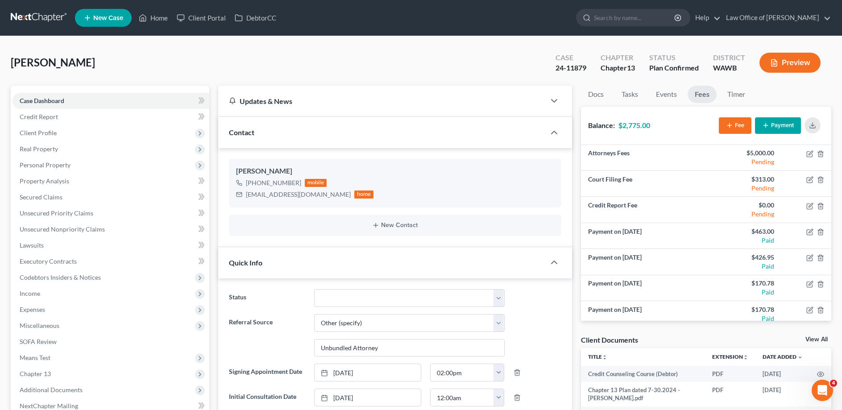
click at [790, 125] on button "Payment" at bounding box center [778, 125] width 46 height 17
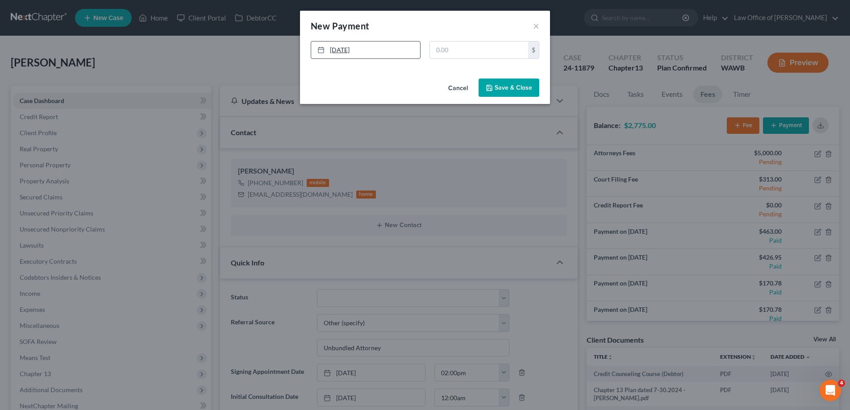
click at [371, 50] on link "[DATE]" at bounding box center [365, 50] width 109 height 17
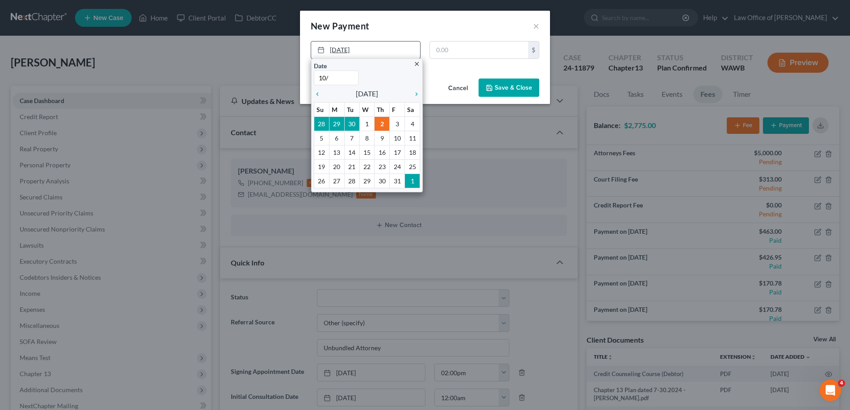
type input "10/1"
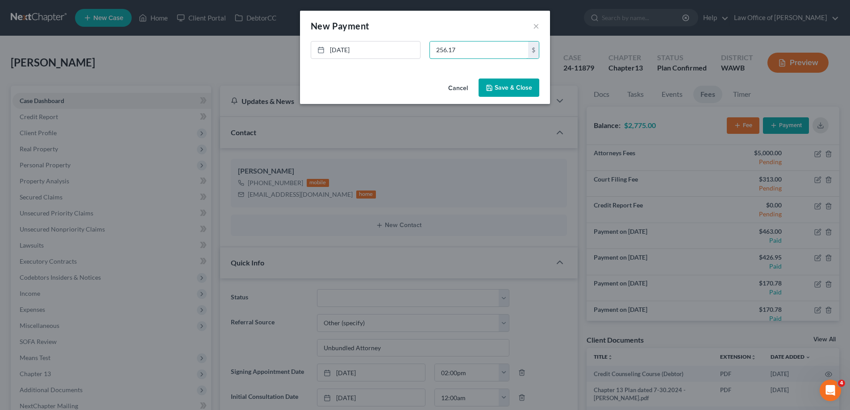
type input "256.17"
click at [502, 83] on button "Save & Close" at bounding box center [508, 88] width 61 height 19
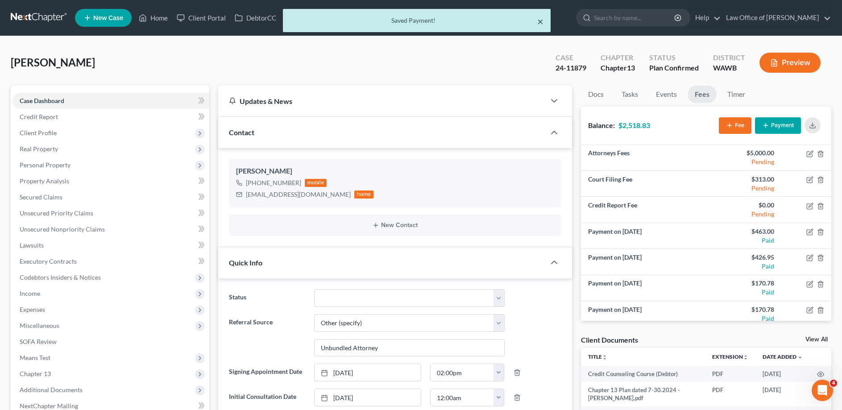
click at [539, 21] on button "×" at bounding box center [540, 21] width 6 height 11
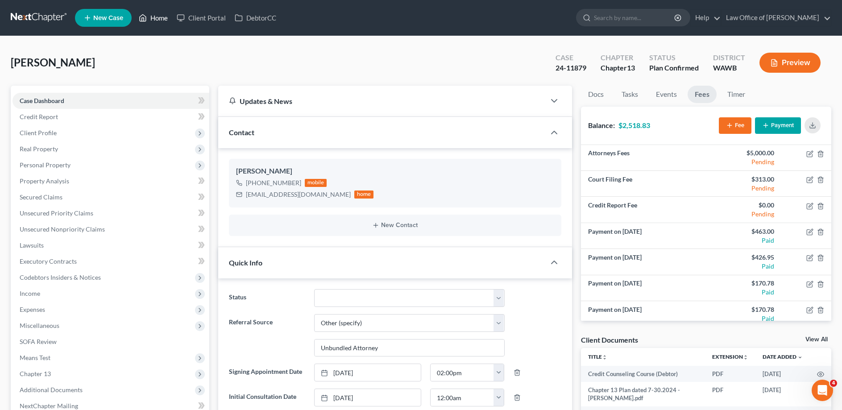
click at [154, 18] on link "Home" at bounding box center [153, 18] width 38 height 16
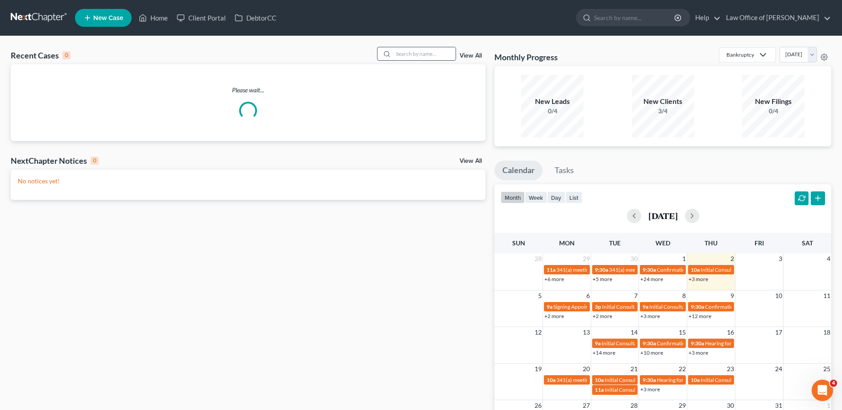
click at [434, 52] on input "search" at bounding box center [424, 53] width 62 height 13
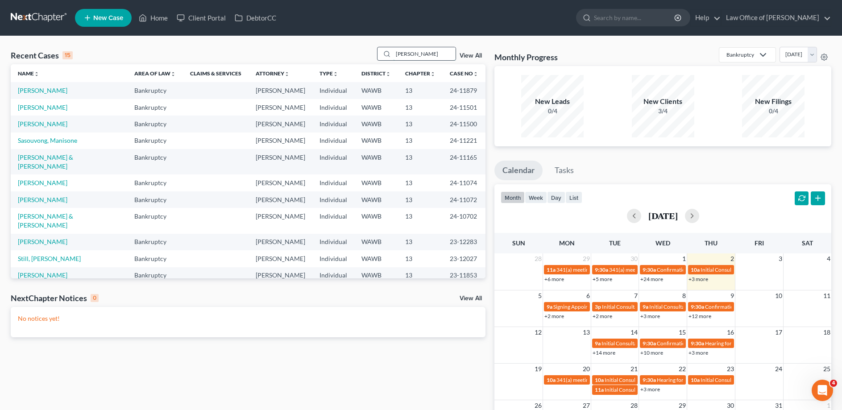
type input "[PERSON_NAME]"
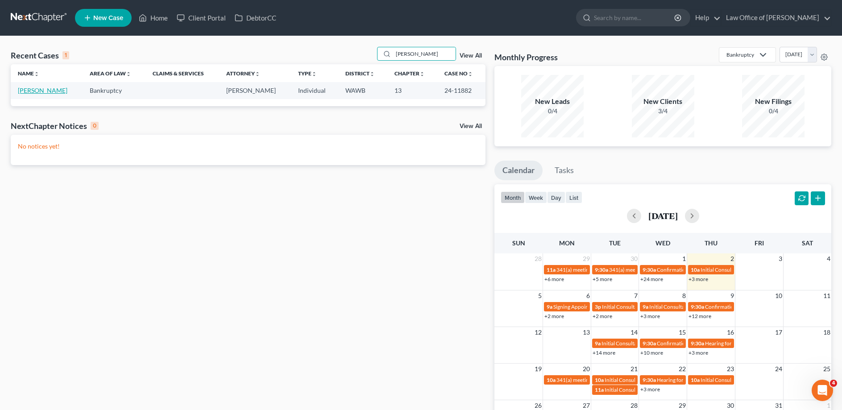
click at [43, 92] on link "[PERSON_NAME]" at bounding box center [43, 91] width 50 height 8
select select "6"
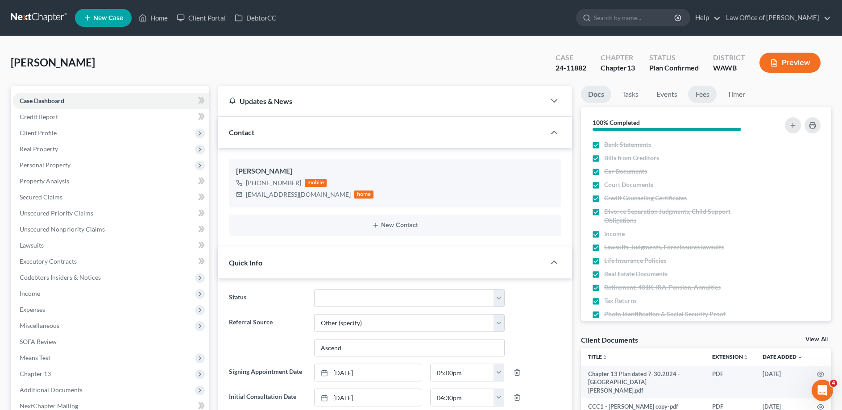
click at [705, 97] on link "Fees" at bounding box center [702, 94] width 29 height 17
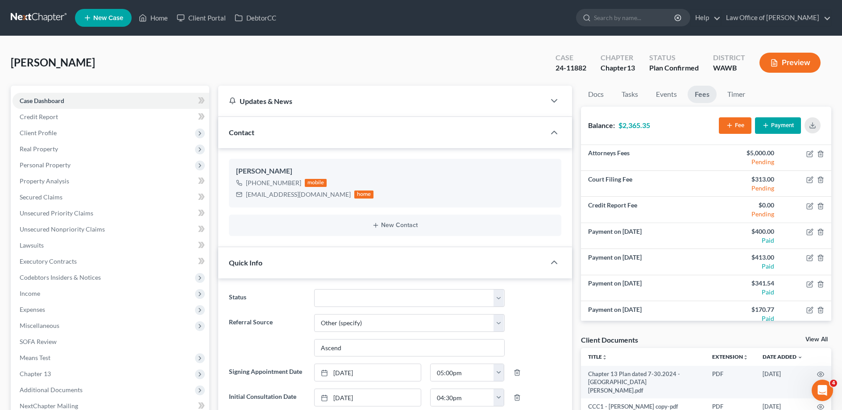
click at [776, 125] on button "Payment" at bounding box center [778, 125] width 46 height 17
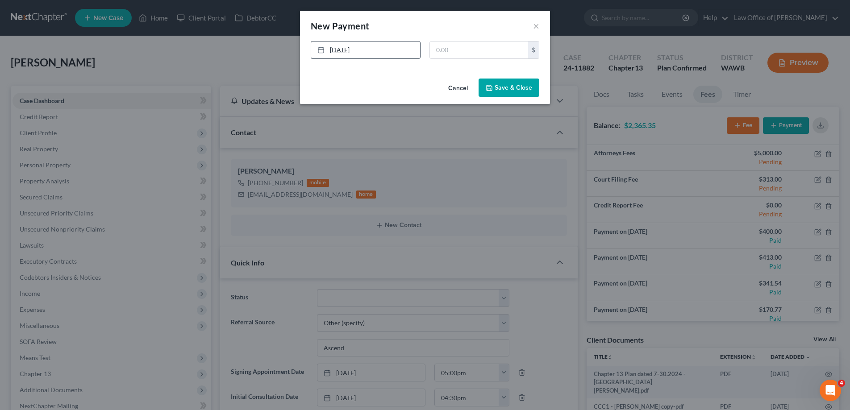
click at [352, 46] on link "[DATE]" at bounding box center [365, 50] width 109 height 17
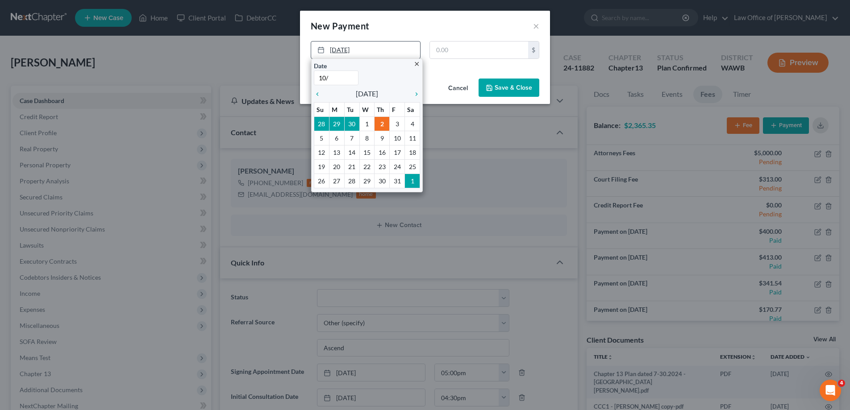
type input "10/1"
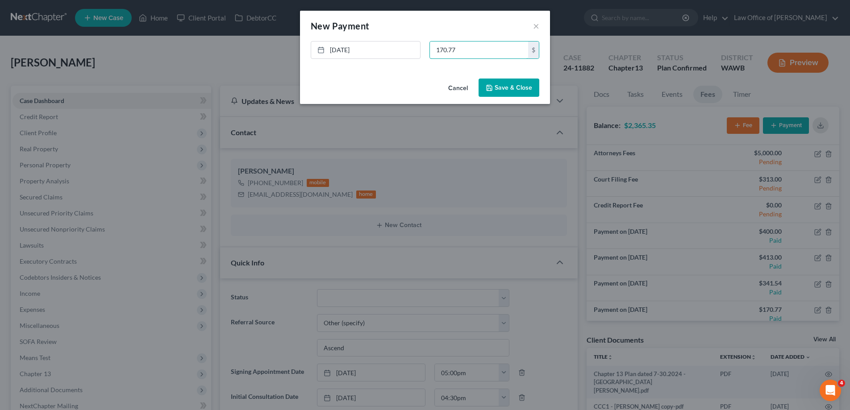
type input "170.77"
click at [511, 88] on button "Save & Close" at bounding box center [508, 88] width 61 height 19
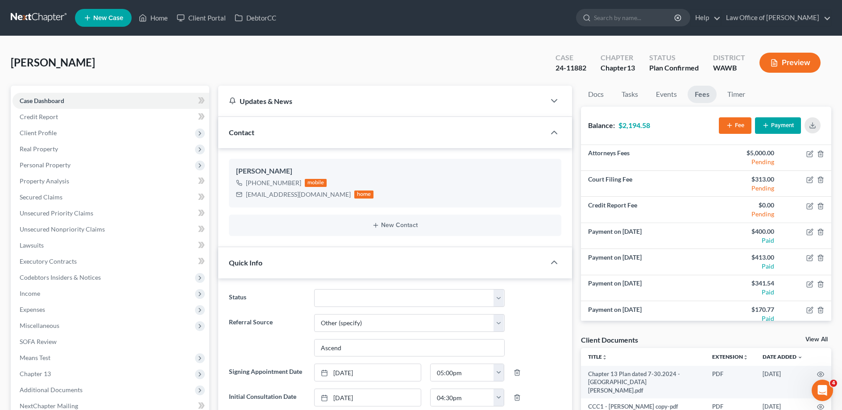
click at [538, 22] on ul "New Case Home Client Portal DebtorCC - No Result - See all results Or Press Ent…" at bounding box center [453, 17] width 756 height 23
click at [158, 20] on link "Home" at bounding box center [153, 18] width 38 height 16
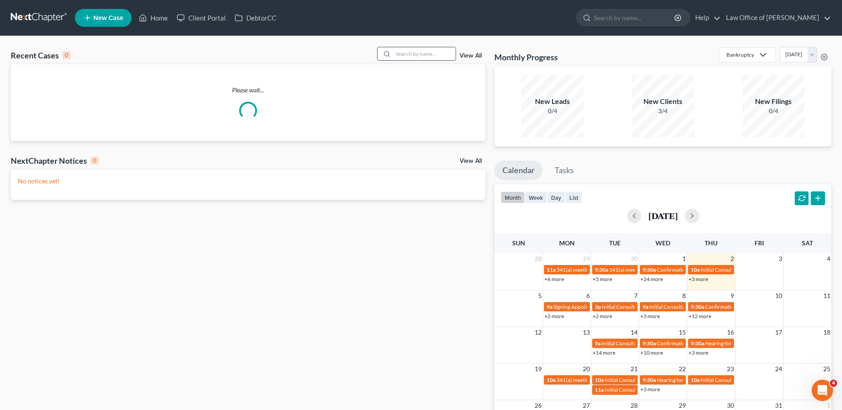
click at [422, 52] on input "search" at bounding box center [424, 53] width 62 height 13
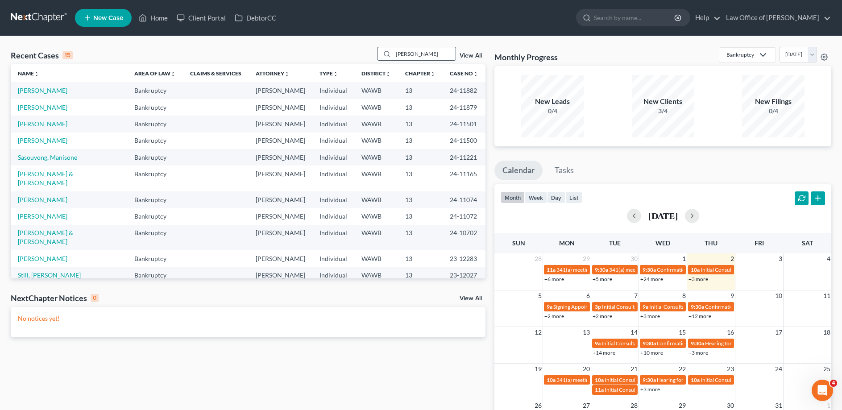
type input "[PERSON_NAME]"
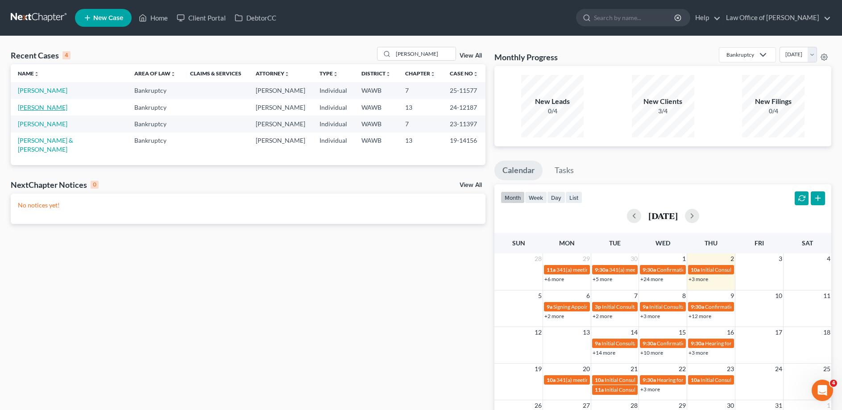
click at [39, 105] on link "[PERSON_NAME]" at bounding box center [43, 108] width 50 height 8
select select "6"
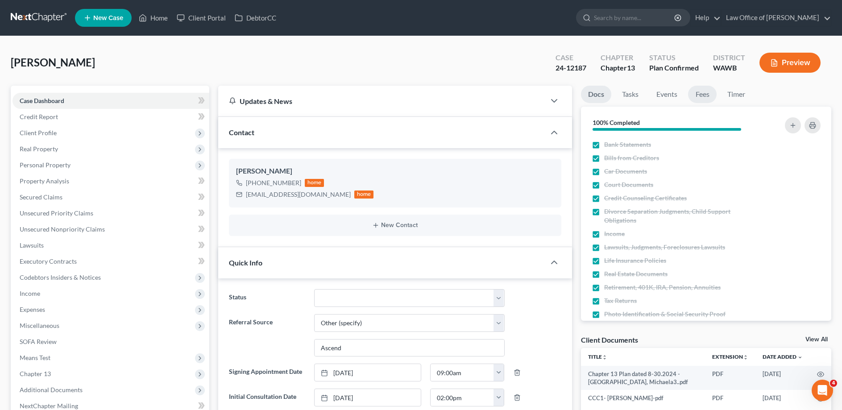
click at [711, 94] on link "Fees" at bounding box center [702, 94] width 29 height 17
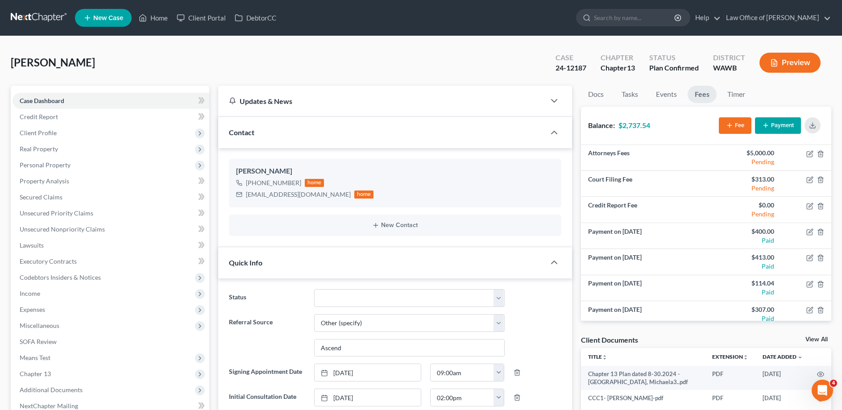
click at [781, 126] on button "Payment" at bounding box center [778, 125] width 46 height 17
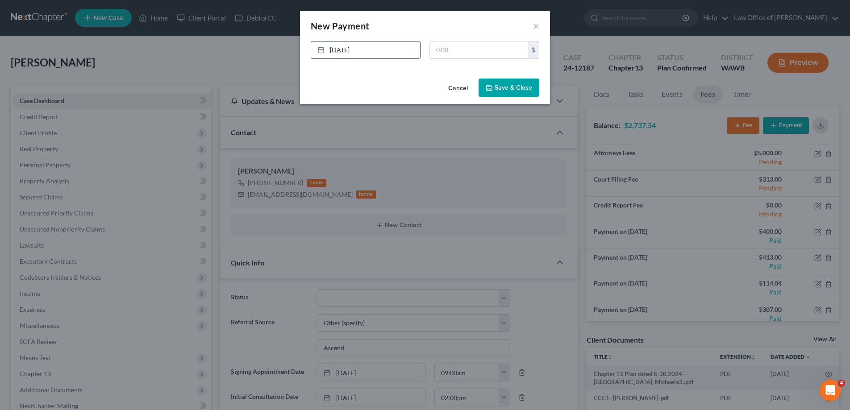
click at [372, 46] on link "[DATE]" at bounding box center [365, 50] width 109 height 17
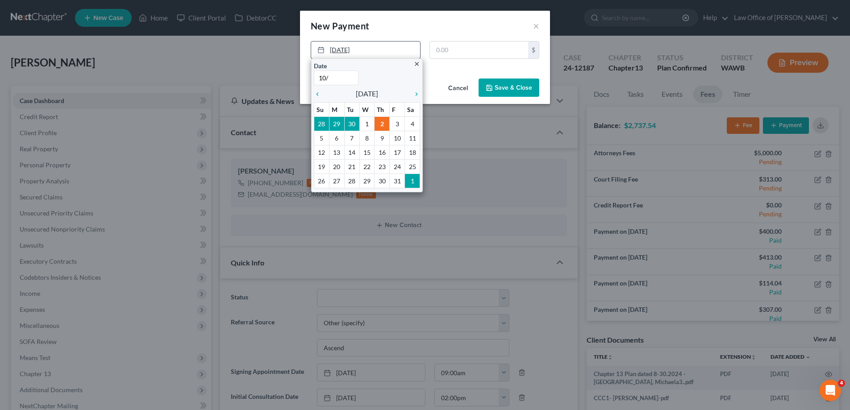
type input "10/1"
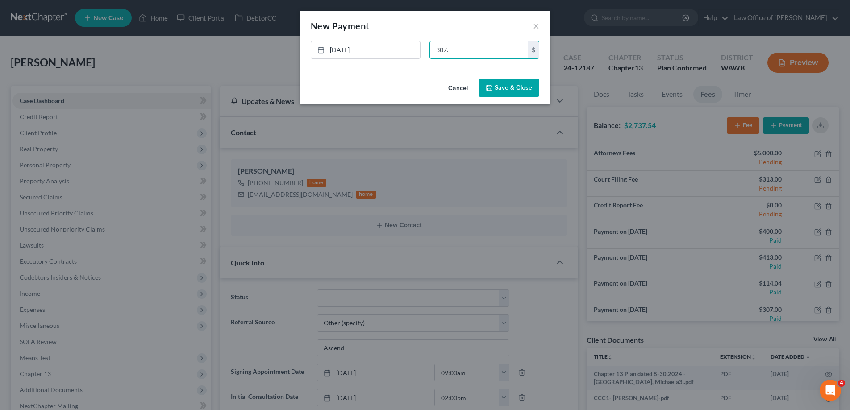
type input "307."
click at [500, 85] on button "Save & Close" at bounding box center [508, 88] width 61 height 19
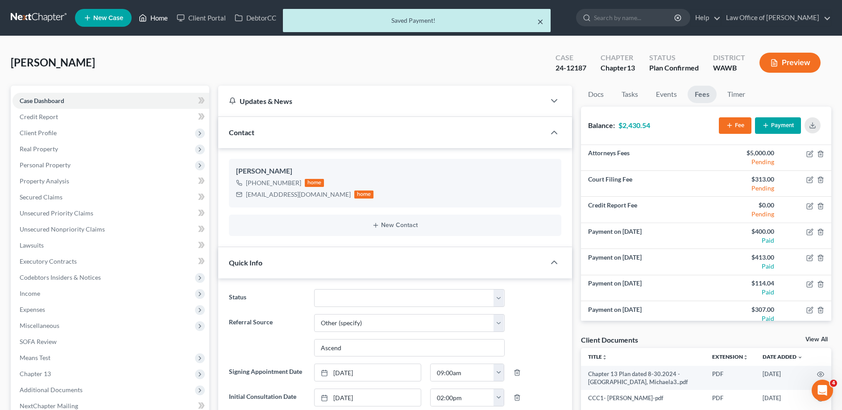
click at [539, 21] on button "×" at bounding box center [540, 21] width 6 height 11
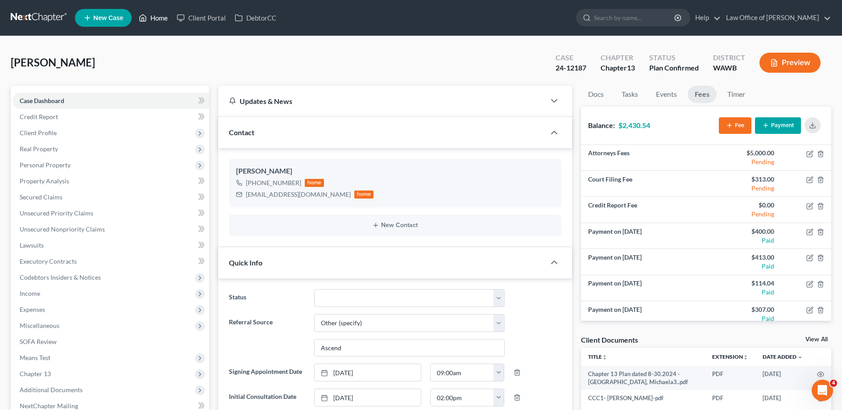
click at [151, 15] on link "Home" at bounding box center [153, 18] width 38 height 16
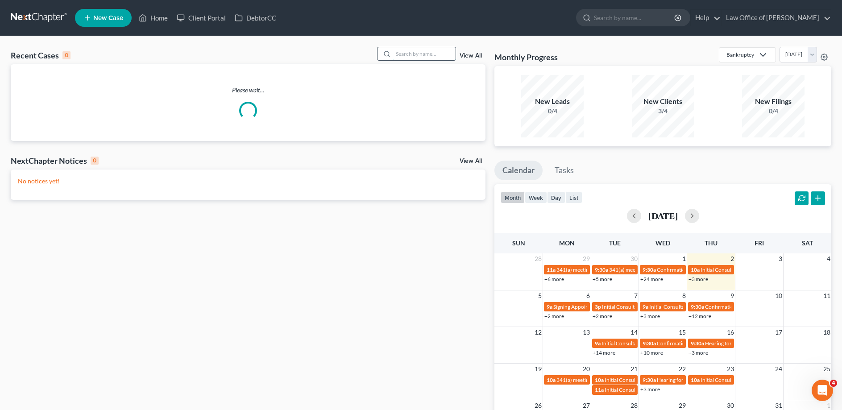
click at [435, 52] on input "search" at bounding box center [424, 53] width 62 height 13
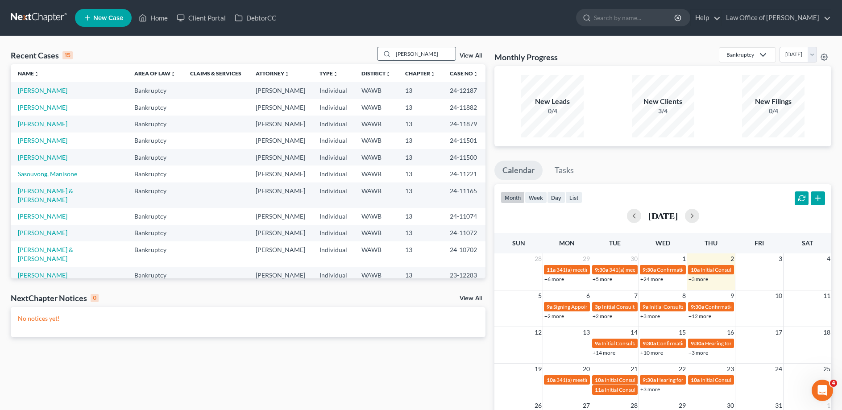
type input "[PERSON_NAME]"
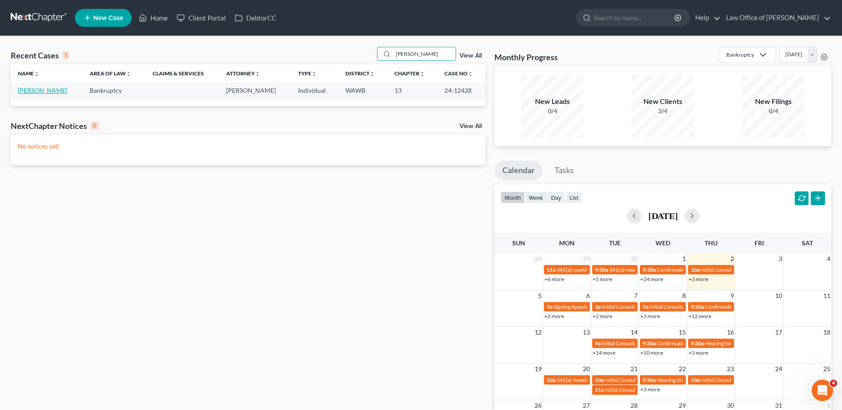
click at [48, 91] on link "[PERSON_NAME]" at bounding box center [43, 91] width 50 height 8
select select "6"
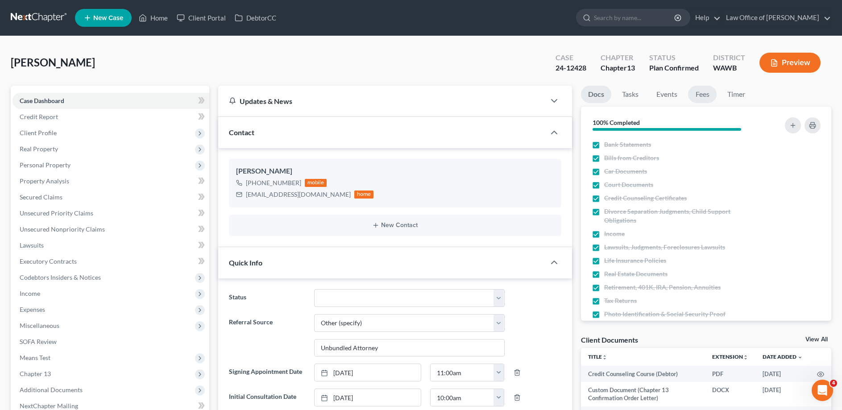
click at [704, 91] on link "Fees" at bounding box center [702, 94] width 29 height 17
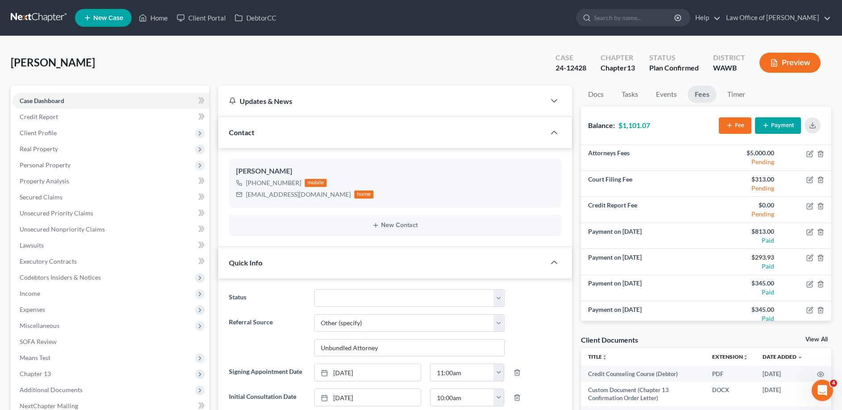
click at [787, 125] on button "Payment" at bounding box center [778, 125] width 46 height 17
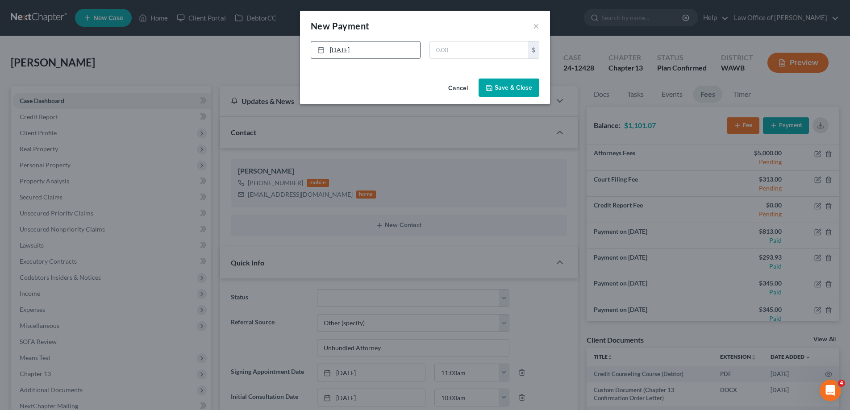
click at [390, 50] on link "[DATE]" at bounding box center [365, 50] width 109 height 17
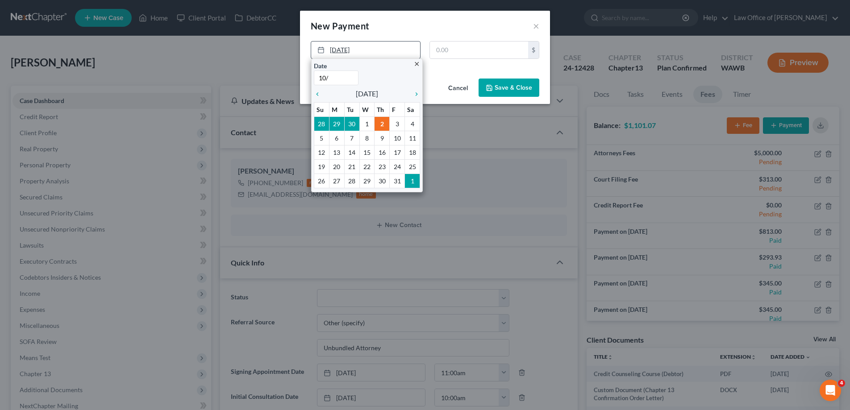
type input "10/1"
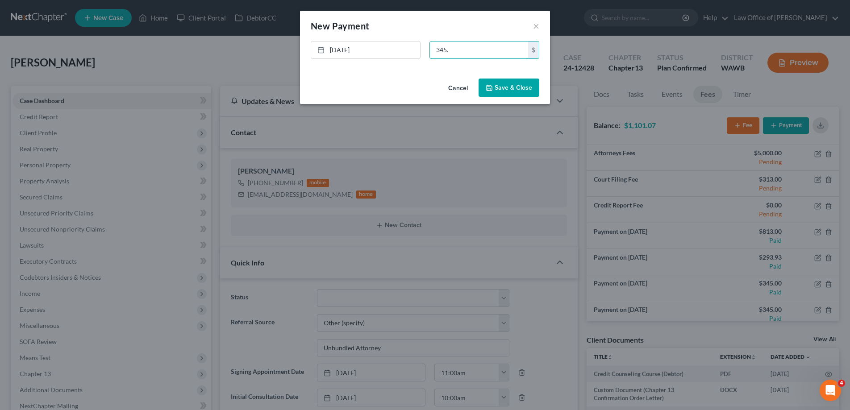
type input "345."
click at [494, 81] on button "Save & Close" at bounding box center [508, 88] width 61 height 19
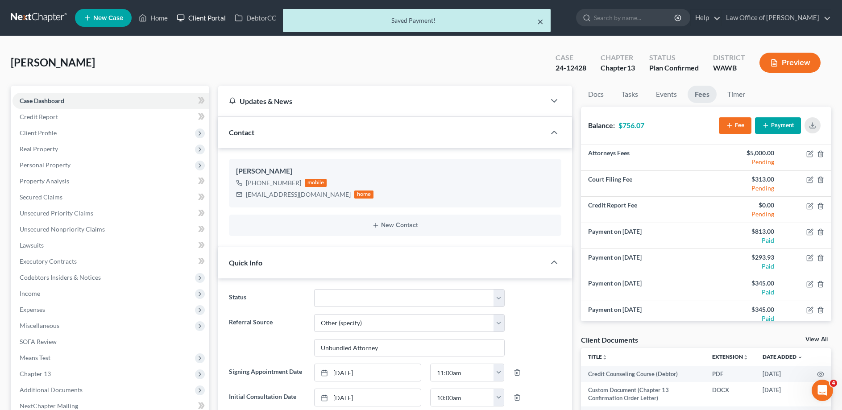
click at [539, 22] on button "×" at bounding box center [540, 21] width 6 height 11
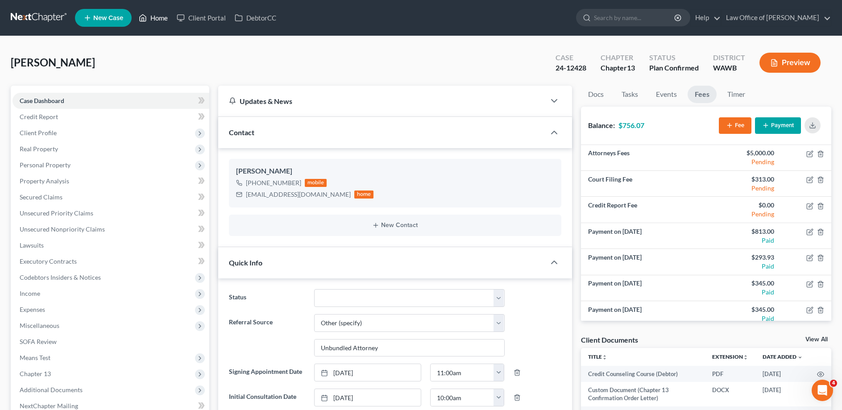
click at [157, 16] on link "Home" at bounding box center [153, 18] width 38 height 16
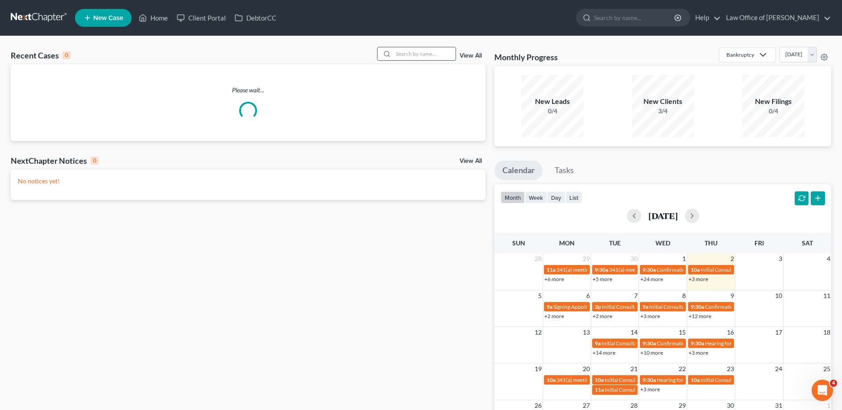
click at [451, 51] on input "search" at bounding box center [424, 53] width 62 height 13
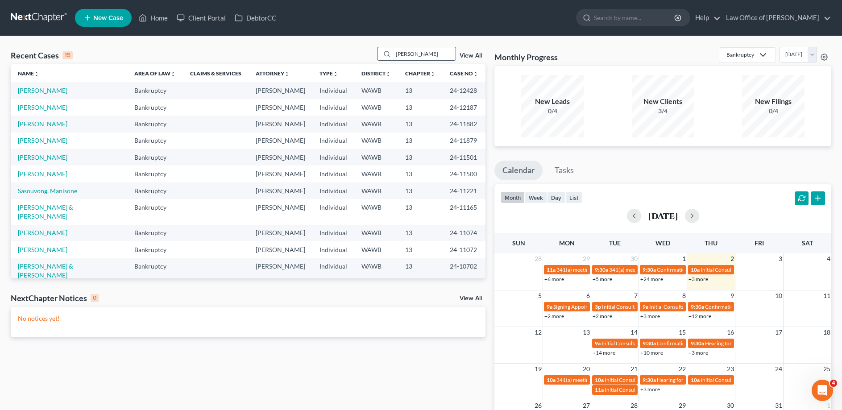
type input "[PERSON_NAME]"
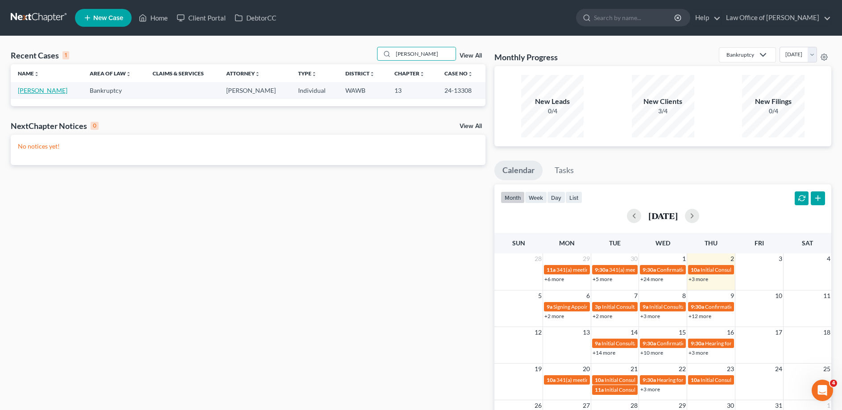
click at [42, 90] on link "[PERSON_NAME]" at bounding box center [43, 91] width 50 height 8
select select "3"
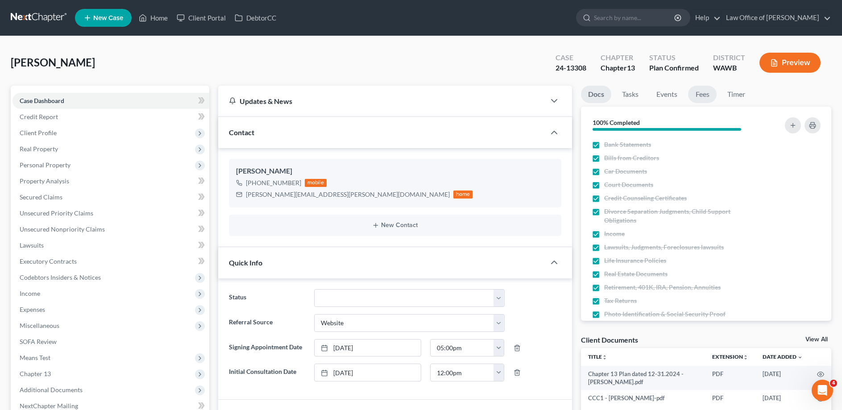
click at [706, 91] on link "Fees" at bounding box center [702, 94] width 29 height 17
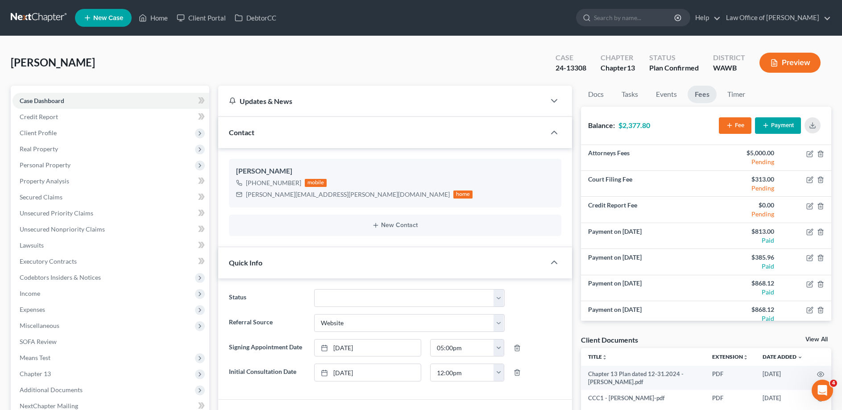
click at [792, 122] on button "Payment" at bounding box center [778, 125] width 46 height 17
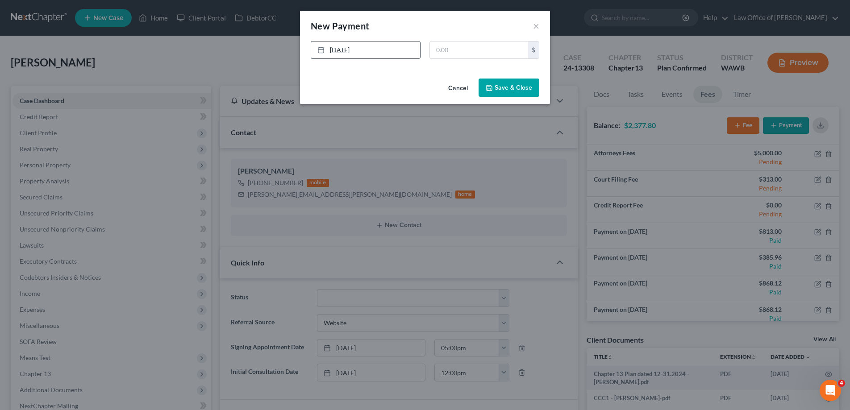
click at [378, 52] on link "[DATE]" at bounding box center [365, 50] width 109 height 17
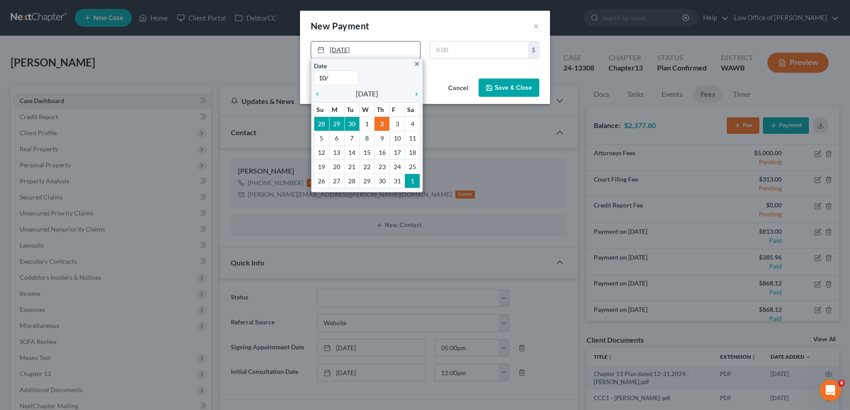
type input "10/1"
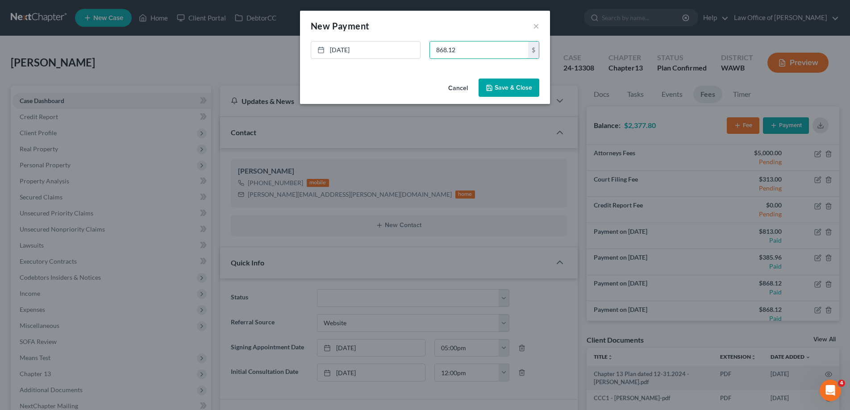
type input "868.12"
click at [520, 91] on button "Save & Close" at bounding box center [508, 88] width 61 height 19
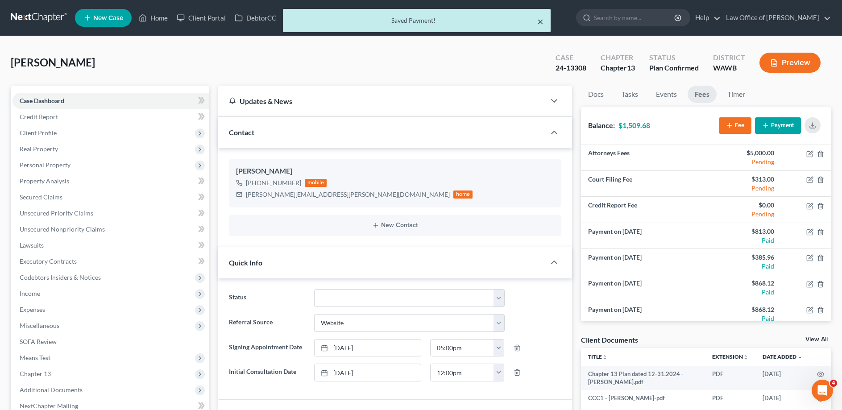
click at [539, 21] on button "×" at bounding box center [540, 21] width 6 height 11
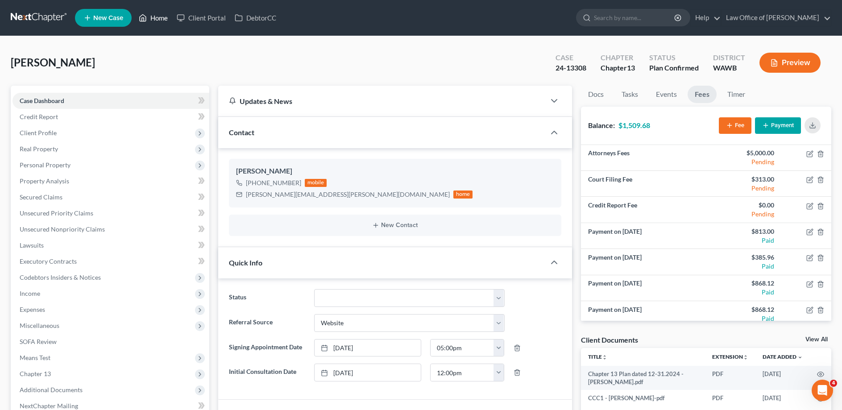
click at [153, 21] on link "Home" at bounding box center [153, 18] width 38 height 16
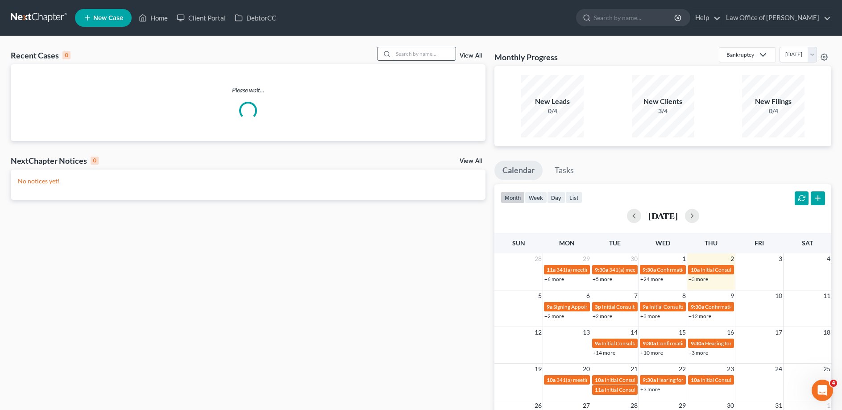
click at [439, 54] on input "search" at bounding box center [424, 53] width 62 height 13
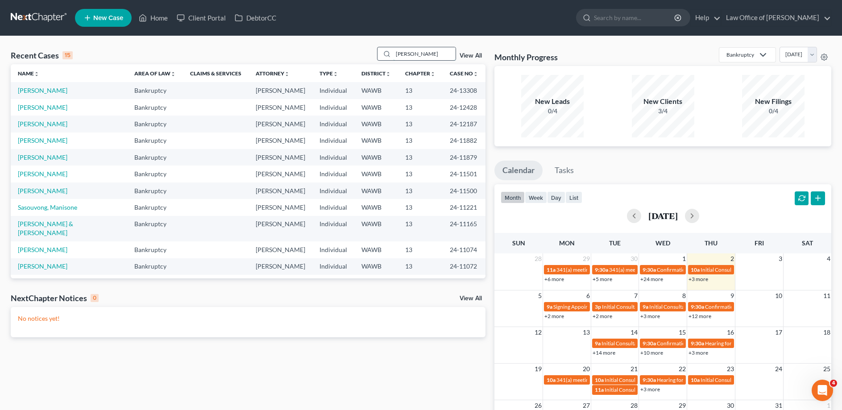
type input "[PERSON_NAME]"
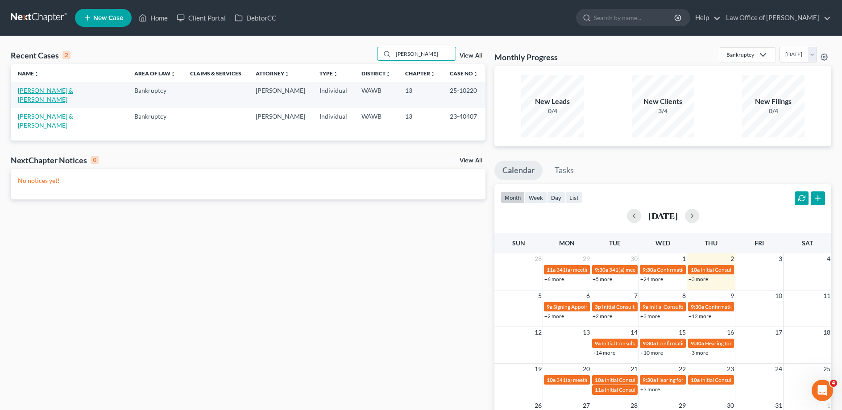
click at [72, 93] on link "[PERSON_NAME] & [PERSON_NAME]" at bounding box center [45, 95] width 55 height 17
select select "3"
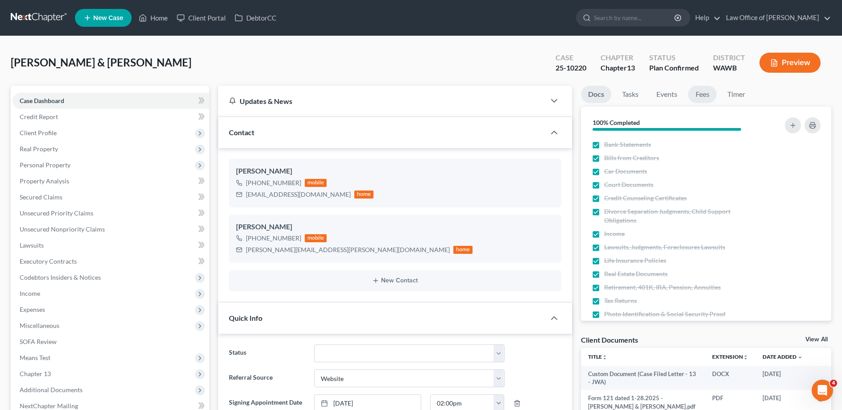
click at [704, 92] on link "Fees" at bounding box center [702, 94] width 29 height 17
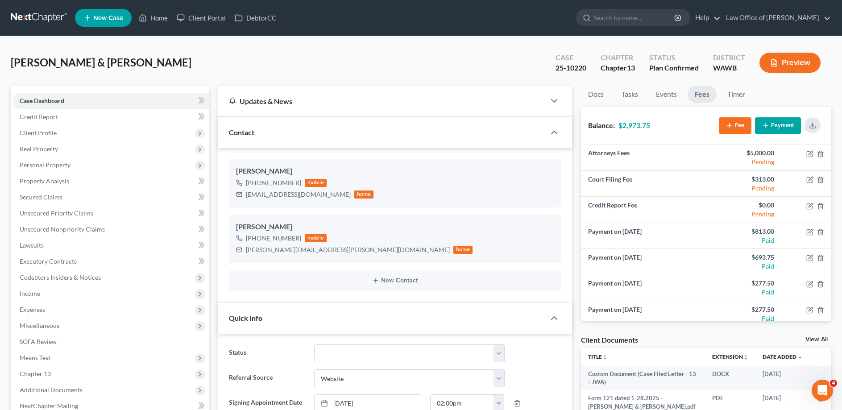
click at [789, 127] on button "Payment" at bounding box center [778, 125] width 46 height 17
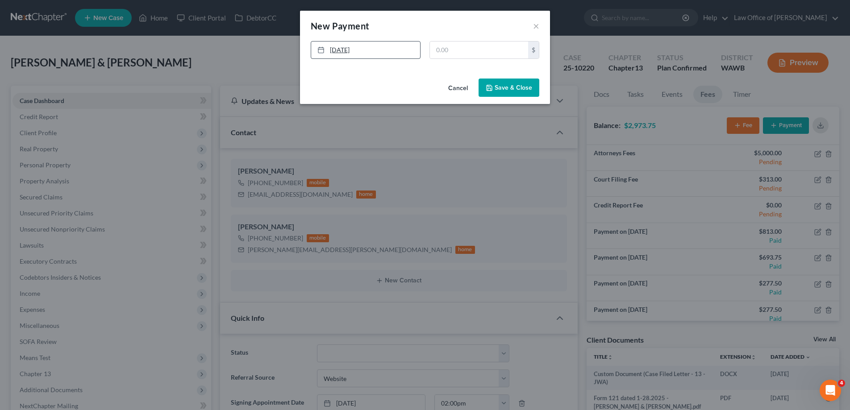
click at [369, 51] on link "[DATE]" at bounding box center [365, 50] width 109 height 17
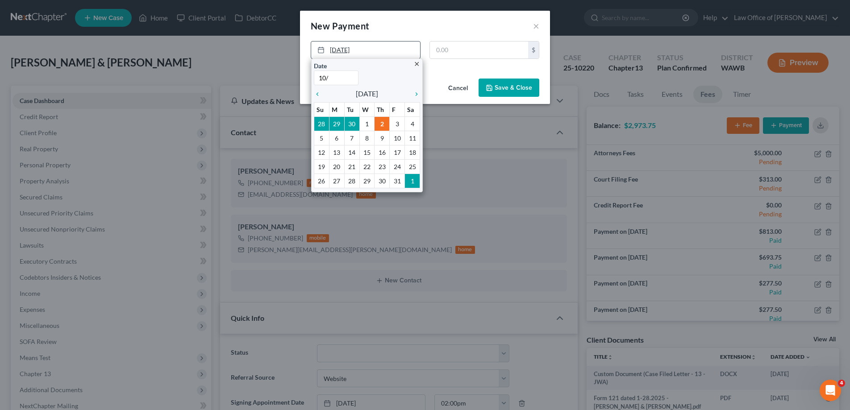
type input "10/1"
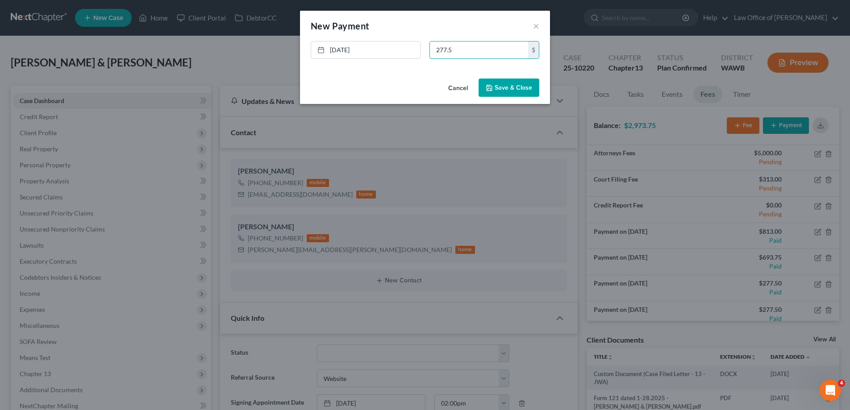
type input "277.5"
click at [513, 88] on button "Save & Close" at bounding box center [508, 88] width 61 height 19
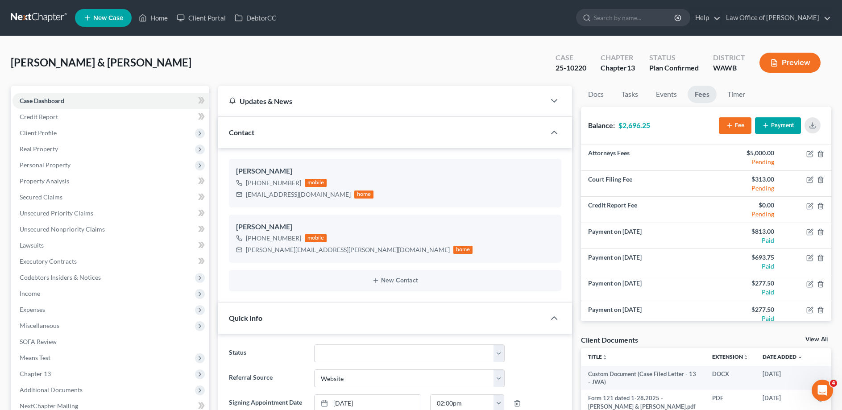
click at [539, 22] on ul "New Case Home Client Portal DebtorCC - No Result - See all results Or Press Ent…" at bounding box center [453, 17] width 756 height 23
click at [147, 16] on icon at bounding box center [143, 17] width 8 height 11
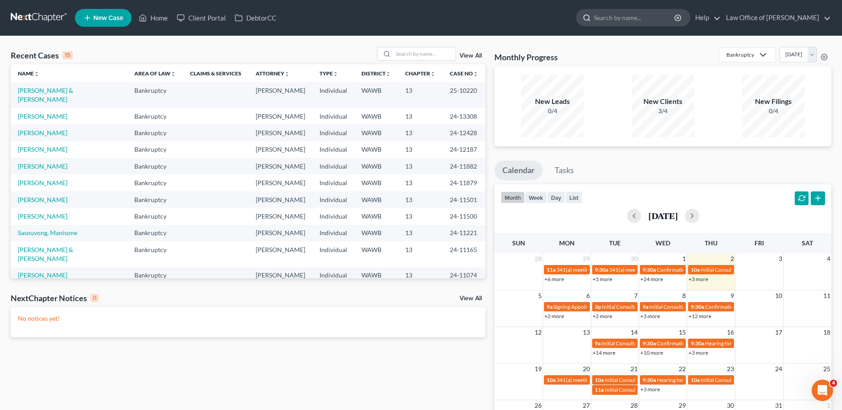
click at [633, 17] on input "search" at bounding box center [635, 17] width 82 height 17
type input "[PERSON_NAME]"
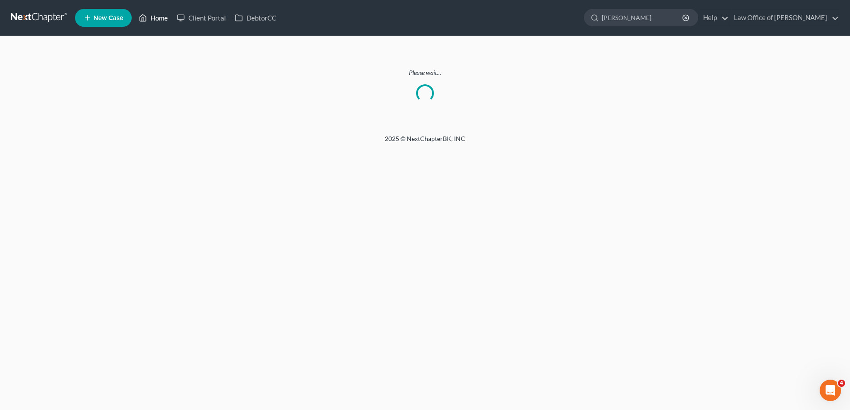
click at [156, 20] on link "Home" at bounding box center [153, 18] width 38 height 16
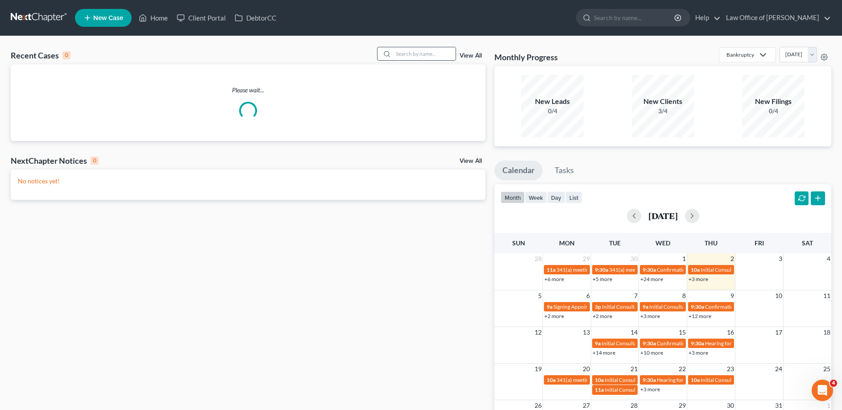
click at [398, 51] on input "search" at bounding box center [424, 53] width 62 height 13
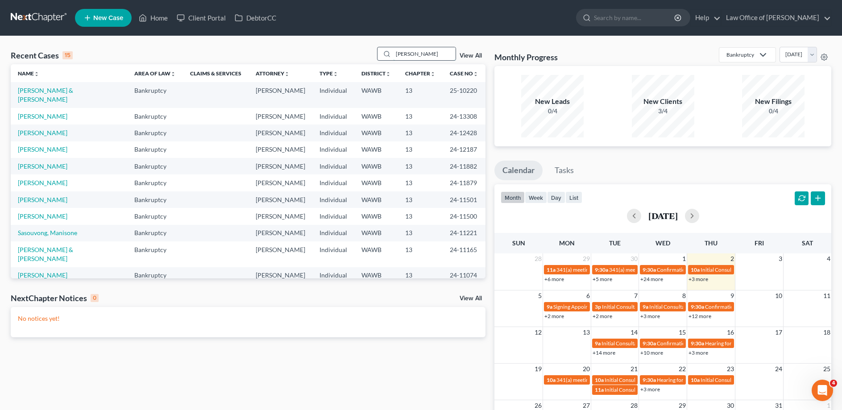
type input "[PERSON_NAME]"
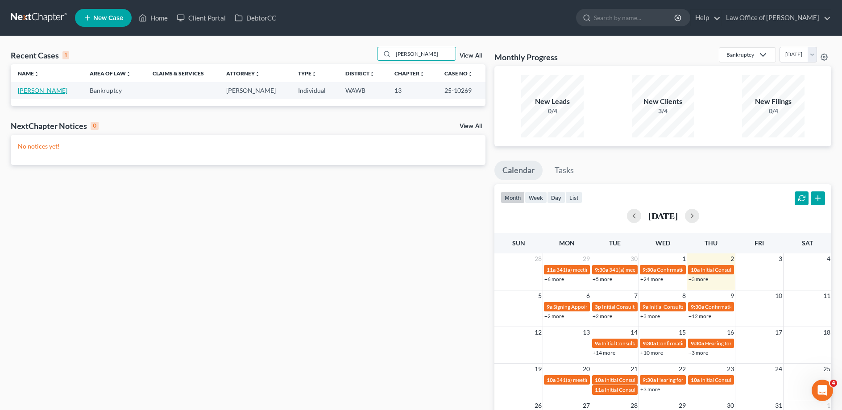
click at [37, 91] on link "[PERSON_NAME]" at bounding box center [43, 91] width 50 height 8
select select "6"
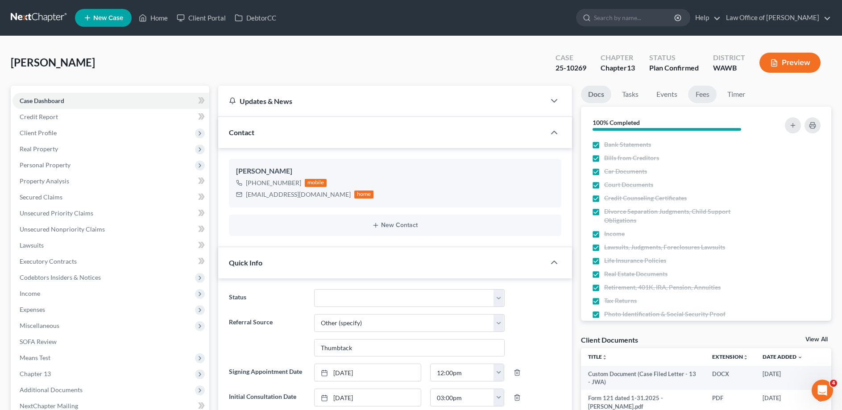
click at [695, 92] on link "Fees" at bounding box center [702, 94] width 29 height 17
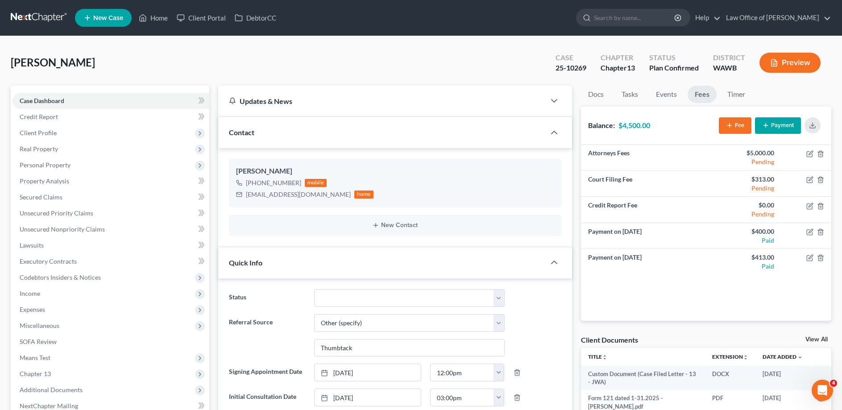
click at [777, 126] on button "Payment" at bounding box center [778, 125] width 46 height 17
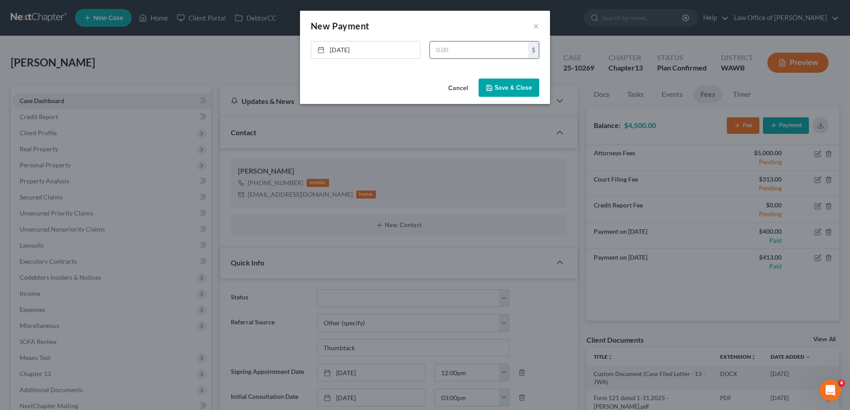
click at [470, 48] on input "text" at bounding box center [479, 50] width 98 height 17
click at [401, 46] on link "[DATE]" at bounding box center [365, 50] width 109 height 17
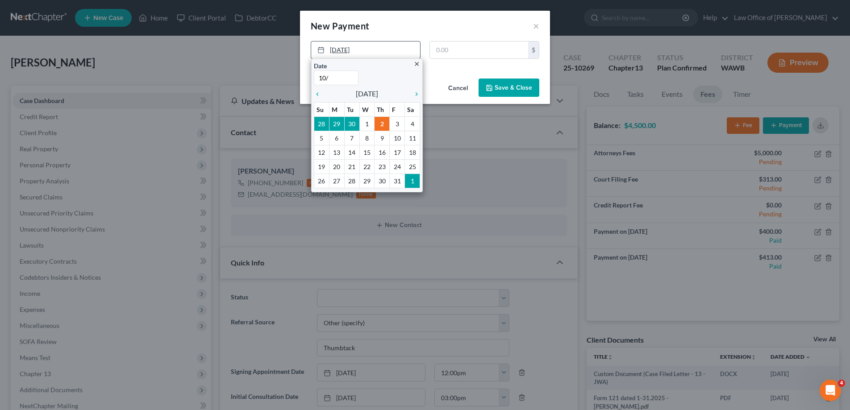
type input "10/1"
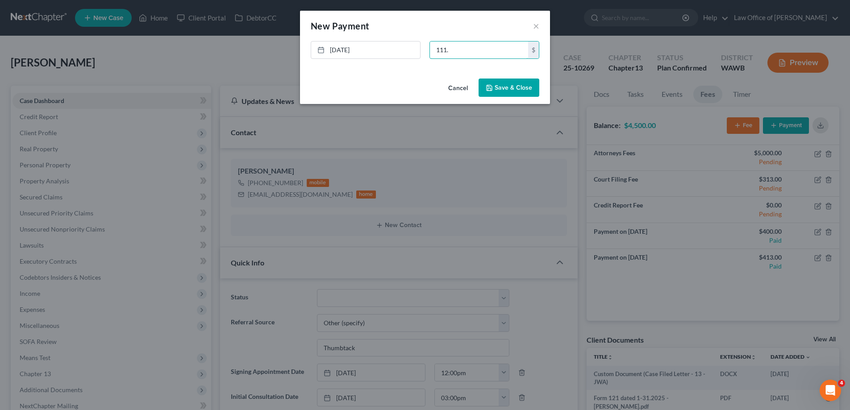
type input "111."
click at [499, 91] on button "Save & Close" at bounding box center [508, 88] width 61 height 19
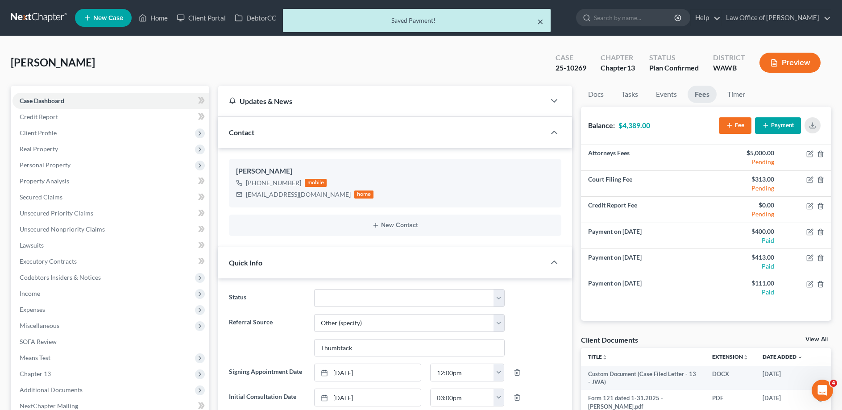
drag, startPoint x: 539, startPoint y: 20, endPoint x: 151, endPoint y: 17, distance: 387.8
click at [539, 20] on button "×" at bounding box center [540, 21] width 6 height 11
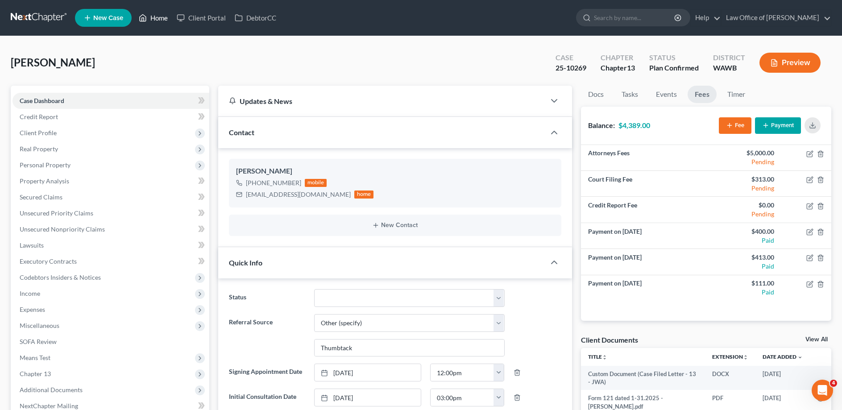
click at [151, 17] on link "Home" at bounding box center [153, 18] width 38 height 16
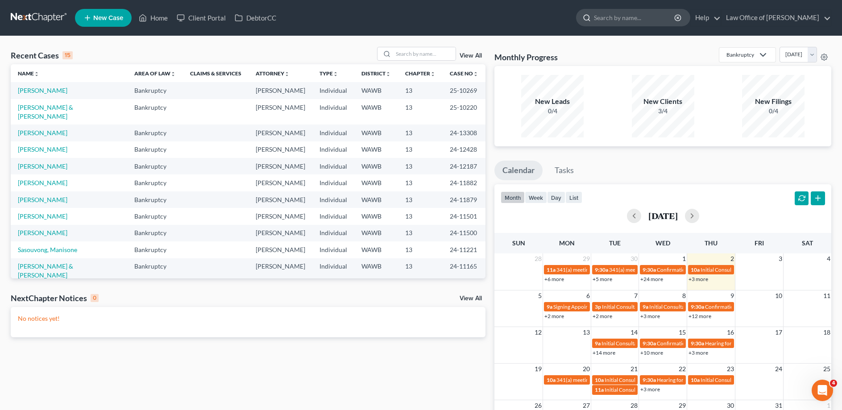
click at [643, 18] on input "search" at bounding box center [635, 17] width 82 height 17
type input "[PERSON_NAME]"
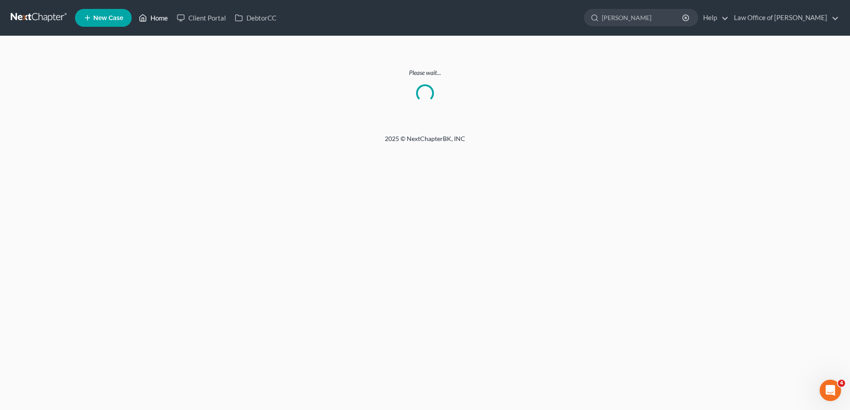
click at [159, 21] on link "Home" at bounding box center [153, 18] width 38 height 16
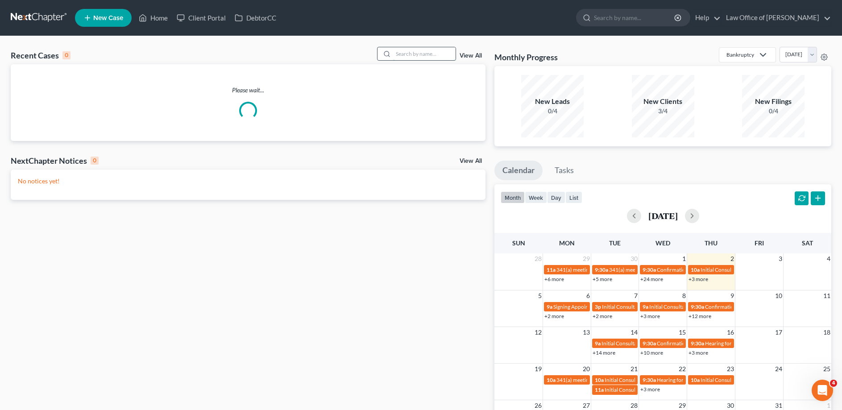
click at [419, 56] on input "search" at bounding box center [424, 53] width 62 height 13
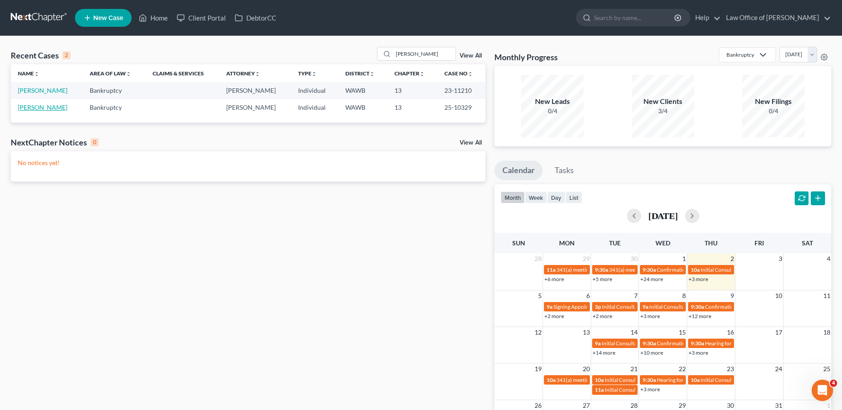
click at [46, 108] on link "[PERSON_NAME]" at bounding box center [43, 108] width 50 height 8
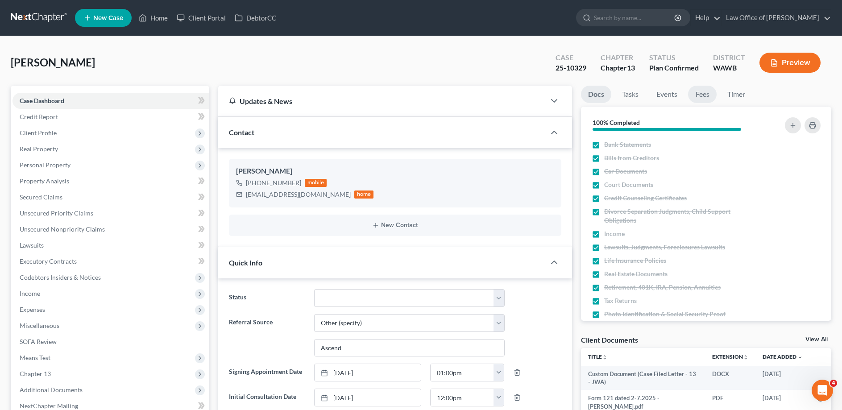
click at [700, 96] on link "Fees" at bounding box center [702, 94] width 29 height 17
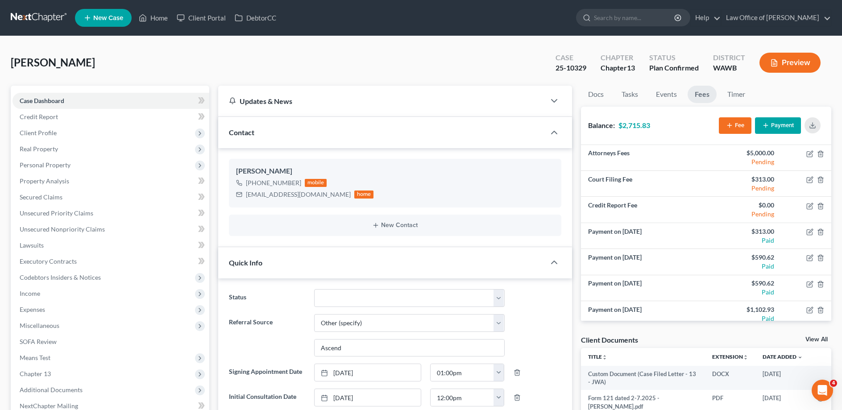
click at [770, 126] on button "Payment" at bounding box center [778, 125] width 46 height 17
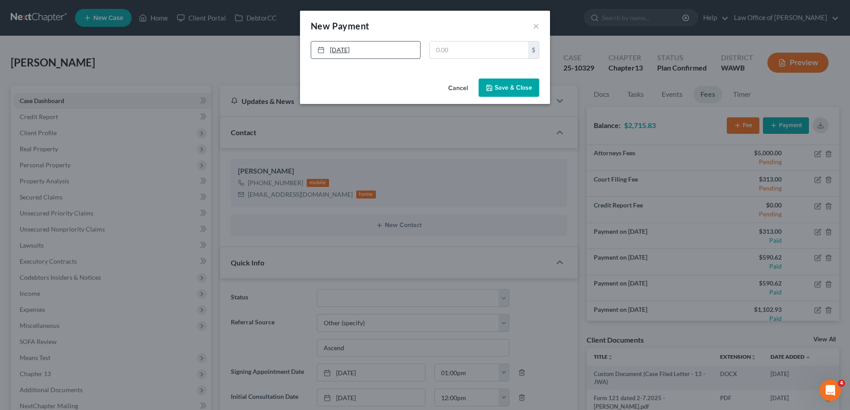
click at [369, 46] on link "[DATE]" at bounding box center [365, 50] width 109 height 17
click at [496, 85] on button "Save & Close" at bounding box center [508, 88] width 61 height 19
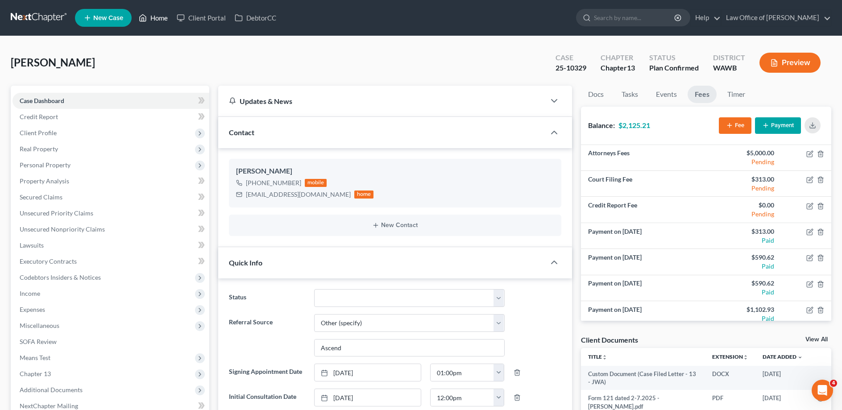
click at [158, 14] on link "Home" at bounding box center [153, 18] width 38 height 16
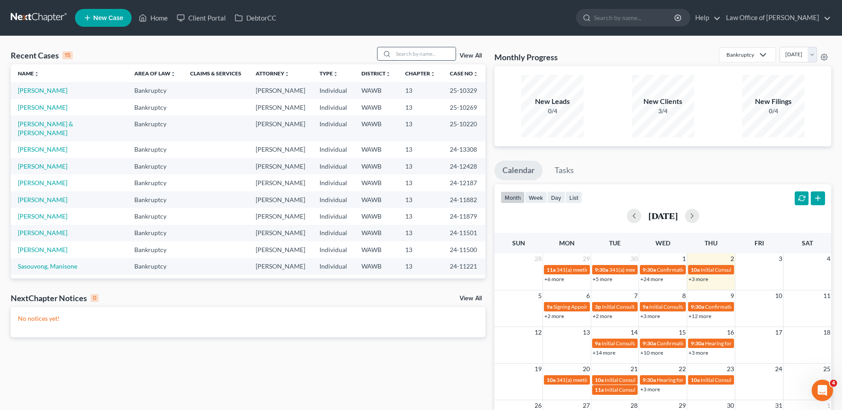
click at [425, 56] on input "search" at bounding box center [424, 53] width 62 height 13
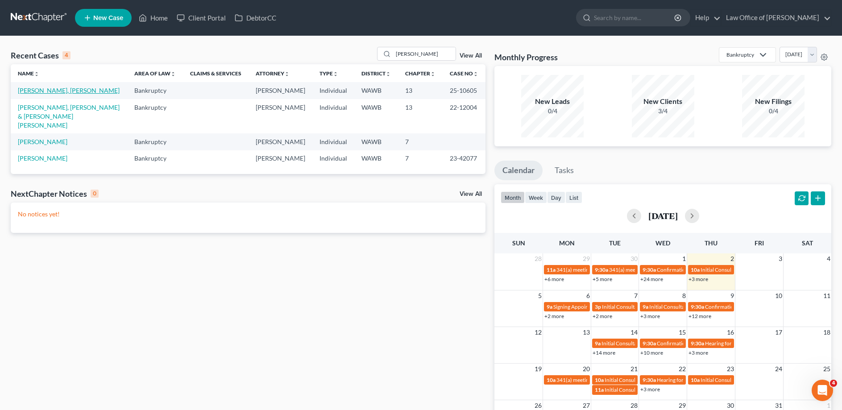
click at [68, 94] on link "[PERSON_NAME], [PERSON_NAME]" at bounding box center [69, 91] width 102 height 8
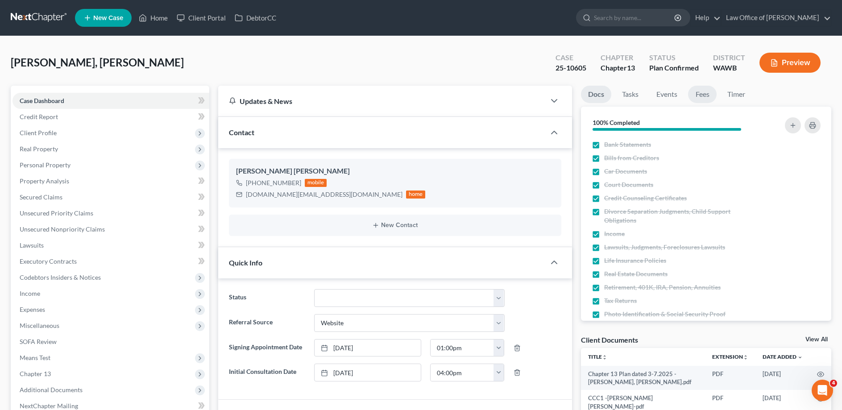
click at [703, 95] on link "Fees" at bounding box center [702, 94] width 29 height 17
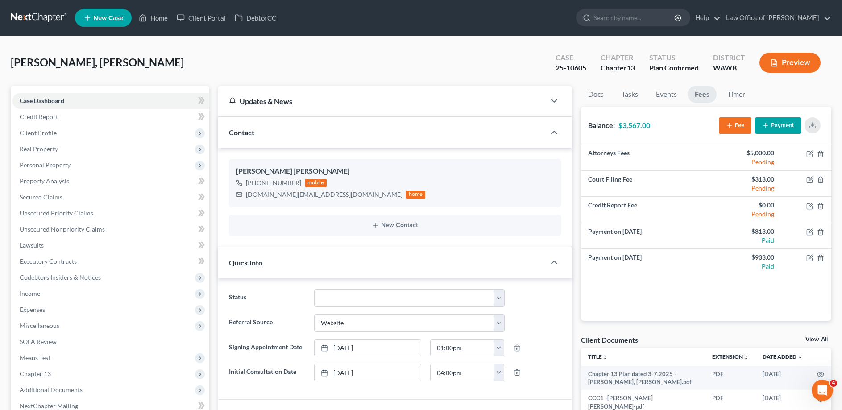
click at [788, 122] on button "Payment" at bounding box center [778, 125] width 46 height 17
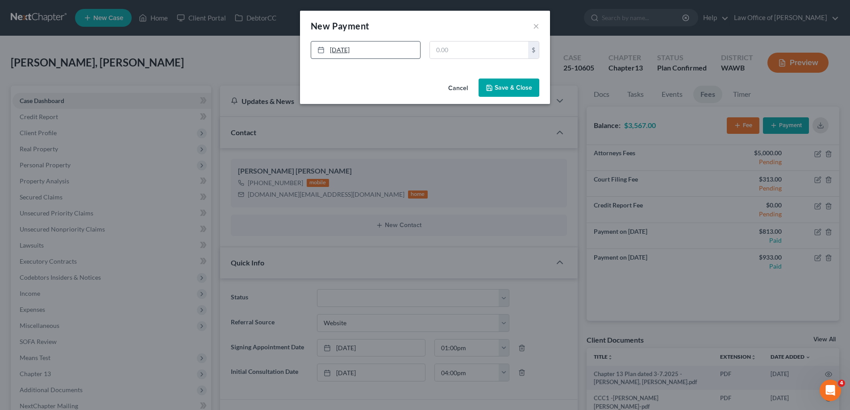
click at [366, 55] on link "[DATE]" at bounding box center [365, 50] width 109 height 17
click at [490, 88] on polyline "button" at bounding box center [489, 89] width 3 height 2
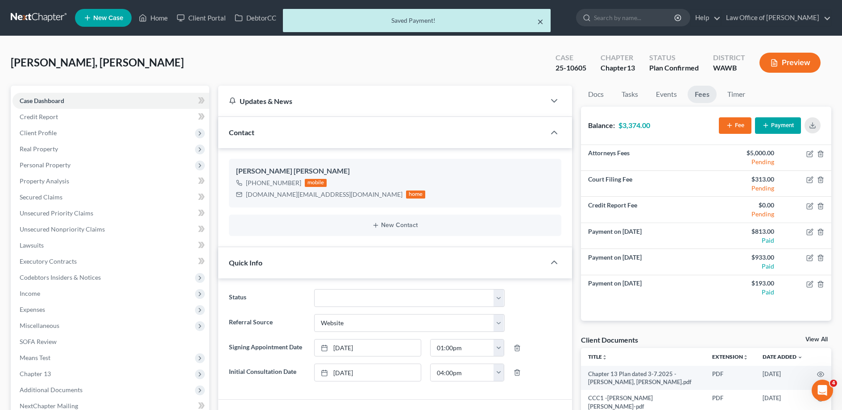
click at [539, 21] on button "×" at bounding box center [540, 21] width 6 height 11
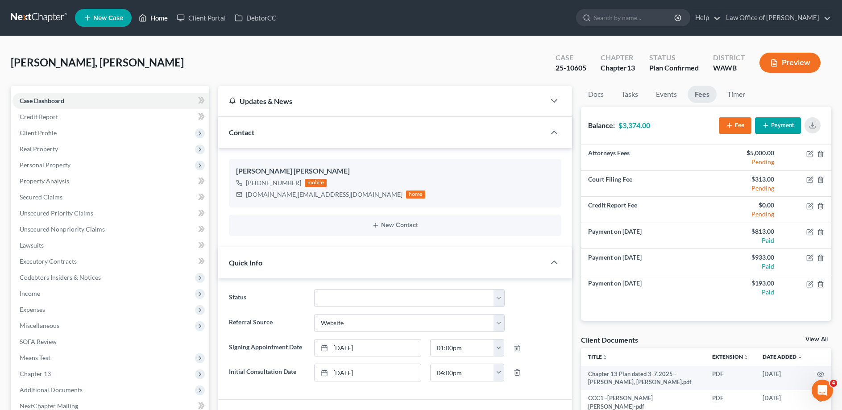
click at [150, 14] on link "Home" at bounding box center [153, 18] width 38 height 16
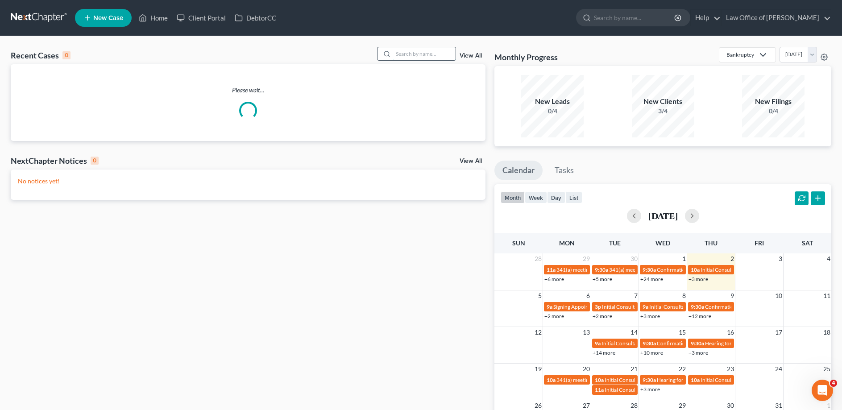
click at [403, 53] on input "search" at bounding box center [424, 53] width 62 height 13
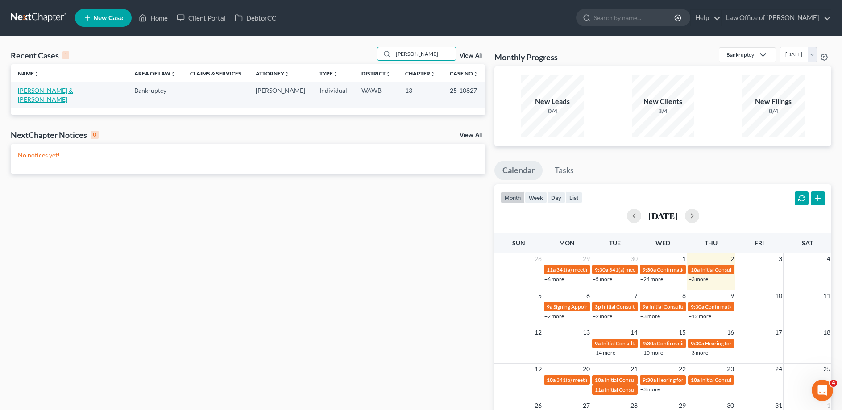
click at [73, 91] on link "[PERSON_NAME] & [PERSON_NAME]" at bounding box center [45, 95] width 55 height 17
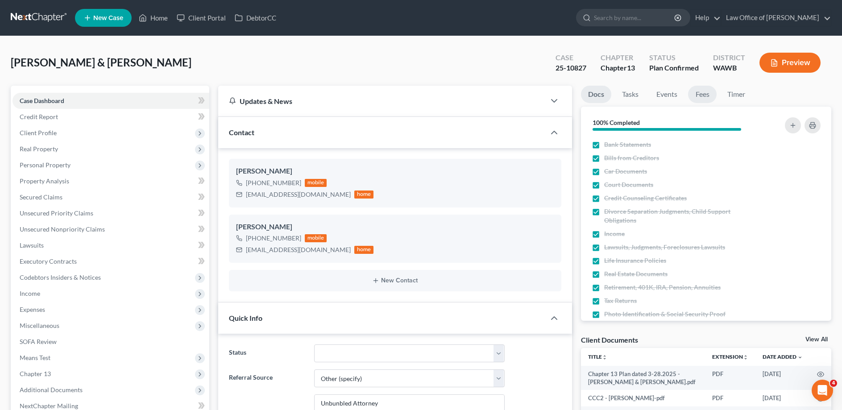
click at [702, 94] on link "Fees" at bounding box center [702, 94] width 29 height 17
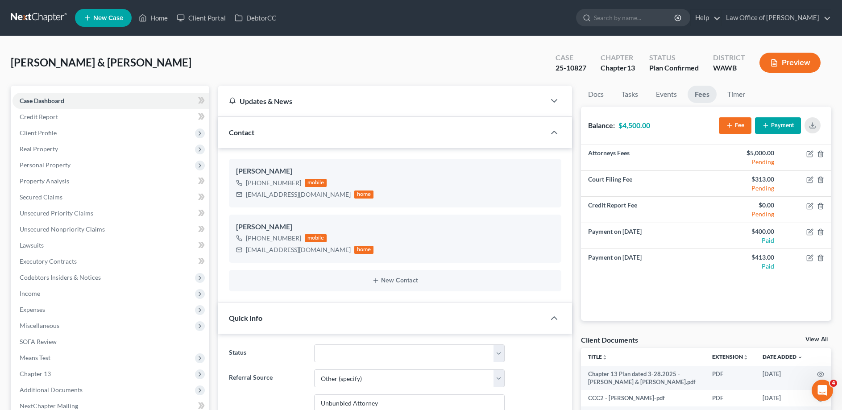
click at [775, 129] on button "Payment" at bounding box center [778, 125] width 46 height 17
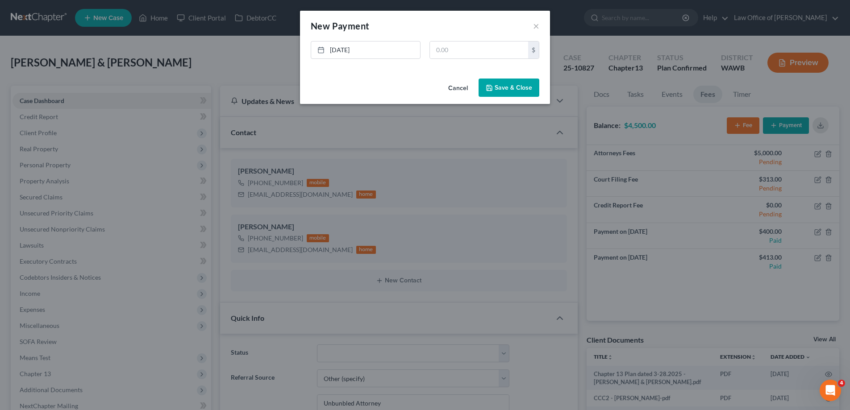
click at [397, 59] on div "[DATE] close Date [DATE] Time 6:40 PM chevron_left [DATE] chevron_right Su M Tu…" at bounding box center [424, 53] width 237 height 25
click at [392, 51] on link "[DATE]" at bounding box center [365, 50] width 109 height 17
click at [514, 87] on button "Save & Close" at bounding box center [508, 88] width 61 height 19
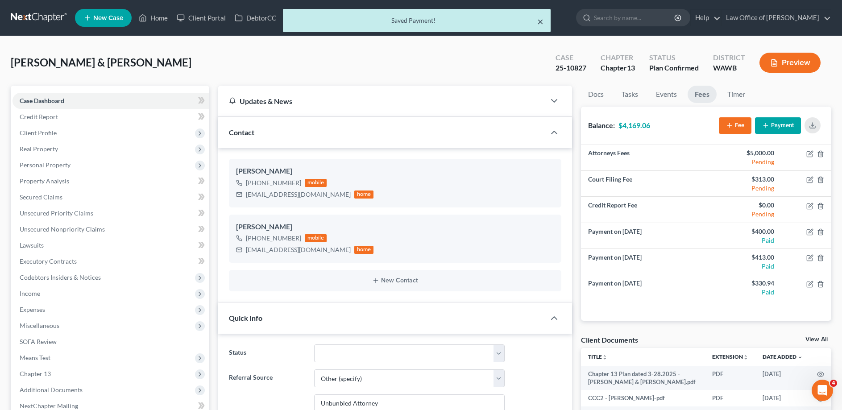
click at [538, 19] on button "×" at bounding box center [540, 21] width 6 height 11
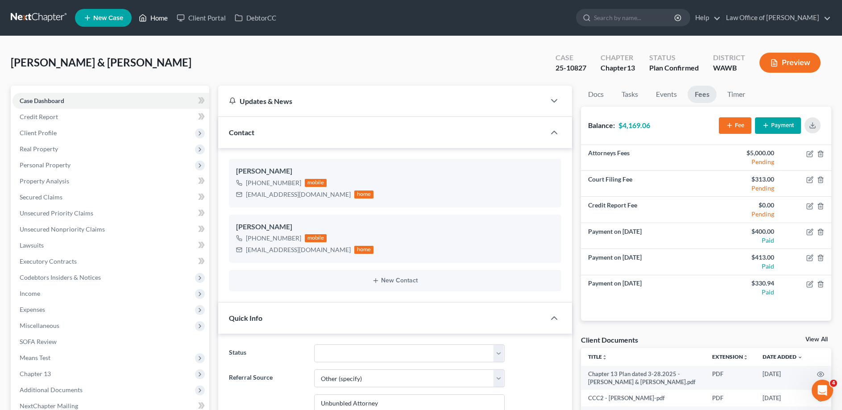
click at [158, 16] on link "Home" at bounding box center [153, 18] width 38 height 16
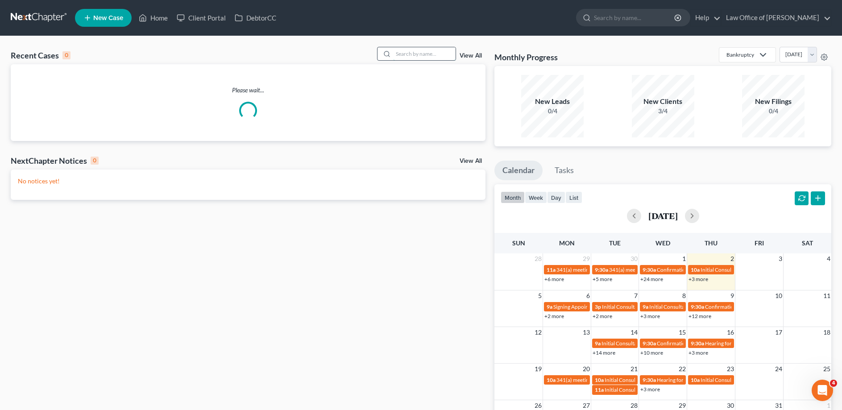
click at [415, 54] on input "search" at bounding box center [424, 53] width 62 height 13
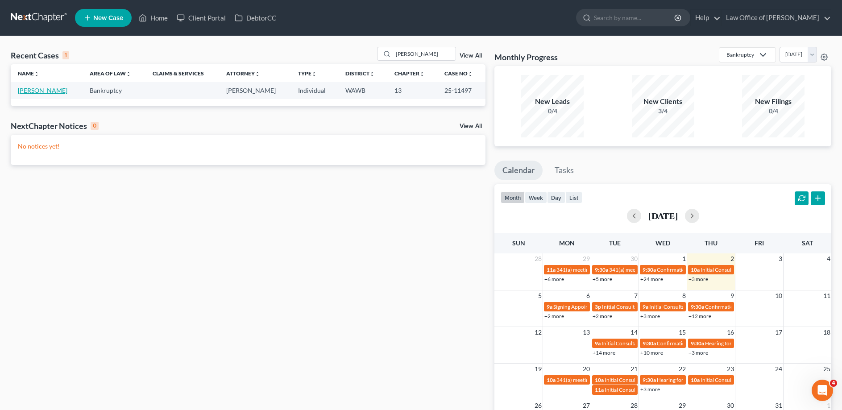
click at [47, 91] on link "[PERSON_NAME]" at bounding box center [43, 91] width 50 height 8
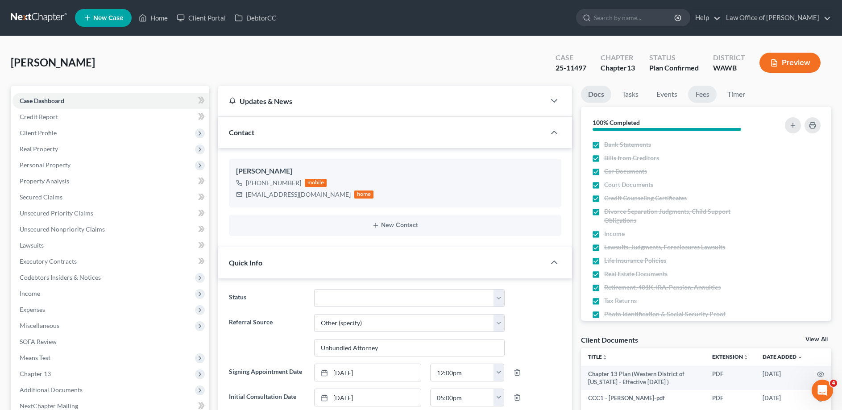
click at [702, 97] on link "Fees" at bounding box center [702, 94] width 29 height 17
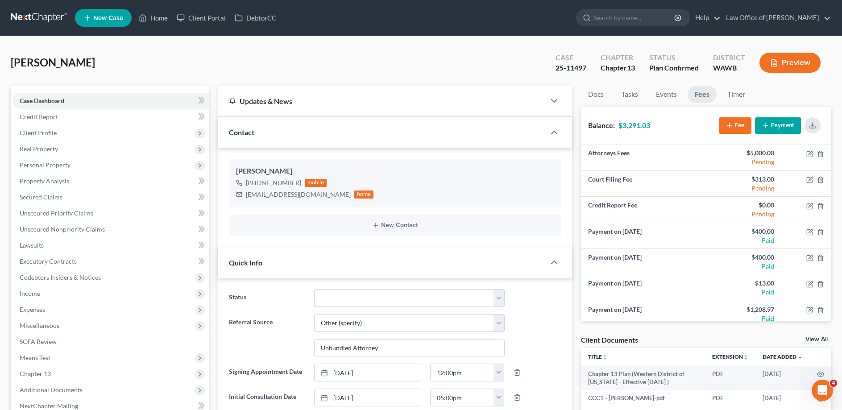
click at [780, 125] on button "Payment" at bounding box center [778, 125] width 46 height 17
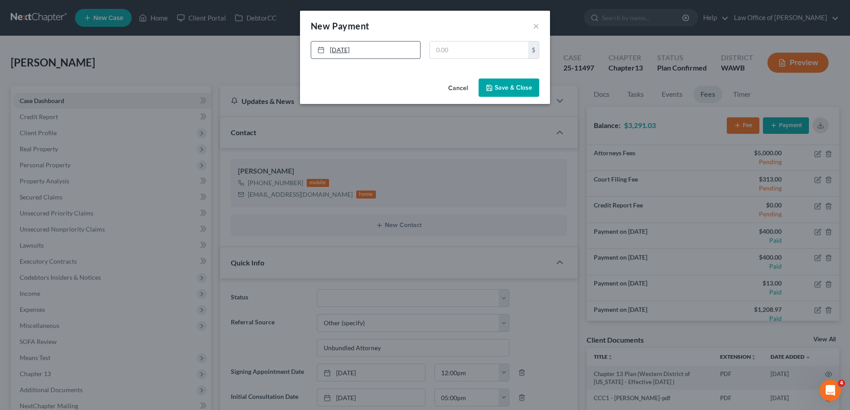
click at [367, 48] on link "[DATE]" at bounding box center [365, 50] width 109 height 17
click at [499, 90] on button "Save & Close" at bounding box center [508, 88] width 61 height 19
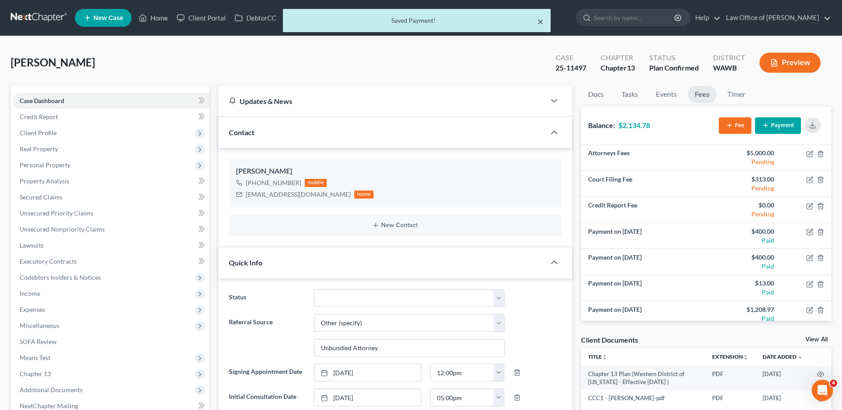
click at [538, 20] on button "×" at bounding box center [540, 21] width 6 height 11
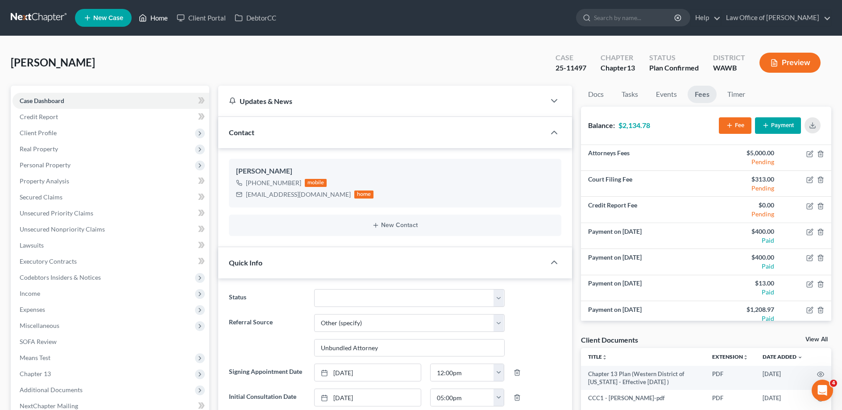
click at [153, 18] on link "Home" at bounding box center [153, 18] width 38 height 16
